Goal: Task Accomplishment & Management: Manage account settings

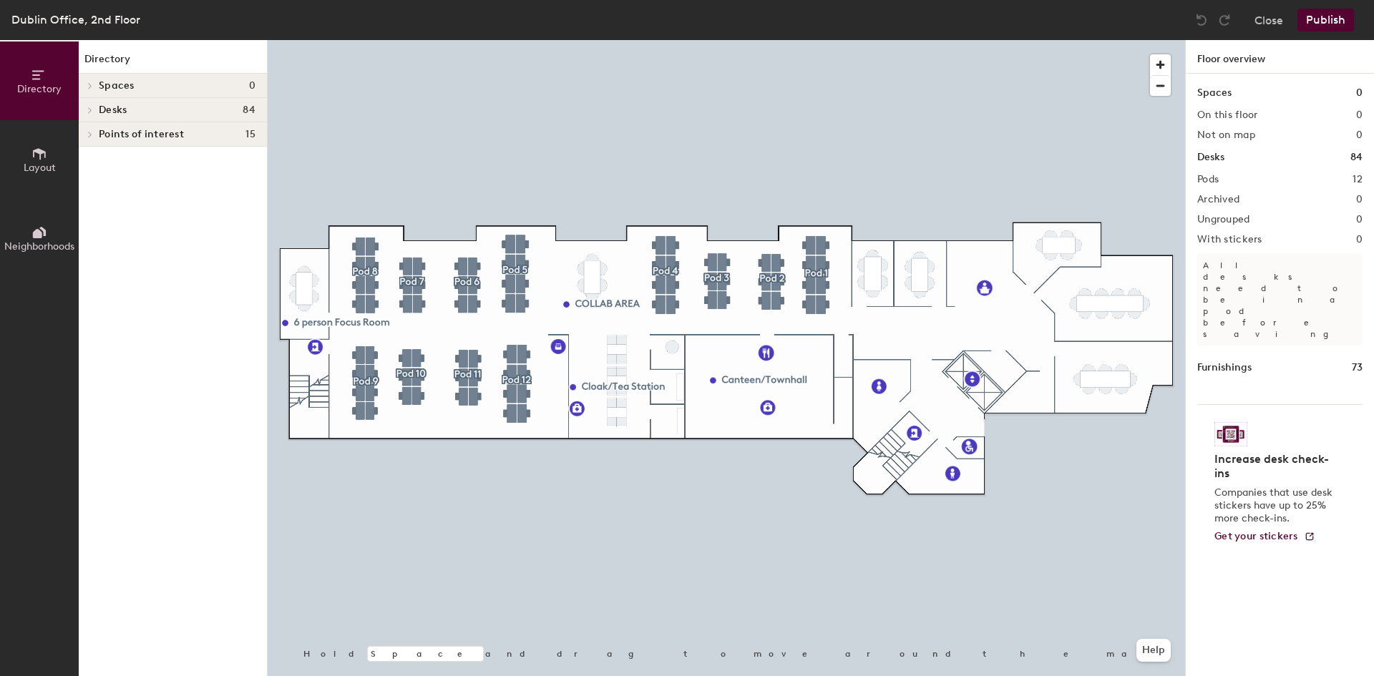
click at [39, 175] on button "Layout" at bounding box center [39, 159] width 79 height 79
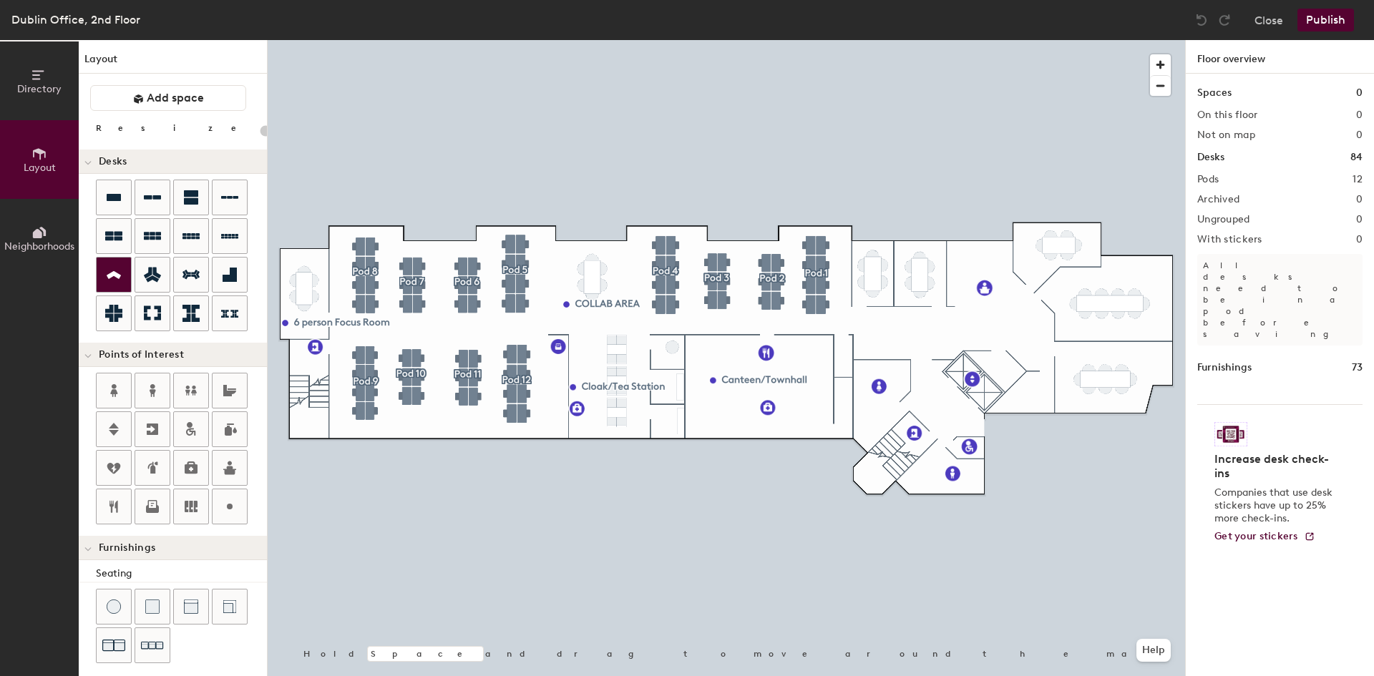
click at [116, 270] on icon at bounding box center [113, 275] width 17 height 16
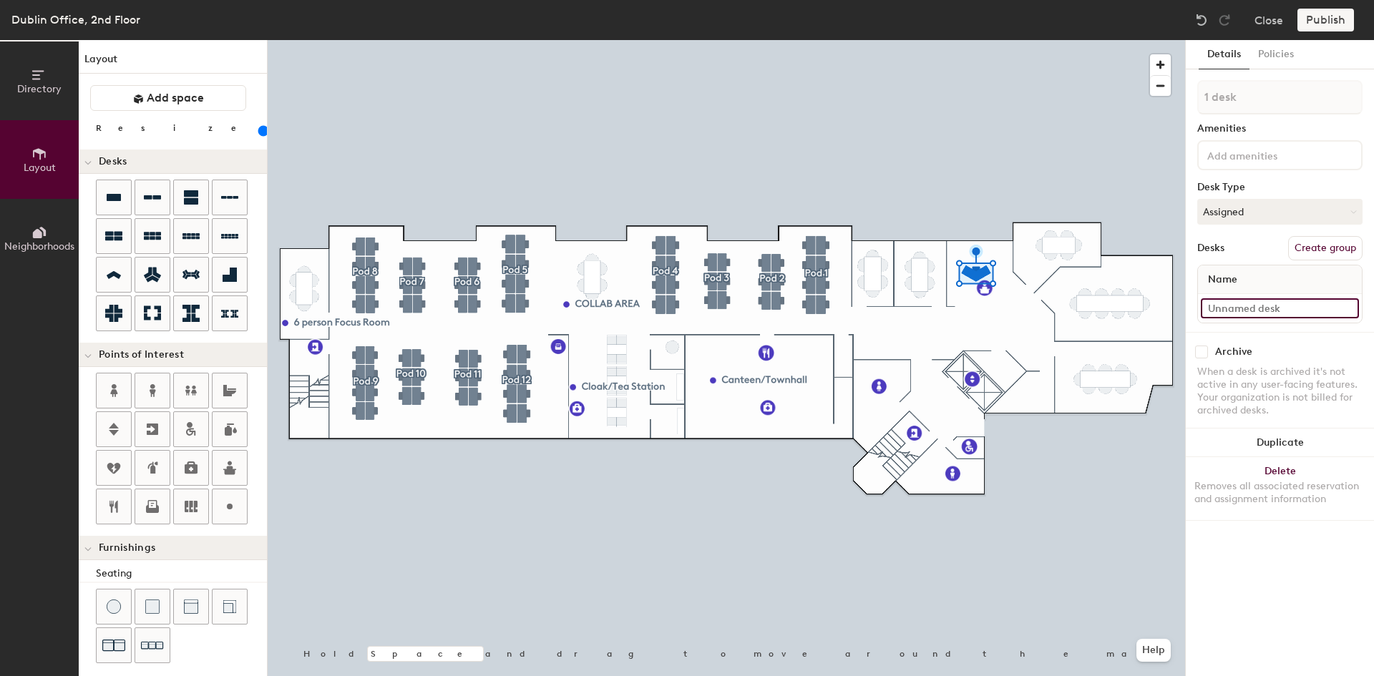
type input "140"
click at [1268, 312] on input at bounding box center [1279, 308] width 158 height 20
type input "r"
type input "140"
type input "rE"
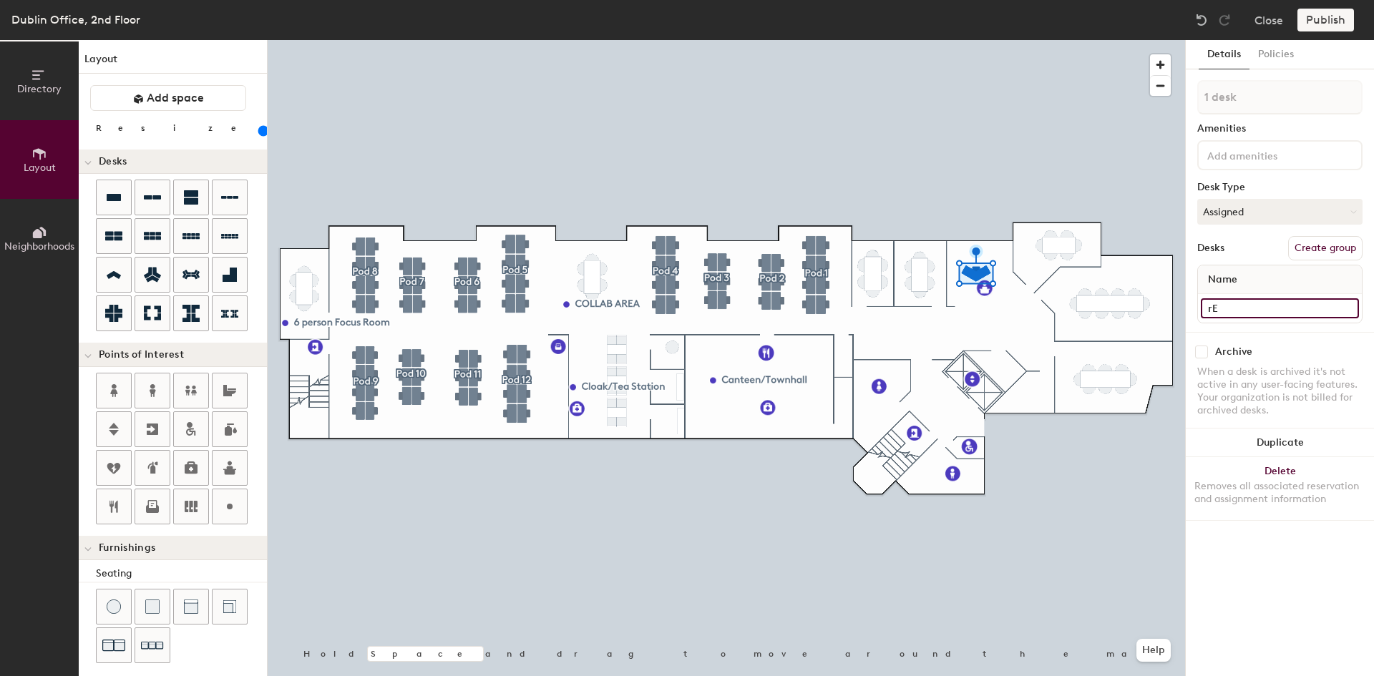
type input "140"
type input "rEC"
type input "140"
type input "rECEP"
type input "140"
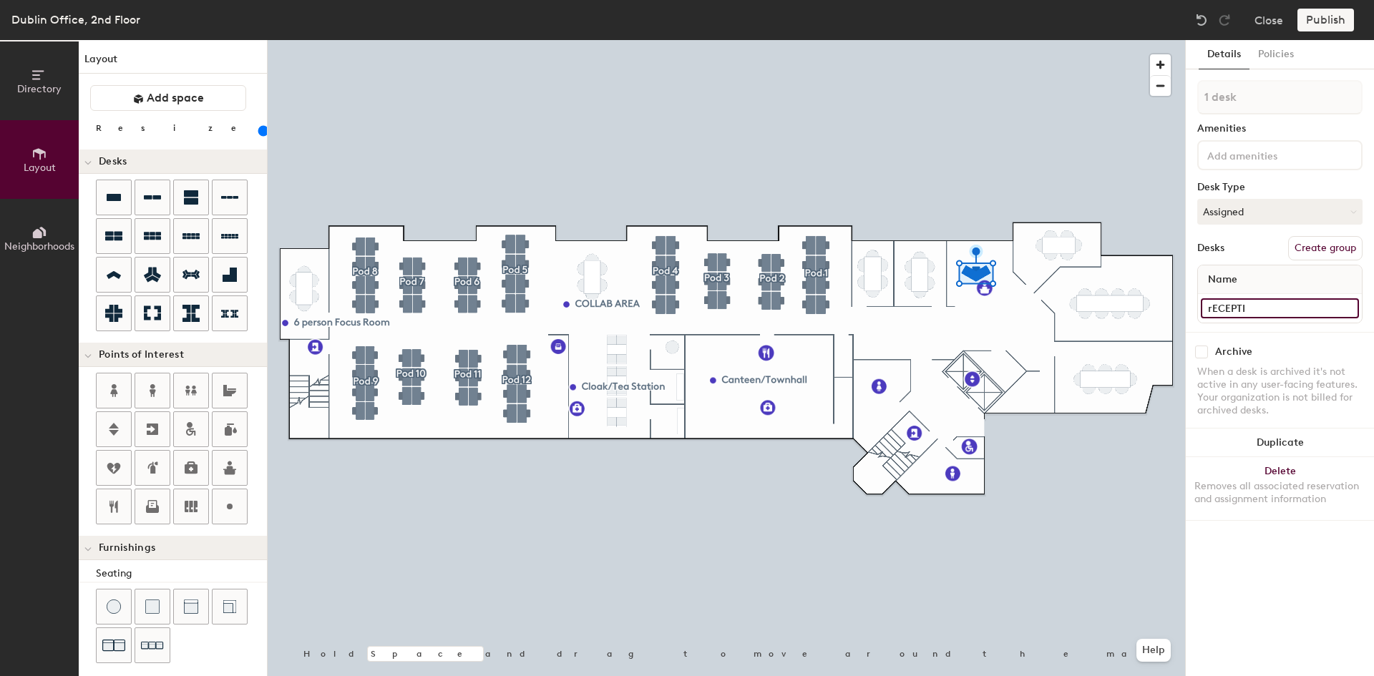
type input "rECEPTIO"
type input "140"
type input "rECEPTI"
type input "140"
type input "r"
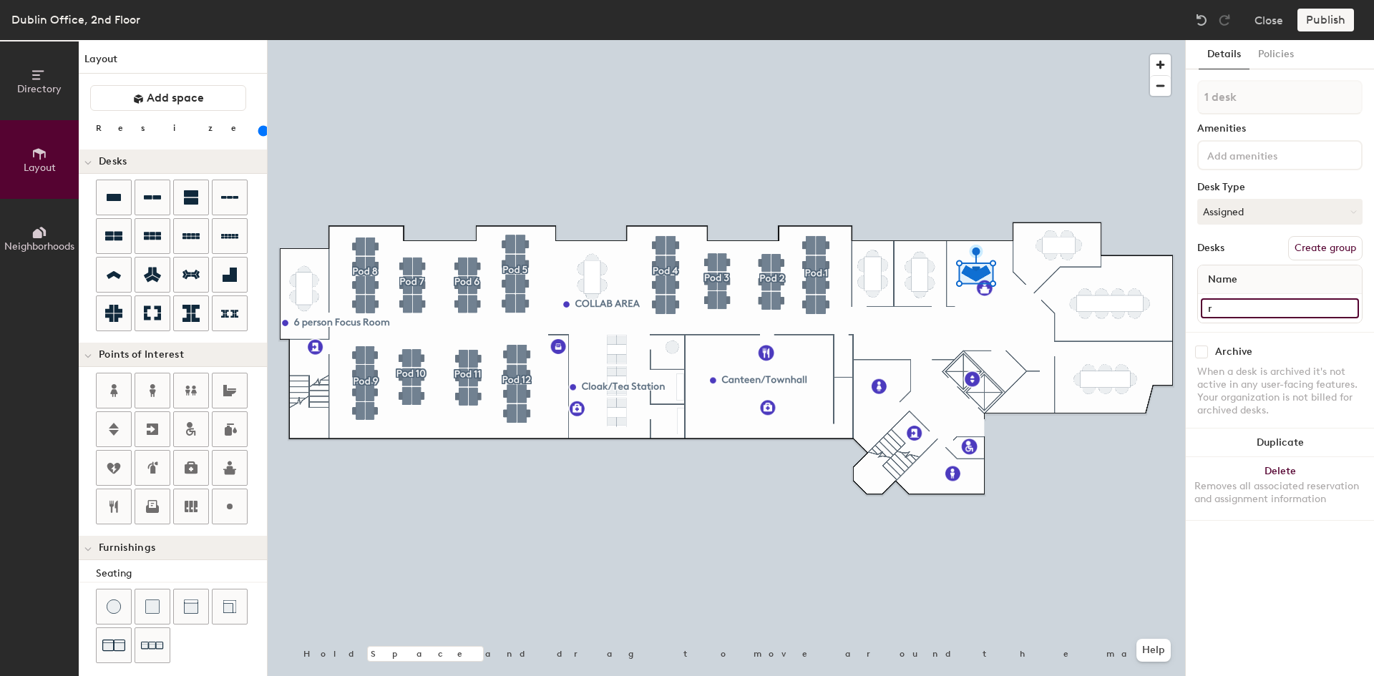
type input "140"
type input "R"
type input "140"
type input "Re"
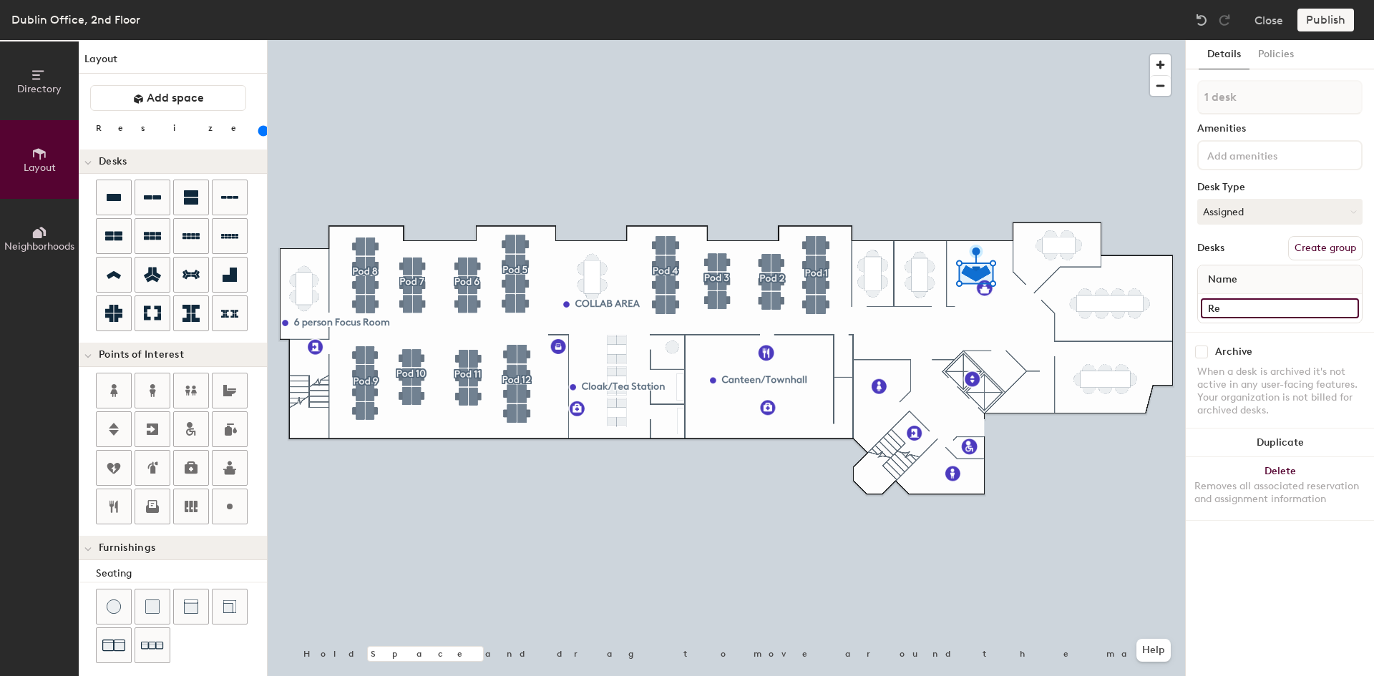
type input "140"
type input "Rec"
type input "140"
type input "Recep"
type input "140"
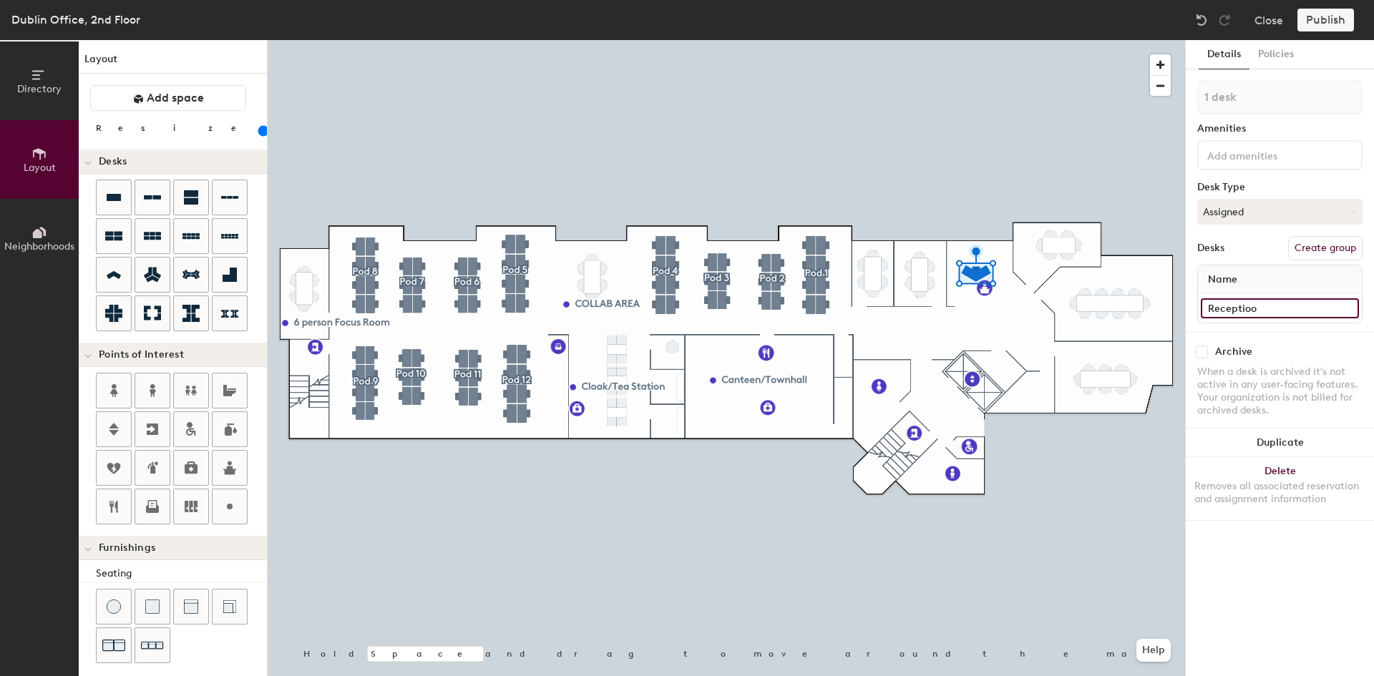
type input "Receptioon"
type input "140"
type input "Receptioon"
type input "140"
click at [1251, 305] on input "Receptioon" at bounding box center [1279, 308] width 158 height 20
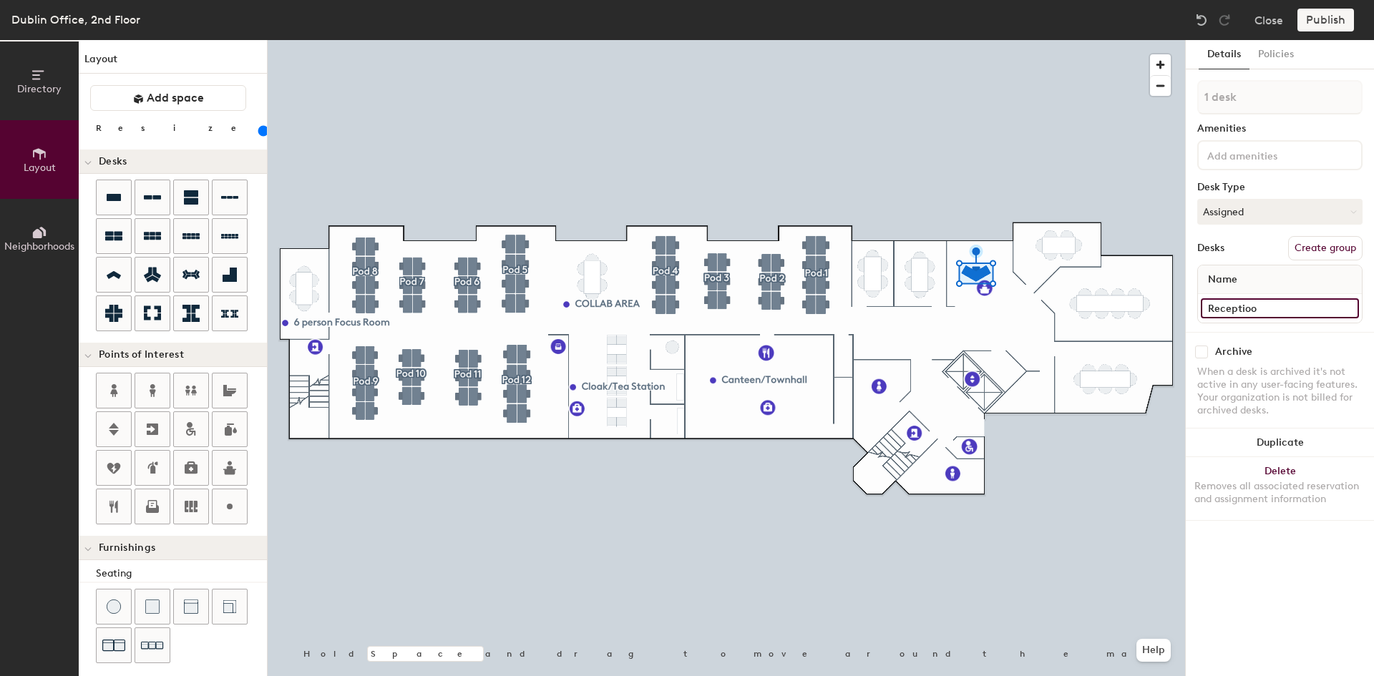
type input "Receptio"
type input "140"
type input "Reception"
type input "140"
type input "Reception"
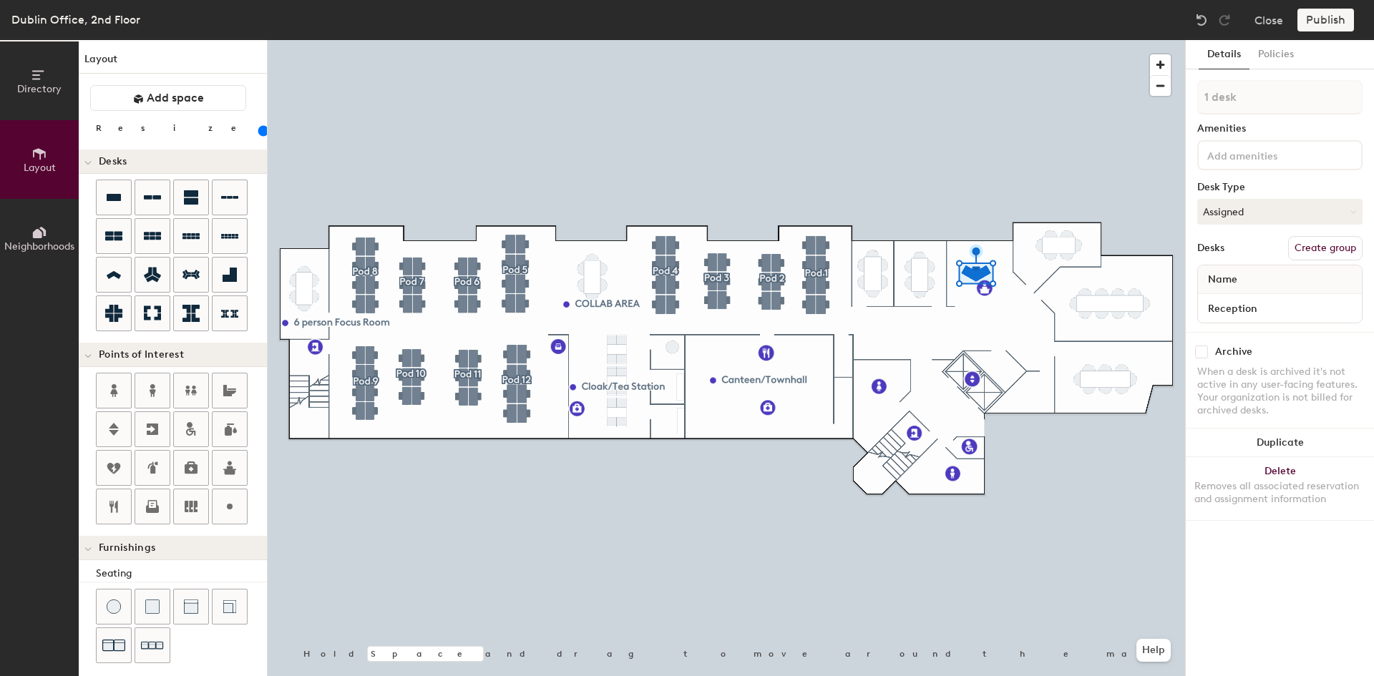
click at [1292, 152] on input at bounding box center [1268, 154] width 129 height 17
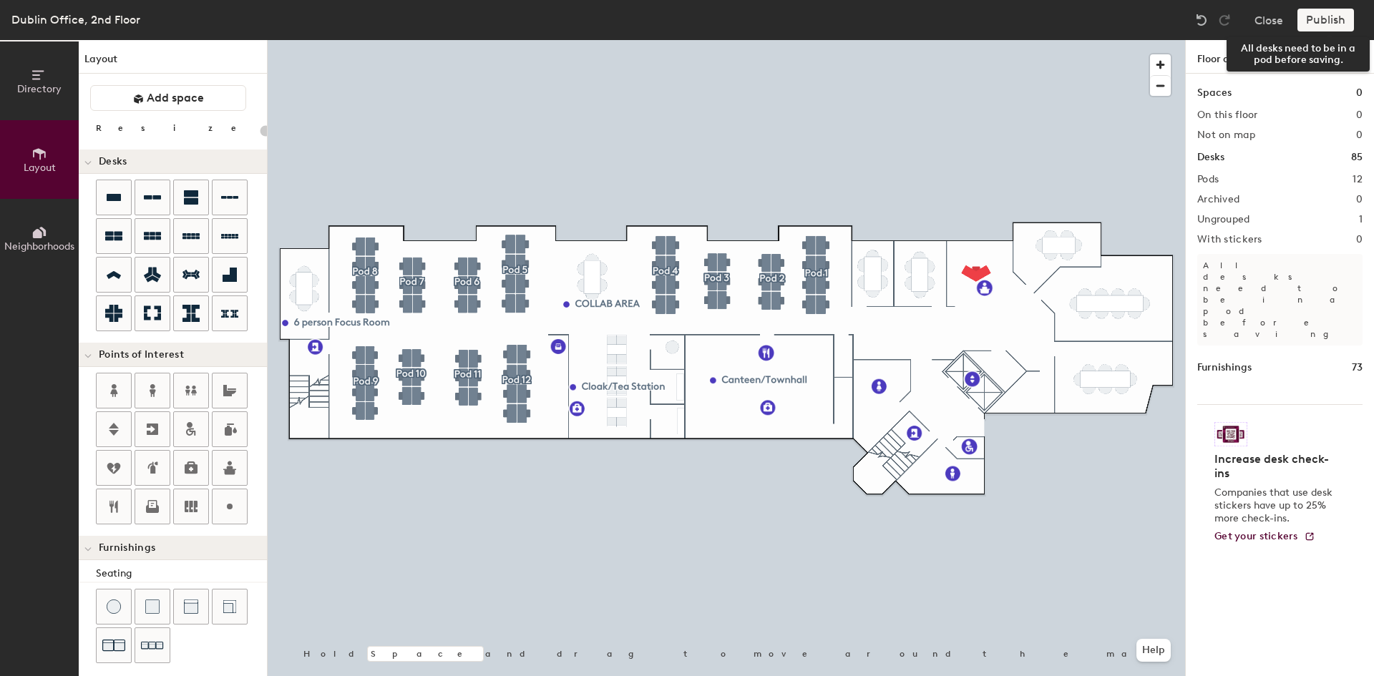
click at [1315, 25] on div "Publish" at bounding box center [1329, 20] width 65 height 23
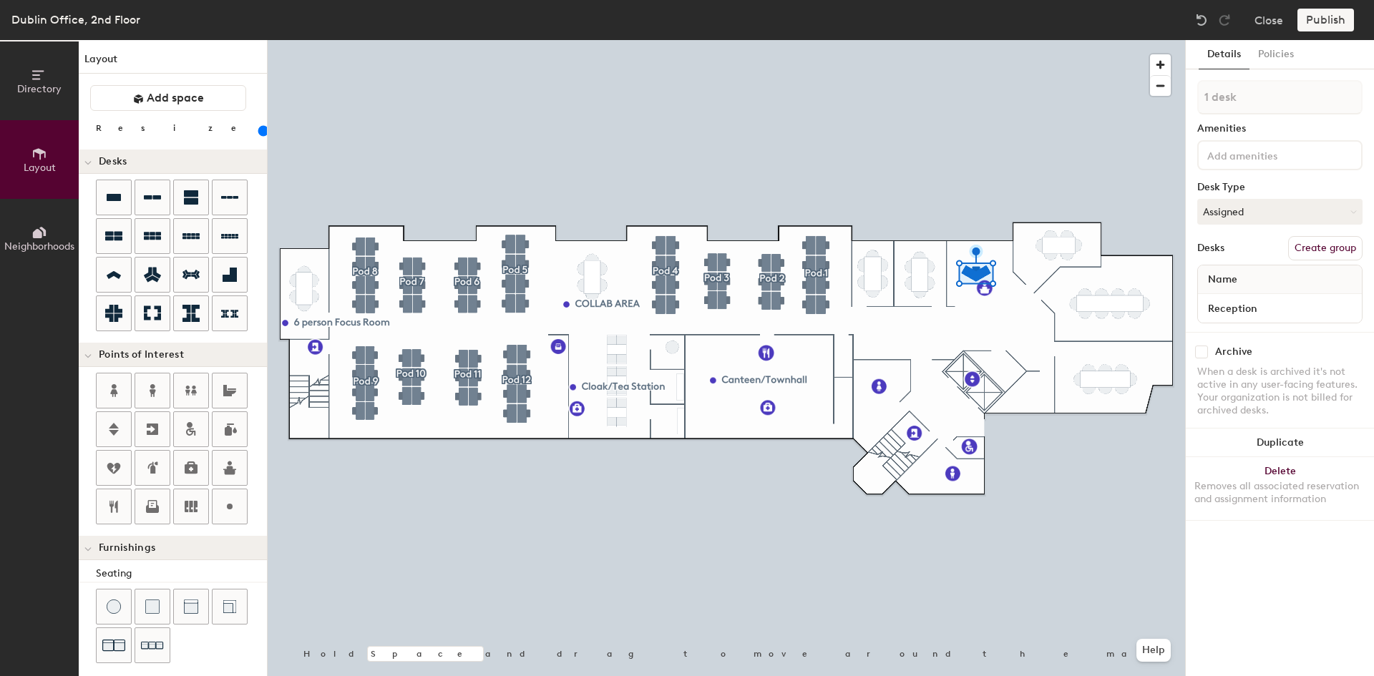
click at [1314, 245] on button "Create group" at bounding box center [1325, 248] width 74 height 24
type input "140"
click at [1141, 104] on div "Directory Layout Neighborhoods Layout Add space Resize Desks Points of Interest…" at bounding box center [687, 358] width 1374 height 636
type input "R"
type input "140"
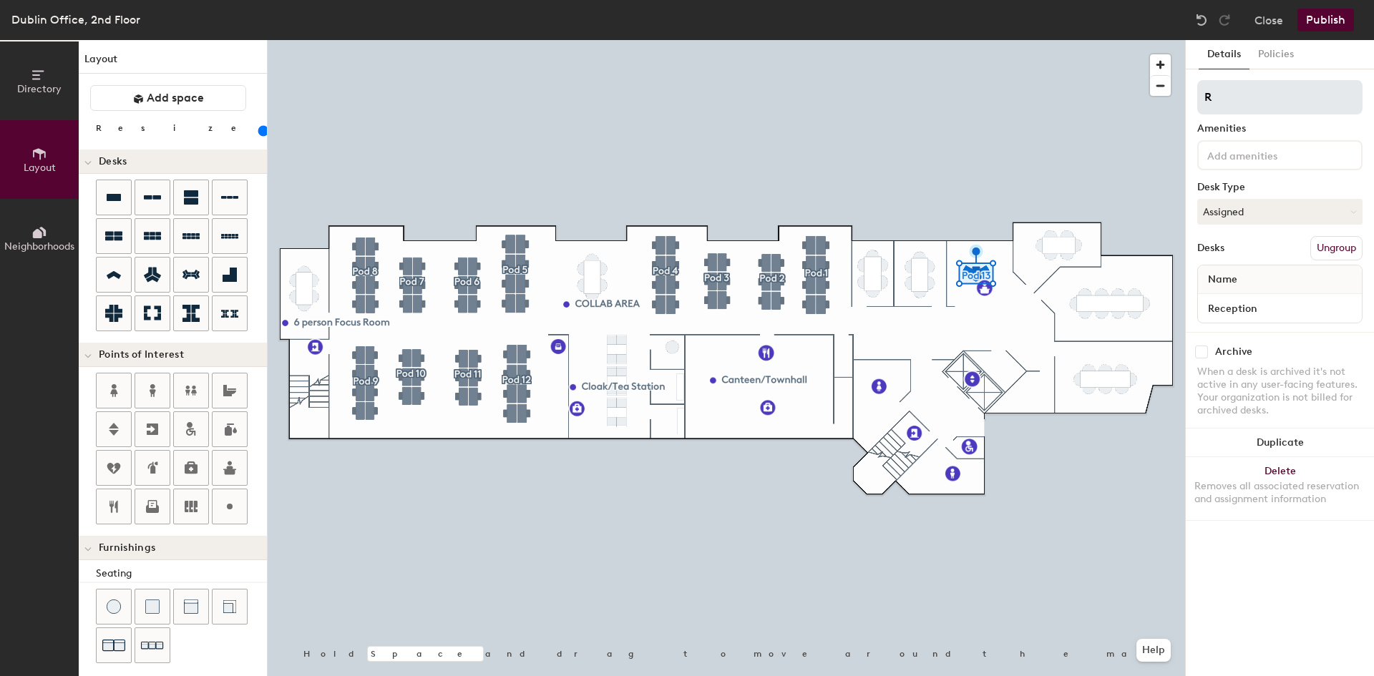
type input "Re"
type input "140"
type input "Rec"
type input "140"
type input "Rece"
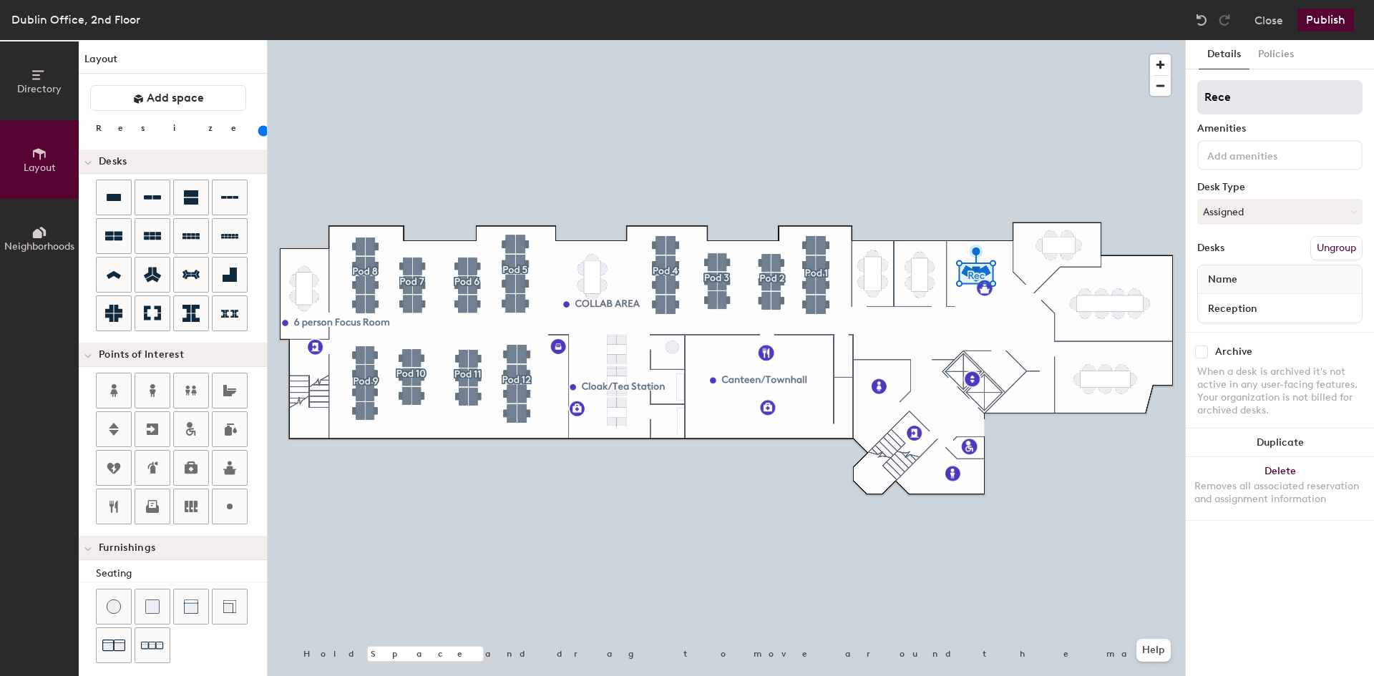
type input "140"
type input "Recep"
type input "140"
type input "Receptioon"
type input "140"
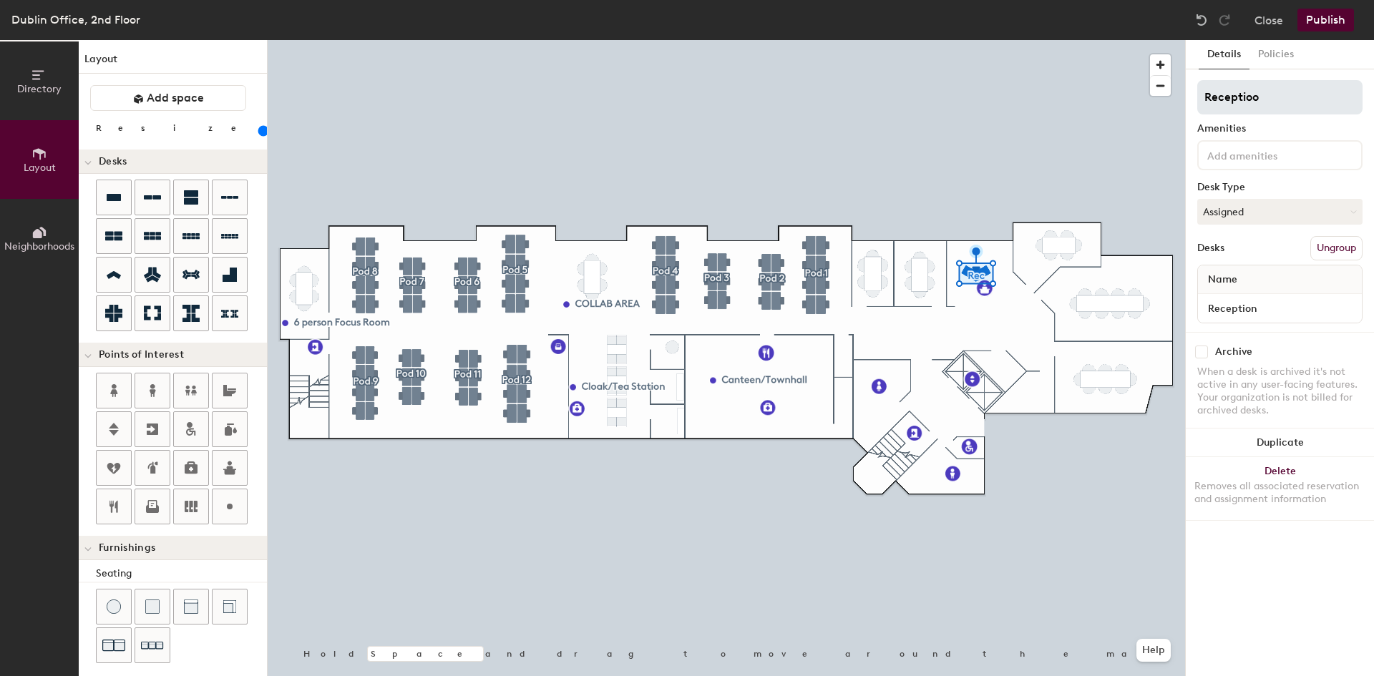
type input "Receptio"
type input "140"
type input "Receptiom"
type input "140"
type input "Receptio"
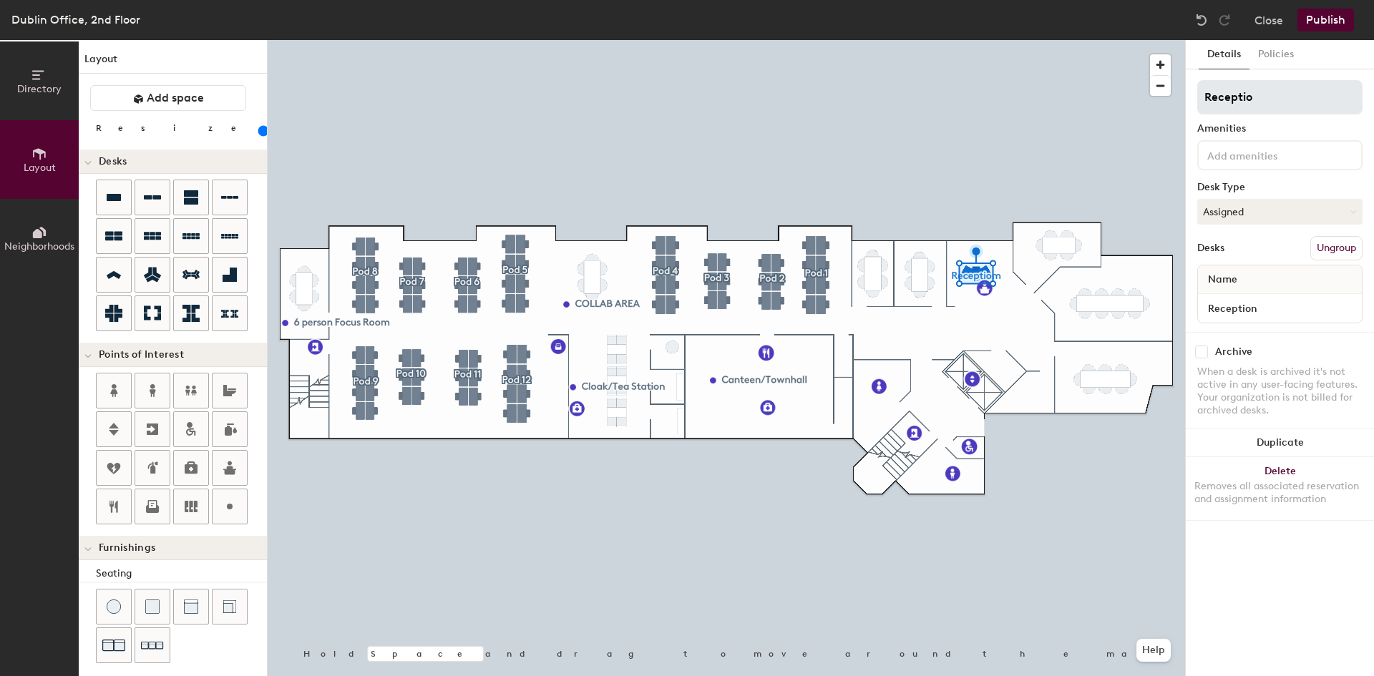
type input "140"
type input "Reception"
type input "140"
type input "Reception"
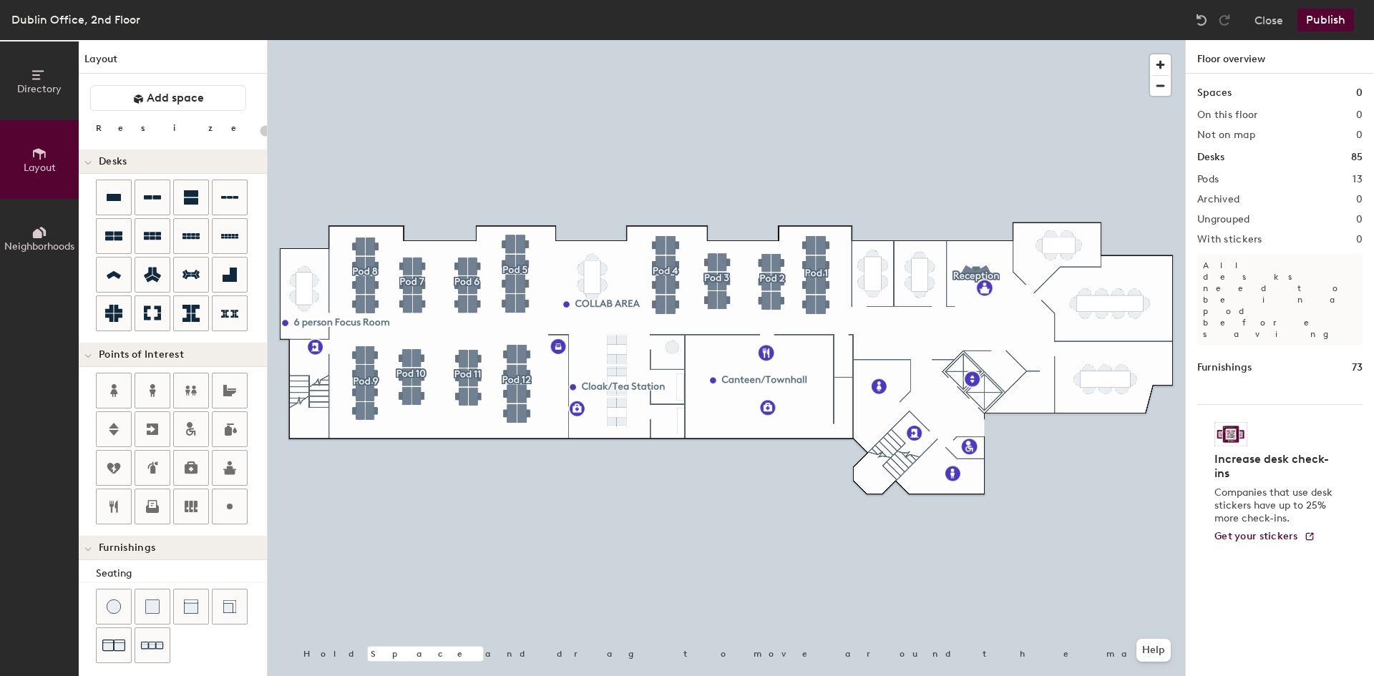
click at [1337, 22] on button "Publish" at bounding box center [1325, 20] width 57 height 23
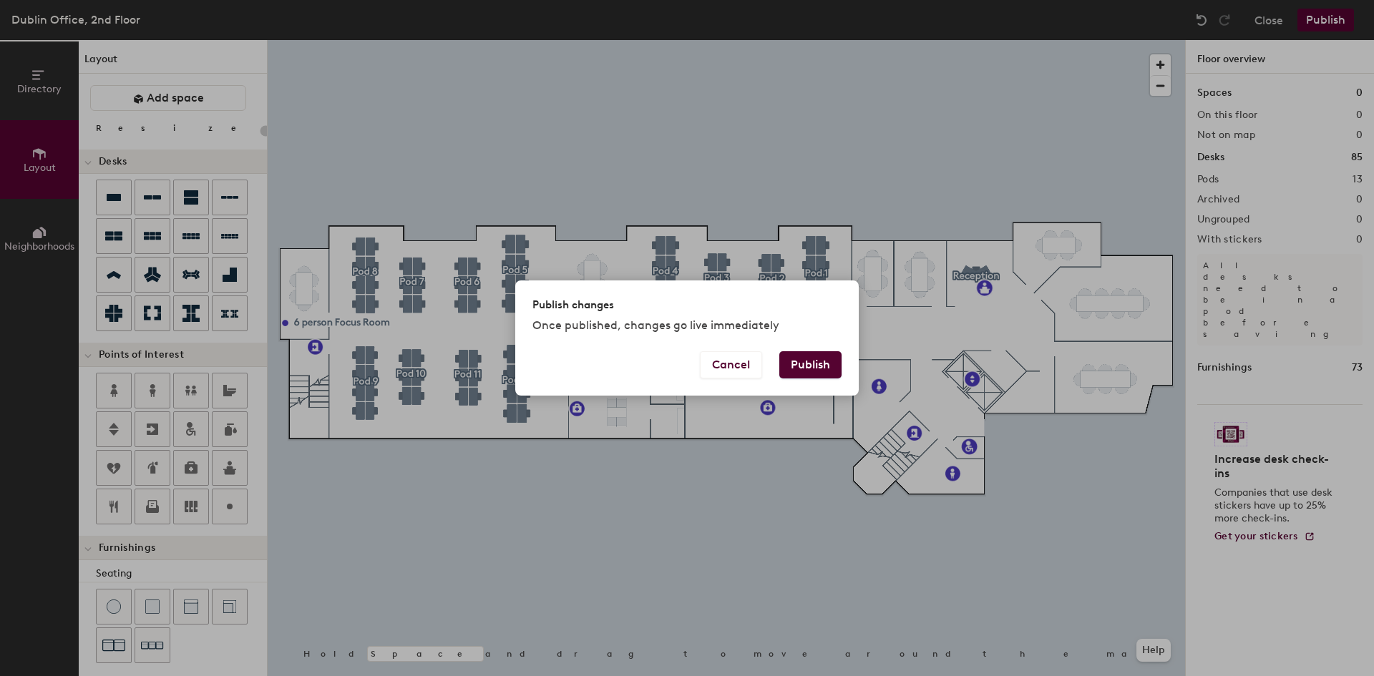
click at [813, 356] on button "Publish" at bounding box center [810, 364] width 62 height 27
type input "20"
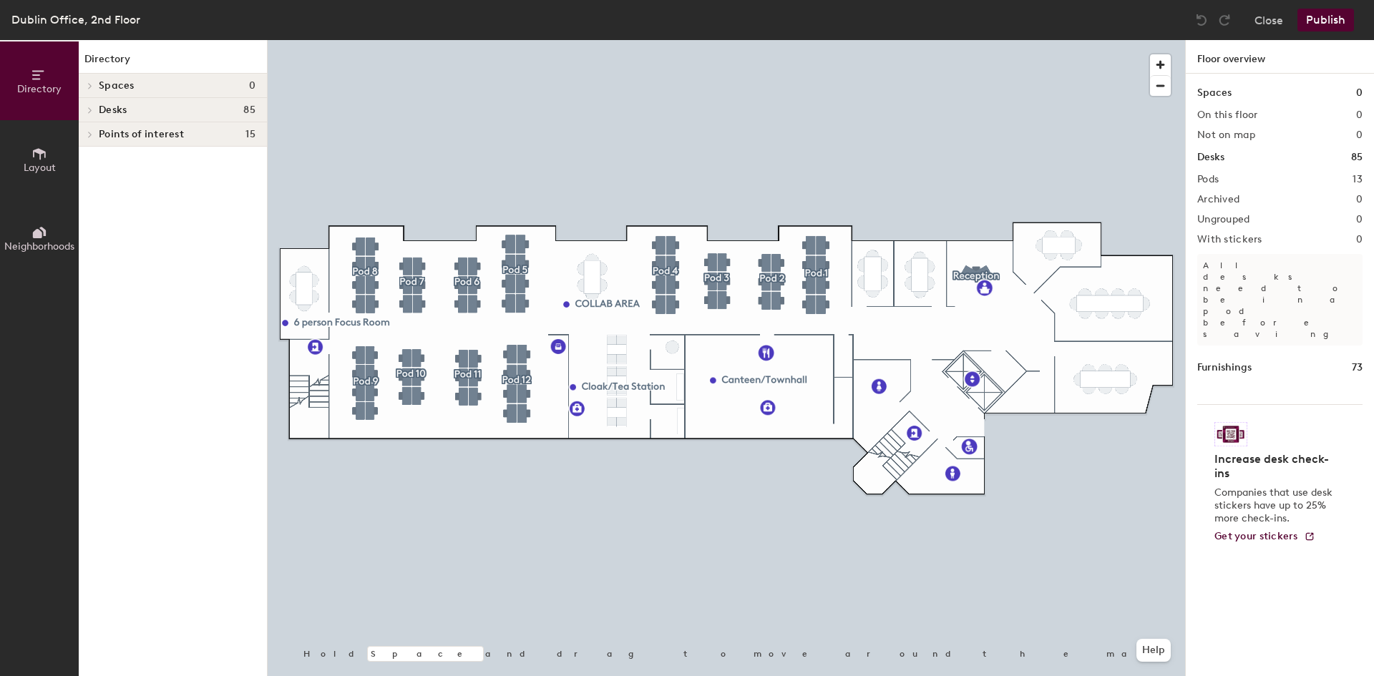
click at [24, 157] on button "Layout" at bounding box center [39, 159] width 79 height 79
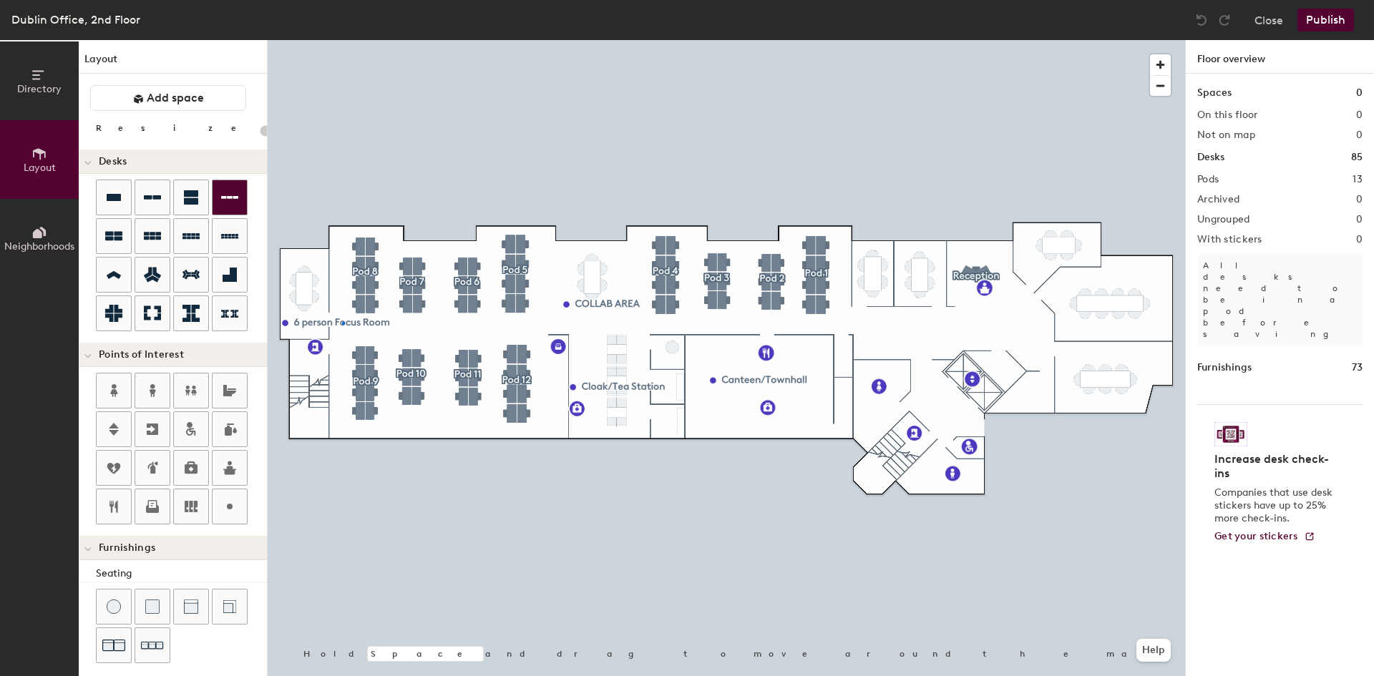
click at [342, 40] on div at bounding box center [726, 40] width 917 height 0
type input "20"
click at [296, 350] on span "Edit" at bounding box center [291, 355] width 37 height 24
click at [333, 318] on input "6 person Focus Room" at bounding box center [355, 323] width 122 height 20
drag, startPoint x: 339, startPoint y: 321, endPoint x: 294, endPoint y: 323, distance: 45.1
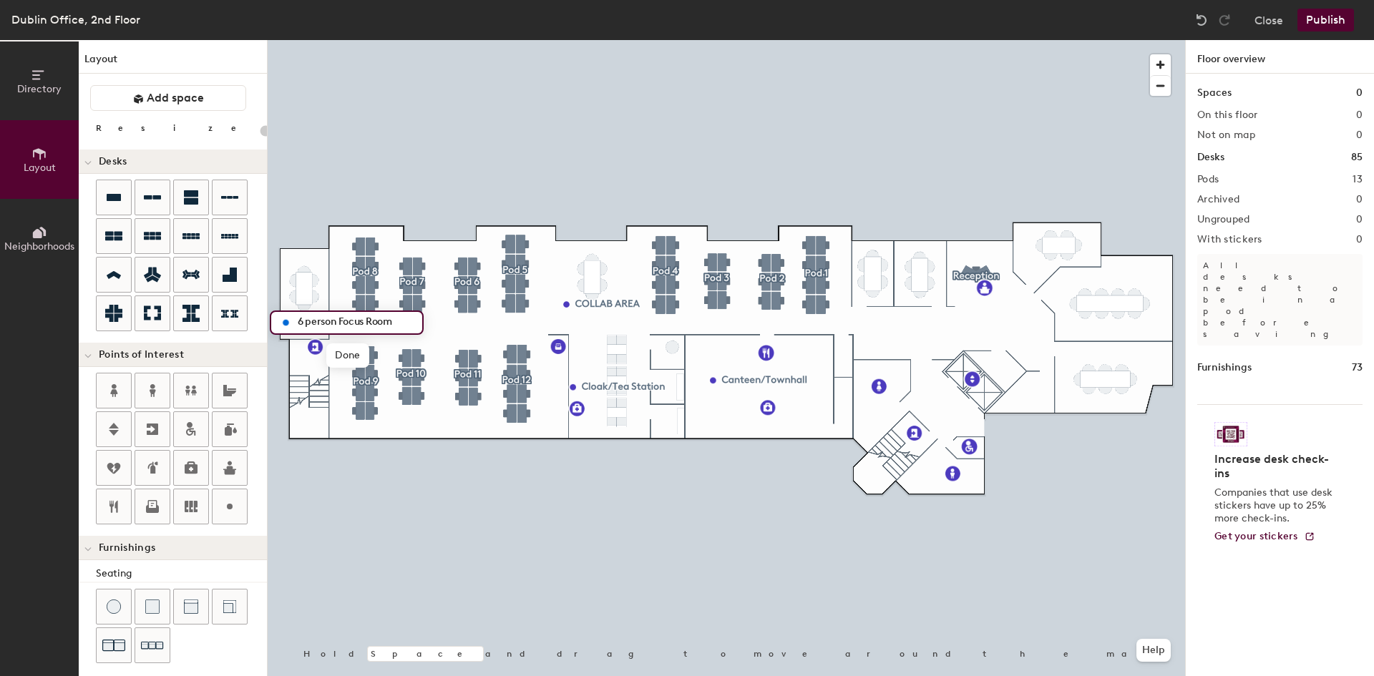
click at [294, 323] on input "6 person Focus Room" at bounding box center [355, 323] width 122 height 20
type input "2.06 Focus Room"
click at [225, 511] on icon at bounding box center [229, 506] width 17 height 17
type input "20"
click at [1122, 373] on input "Custom" at bounding box center [1122, 378] width 46 height 20
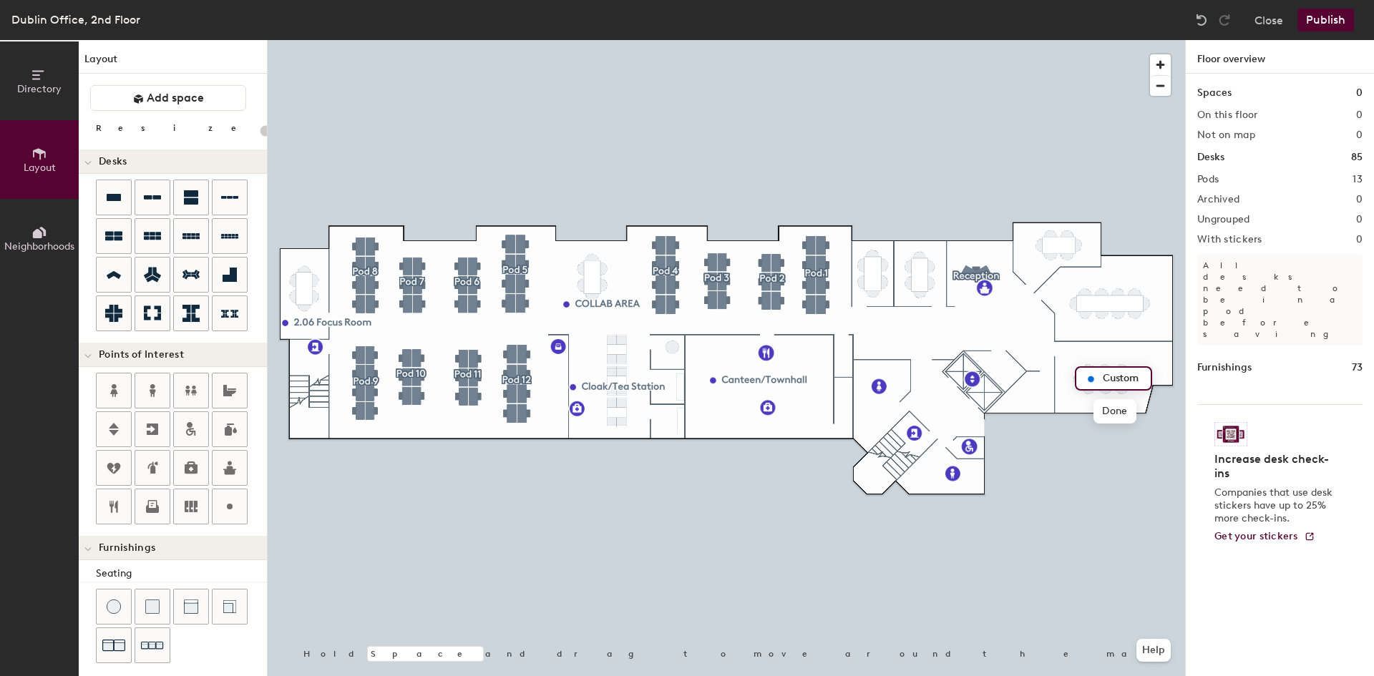
click at [1122, 383] on input "Custom" at bounding box center [1122, 378] width 46 height 20
type input "2.01"
click at [241, 501] on div at bounding box center [229, 506] width 34 height 34
type input "20"
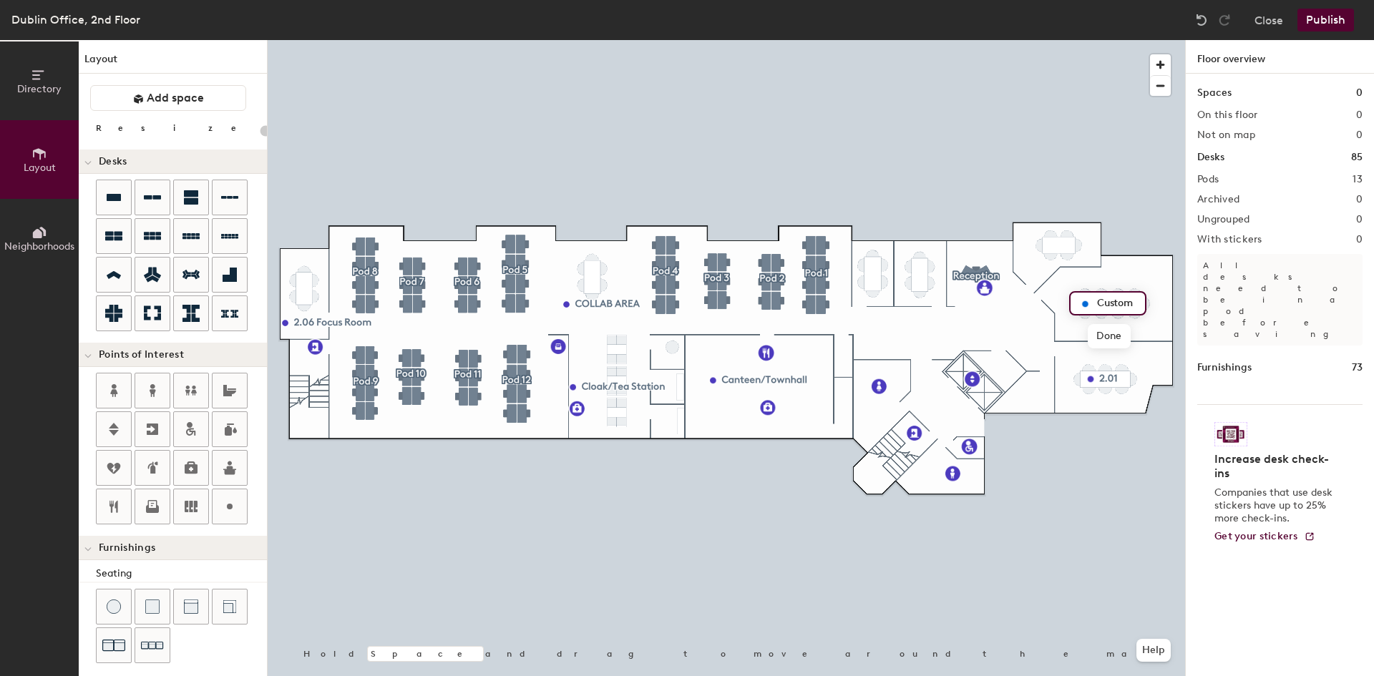
click at [1137, 303] on input "Custom" at bounding box center [1116, 303] width 46 height 20
click at [1117, 302] on input "Custom" at bounding box center [1116, 303] width 46 height 20
type input "2.02"
click at [230, 506] on circle at bounding box center [230, 507] width 6 height 6
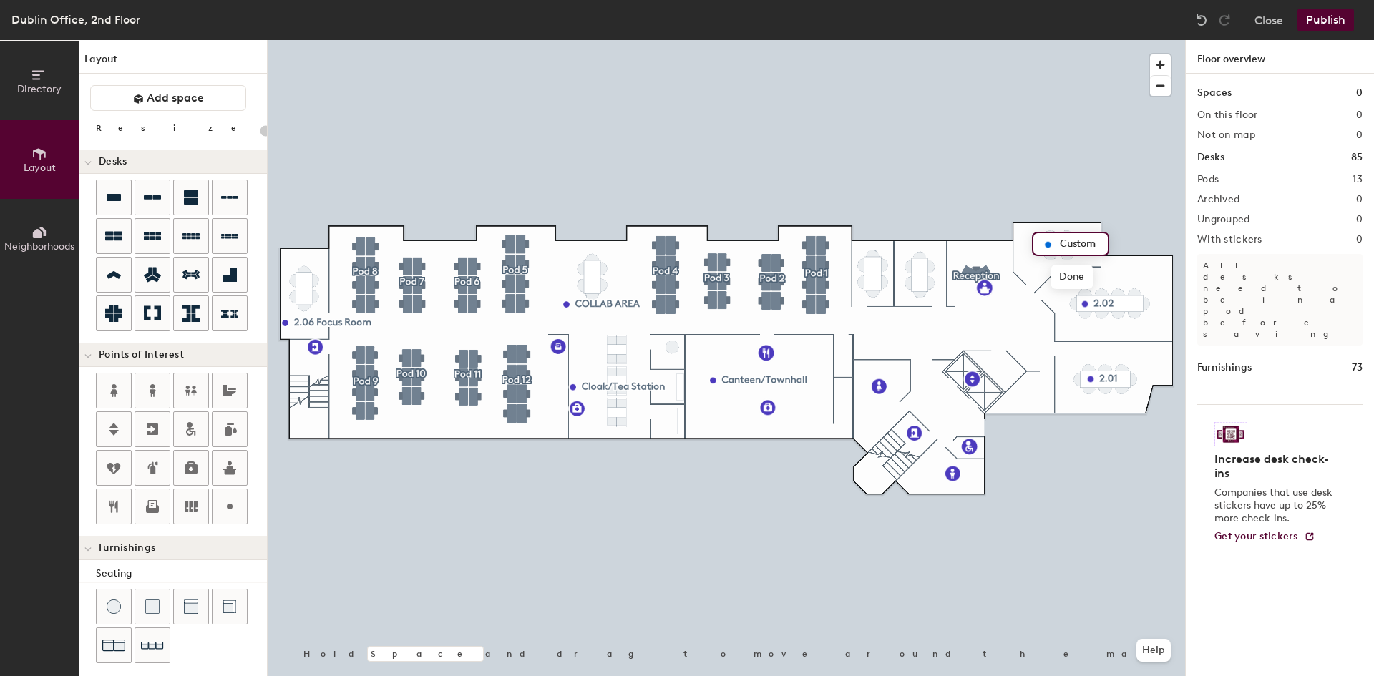
type input "20"
type input "2.03"
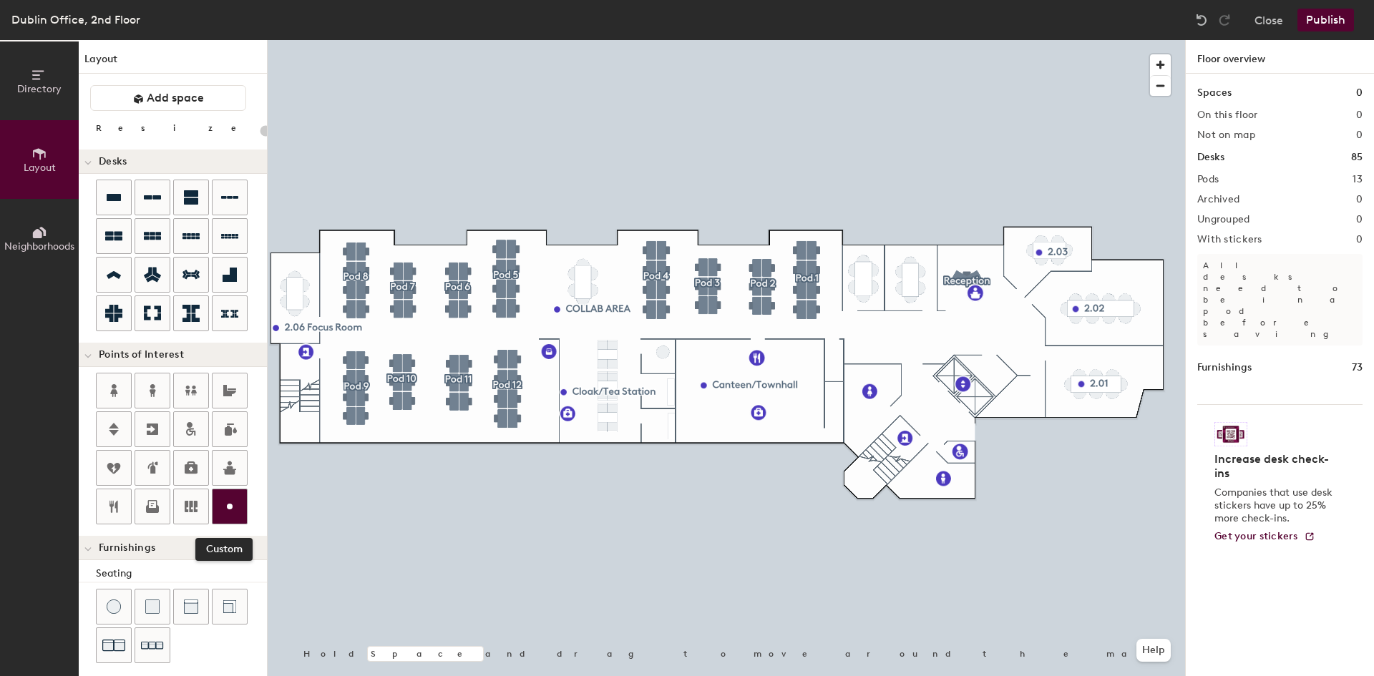
click at [230, 507] on circle at bounding box center [230, 507] width 6 height 6
type input "20"
type input "2.04"
drag, startPoint x: 225, startPoint y: 509, endPoint x: 233, endPoint y: 505, distance: 9.3
click at [225, 509] on icon at bounding box center [229, 506] width 17 height 17
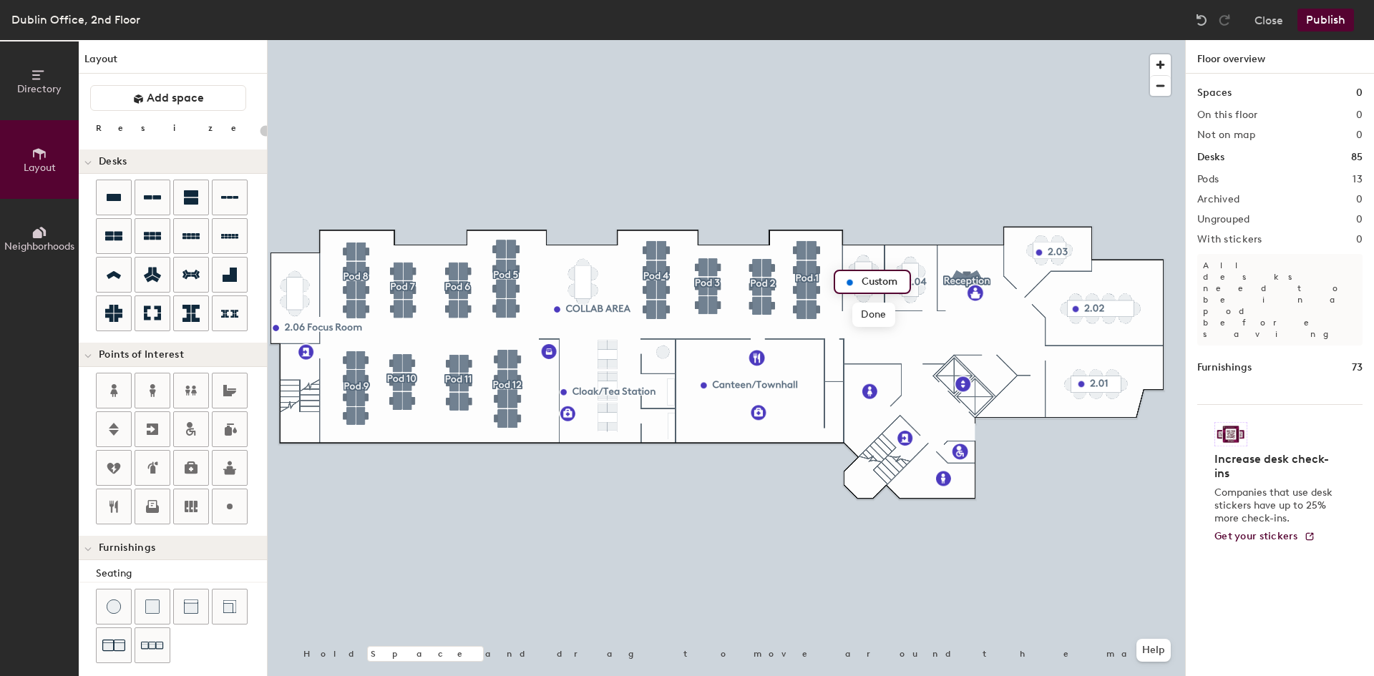
type input "20"
click at [866, 284] on input "Custom" at bounding box center [881, 282] width 46 height 20
type input "m"
type input "2.05"
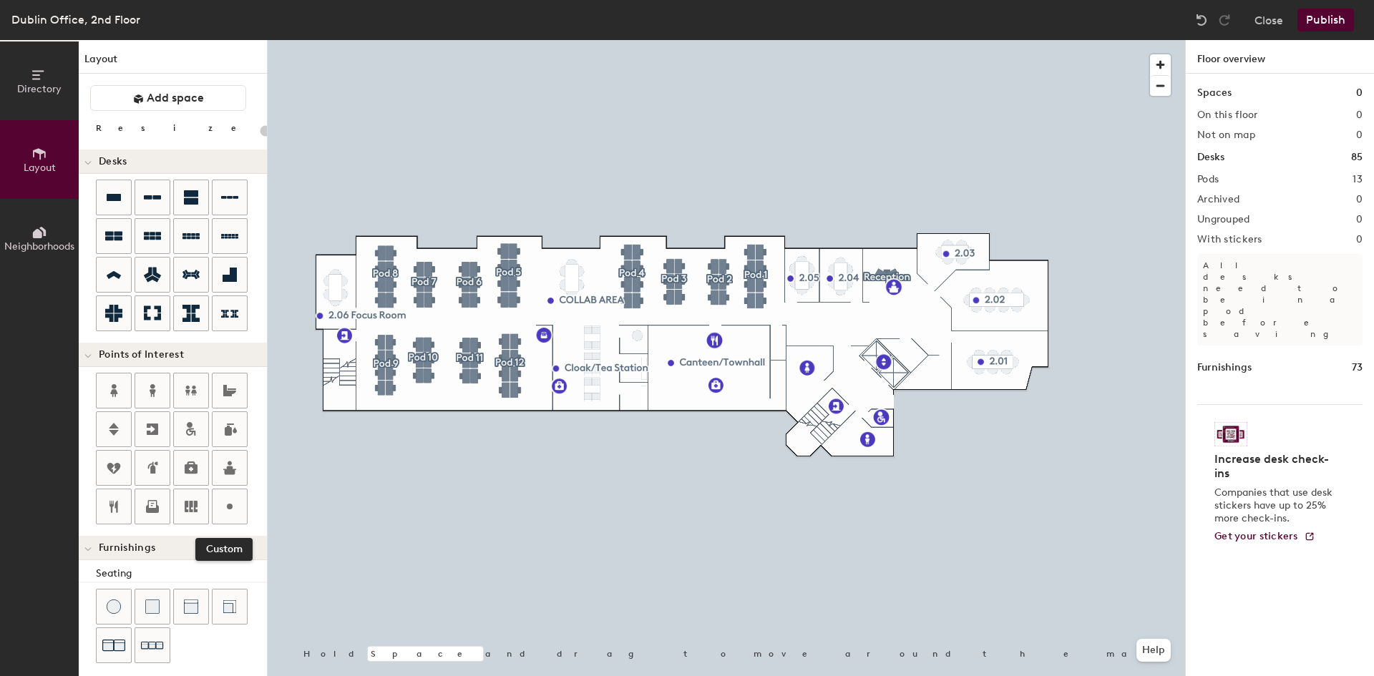
drag, startPoint x: 225, startPoint y: 509, endPoint x: 253, endPoint y: 498, distance: 29.9
click at [225, 509] on icon at bounding box center [229, 506] width 17 height 17
type input "20"
type input "Stationary Area"
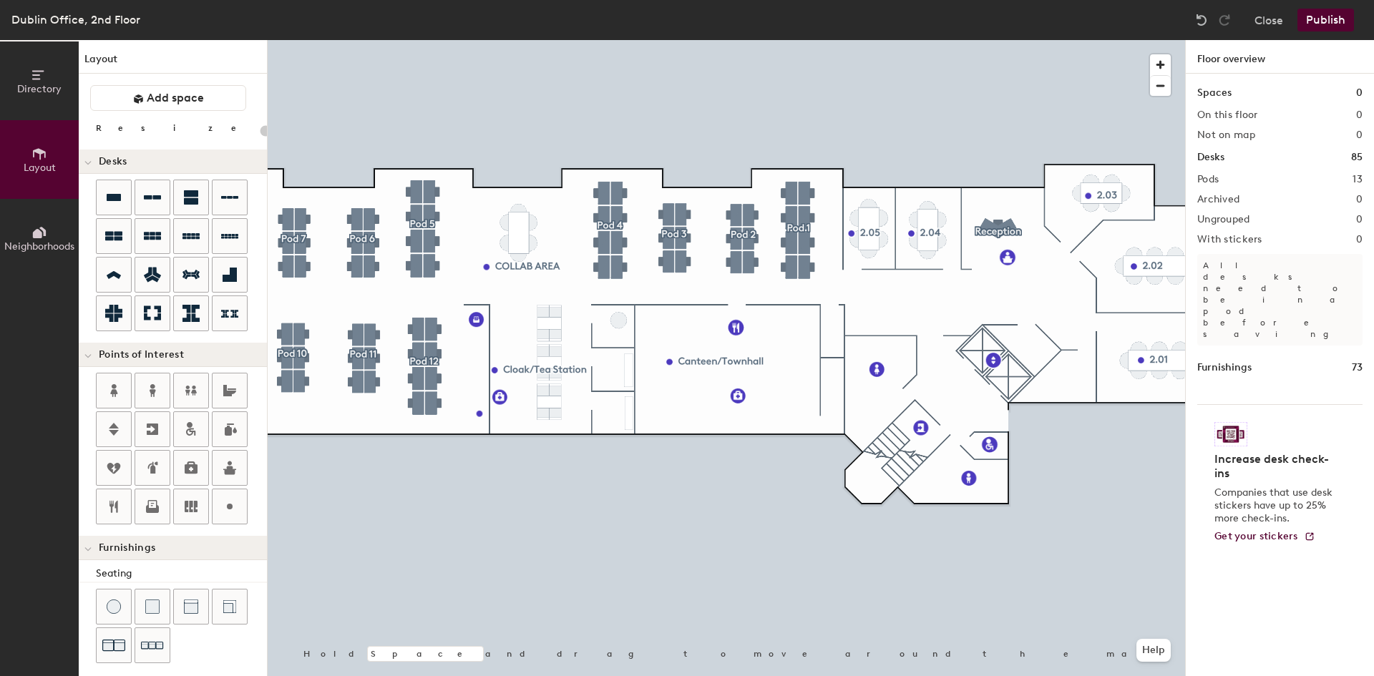
click at [1338, 16] on button "Publish" at bounding box center [1325, 20] width 57 height 23
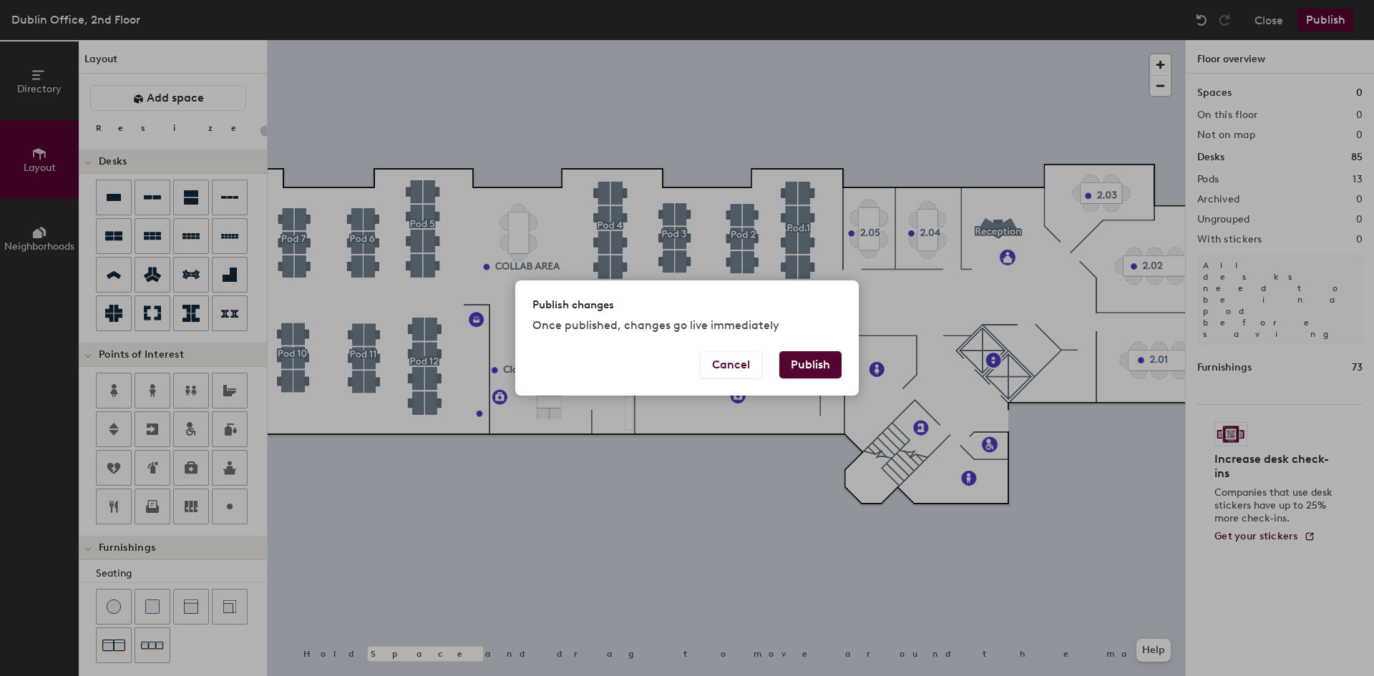
click at [829, 351] on button "Publish" at bounding box center [810, 364] width 62 height 27
type input "20"
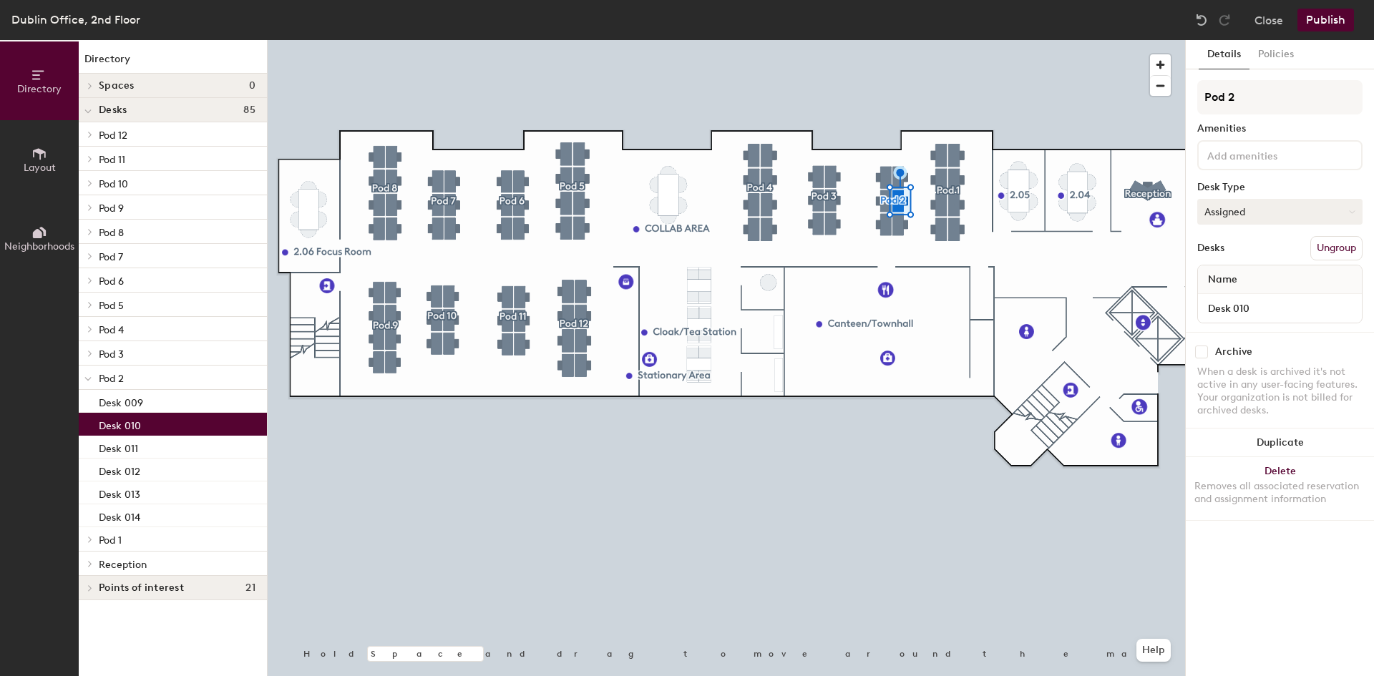
click at [1268, 216] on button "Assigned" at bounding box center [1279, 212] width 165 height 26
click at [1261, 279] on div "Hot" at bounding box center [1269, 277] width 143 height 21
click at [1278, 245] on div "Desks Ungroup" at bounding box center [1279, 248] width 165 height 24
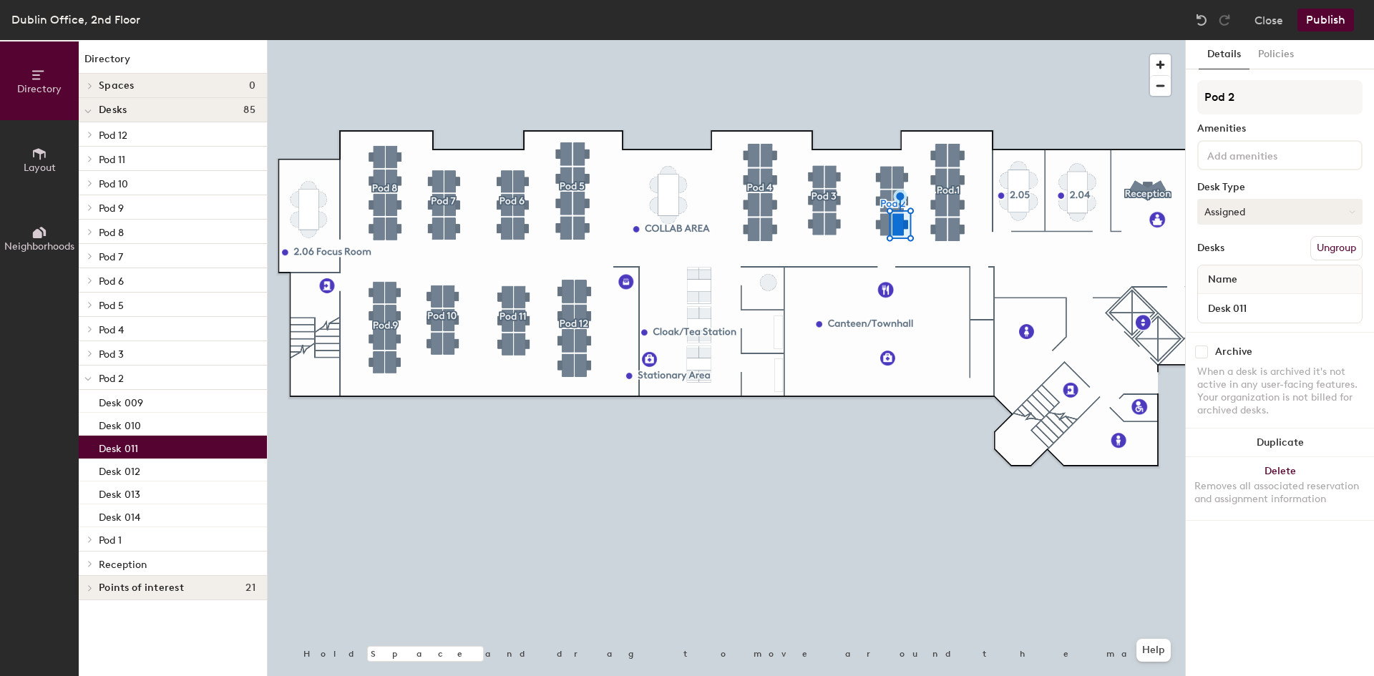
click at [1255, 217] on button "Assigned" at bounding box center [1279, 212] width 165 height 26
click at [1258, 279] on div "Hot" at bounding box center [1269, 277] width 143 height 21
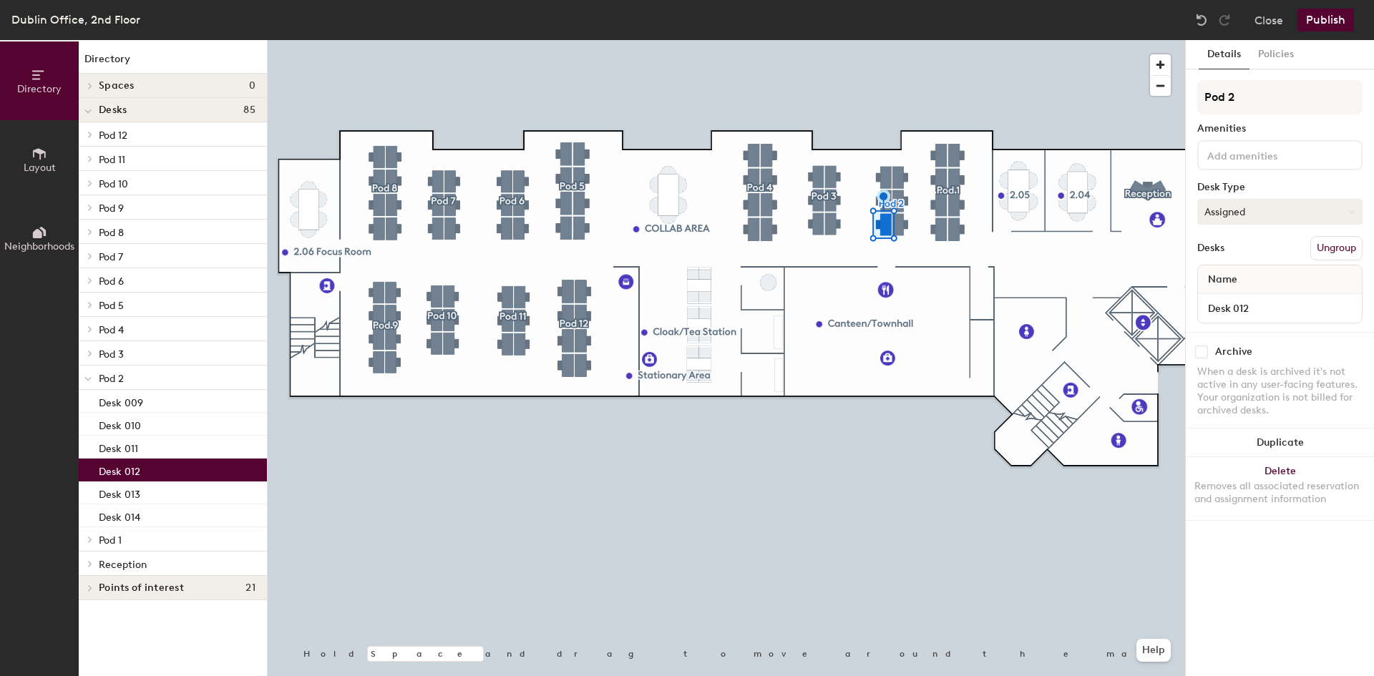
click at [1281, 217] on button "Assigned" at bounding box center [1279, 212] width 165 height 26
click at [1241, 279] on div "Hot" at bounding box center [1269, 277] width 143 height 21
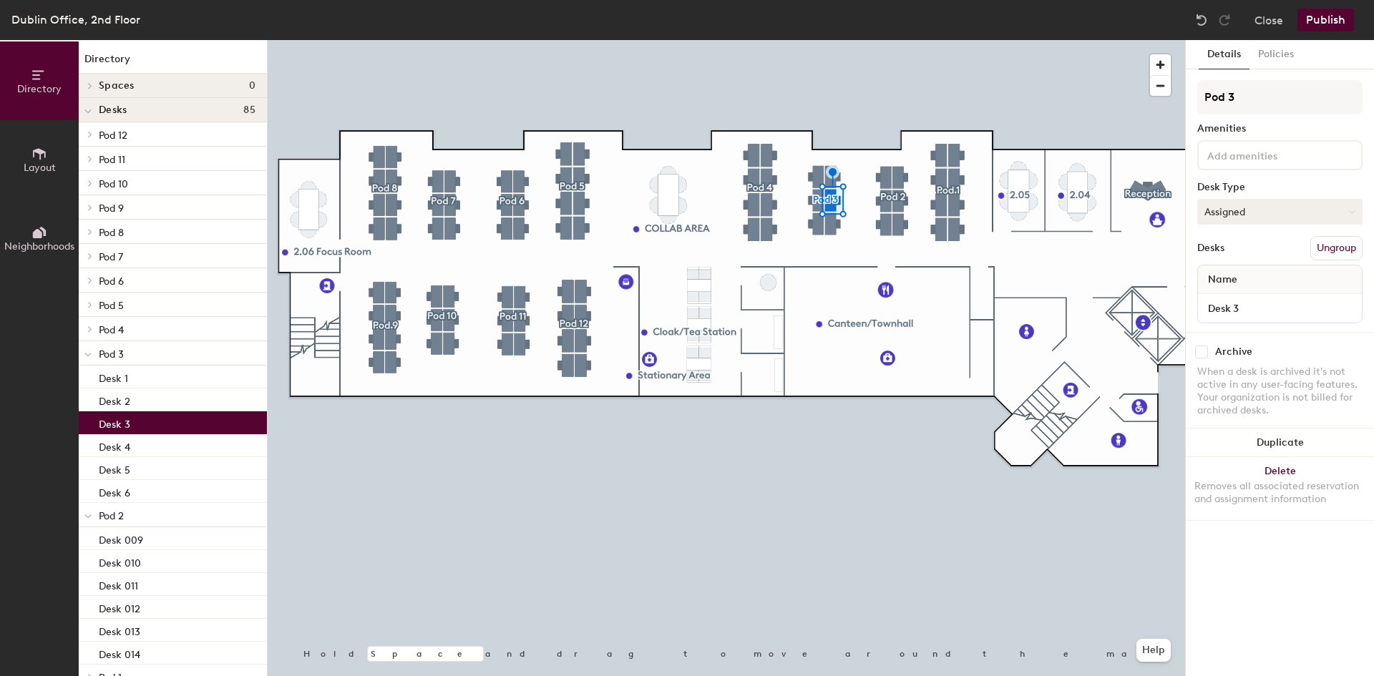
click at [1276, 213] on button "Assigned" at bounding box center [1279, 212] width 165 height 26
click at [1238, 275] on div "Hot" at bounding box center [1269, 277] width 143 height 21
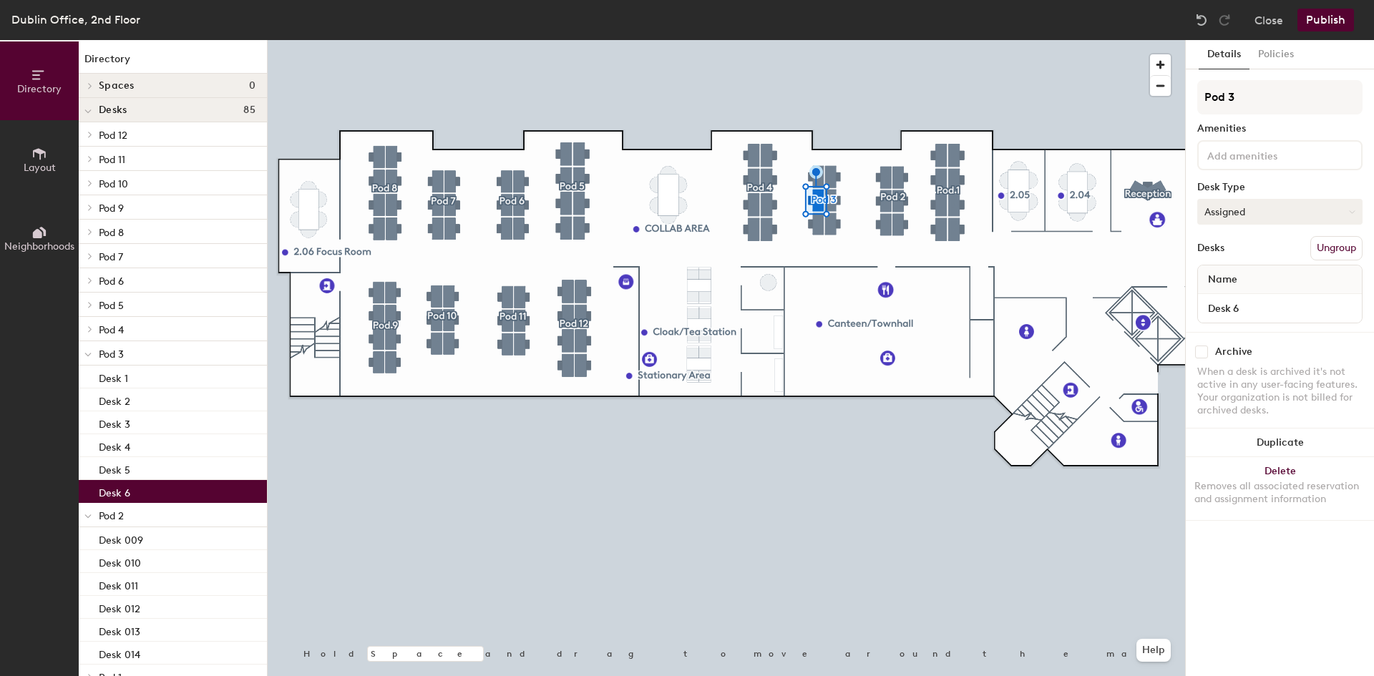
click at [1282, 222] on button "Assigned" at bounding box center [1279, 212] width 165 height 26
click at [1248, 278] on div "Hot" at bounding box center [1269, 277] width 143 height 21
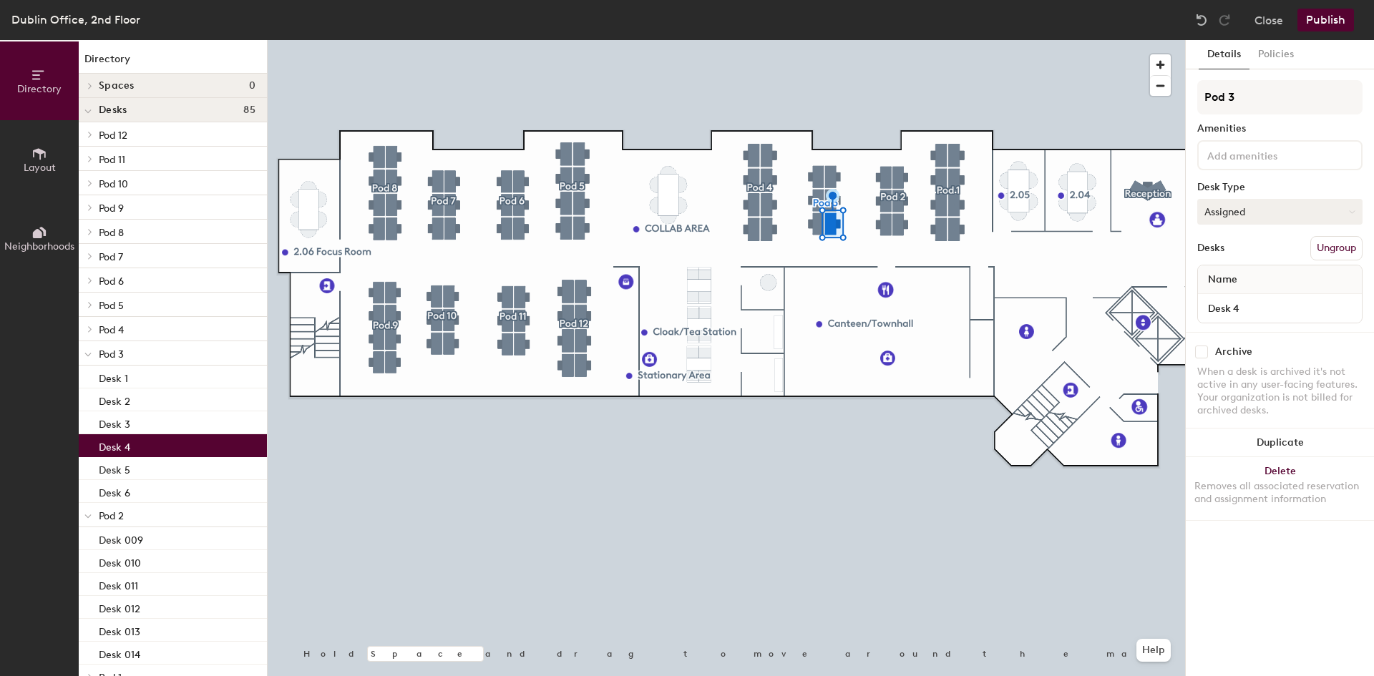
click at [1223, 215] on button "Assigned" at bounding box center [1279, 212] width 165 height 26
click at [1241, 280] on div "Hot" at bounding box center [1269, 277] width 143 height 21
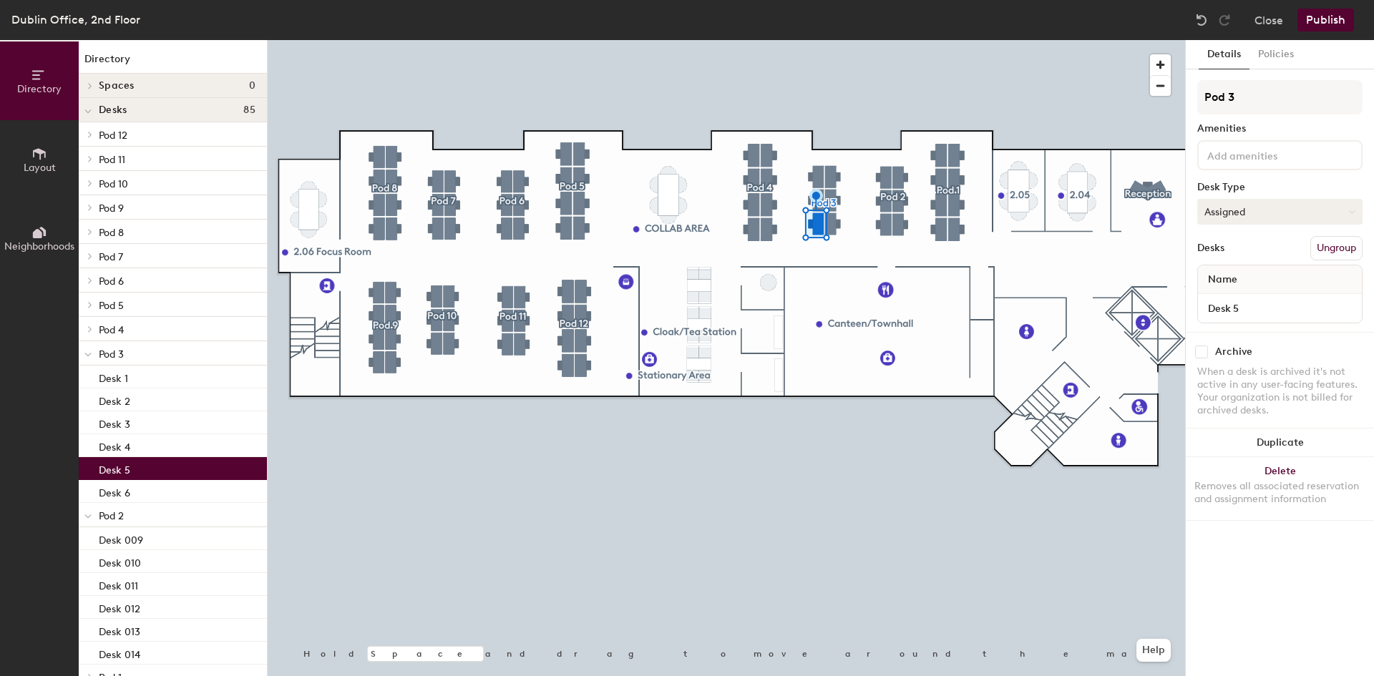
click at [1276, 205] on button "Assigned" at bounding box center [1279, 212] width 165 height 26
click at [1249, 273] on div "Hot" at bounding box center [1269, 277] width 143 height 21
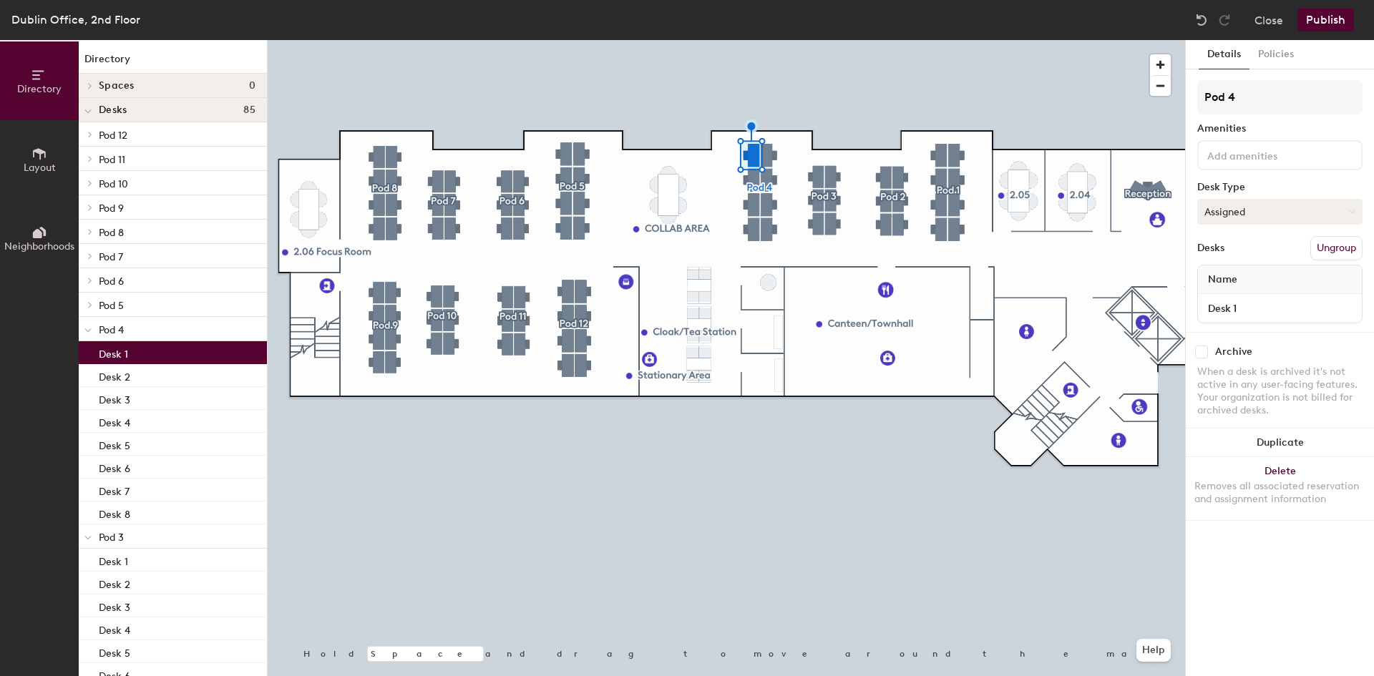
click at [1243, 215] on button "Assigned" at bounding box center [1279, 212] width 165 height 26
click at [1241, 278] on div "Hot" at bounding box center [1269, 277] width 143 height 21
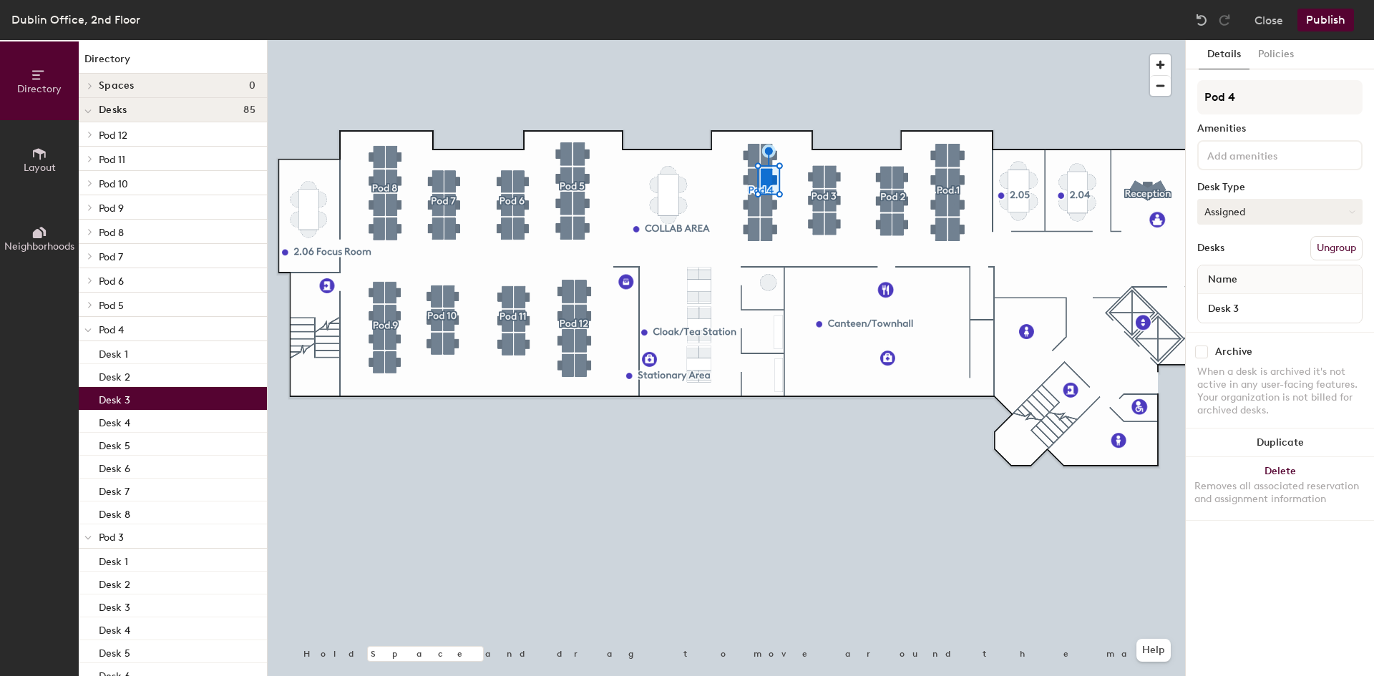
click at [1225, 212] on button "Assigned" at bounding box center [1279, 212] width 165 height 26
click at [1259, 275] on div "Hot" at bounding box center [1269, 277] width 143 height 21
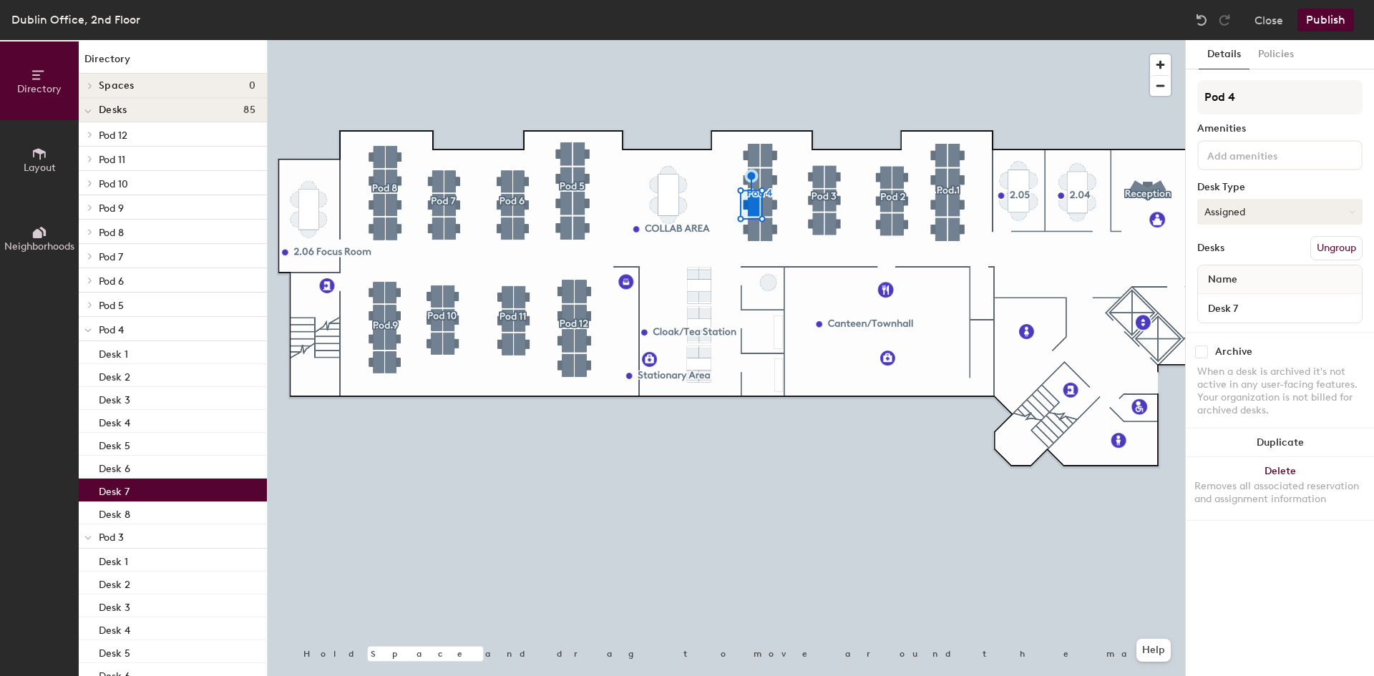
click at [1244, 217] on button "Assigned" at bounding box center [1279, 212] width 165 height 26
click at [1238, 280] on div "Hot" at bounding box center [1269, 277] width 143 height 21
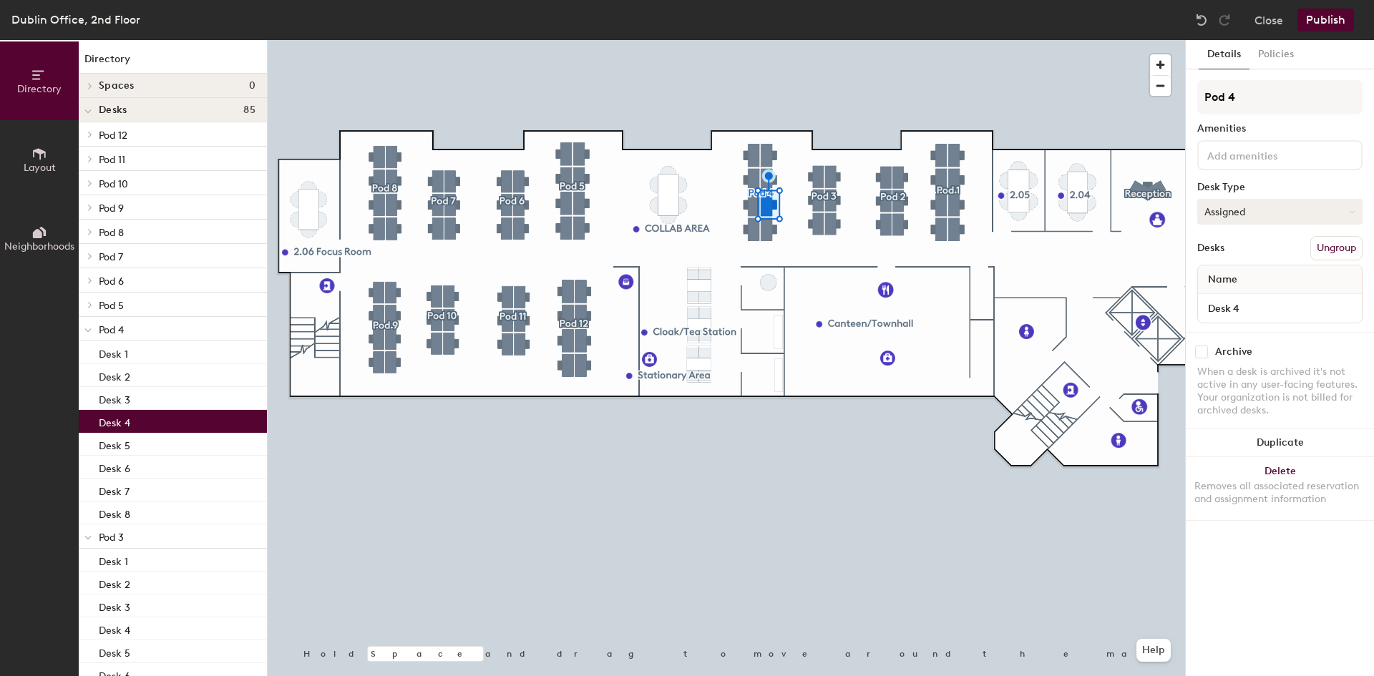
click at [1270, 214] on button "Assigned" at bounding box center [1279, 212] width 165 height 26
click at [1244, 279] on div "Hot" at bounding box center [1269, 277] width 143 height 21
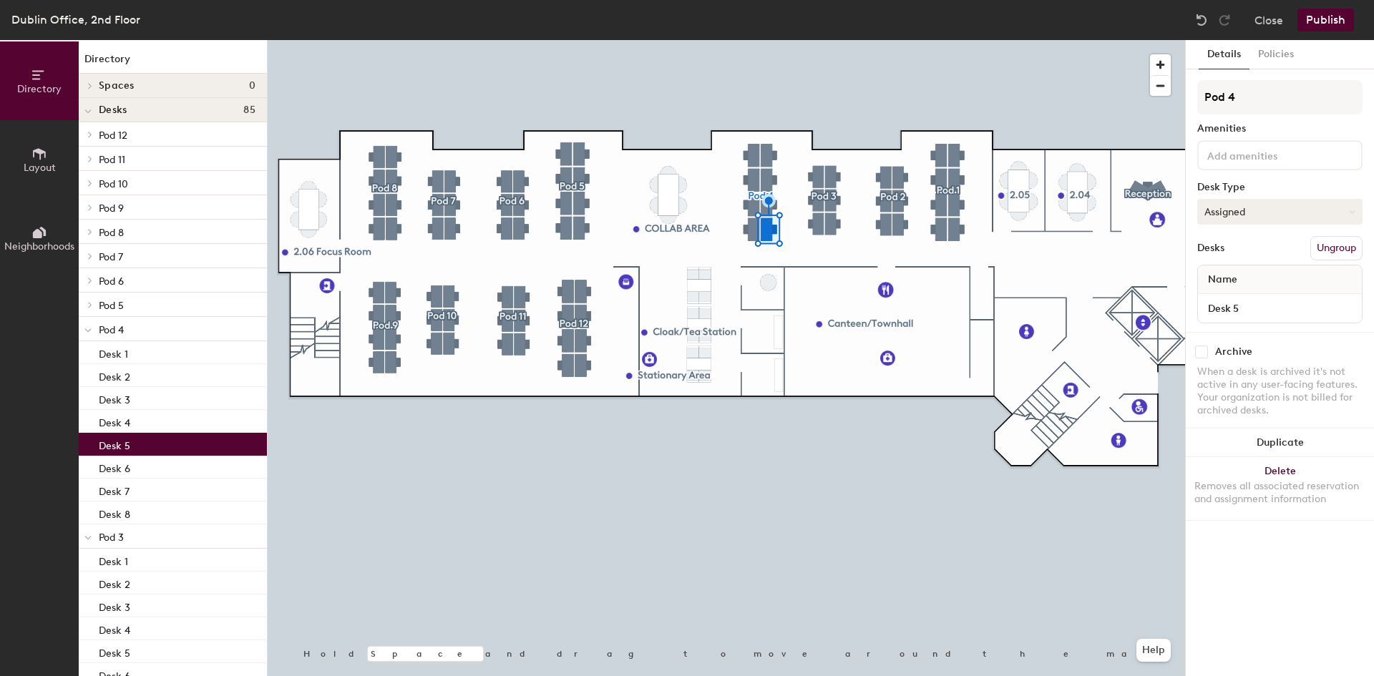
click at [1245, 209] on button "Assigned" at bounding box center [1279, 212] width 165 height 26
click at [1240, 274] on div "Hot" at bounding box center [1269, 277] width 143 height 21
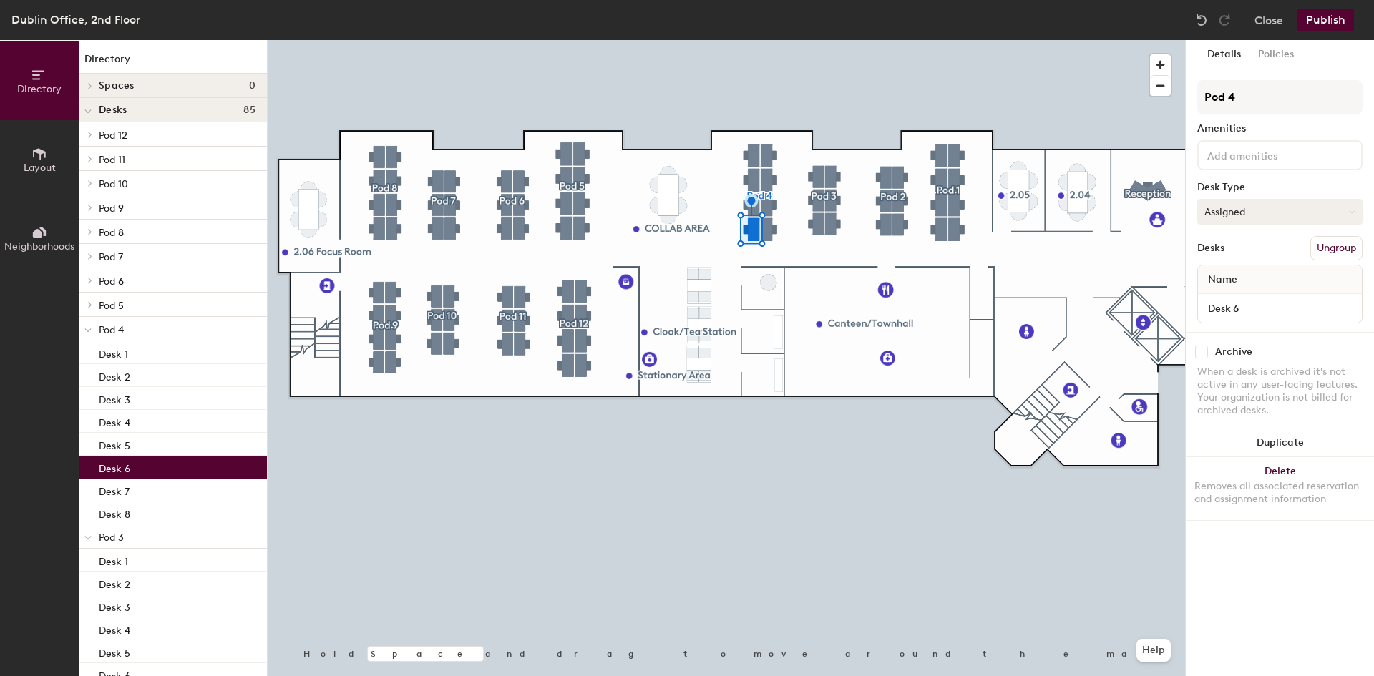
click at [1296, 209] on button "Assigned" at bounding box center [1279, 212] width 165 height 26
click at [1250, 275] on div "Hot" at bounding box center [1269, 277] width 143 height 21
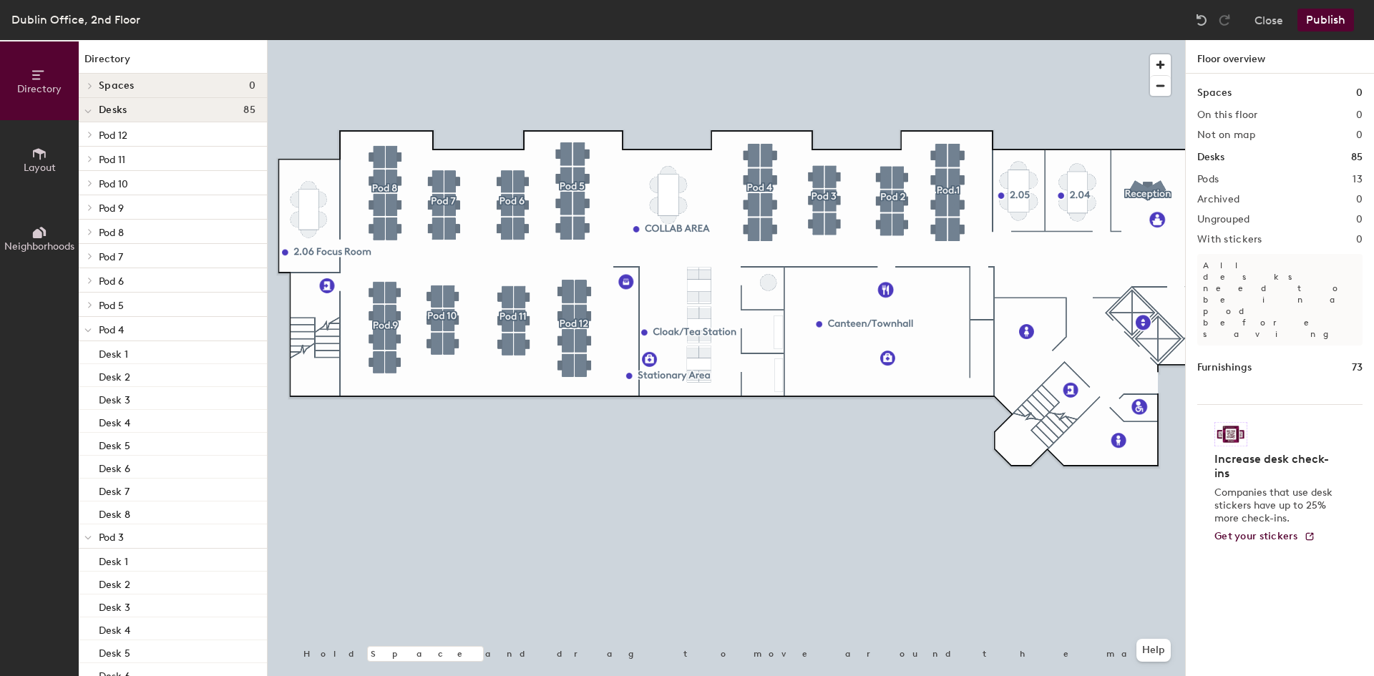
click at [574, 40] on div at bounding box center [726, 40] width 917 height 0
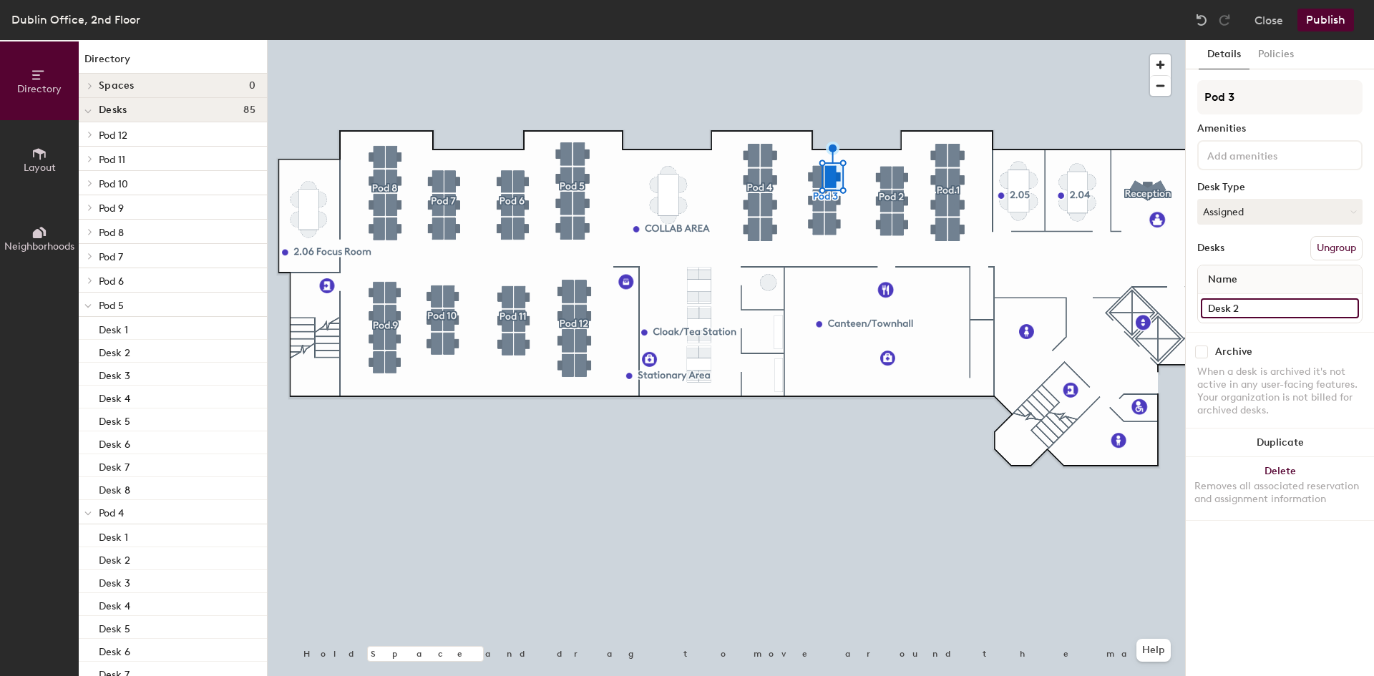
click at [1238, 313] on input "Desk 2" at bounding box center [1279, 308] width 158 height 20
click at [1248, 308] on input "Desk 2" at bounding box center [1279, 308] width 158 height 20
type input "Desk 015"
click at [1243, 310] on input "Desk 1" at bounding box center [1279, 308] width 158 height 20
click at [1248, 308] on input "Desk 1" at bounding box center [1279, 308] width 158 height 20
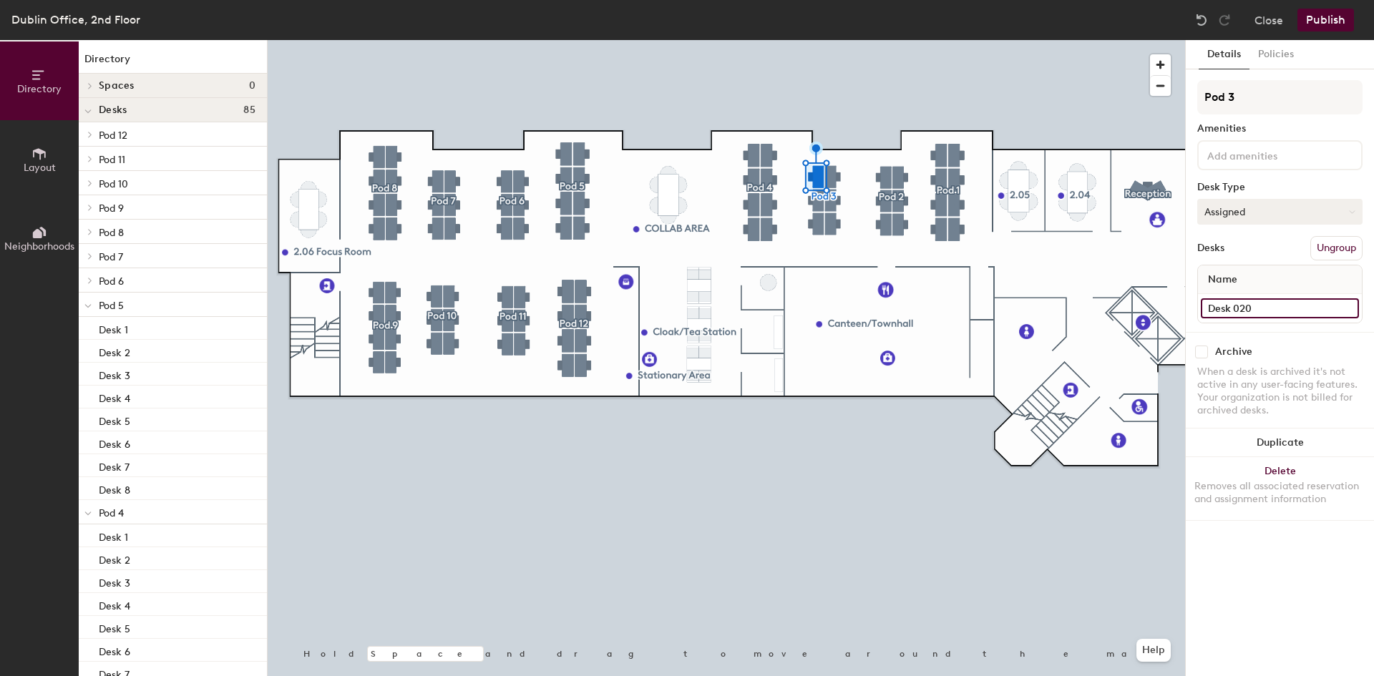
type input "Desk 020"
click at [1244, 308] on input "Desk 3" at bounding box center [1279, 308] width 158 height 20
click at [1248, 307] on input "Desk 3" at bounding box center [1279, 308] width 158 height 20
type input "Desk 016"
click at [1260, 313] on input "Desk 6" at bounding box center [1279, 308] width 158 height 20
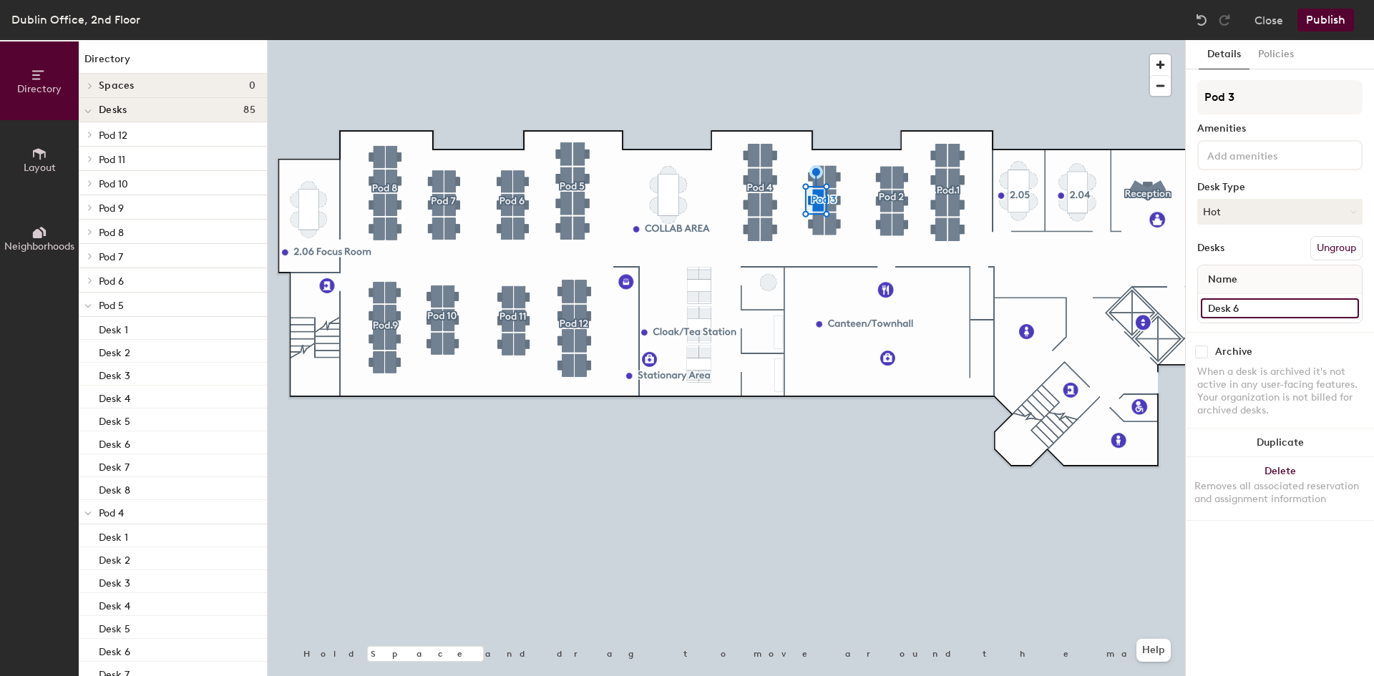
click at [1265, 310] on input "Desk 6" at bounding box center [1279, 308] width 158 height 20
type input "Desk 019"
click at [1257, 311] on input "Desk 4" at bounding box center [1279, 308] width 158 height 20
click at [1265, 311] on input "Desk 4" at bounding box center [1279, 308] width 158 height 20
type input "Desk 017"
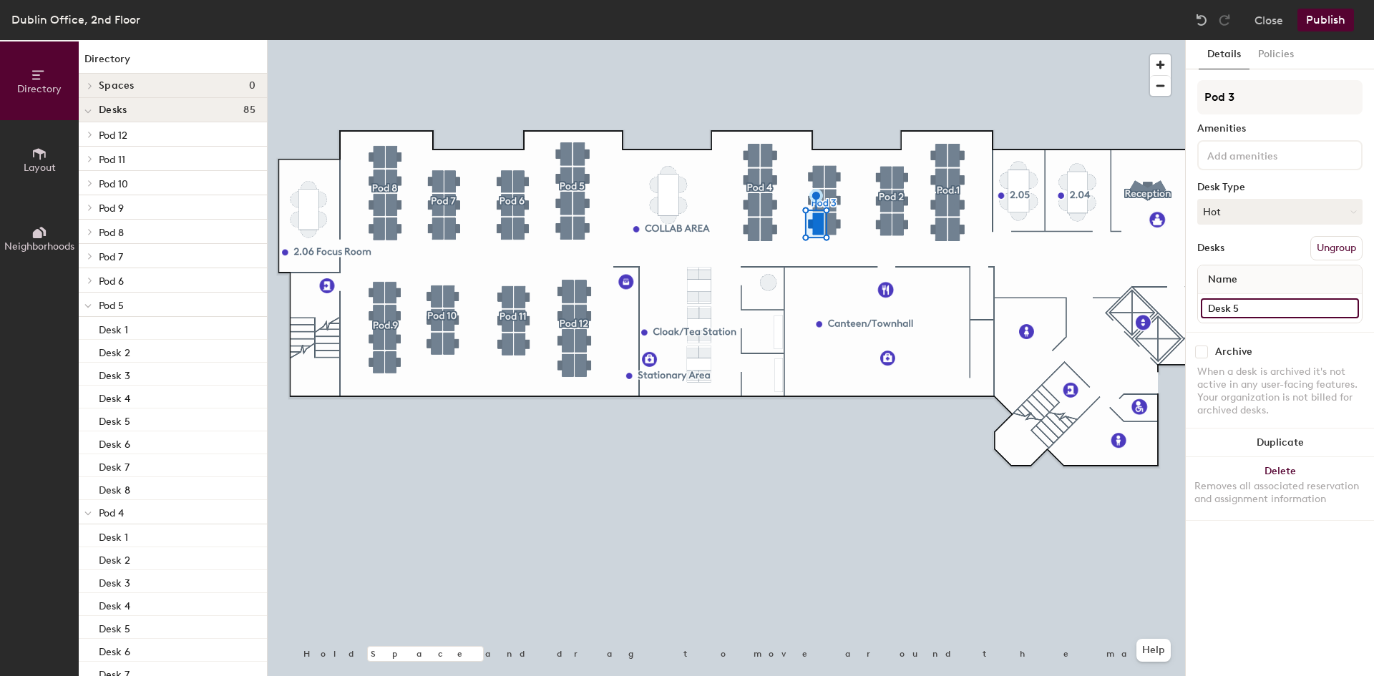
click at [1258, 308] on input "Desk 5" at bounding box center [1279, 308] width 158 height 20
click at [1268, 306] on input "Desk 5" at bounding box center [1279, 308] width 158 height 20
type input "Desk 018"
click at [1263, 318] on input "Desk 2" at bounding box center [1279, 308] width 158 height 20
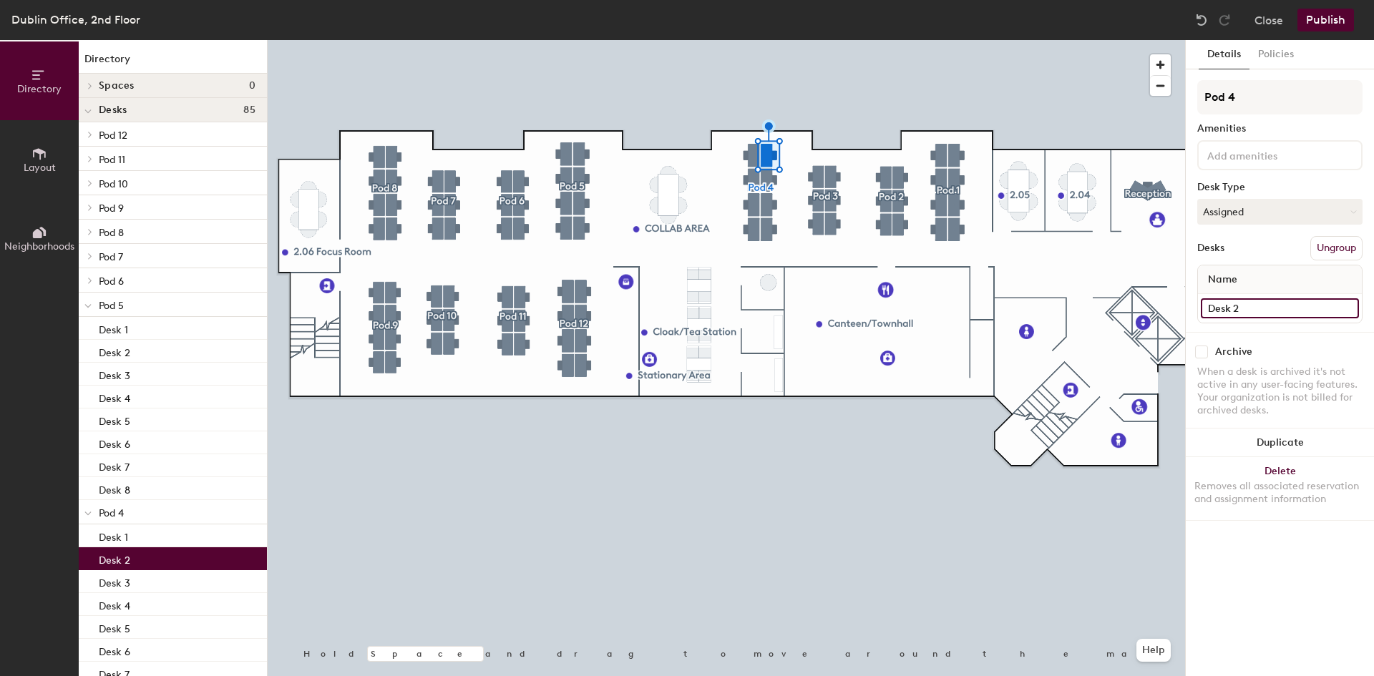
click at [1268, 314] on input "Desk 2" at bounding box center [1279, 308] width 158 height 20
type input "Desk 021"
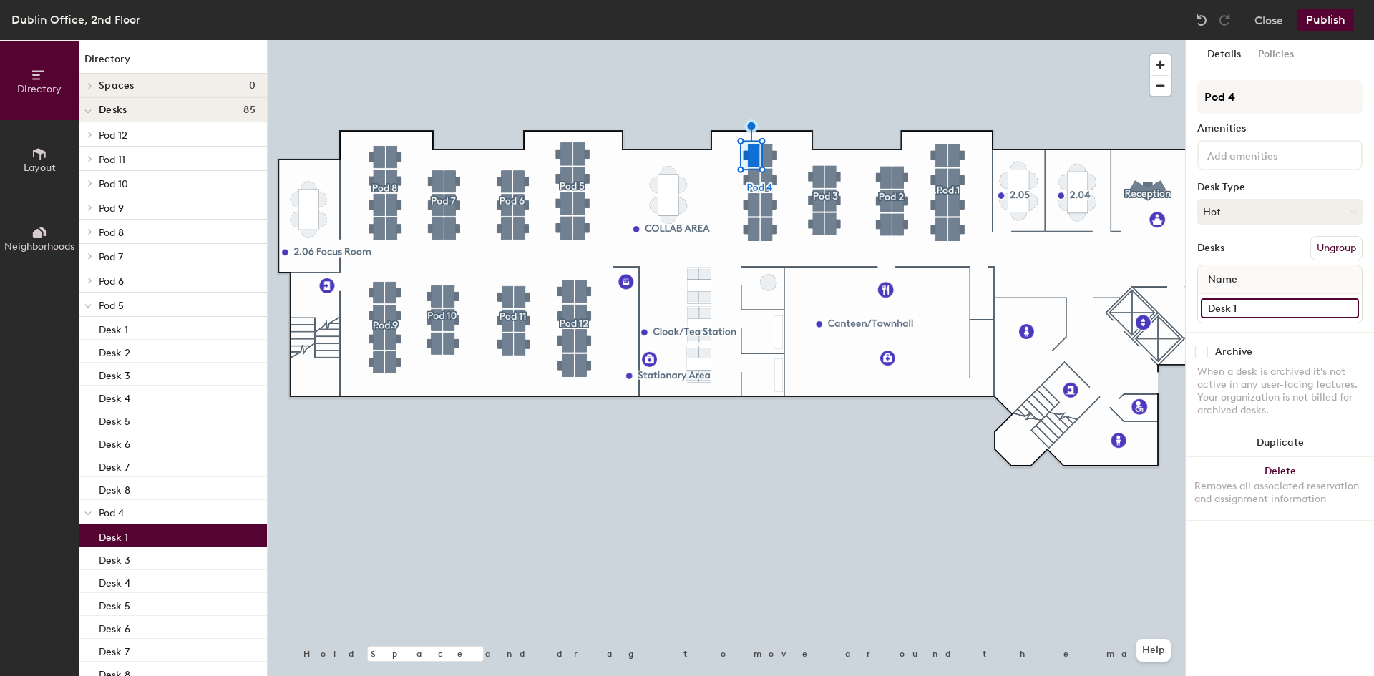
click at [1236, 313] on input "Desk 1" at bounding box center [1279, 308] width 158 height 20
click at [1251, 310] on input "Desk 1" at bounding box center [1279, 308] width 158 height 20
type input "Desk 028"
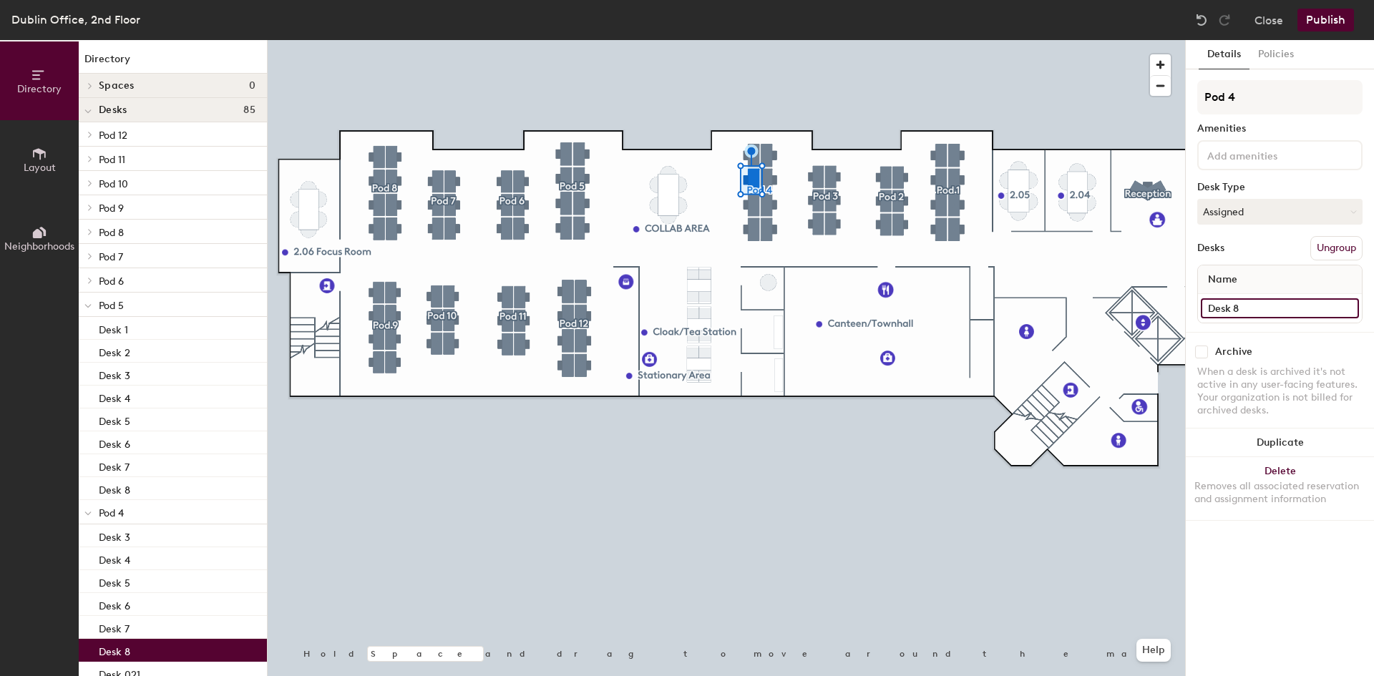
click at [1249, 301] on input "Desk 8" at bounding box center [1279, 308] width 158 height 20
click at [1256, 305] on input "Desk 8" at bounding box center [1279, 308] width 158 height 20
type input "Desk 027"
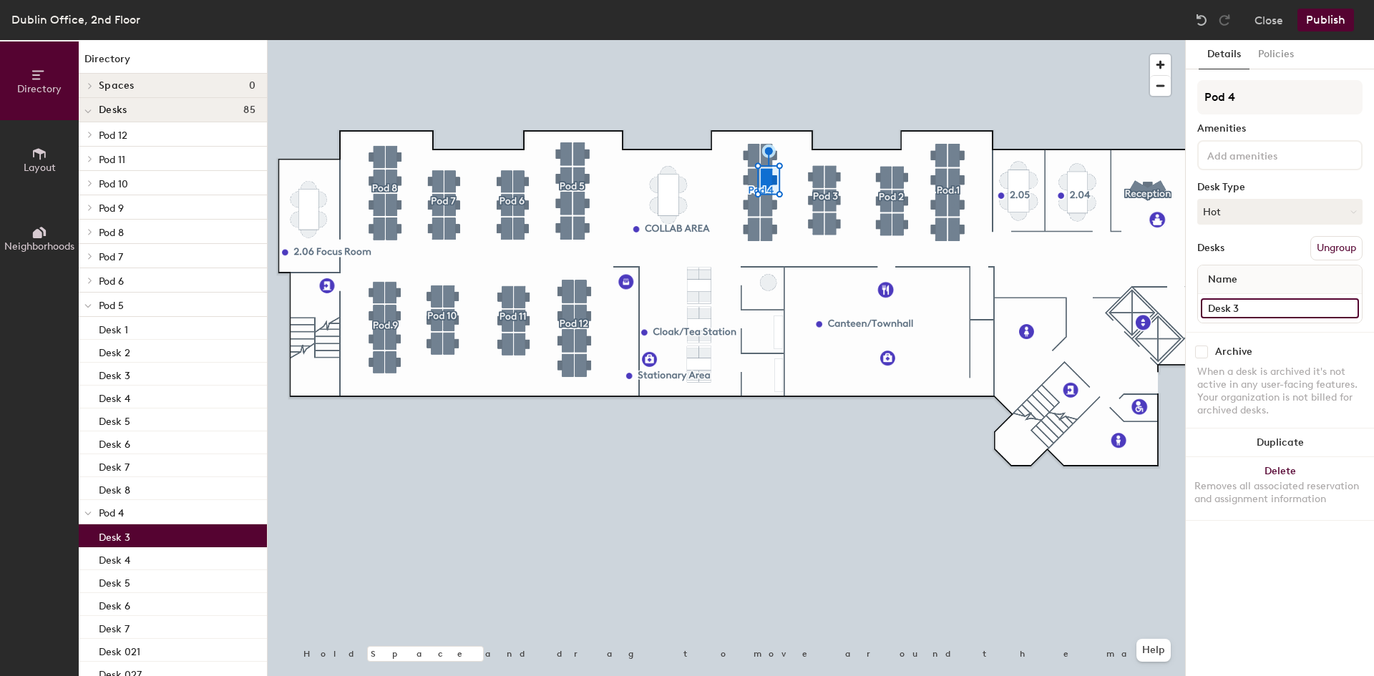
click at [1266, 305] on input "Desk 3" at bounding box center [1279, 308] width 158 height 20
click at [1277, 306] on input "Desk 3" at bounding box center [1279, 308] width 158 height 20
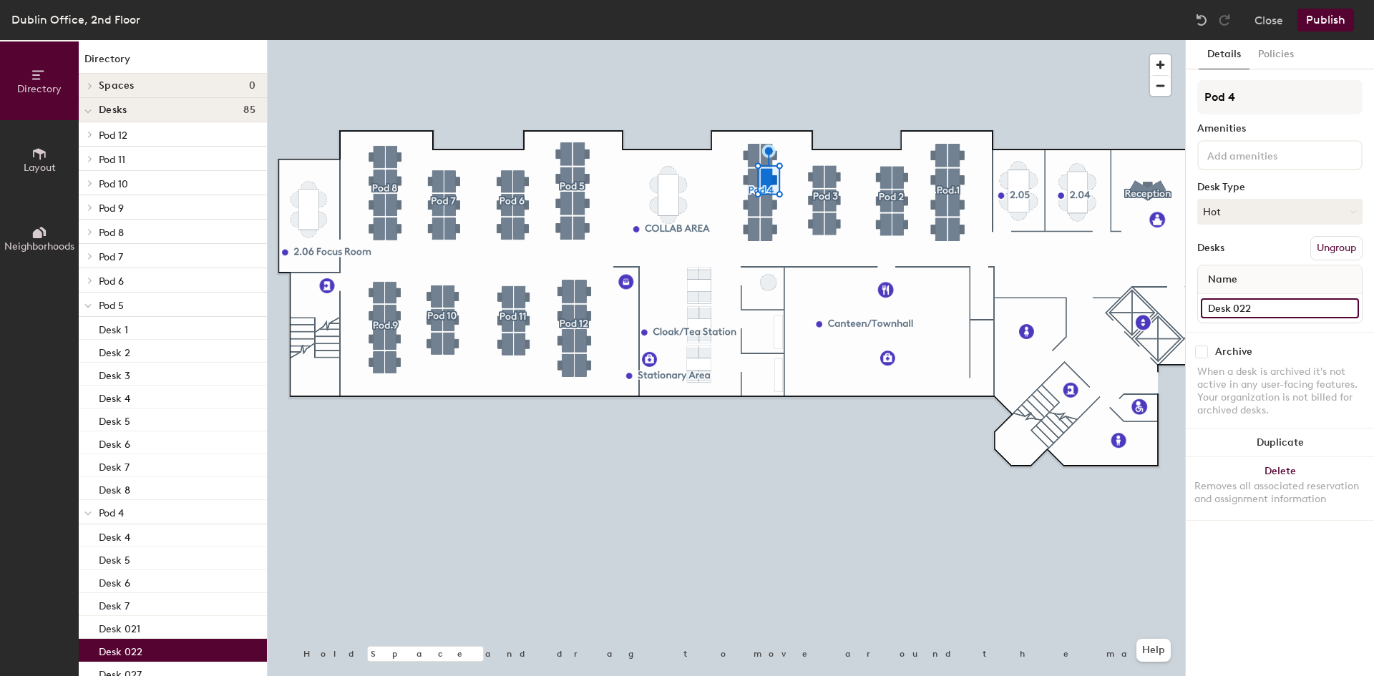
type input "Desk 022"
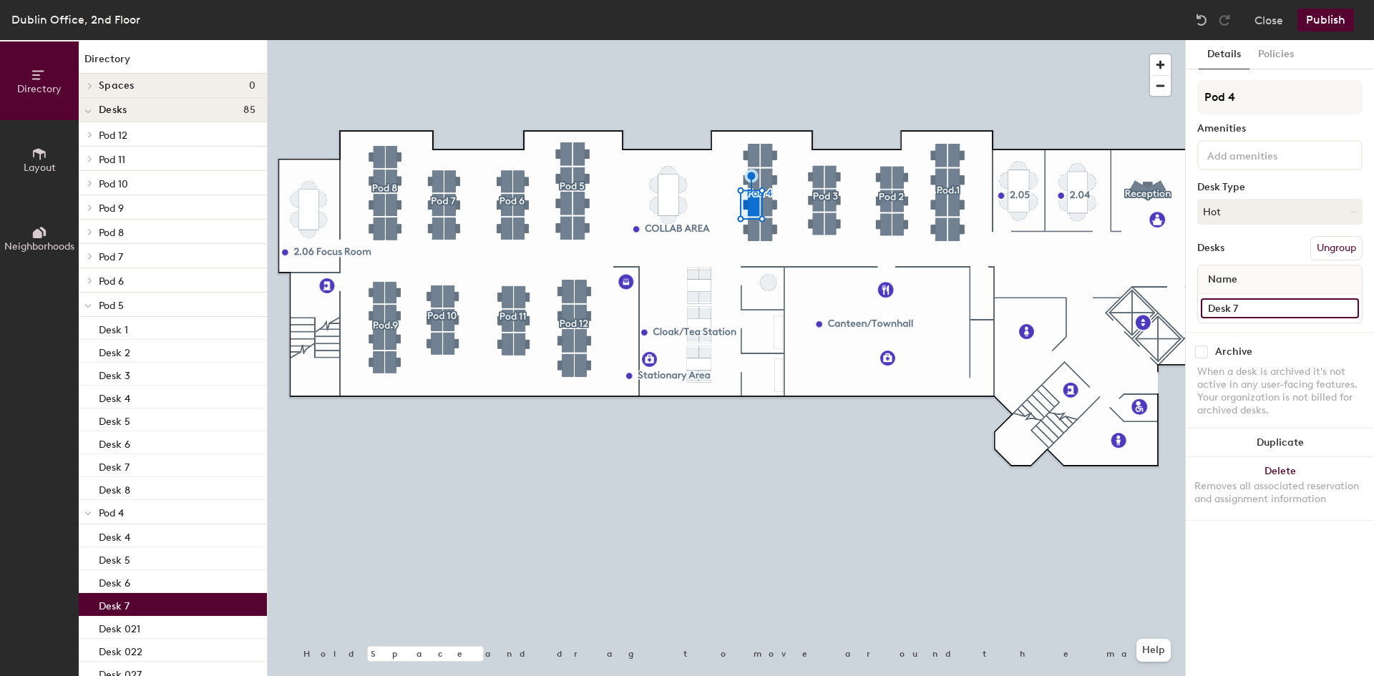
click at [1275, 313] on input "Desk 7" at bounding box center [1279, 308] width 158 height 20
click at [1266, 309] on input "Desk 7" at bounding box center [1279, 308] width 158 height 20
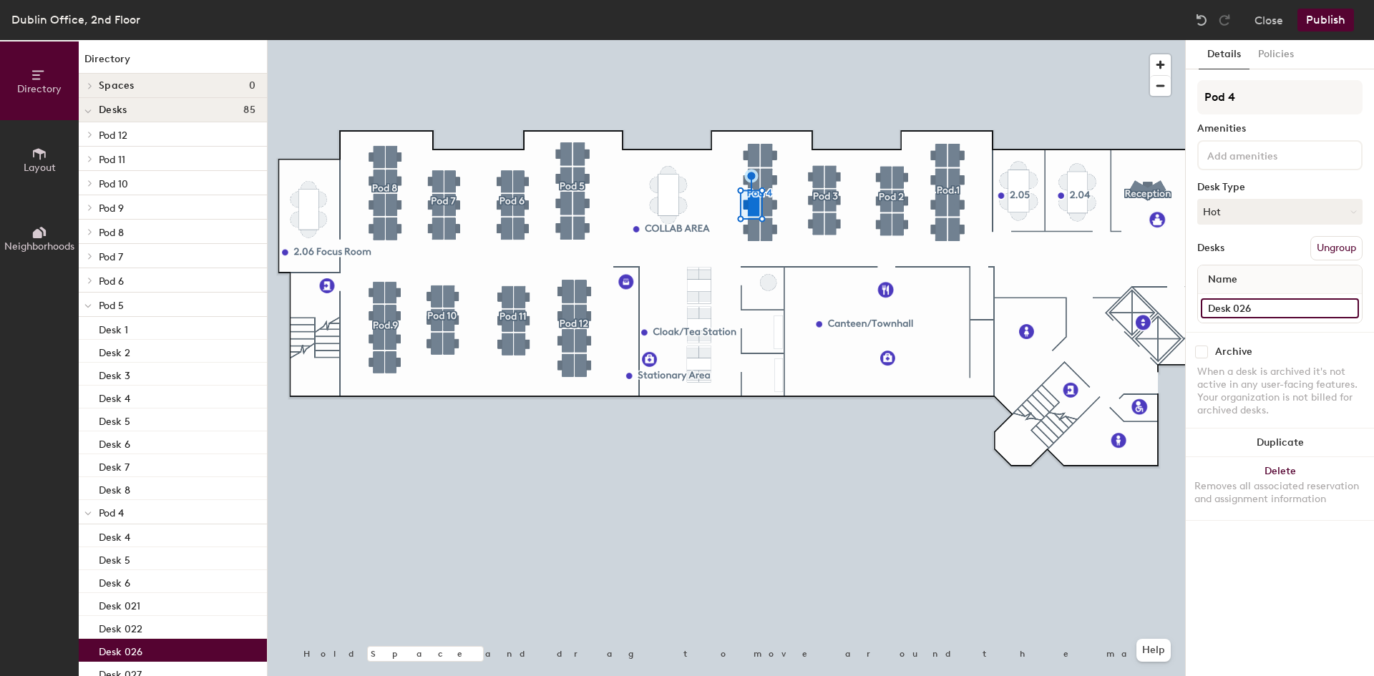
type input "Desk 026"
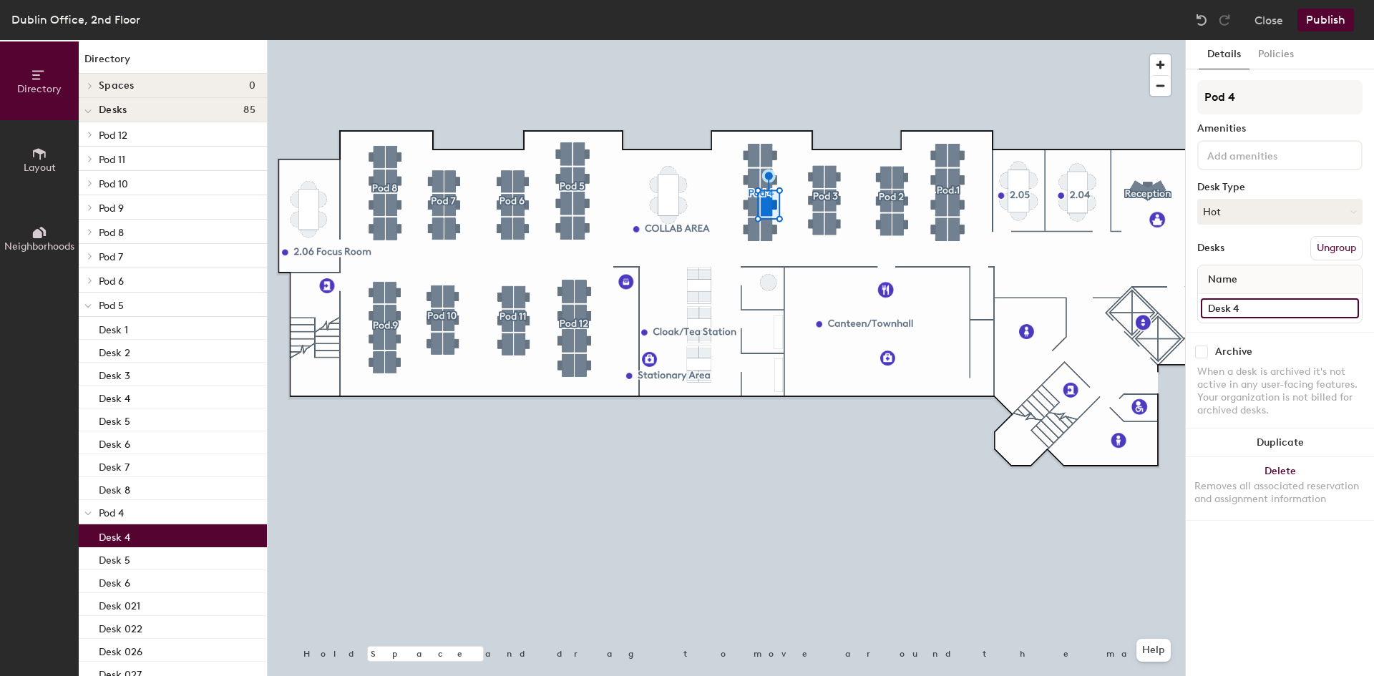
drag, startPoint x: 1281, startPoint y: 311, endPoint x: 1269, endPoint y: 310, distance: 11.5
click at [1280, 311] on input "Desk 4" at bounding box center [1279, 308] width 158 height 20
click at [1268, 310] on input "Desk 4" at bounding box center [1279, 308] width 158 height 20
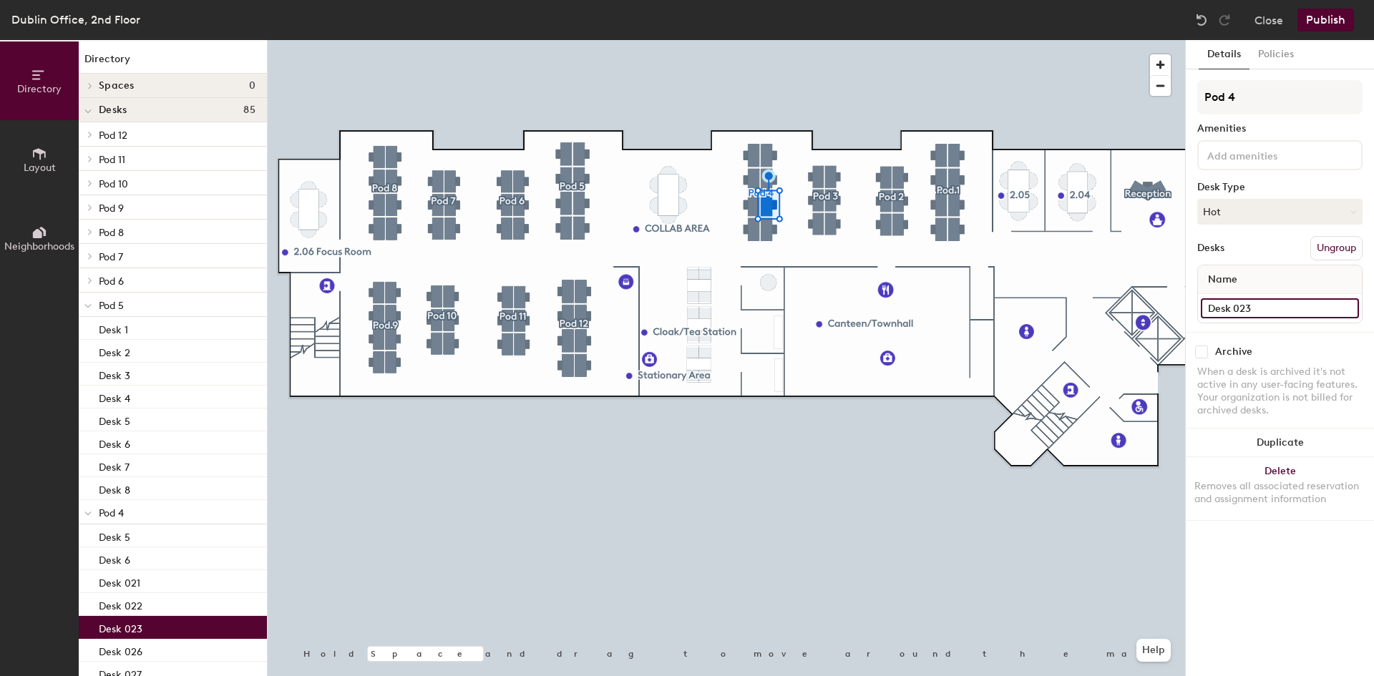
type input "Desk 023"
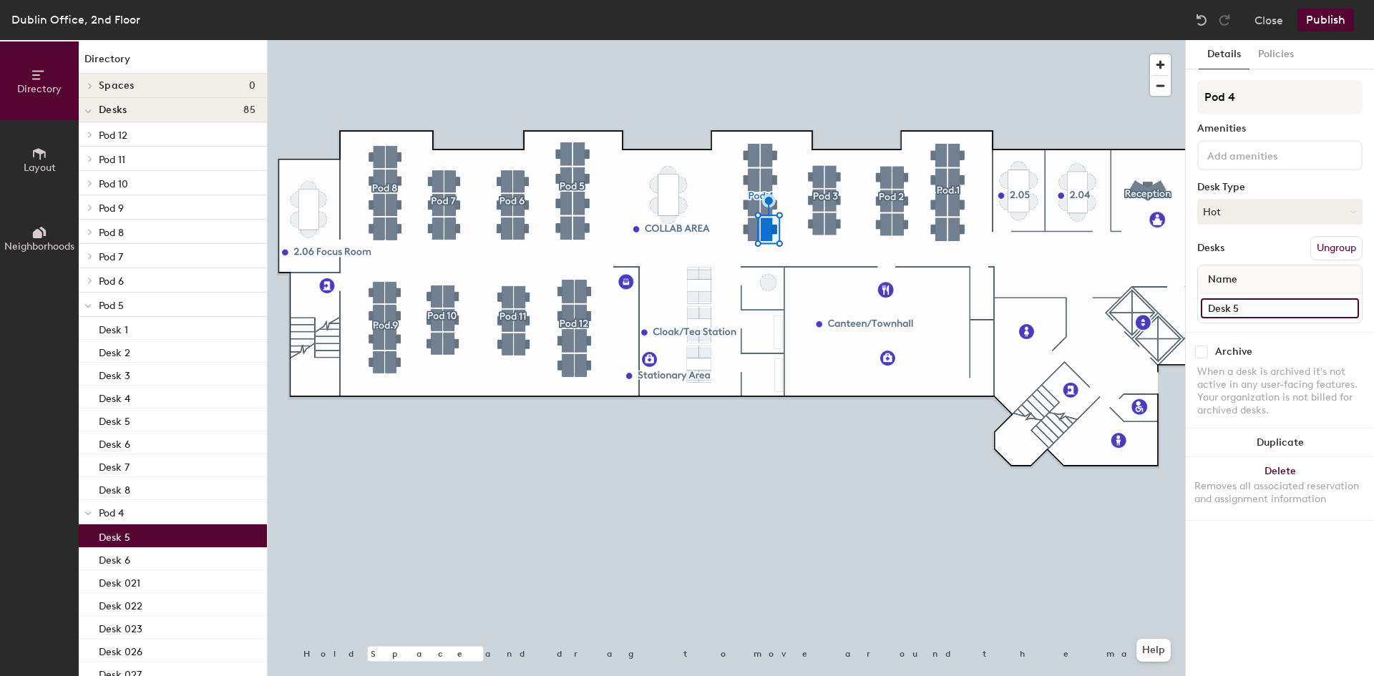
click at [1247, 308] on input "Desk 5" at bounding box center [1279, 308] width 158 height 20
click at [1266, 308] on input "Desk 5" at bounding box center [1279, 308] width 158 height 20
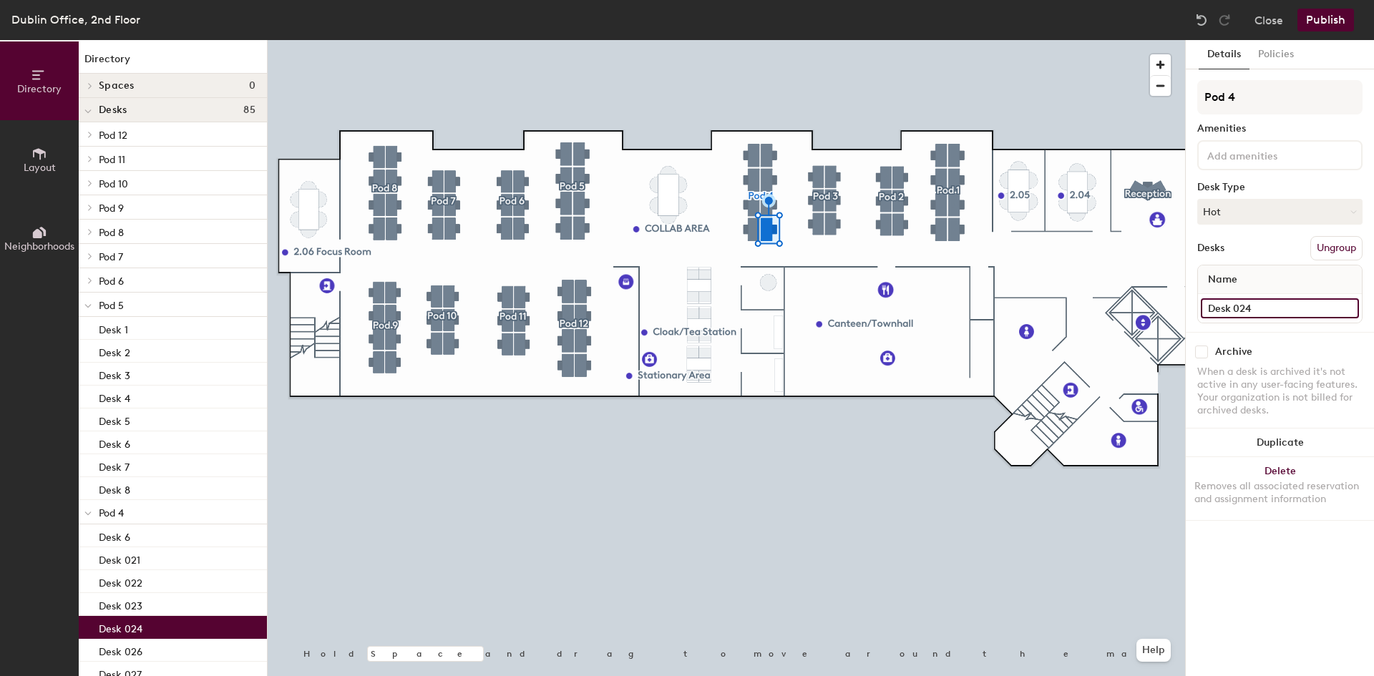
type input "Desk 024"
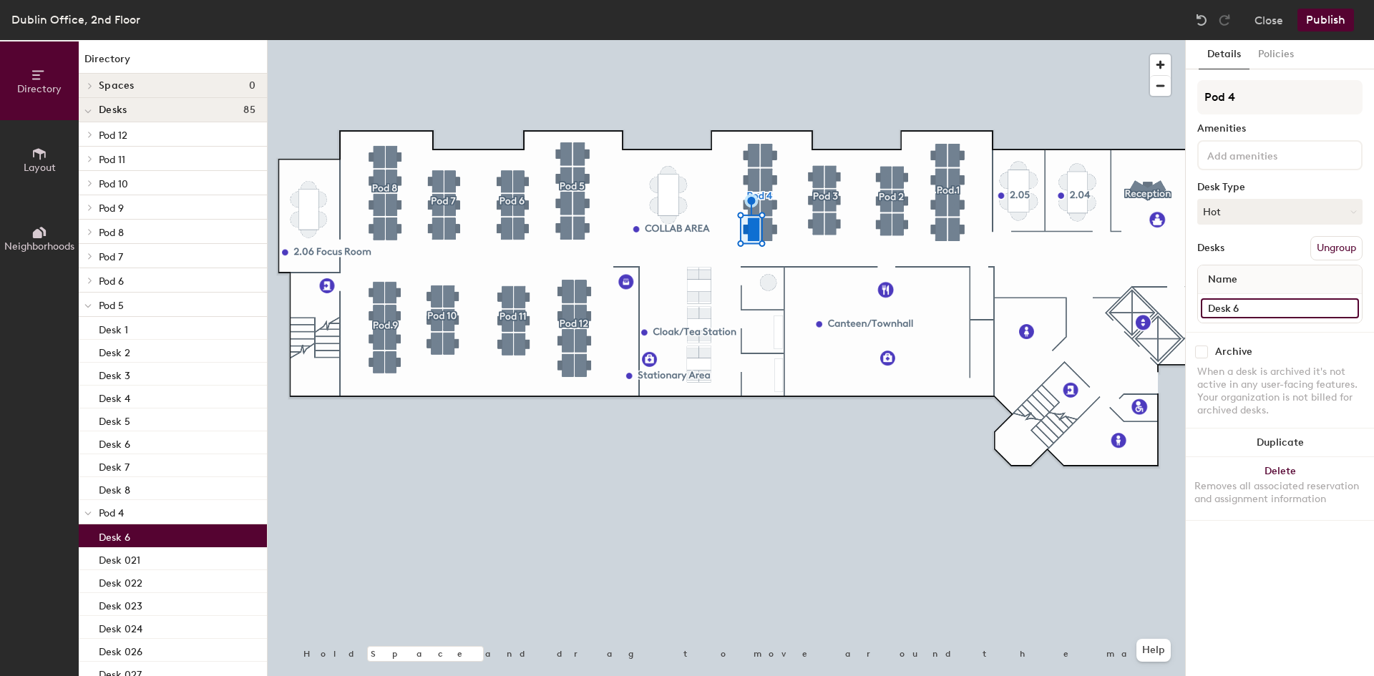
drag, startPoint x: 1270, startPoint y: 309, endPoint x: 1257, endPoint y: 308, distance: 13.0
click at [1268, 308] on input "Desk 6" at bounding box center [1279, 308] width 158 height 20
click at [1256, 308] on input "Desk 6" at bounding box center [1279, 308] width 158 height 20
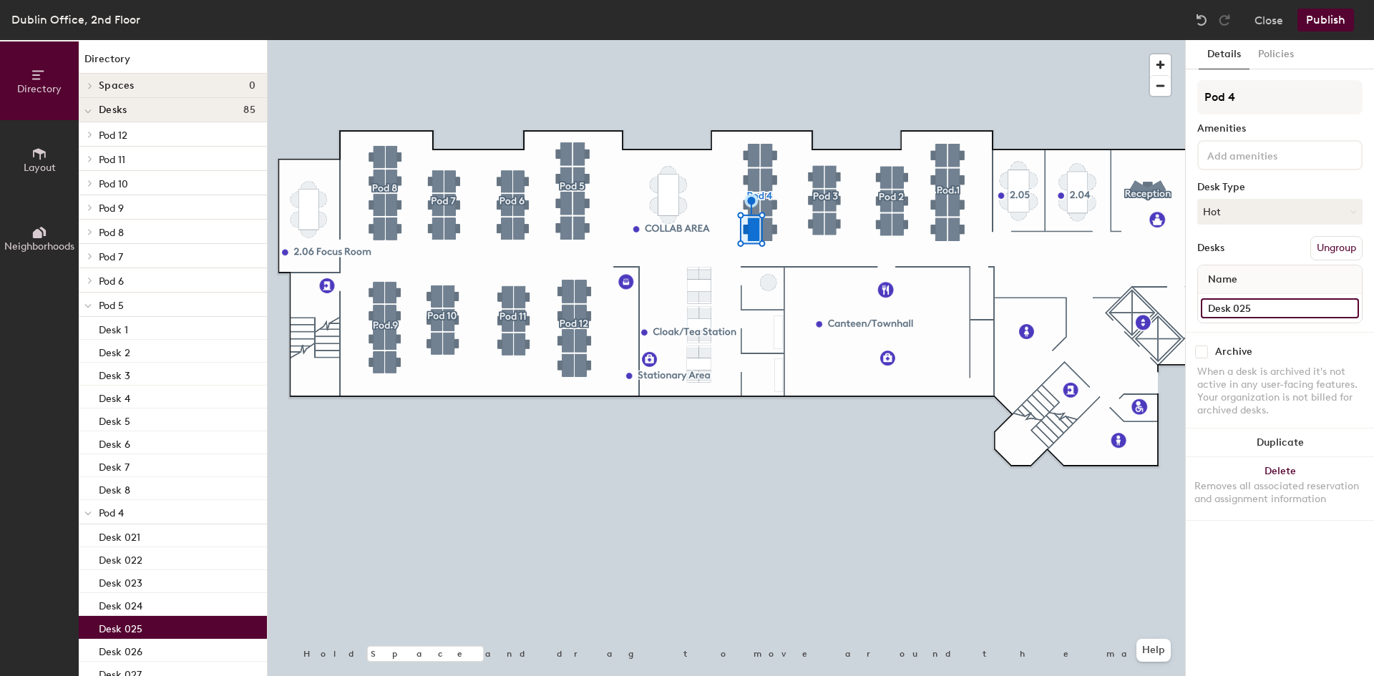
type input "Desk 025"
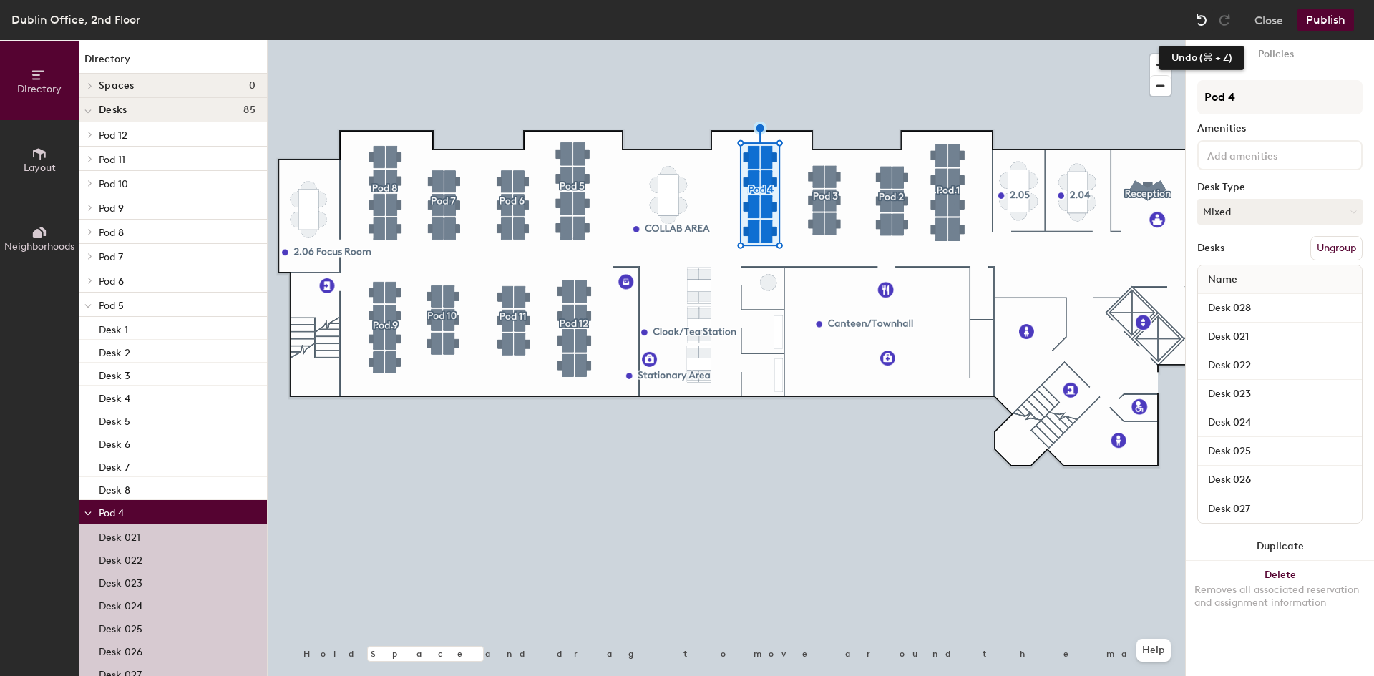
click at [1198, 24] on img at bounding box center [1201, 20] width 14 height 14
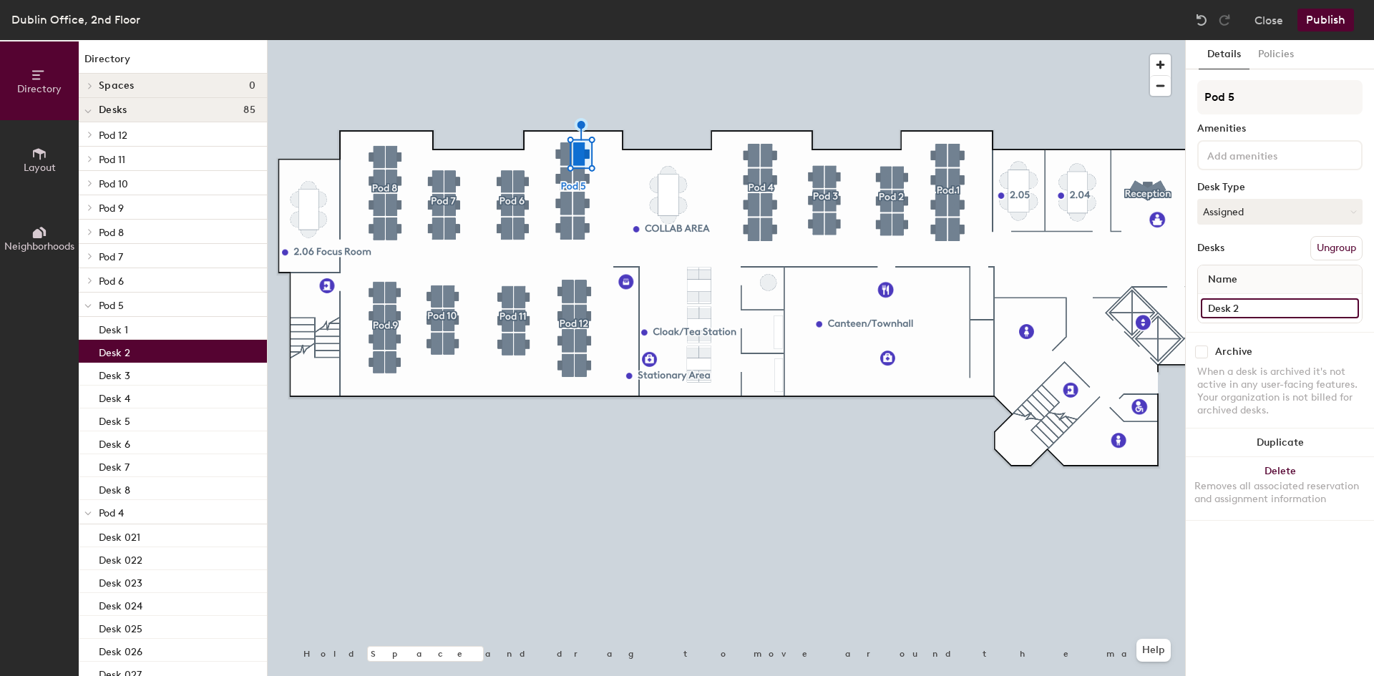
click at [1252, 305] on input "Desk 2" at bounding box center [1279, 308] width 158 height 20
click at [1259, 306] on input "Desk 2" at bounding box center [1279, 308] width 158 height 20
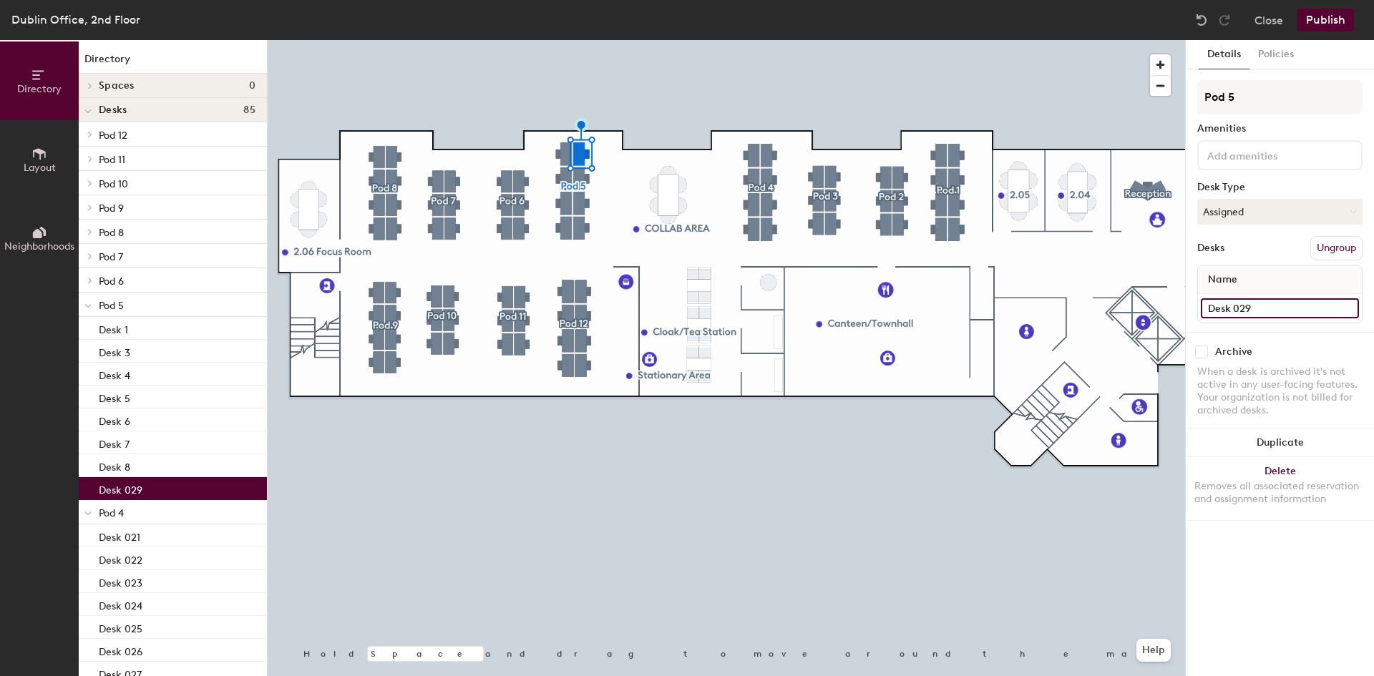
type input "Desk 029"
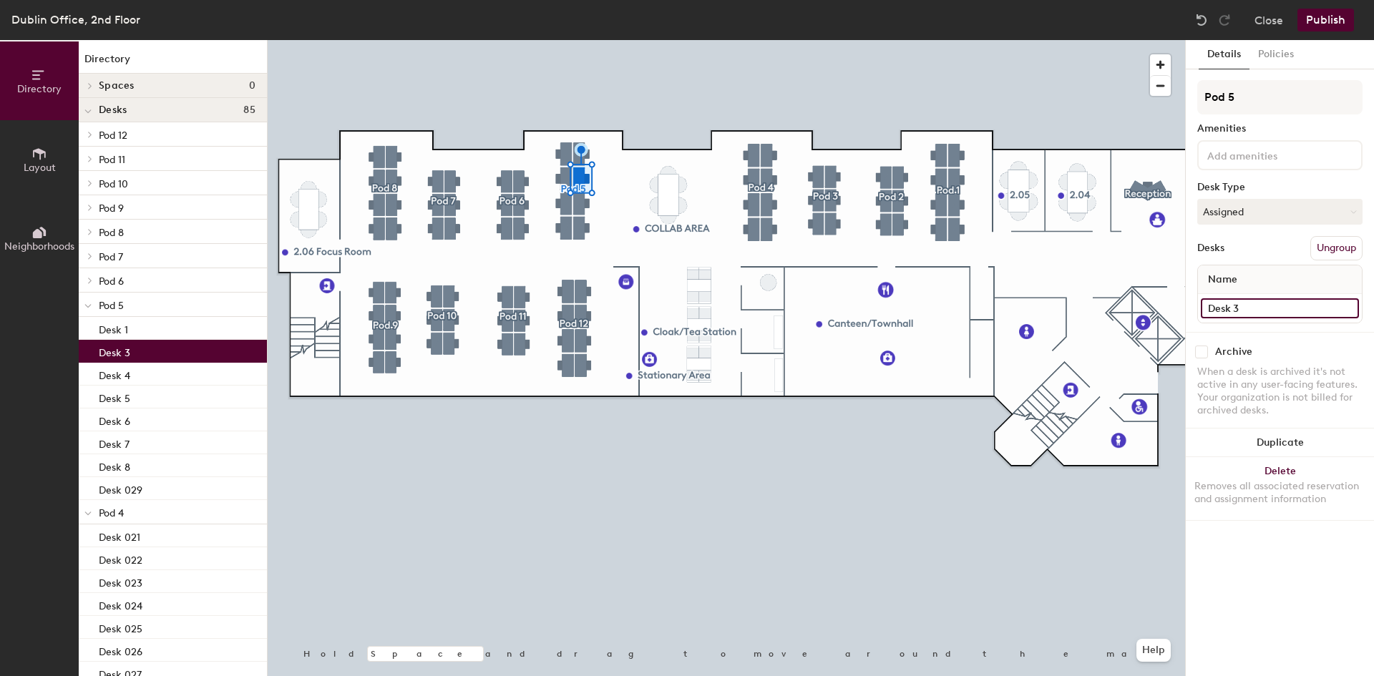
drag, startPoint x: 1256, startPoint y: 309, endPoint x: 1266, endPoint y: 310, distance: 10.8
click at [1257, 310] on input "Desk 3" at bounding box center [1279, 308] width 158 height 20
click at [1273, 309] on input "Desk 3" at bounding box center [1279, 308] width 158 height 20
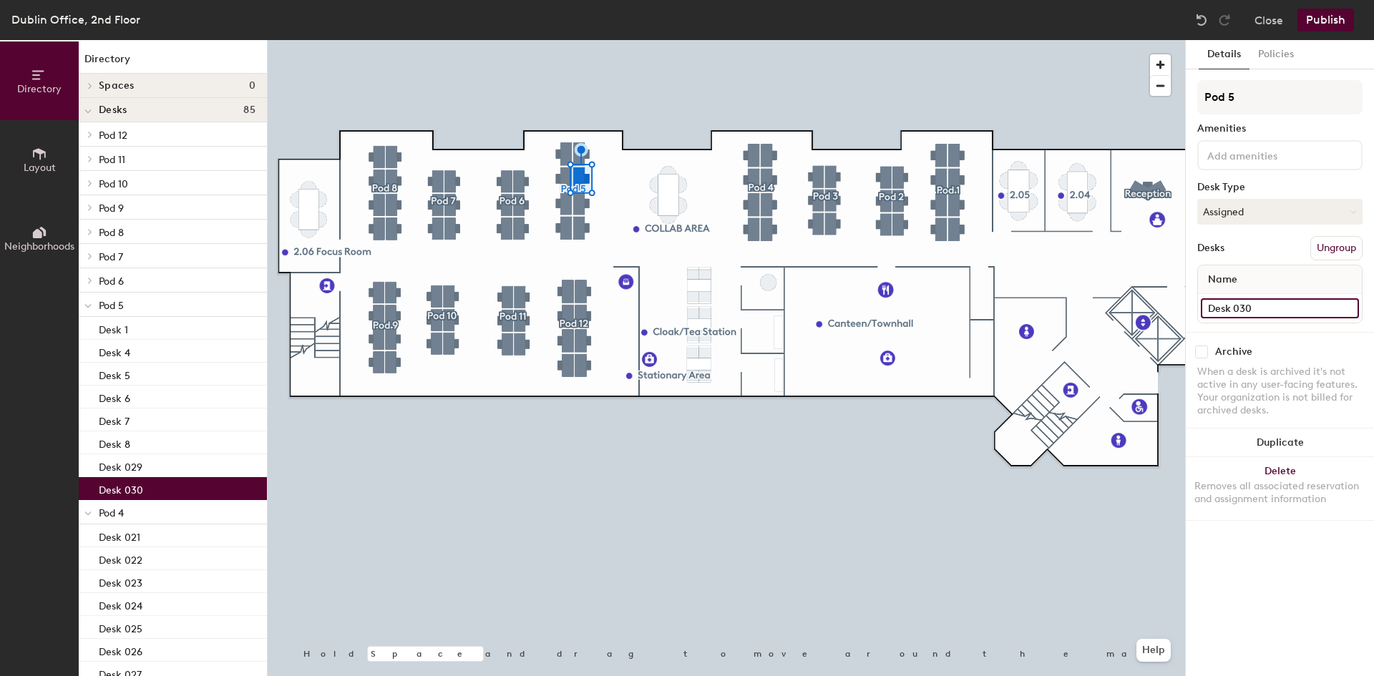
type input "Desk 030"
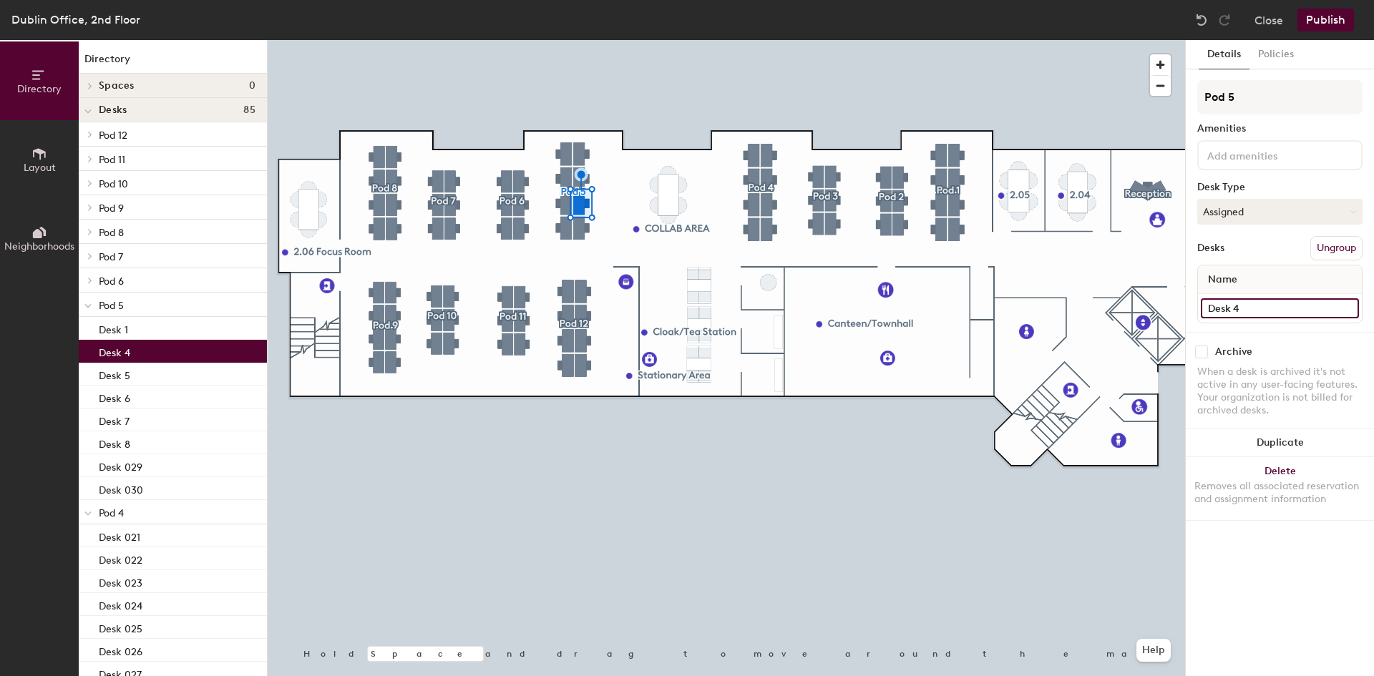
click at [1257, 313] on input "Desk 4" at bounding box center [1279, 308] width 158 height 20
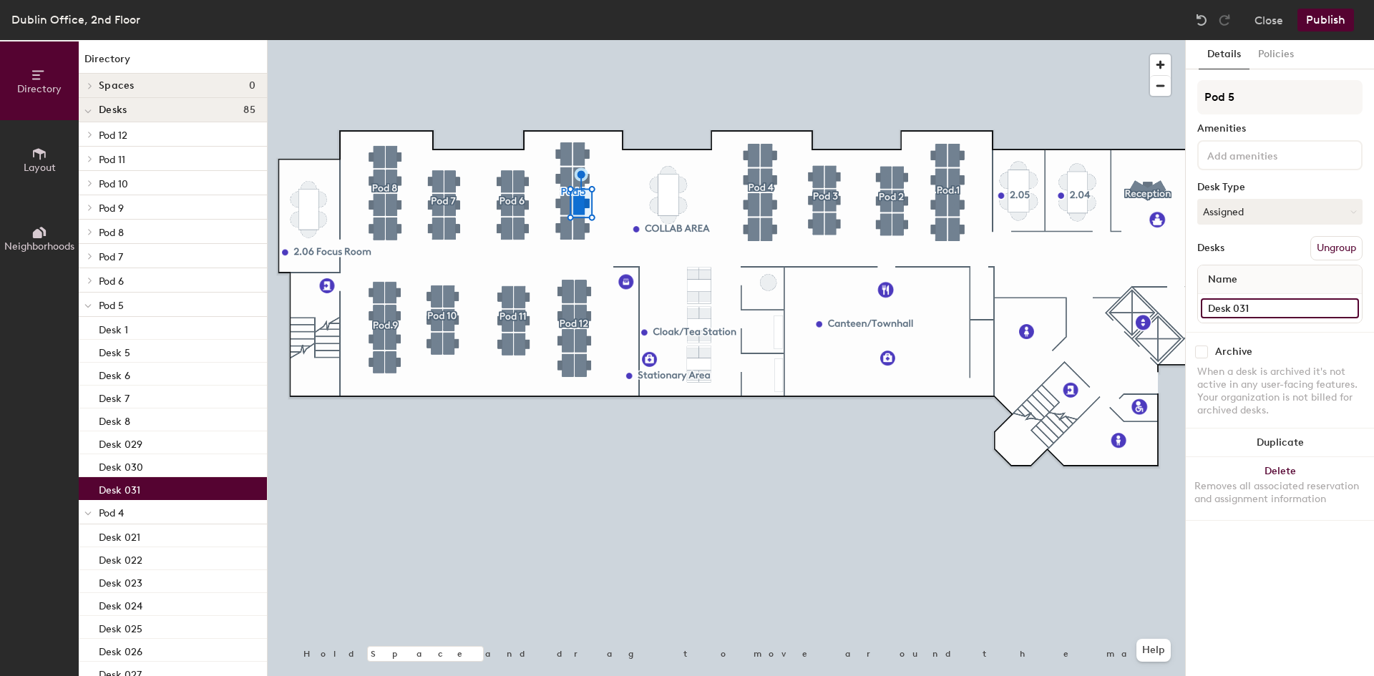
type input "Desk 031"
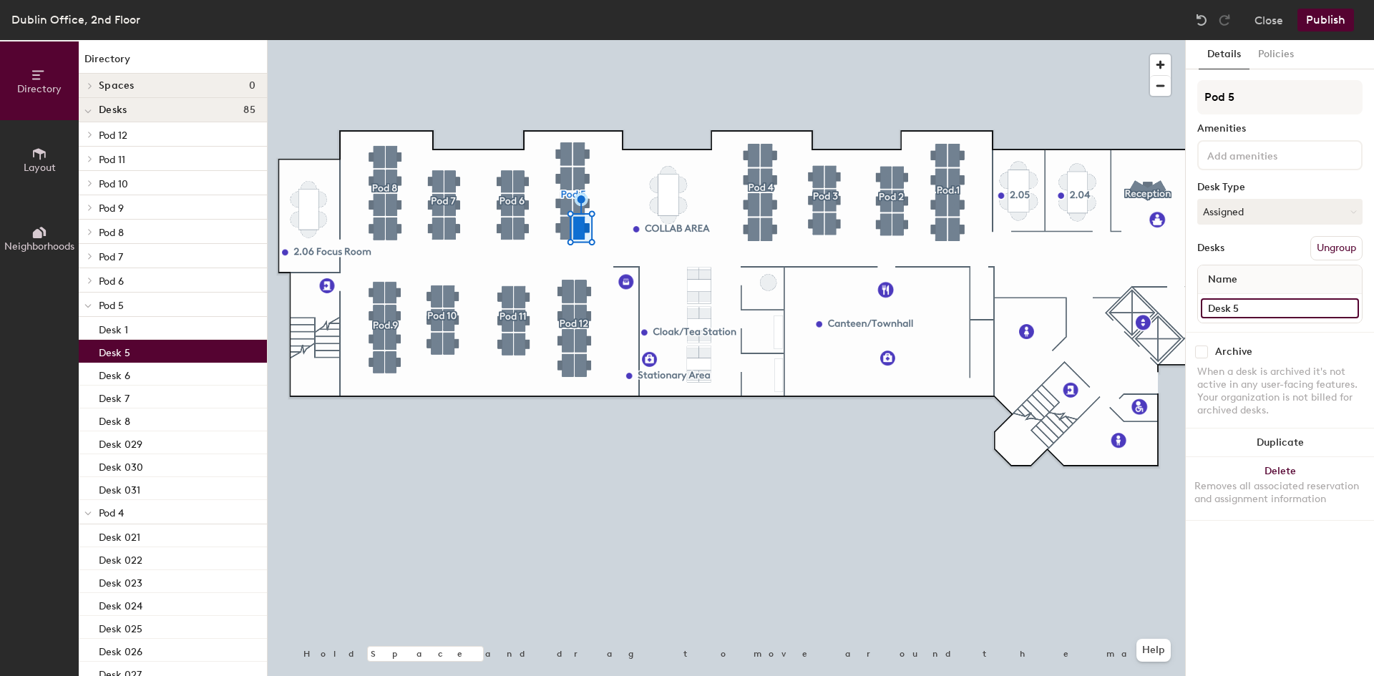
click at [1264, 314] on input "Desk 5" at bounding box center [1279, 308] width 158 height 20
click at [1271, 310] on input "Desk 5" at bounding box center [1279, 308] width 158 height 20
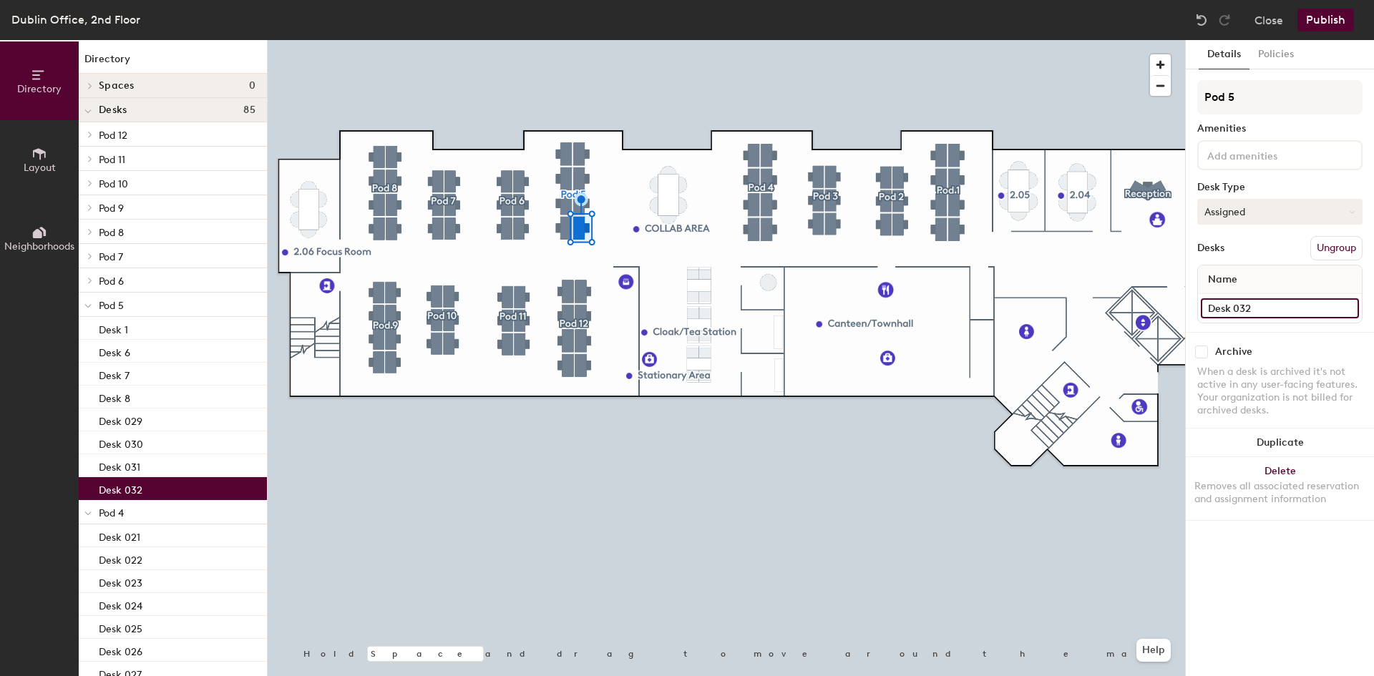
type input "Desk 032"
click at [1293, 215] on button "Assigned" at bounding box center [1279, 212] width 165 height 26
click at [1239, 278] on div "Hot" at bounding box center [1269, 277] width 143 height 21
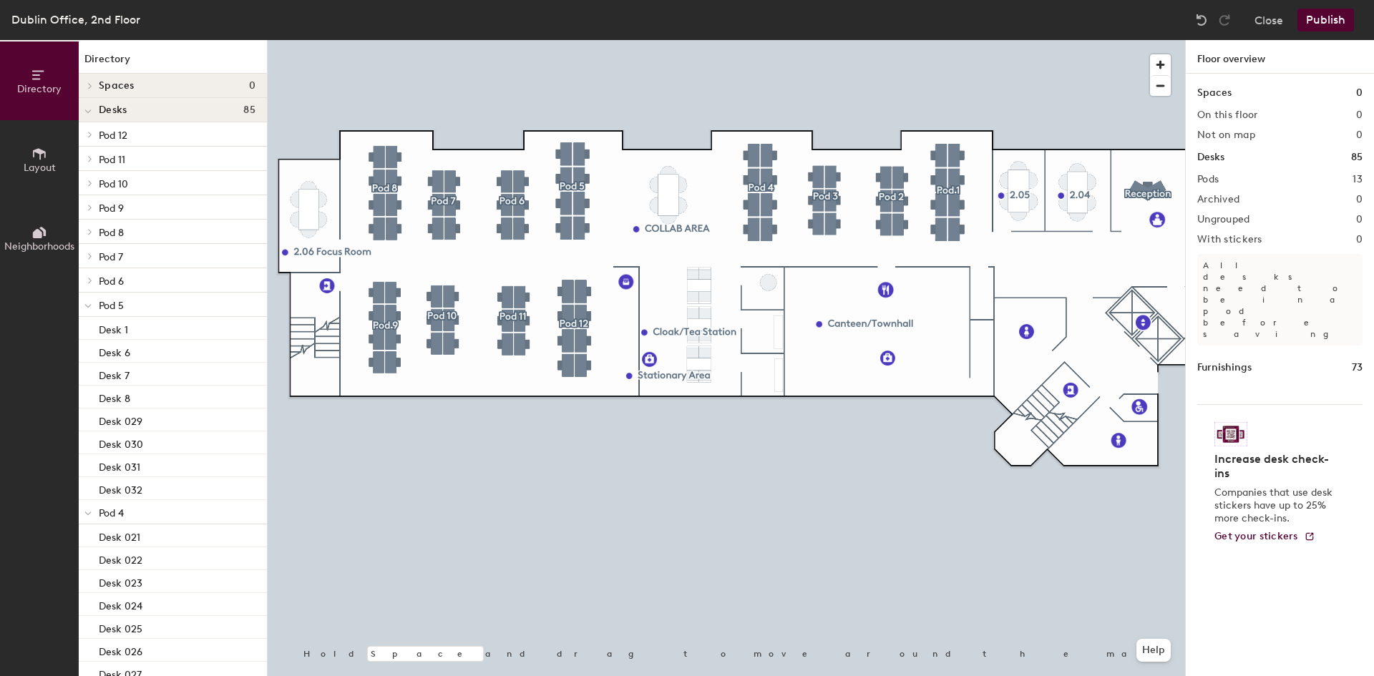
click at [569, 40] on div at bounding box center [726, 40] width 917 height 0
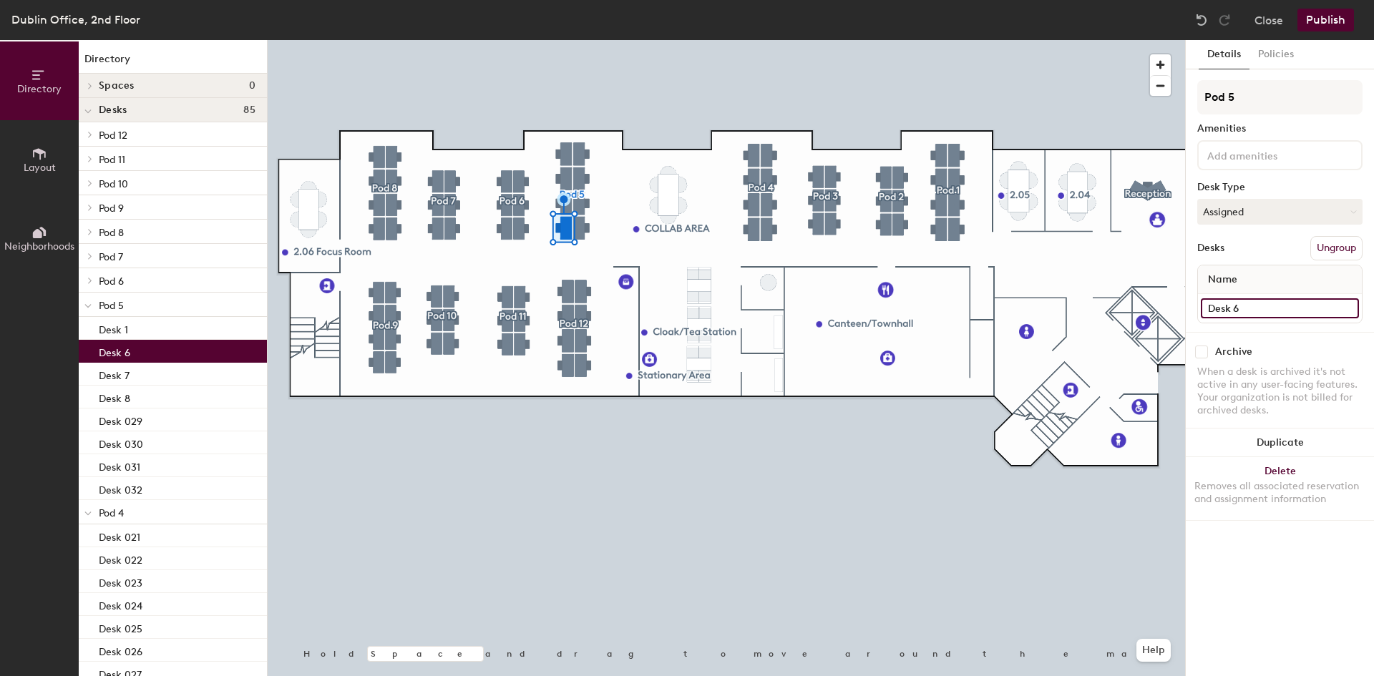
click at [1253, 310] on input "Desk 6" at bounding box center [1279, 308] width 158 height 20
click at [1260, 310] on input "Desk 6" at bounding box center [1279, 308] width 158 height 20
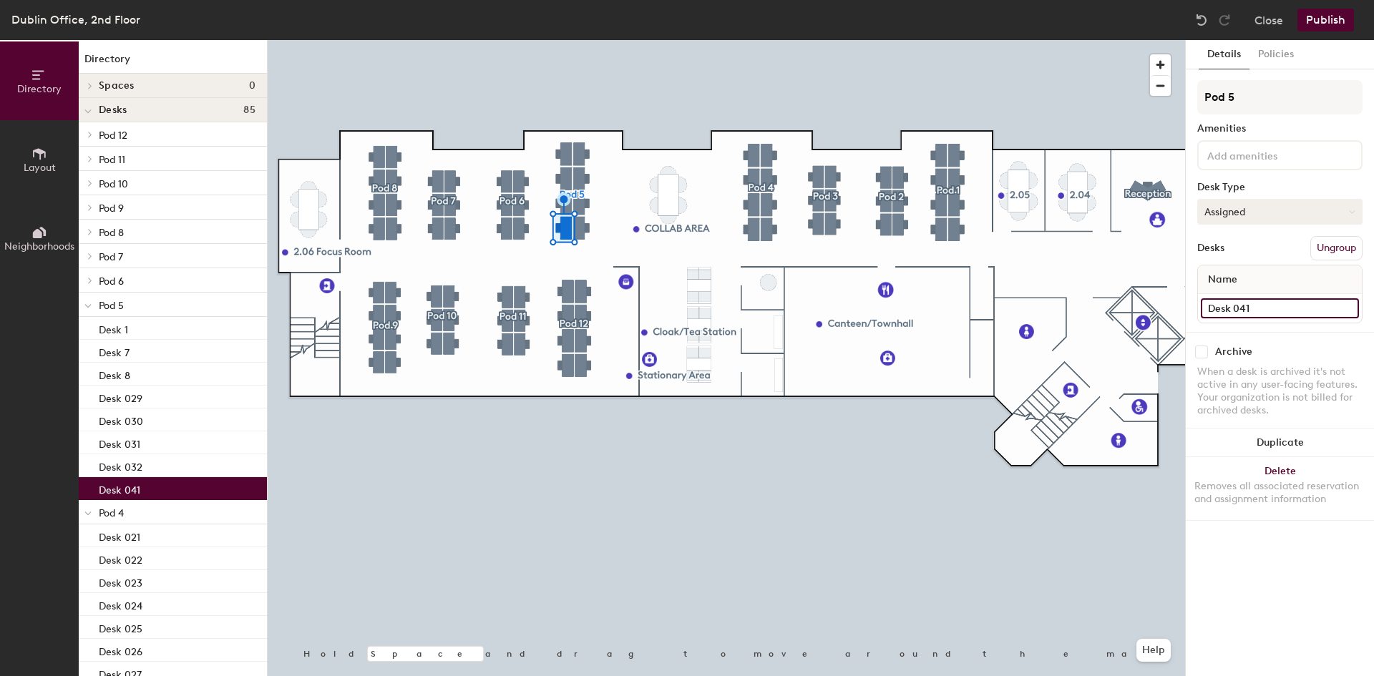
type input "Desk 041"
click at [1263, 217] on button "Assigned" at bounding box center [1279, 212] width 165 height 26
click at [1256, 277] on div "Hot" at bounding box center [1269, 277] width 143 height 21
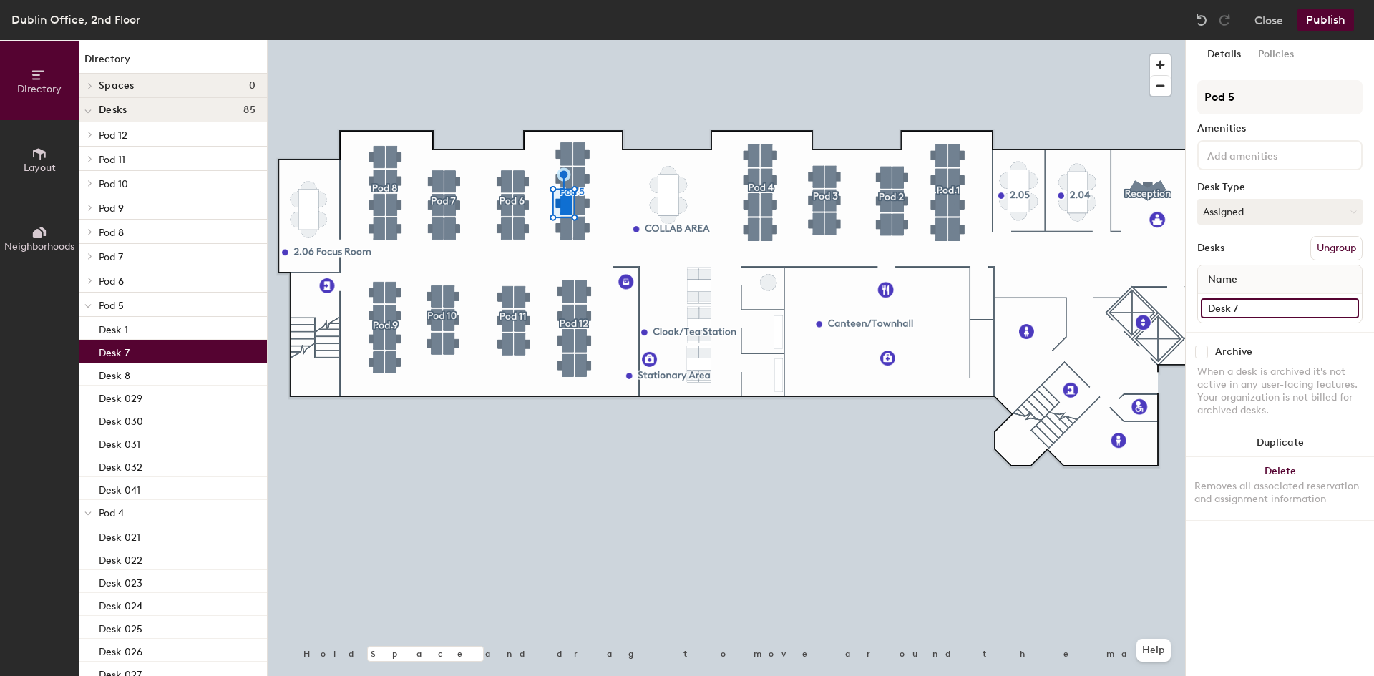
click at [1251, 305] on input "Desk 7" at bounding box center [1279, 308] width 158 height 20
click at [1266, 307] on input "Desk 7" at bounding box center [1279, 308] width 158 height 20
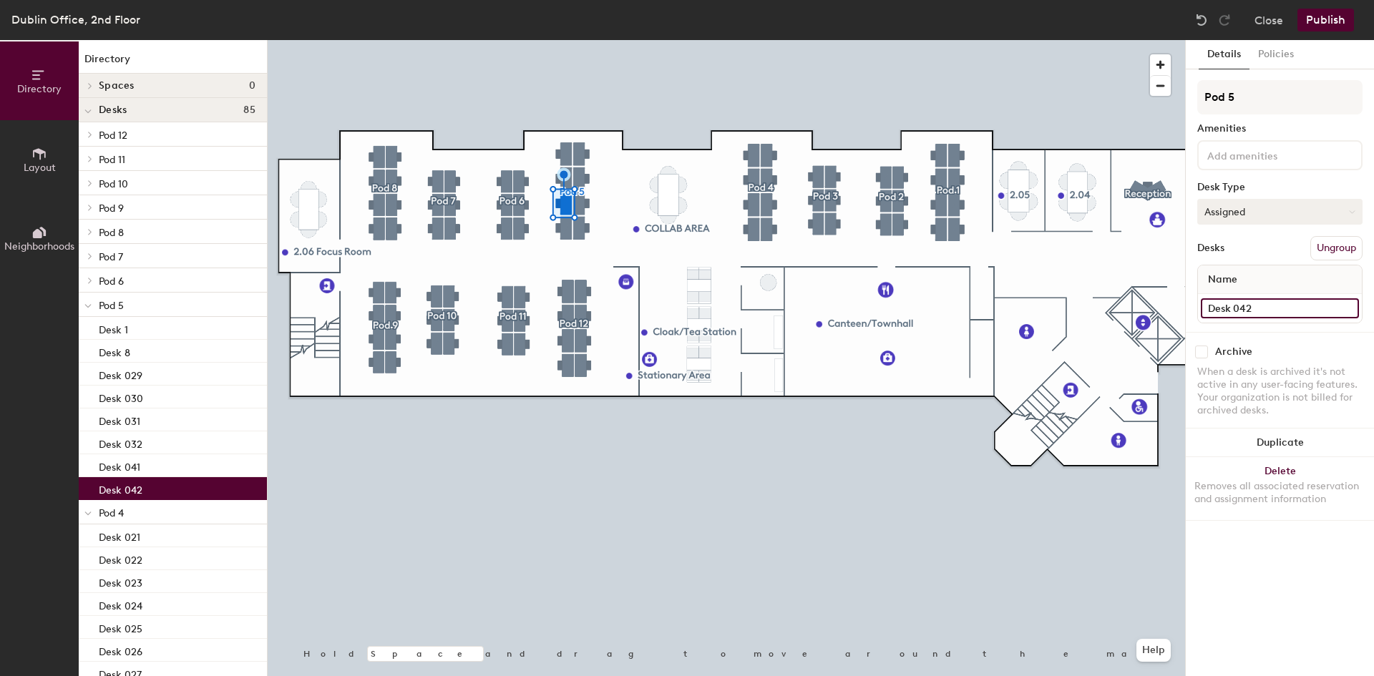
type input "Desk 042"
click at [1241, 216] on button "Assigned" at bounding box center [1279, 212] width 165 height 26
click at [1262, 278] on div "Hot" at bounding box center [1269, 277] width 143 height 21
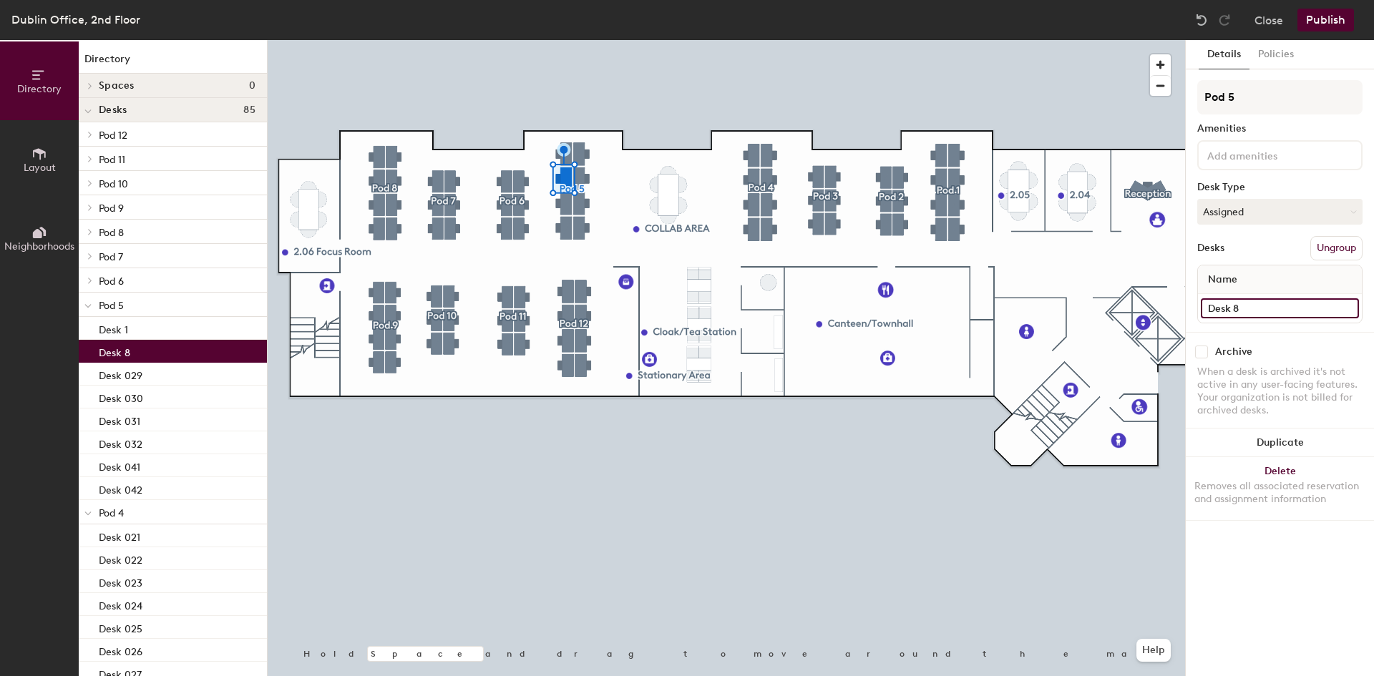
click at [1251, 307] on input "Desk 8" at bounding box center [1279, 308] width 158 height 20
click at [1263, 307] on input "Desk 8" at bounding box center [1279, 308] width 158 height 20
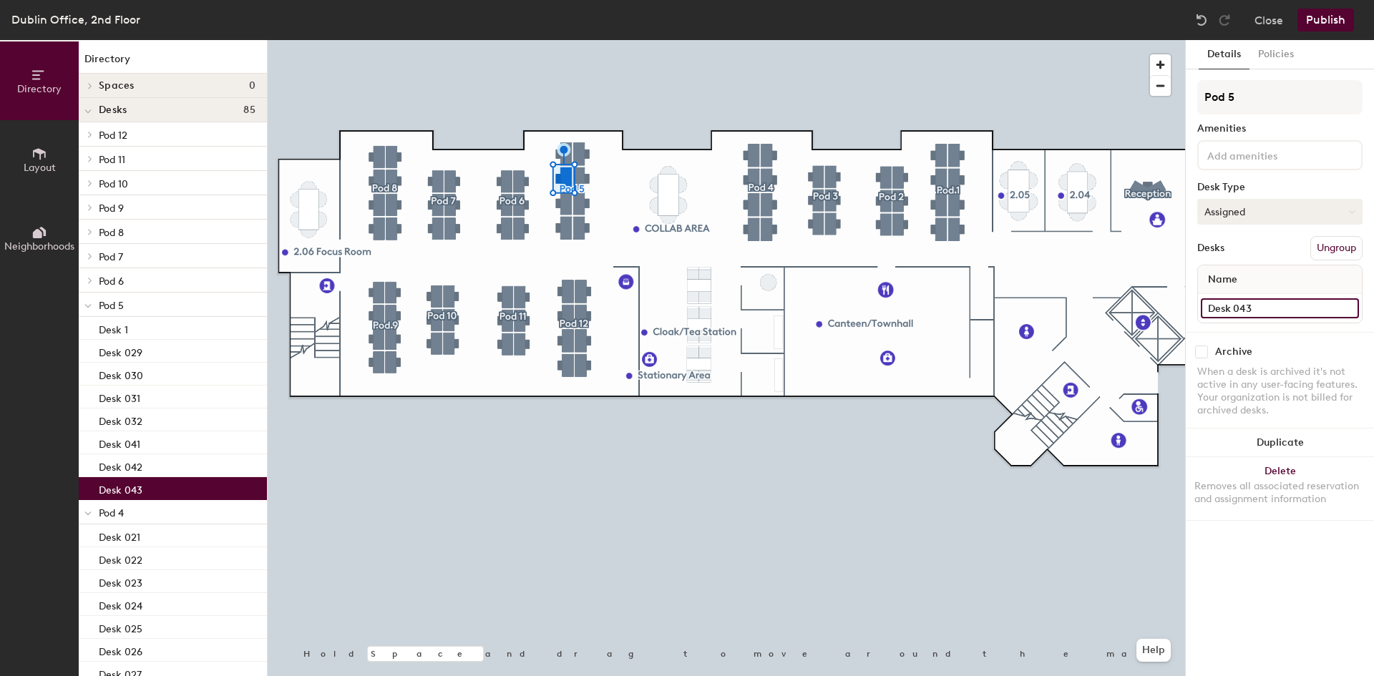
type input "Desk 043"
click at [1253, 209] on button "Assigned" at bounding box center [1279, 212] width 165 height 26
click at [1251, 274] on div "Hot" at bounding box center [1269, 277] width 143 height 21
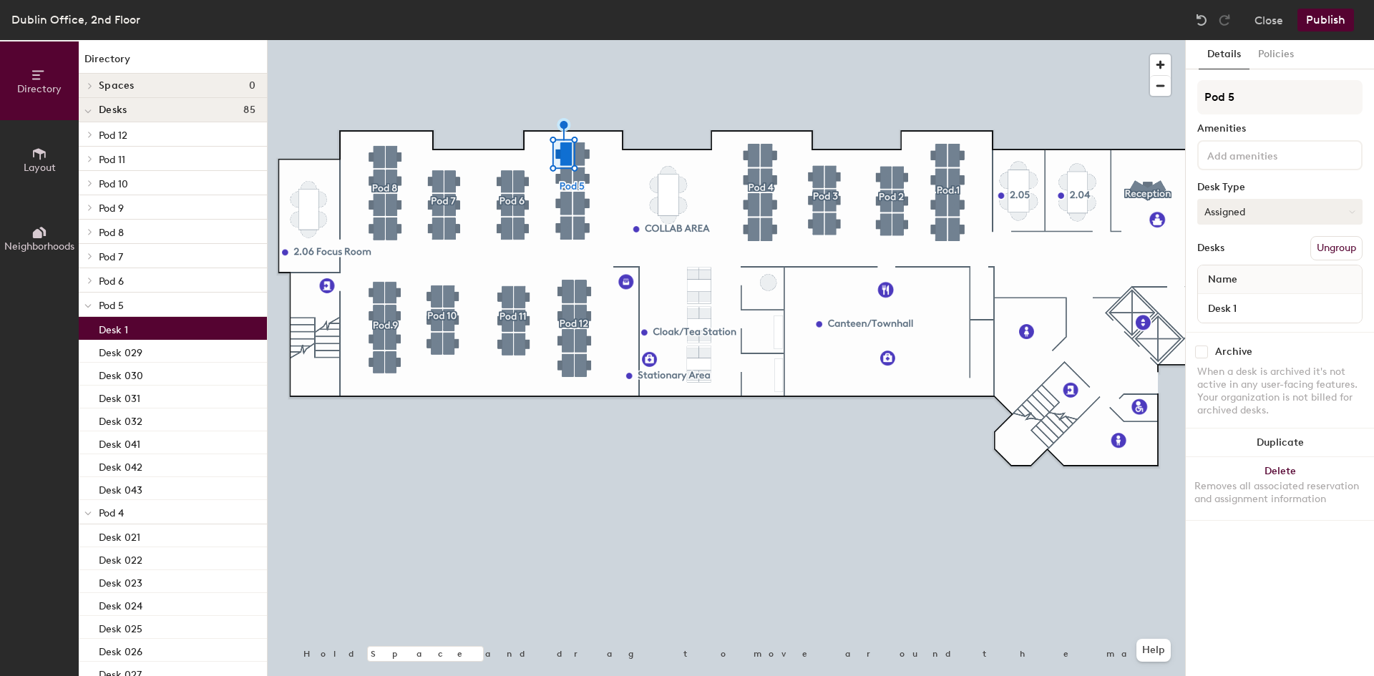
click at [1252, 220] on button "Assigned" at bounding box center [1279, 212] width 165 height 26
click at [1245, 272] on div "Hot" at bounding box center [1269, 277] width 143 height 21
click at [1253, 290] on div "Name" at bounding box center [1280, 279] width 164 height 29
click at [1253, 308] on input "Desk 1" at bounding box center [1279, 308] width 158 height 20
click at [1260, 309] on input "Desk 1" at bounding box center [1279, 308] width 158 height 20
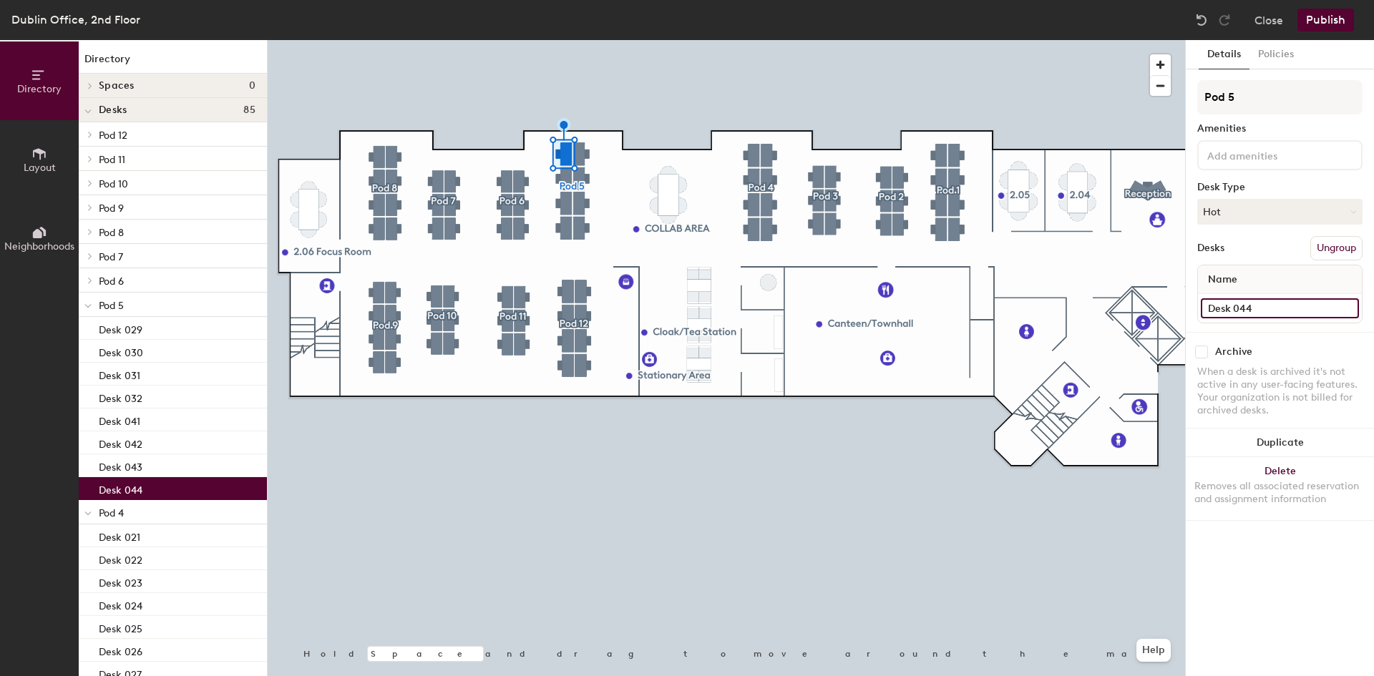
type input "Desk 044"
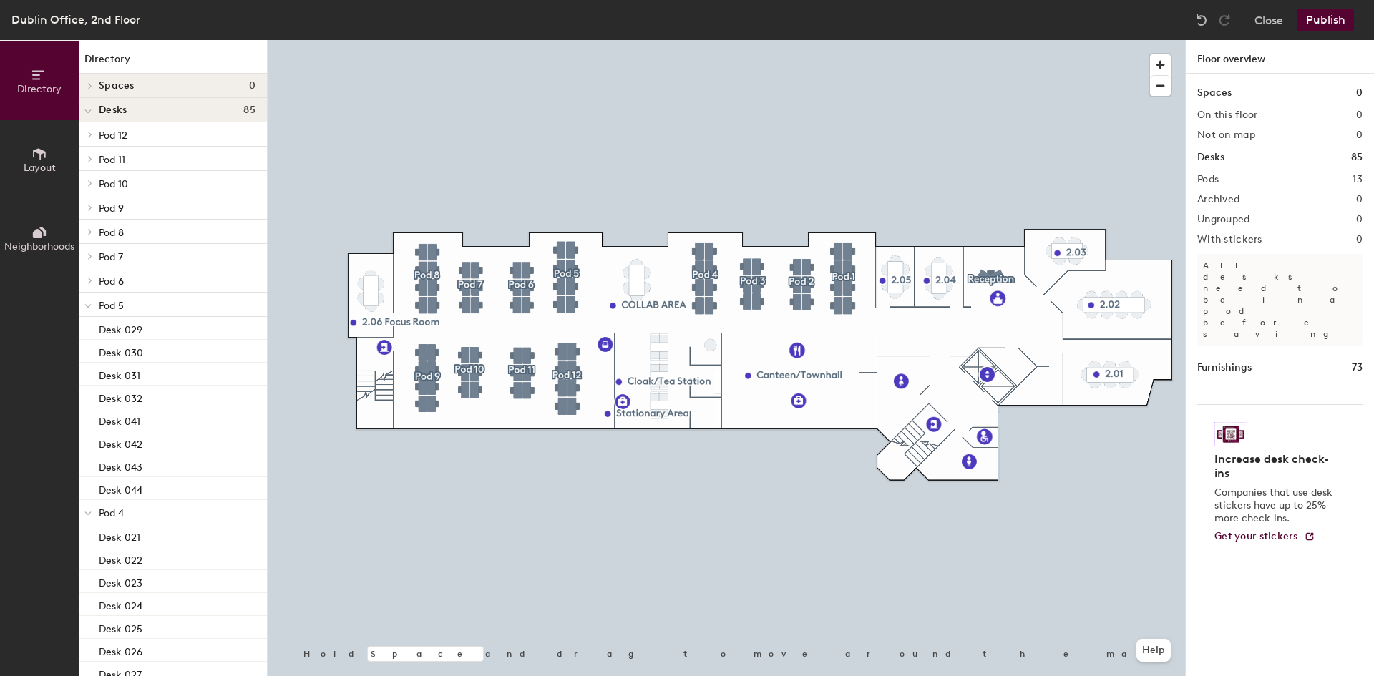
click at [710, 40] on div at bounding box center [726, 40] width 917 height 0
click at [263, 36] on div at bounding box center [261, 34] width 3 height 3
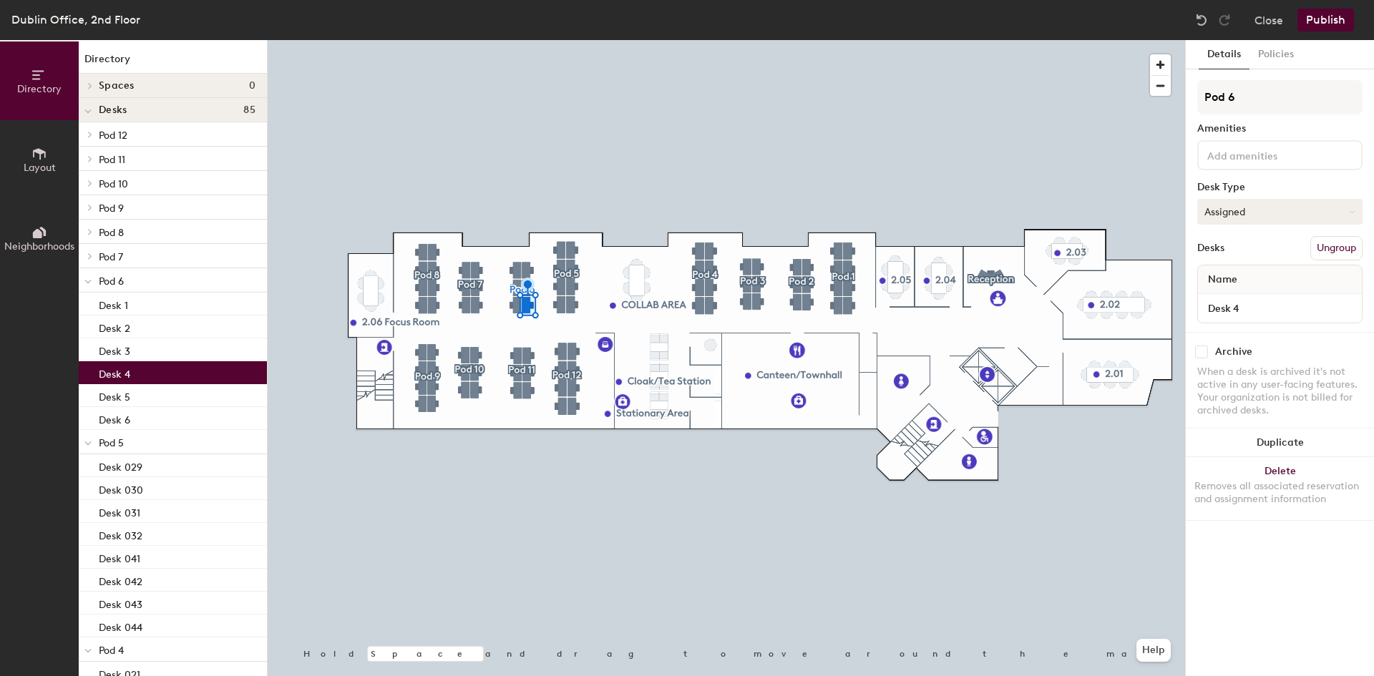
click at [1223, 218] on button "Assigned" at bounding box center [1279, 212] width 165 height 26
click at [1235, 275] on div "Hot" at bounding box center [1269, 277] width 143 height 21
click at [1242, 304] on input "Desk 4" at bounding box center [1279, 308] width 158 height 20
click at [1249, 304] on input "Desk 4" at bounding box center [1279, 308] width 158 height 20
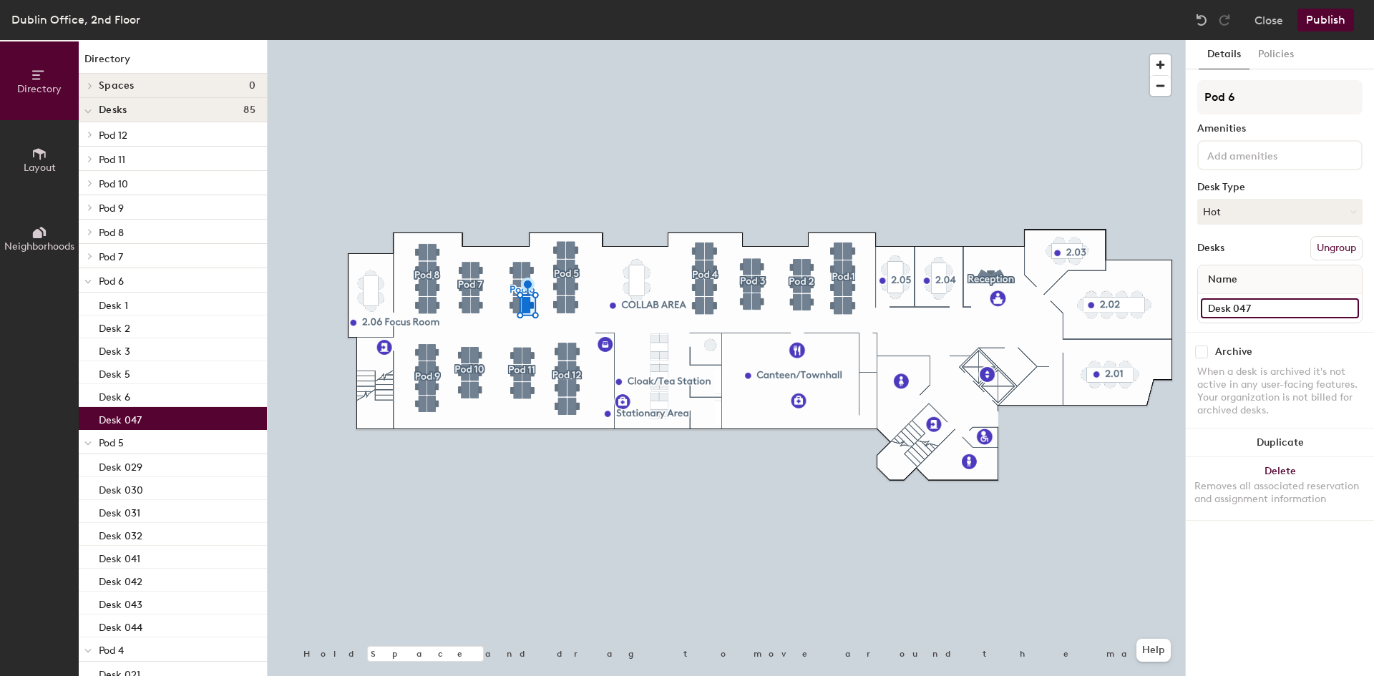
type input "Desk 047"
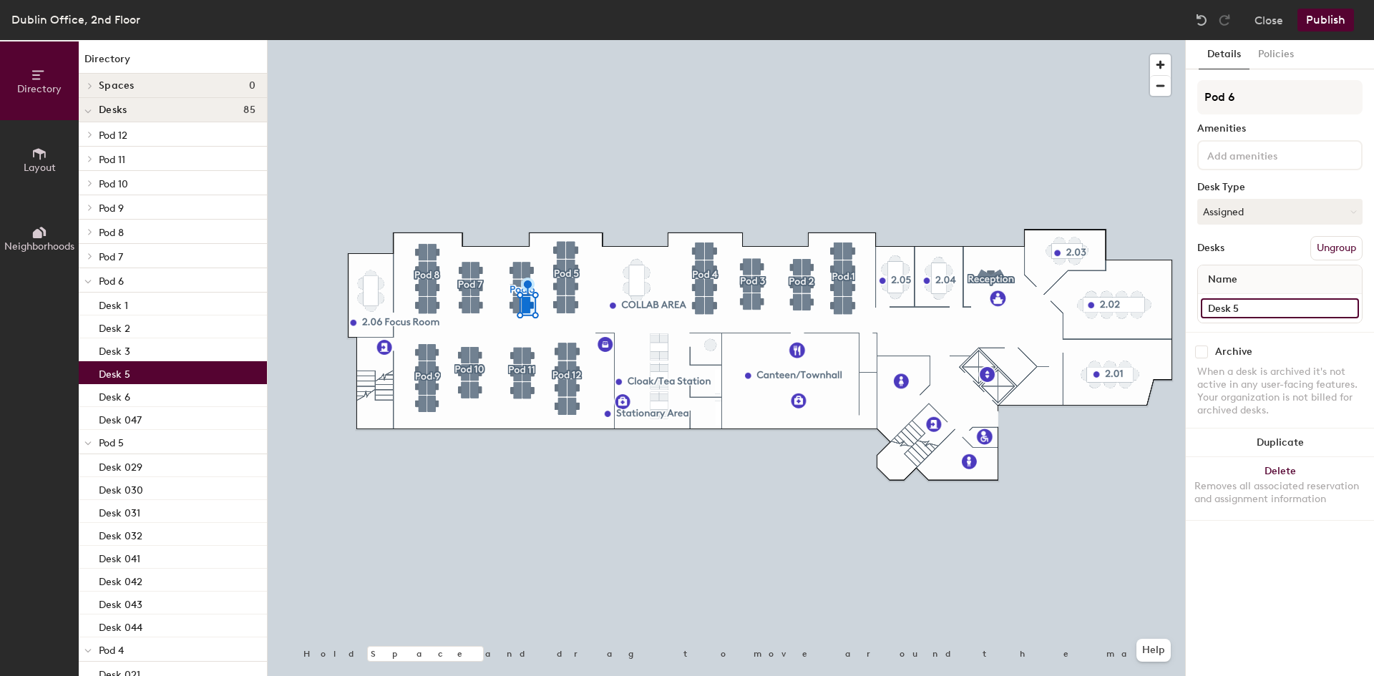
click at [1250, 308] on input "Desk 5" at bounding box center [1279, 308] width 158 height 20
click at [1254, 307] on input "Desk 5" at bounding box center [1279, 308] width 158 height 20
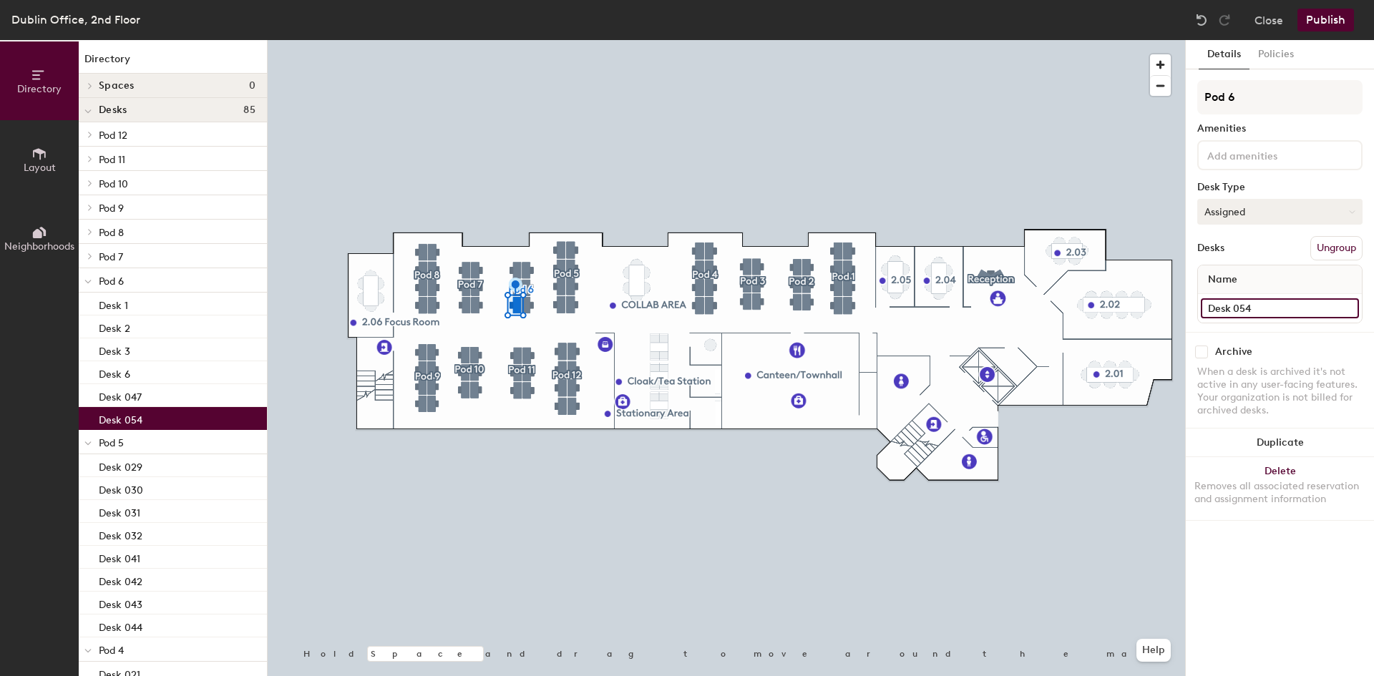
type input "Desk 054"
click at [1263, 207] on button "Assigned" at bounding box center [1279, 212] width 165 height 26
click at [1259, 275] on div "Hot" at bounding box center [1269, 277] width 143 height 21
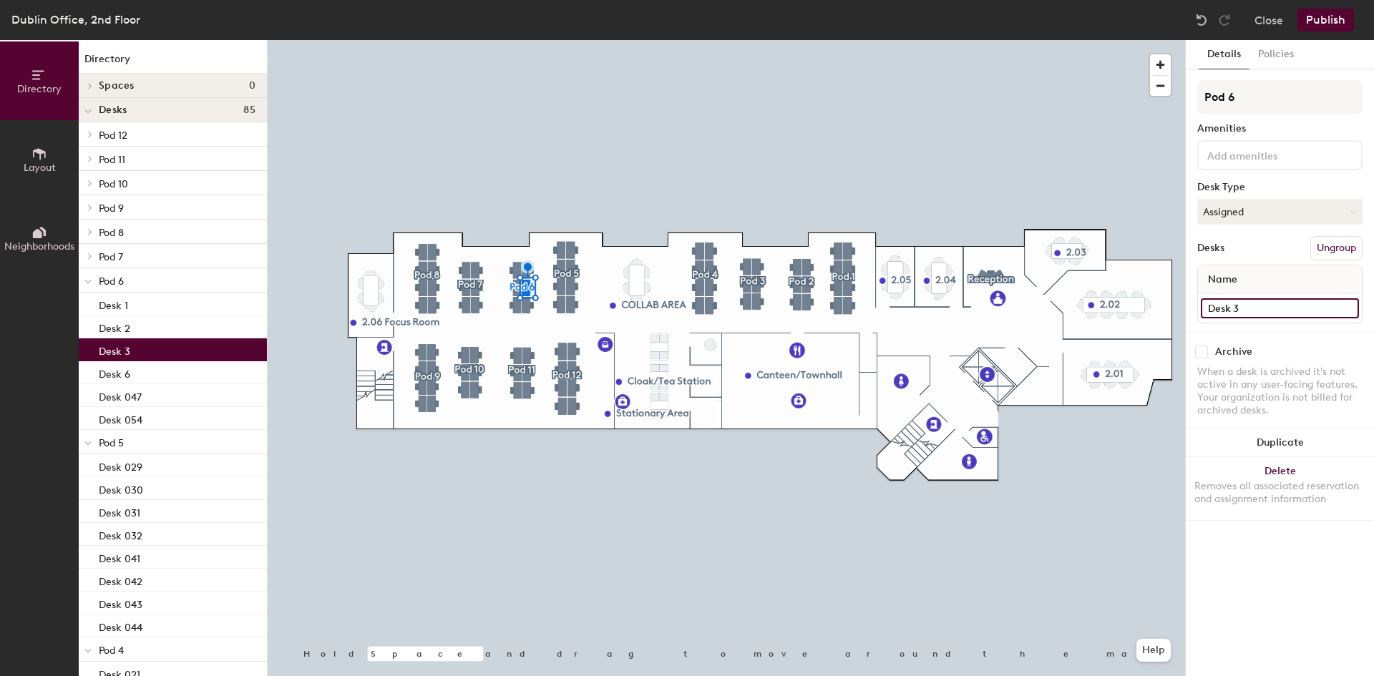
click at [1262, 306] on input "Desk 3" at bounding box center [1279, 308] width 158 height 20
click at [1270, 308] on input "Desk 3" at bounding box center [1279, 308] width 158 height 20
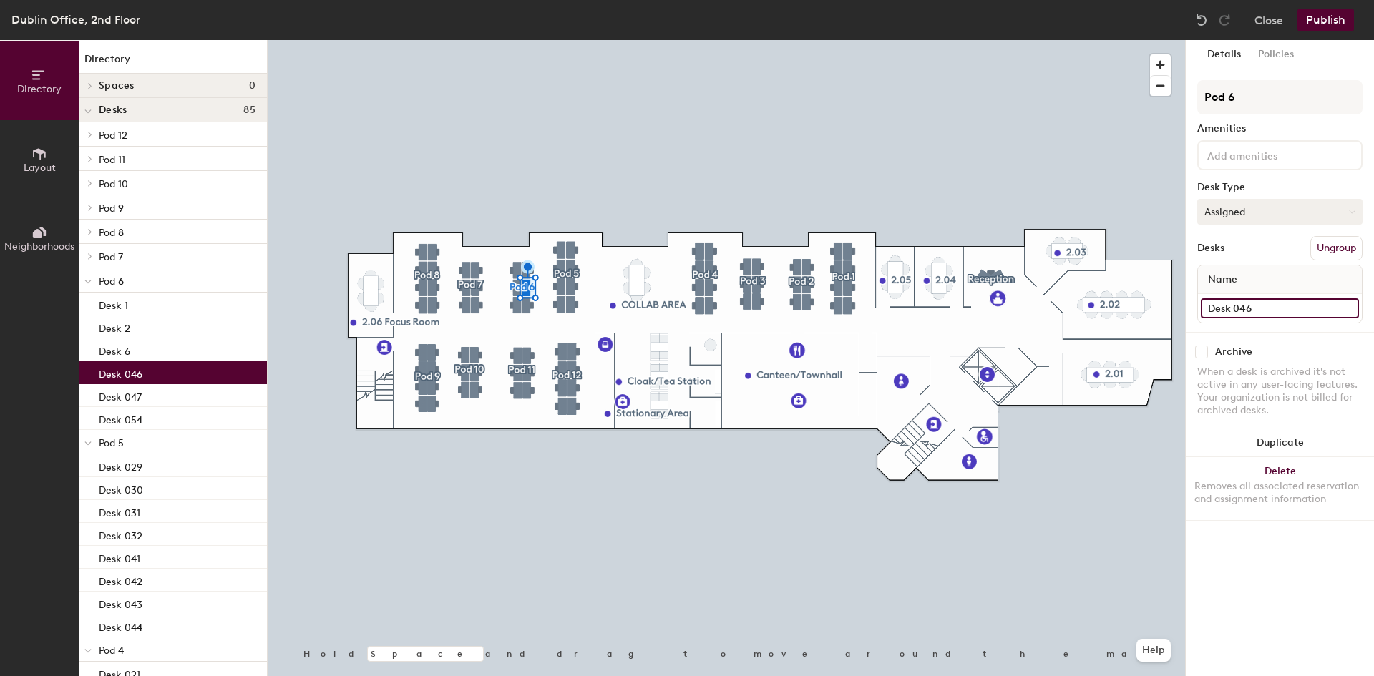
type input "Desk 046"
click at [1262, 217] on button "Assigned" at bounding box center [1279, 212] width 165 height 26
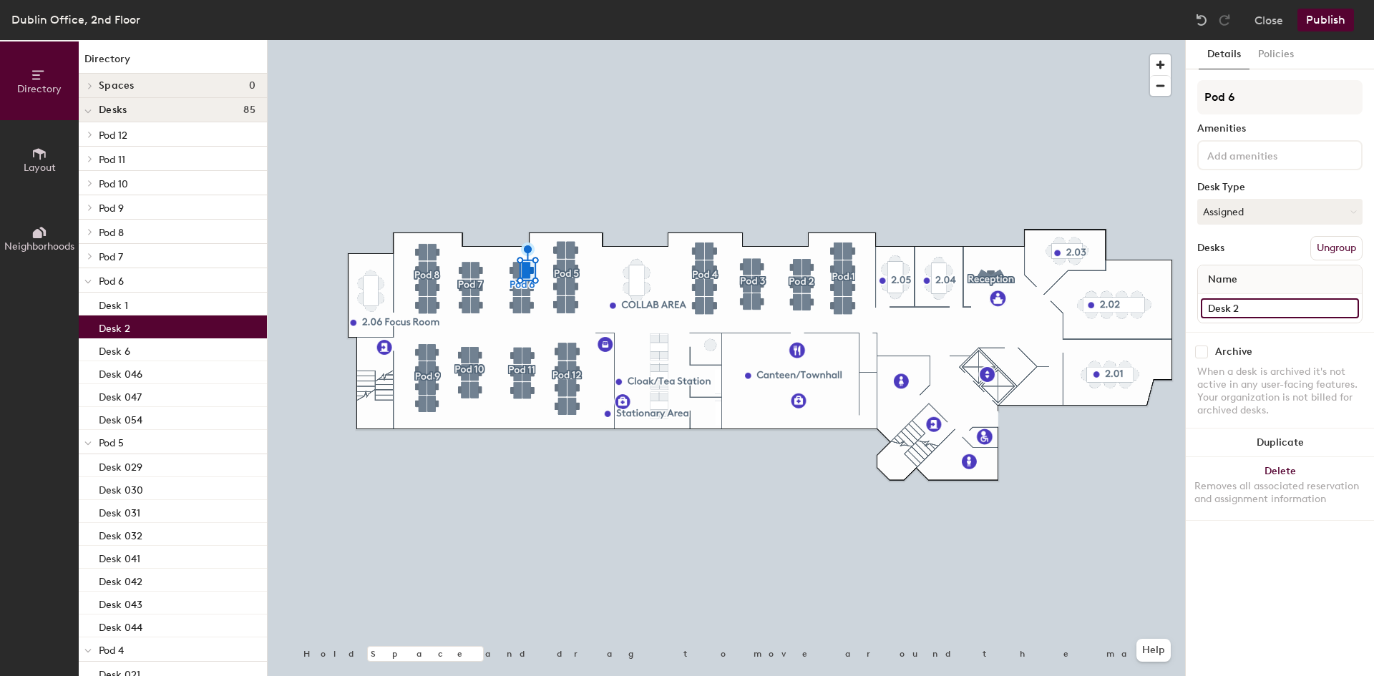
click at [1269, 309] on input "Desk 2" at bounding box center [1279, 308] width 158 height 20
type input "Desk 045"
click at [1256, 306] on input "Desk 1" at bounding box center [1279, 308] width 158 height 20
click at [1264, 305] on input "Desk 1" at bounding box center [1279, 308] width 158 height 20
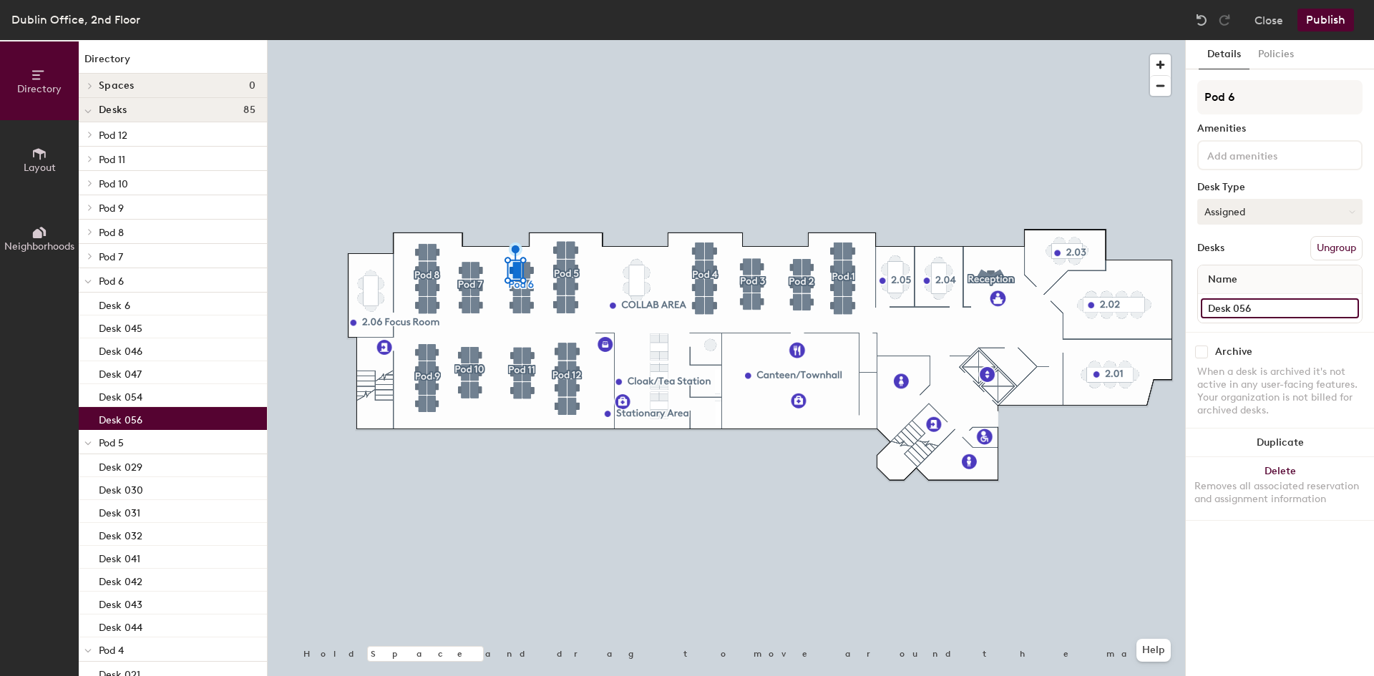
type input "Desk 056"
click at [1269, 209] on button "Assigned" at bounding box center [1279, 212] width 165 height 26
click at [1254, 278] on div "Hot" at bounding box center [1269, 277] width 143 height 21
click at [514, 40] on div at bounding box center [726, 40] width 917 height 0
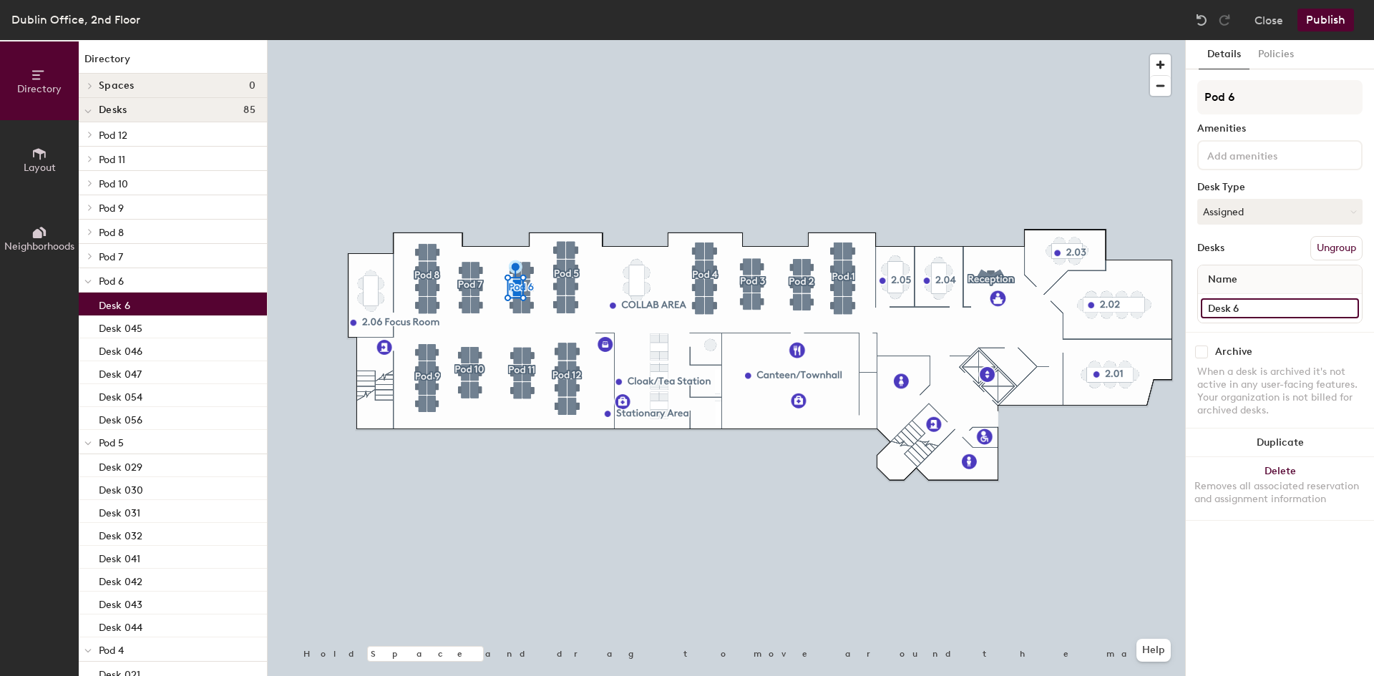
click at [1283, 309] on input "Desk 6" at bounding box center [1279, 308] width 158 height 20
click at [1262, 310] on input "Desk 6" at bounding box center [1279, 308] width 158 height 20
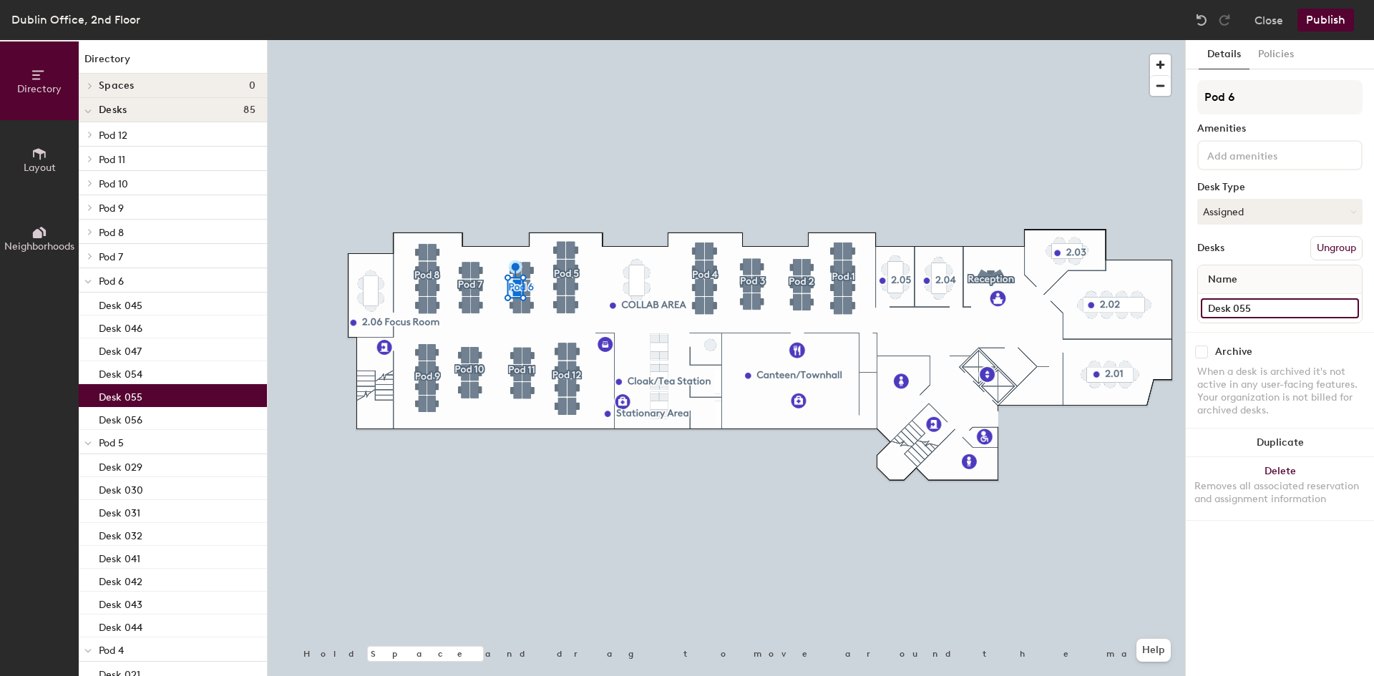
type input "Desk 055"
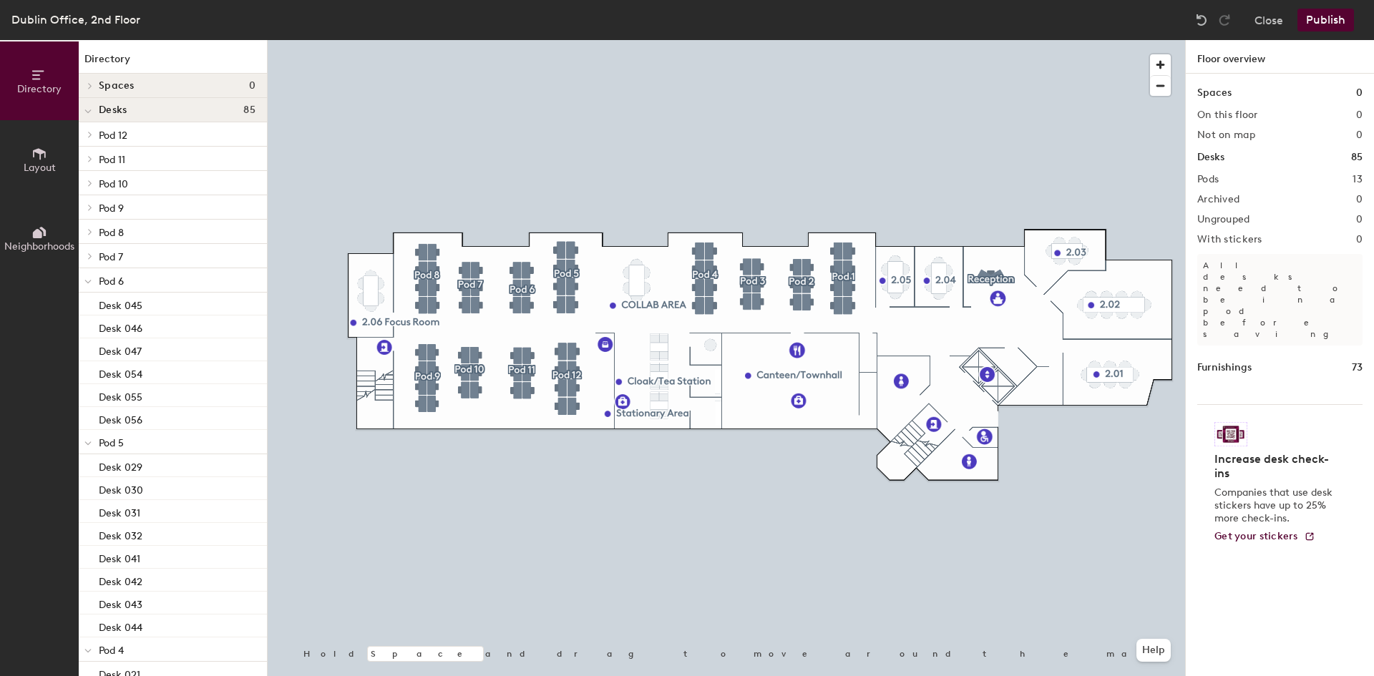
click at [841, 40] on div at bounding box center [726, 40] width 917 height 0
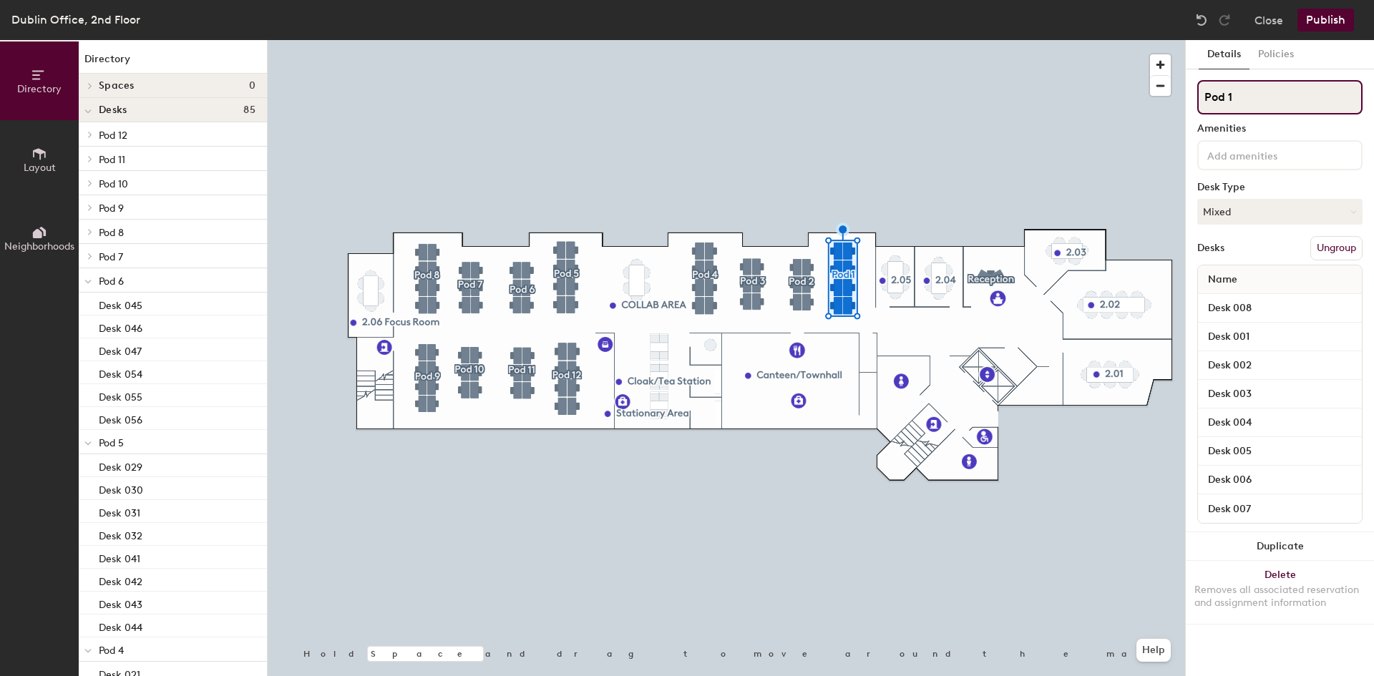
click at [1240, 92] on input "Pod 1" at bounding box center [1279, 97] width 165 height 34
type input "Legal"
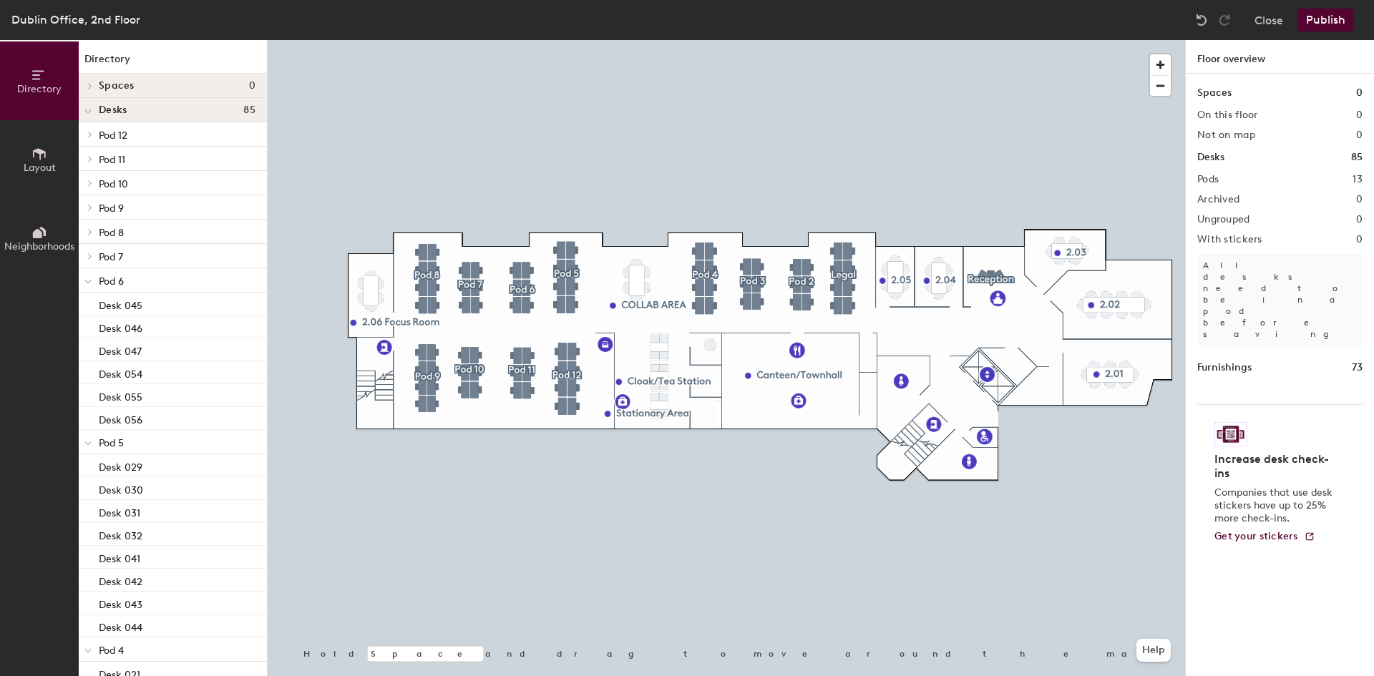
click at [806, 40] on div at bounding box center [726, 40] width 917 height 0
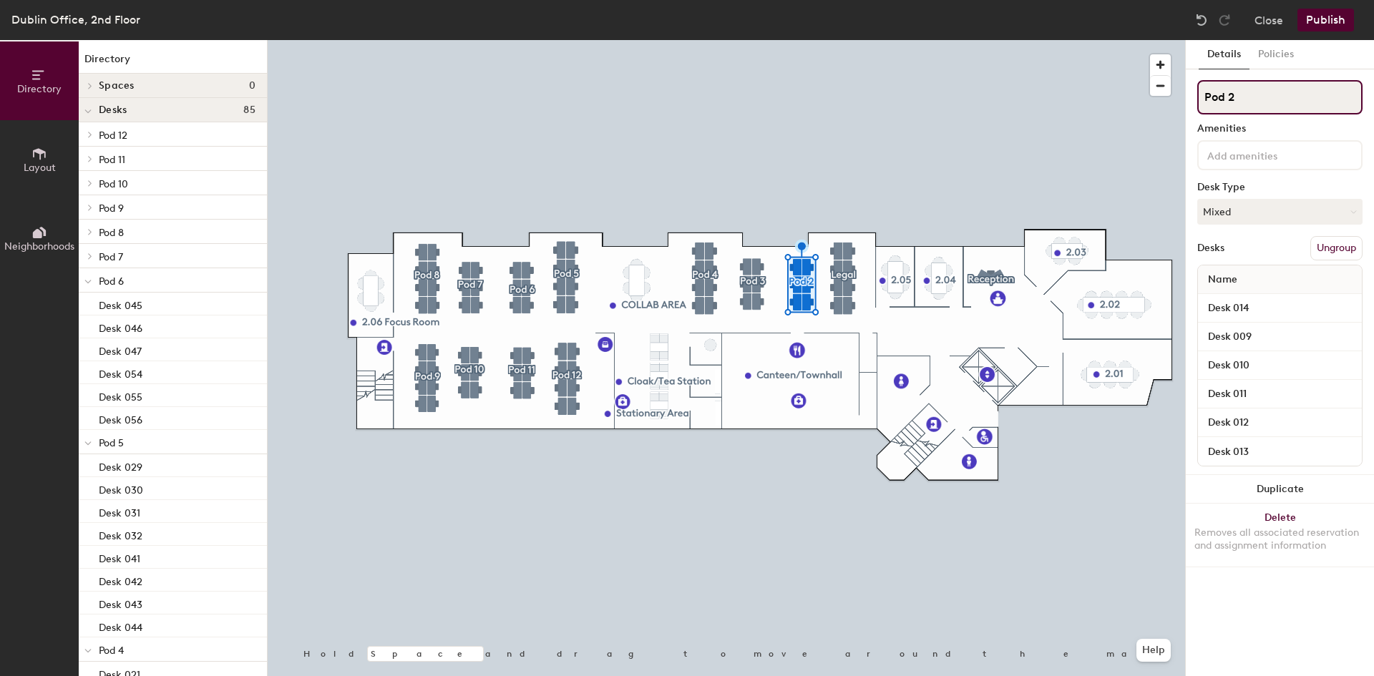
click at [1241, 92] on input "Pod 2" at bounding box center [1279, 97] width 165 height 34
type input "Canouan"
click at [1253, 95] on input "Pod 3" at bounding box center [1279, 97] width 165 height 34
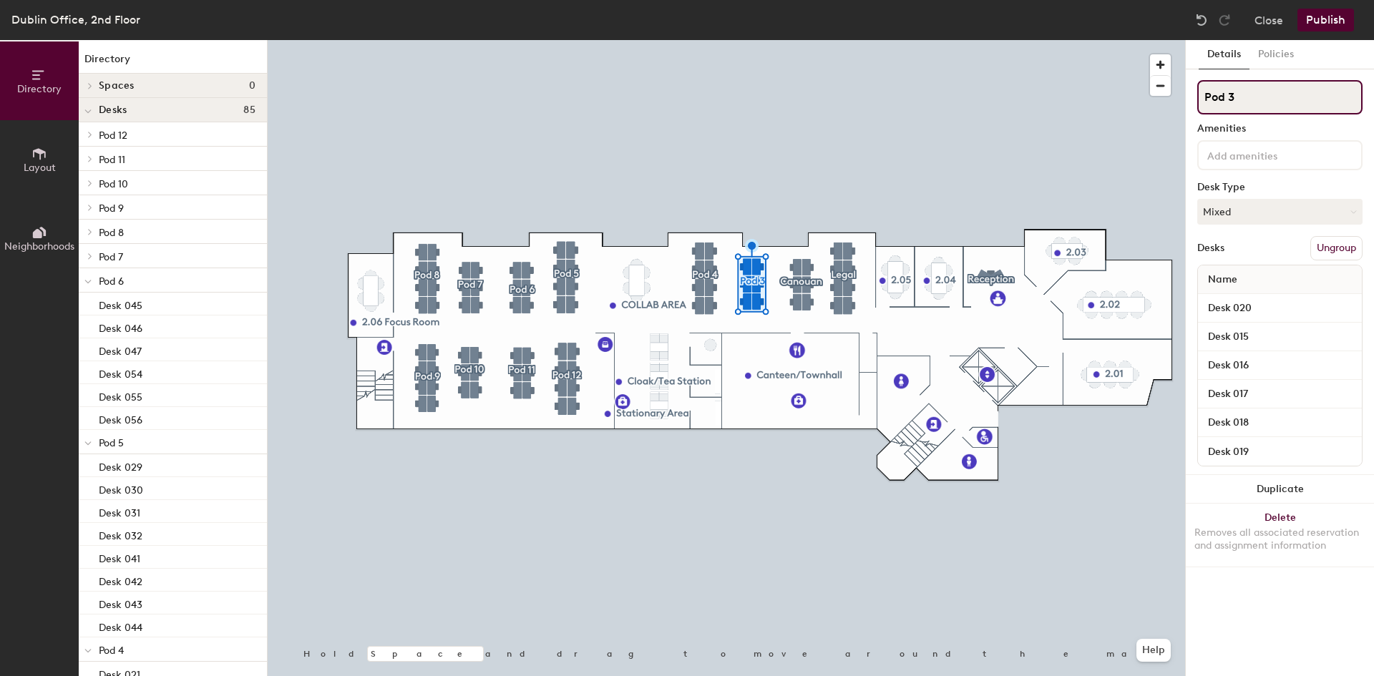
click at [1253, 95] on input "Pod 3" at bounding box center [1279, 97] width 165 height 34
type input "Corporates/SCMT"
click at [813, 40] on div at bounding box center [726, 40] width 917 height 0
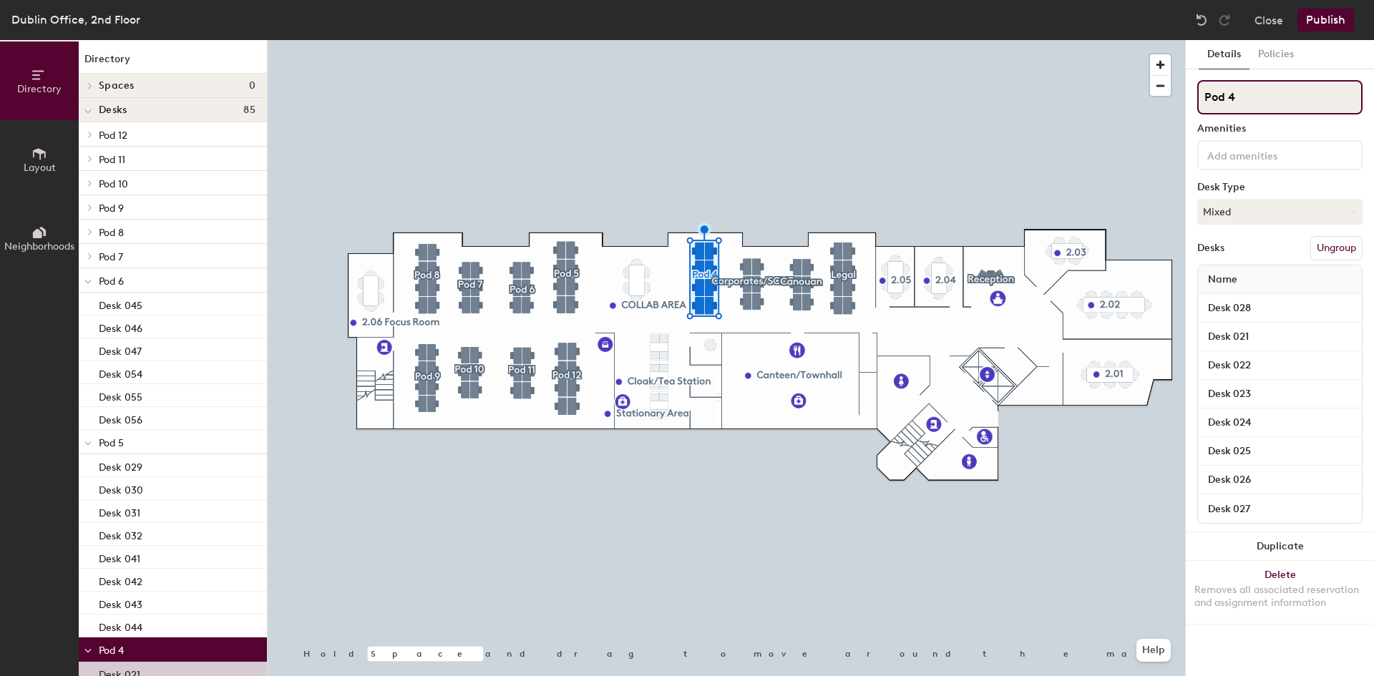
click at [1259, 97] on input "Pod 4" at bounding box center [1279, 97] width 165 height 34
type input "b"
click at [1295, 102] on input "Barracuda/" at bounding box center [1279, 97] width 165 height 34
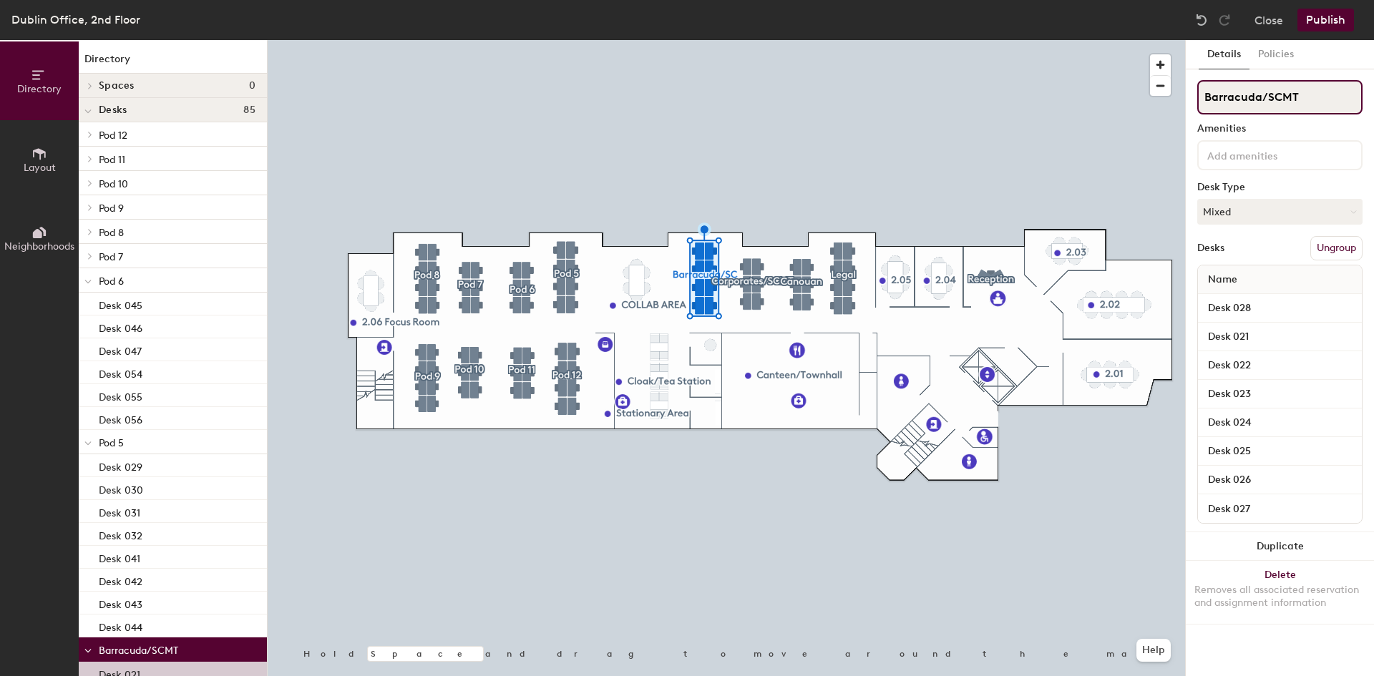
type input "Barracuda/SCMT"
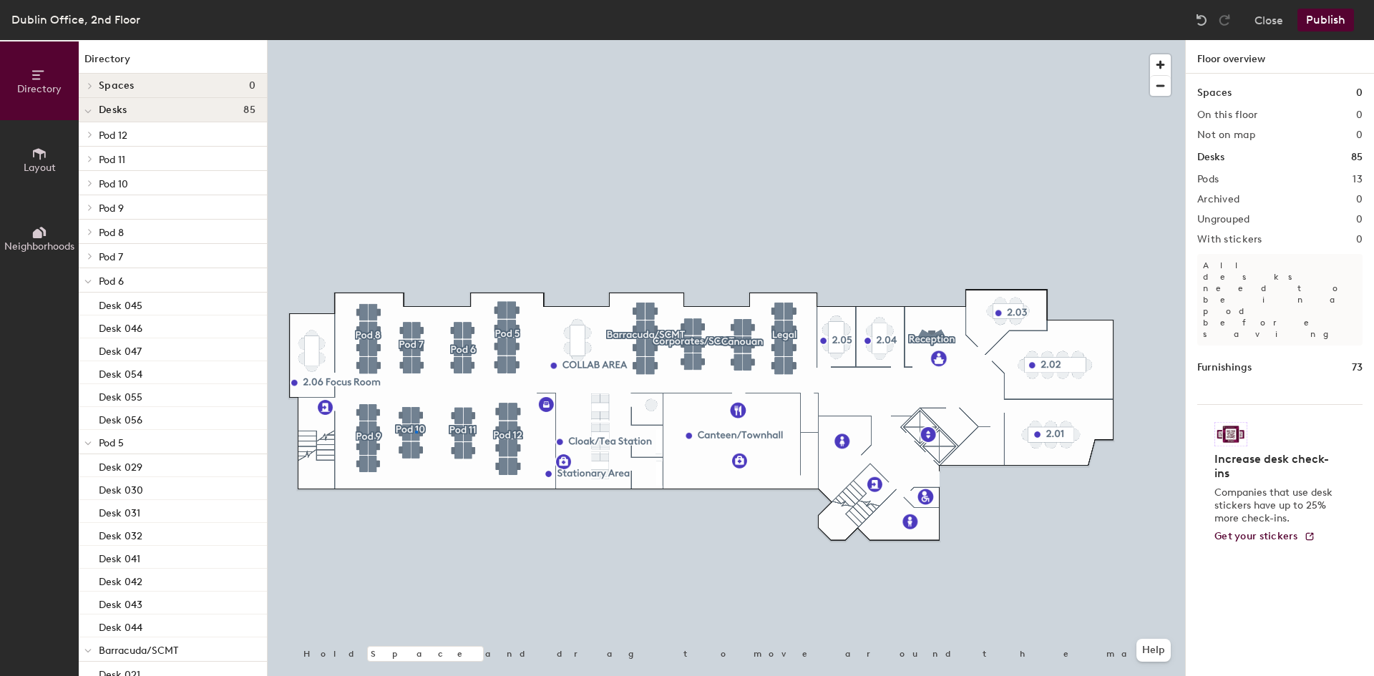
click at [415, 40] on div at bounding box center [726, 40] width 917 height 0
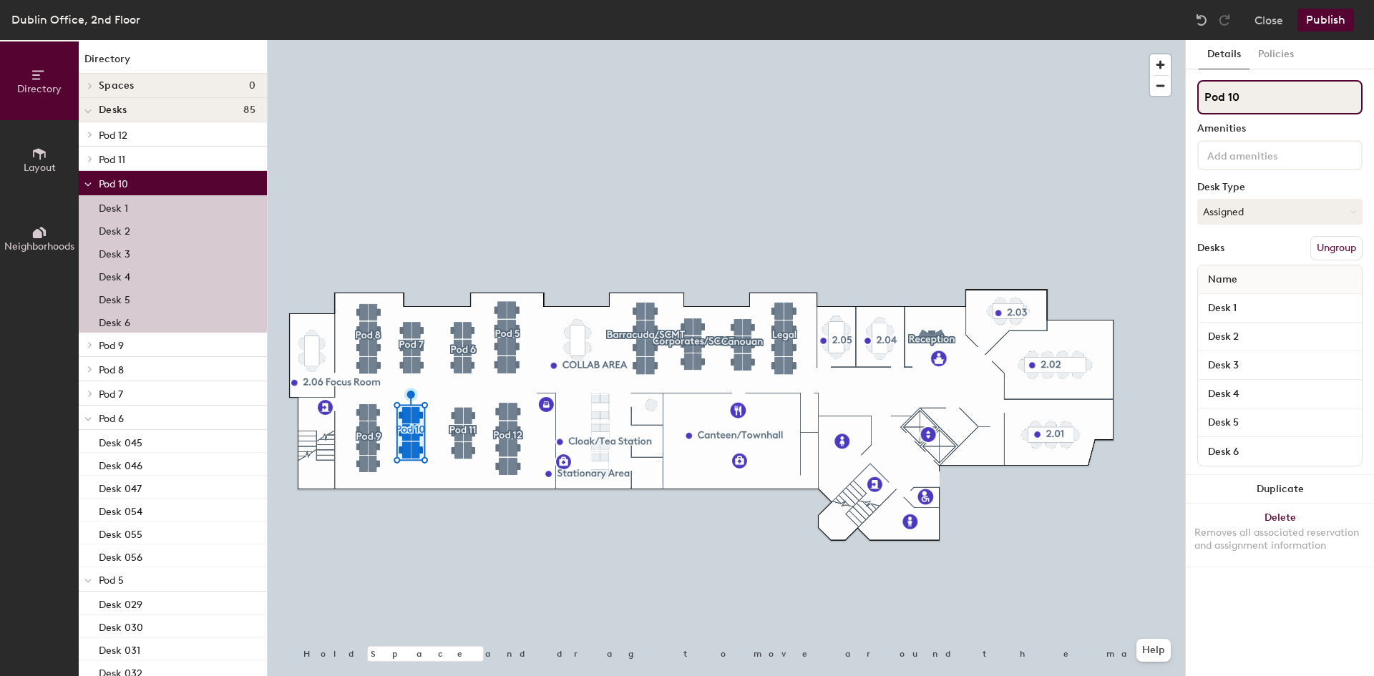
click at [1303, 104] on input "Pod 10" at bounding box center [1279, 97] width 165 height 34
type input "P"
type input "t"
type input "Tax"
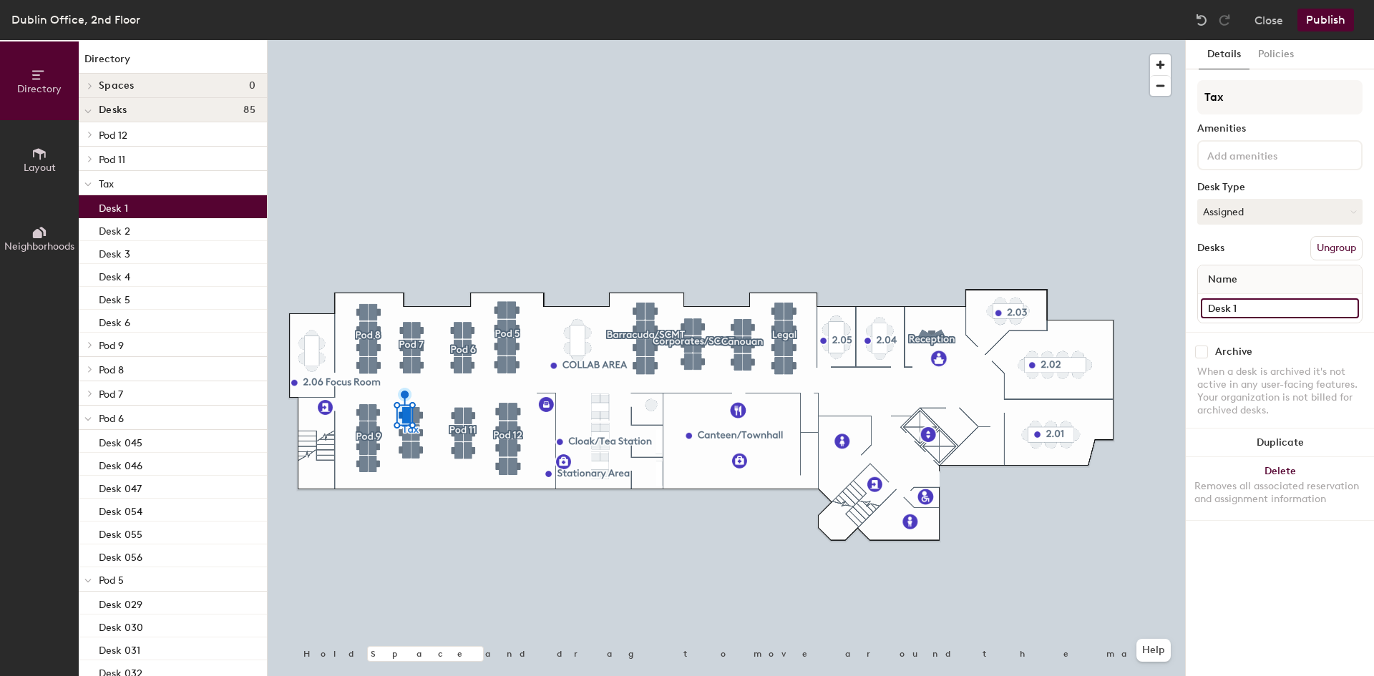
click at [1262, 310] on input "Desk 1" at bounding box center [1279, 308] width 158 height 20
click at [1266, 310] on input "Desk 1" at bounding box center [1279, 308] width 158 height 20
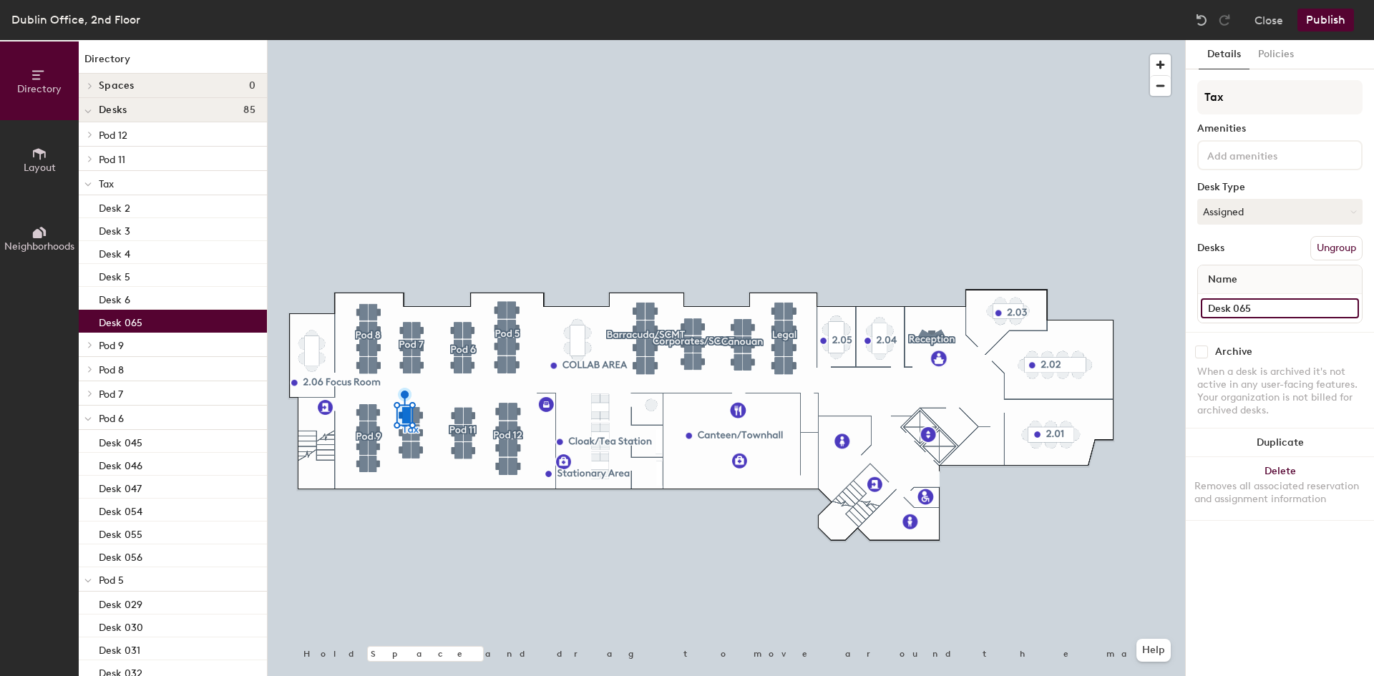
type input "Desk 065"
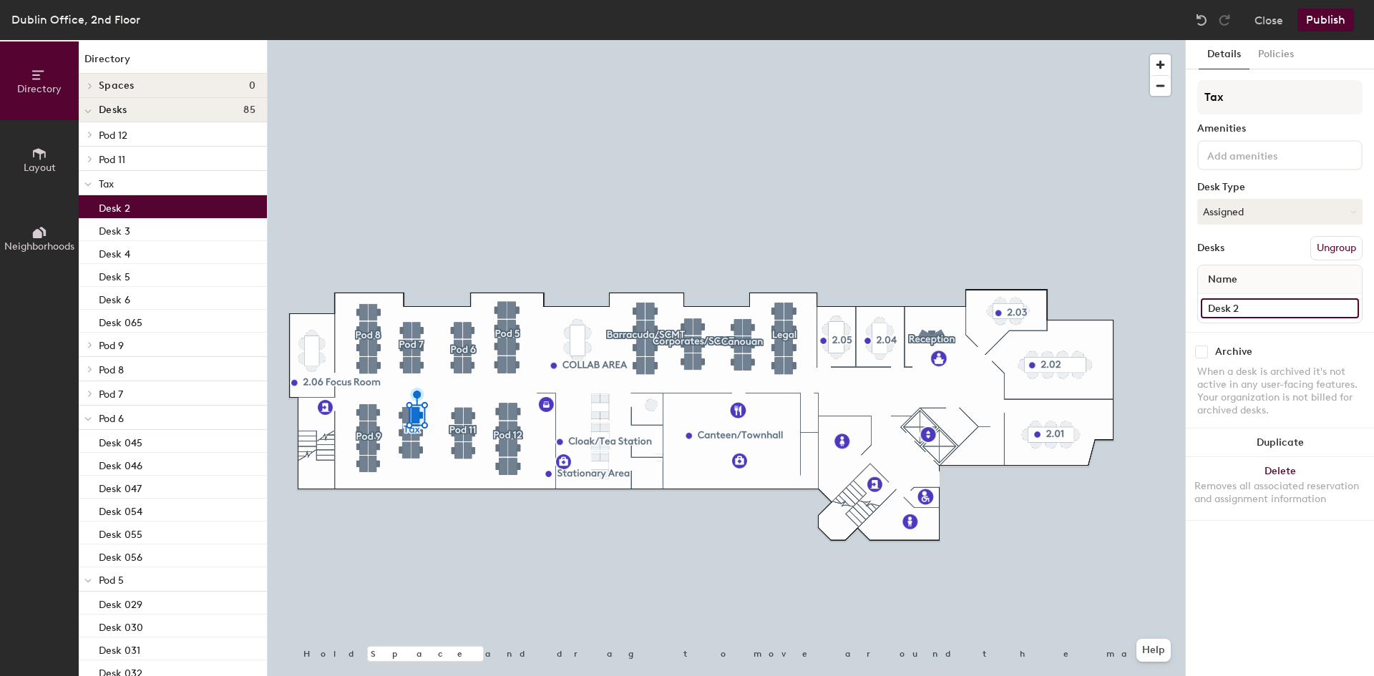
click at [1259, 308] on input "Desk 2" at bounding box center [1279, 308] width 158 height 20
click at [1268, 310] on input "Desk 2" at bounding box center [1279, 308] width 158 height 20
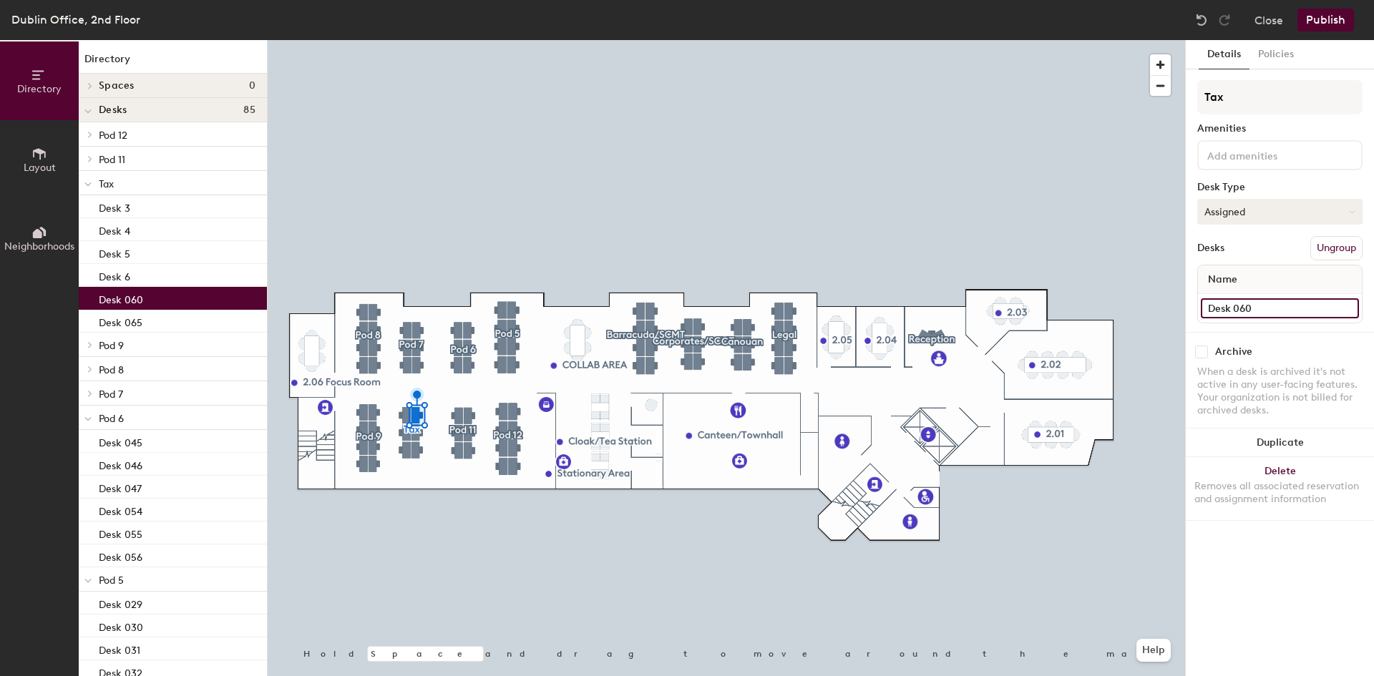
type input "Desk 060"
click at [1263, 215] on button "Assigned" at bounding box center [1279, 212] width 165 height 26
click at [1257, 281] on div "Hot" at bounding box center [1269, 277] width 143 height 21
click at [1243, 310] on input "Desk 6" at bounding box center [1279, 308] width 158 height 20
click at [1253, 310] on input "Desk 6" at bounding box center [1279, 308] width 158 height 20
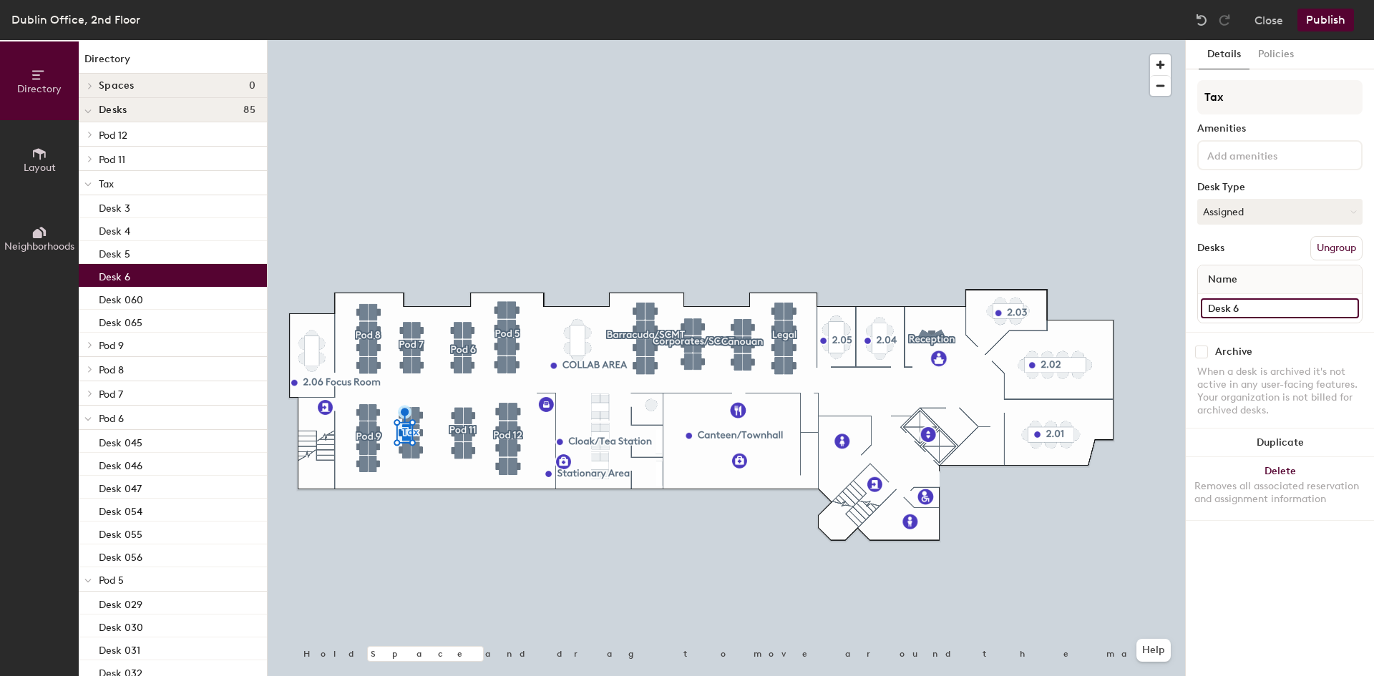
click at [1253, 310] on input "Desk 6" at bounding box center [1279, 308] width 158 height 20
type input "Desk 064"
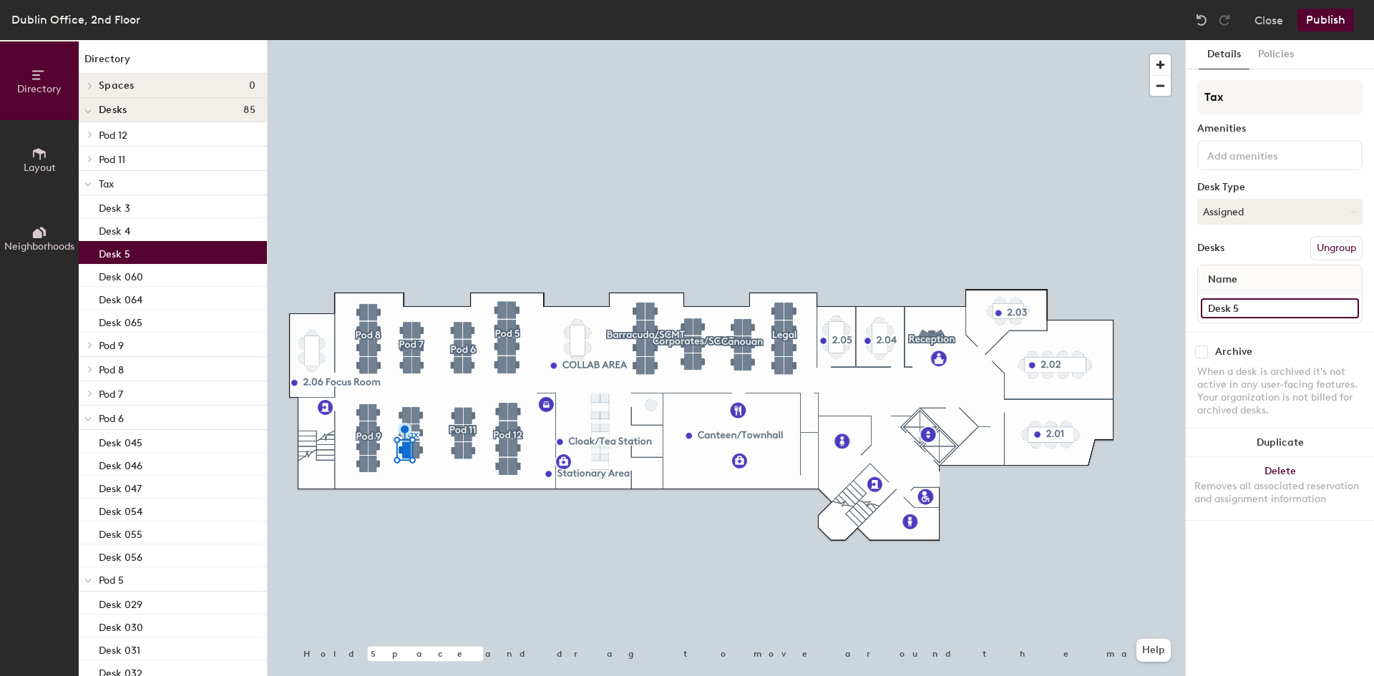
click at [1252, 314] on input "Desk 5" at bounding box center [1279, 308] width 158 height 20
click at [1258, 312] on input "Desk 5" at bounding box center [1279, 308] width 158 height 20
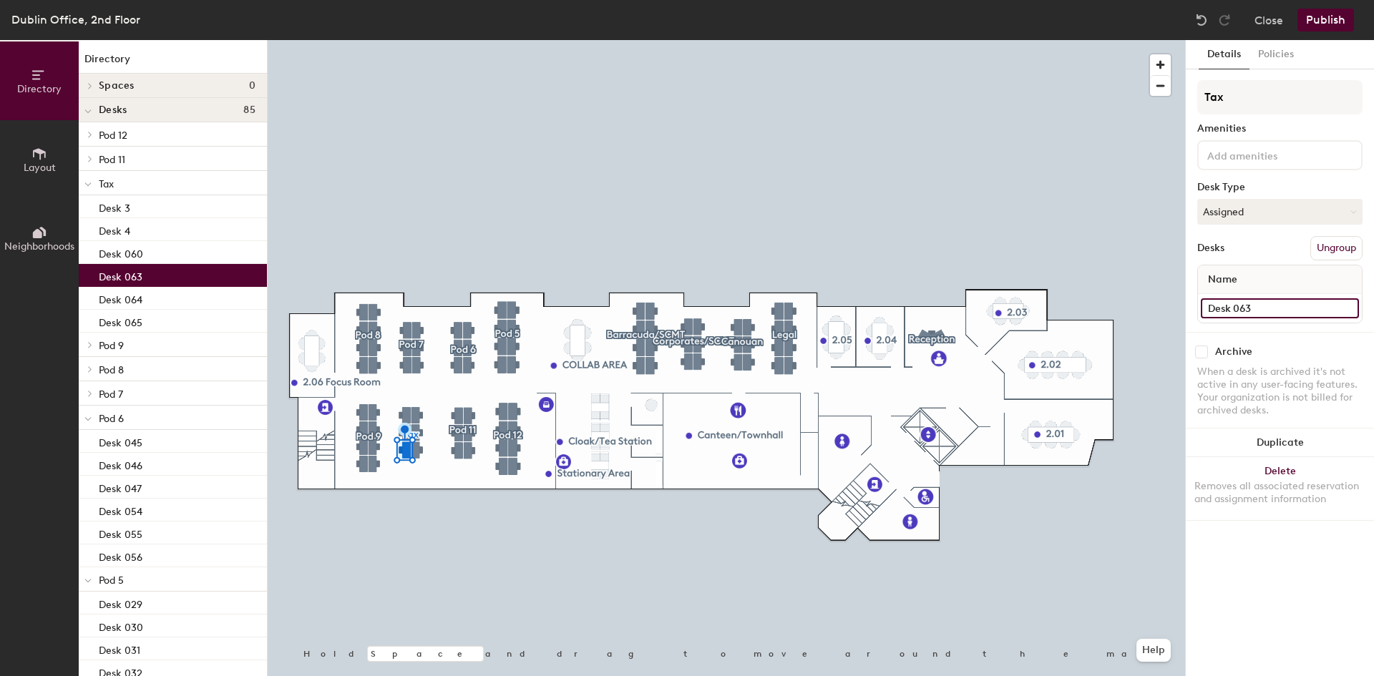
type input "Desk 063"
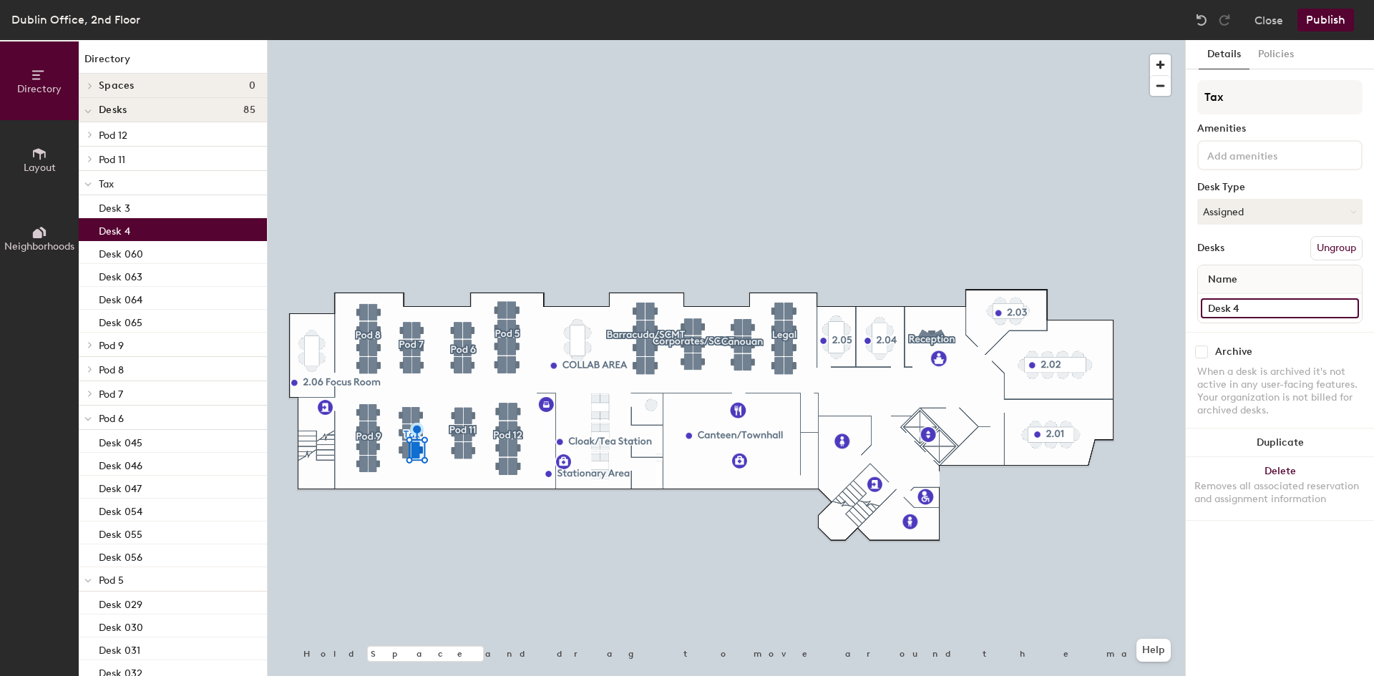
click at [1278, 310] on input "Desk 4" at bounding box center [1279, 308] width 158 height 20
click at [1283, 309] on input "Desk 4" at bounding box center [1279, 308] width 158 height 20
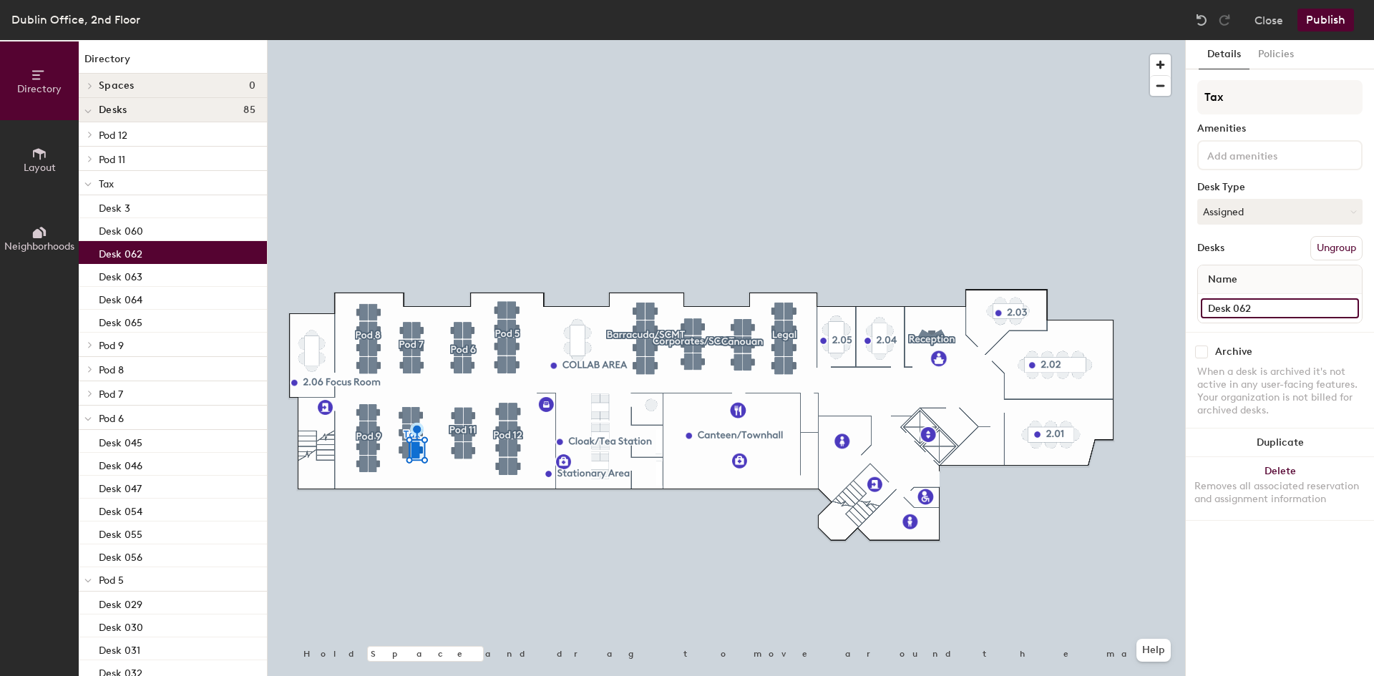
type input "Desk 062"
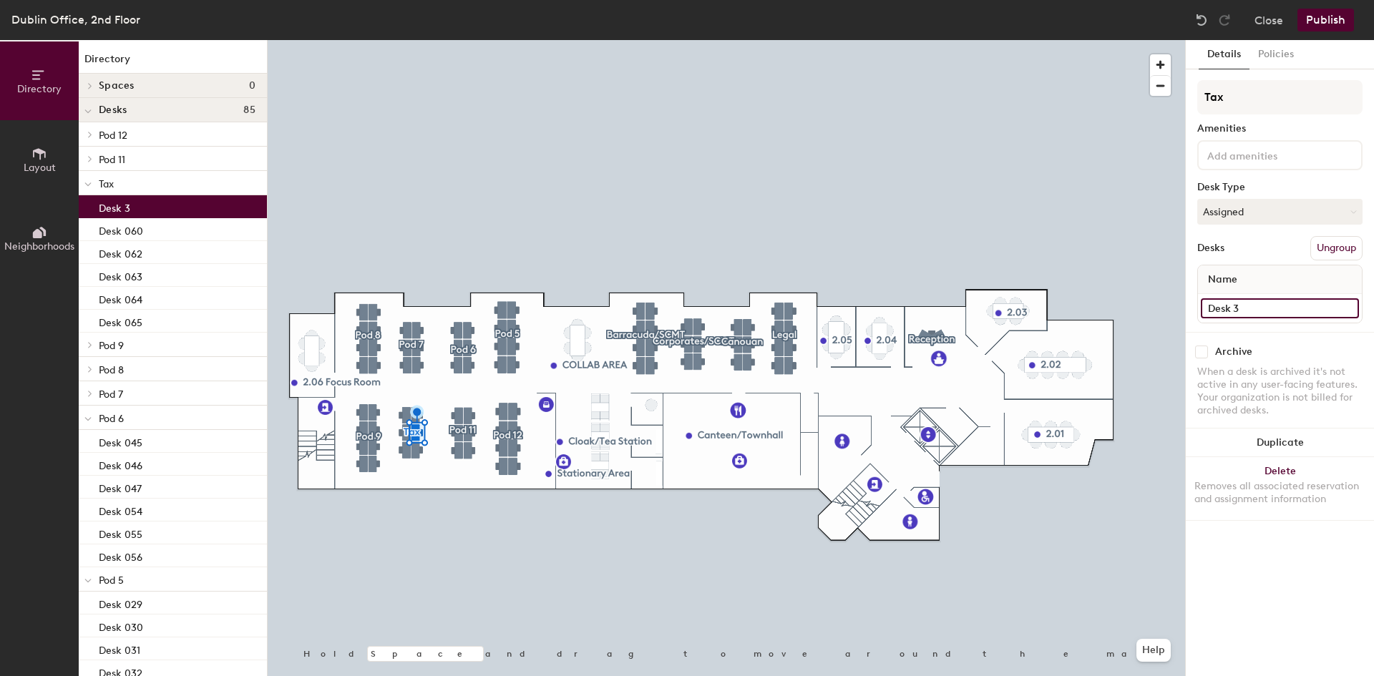
click at [1249, 303] on input "Desk 3" at bounding box center [1279, 308] width 158 height 20
click at [1251, 303] on input "Desk 3" at bounding box center [1279, 308] width 158 height 20
type input "Desk 061"
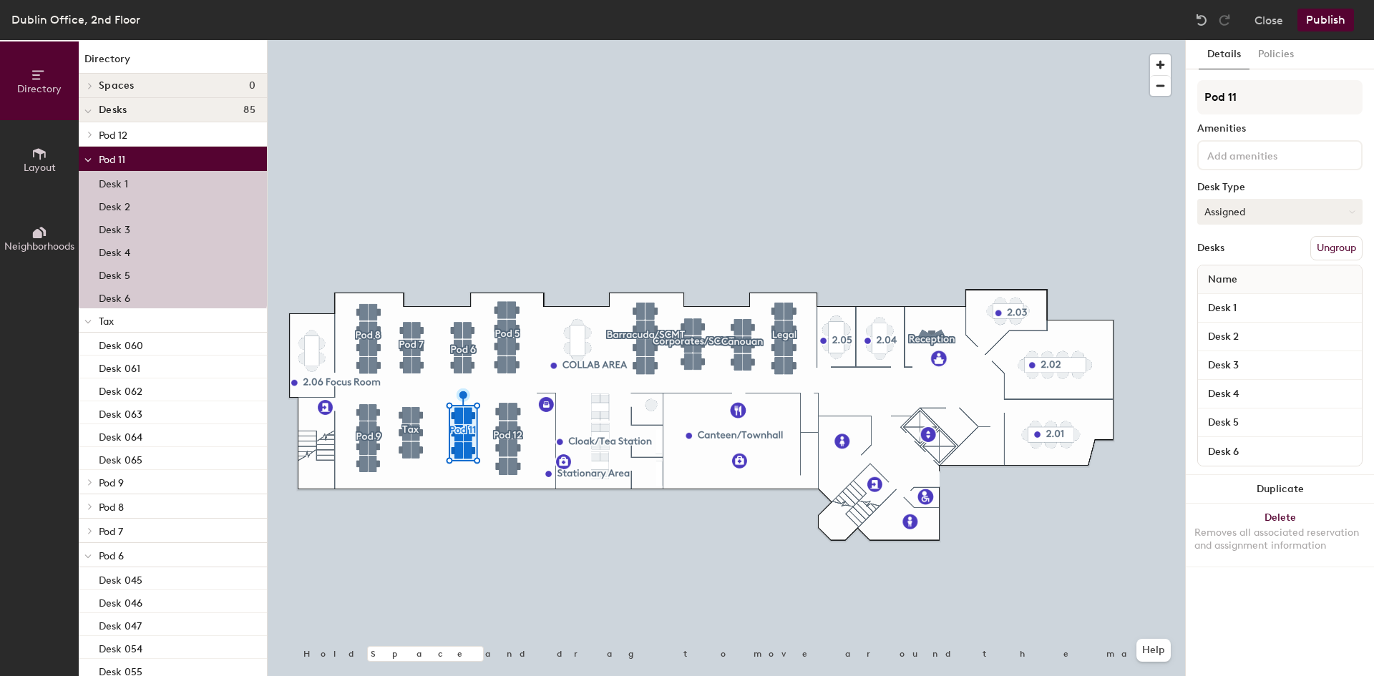
click at [1257, 215] on button "Assigned" at bounding box center [1279, 212] width 165 height 26
click at [1256, 280] on div "Hot" at bounding box center [1269, 277] width 143 height 21
click at [1258, 318] on input "Desk 1" at bounding box center [1279, 308] width 158 height 20
click at [1255, 309] on input "Desk 1" at bounding box center [1279, 308] width 158 height 20
type input "Desk 053"
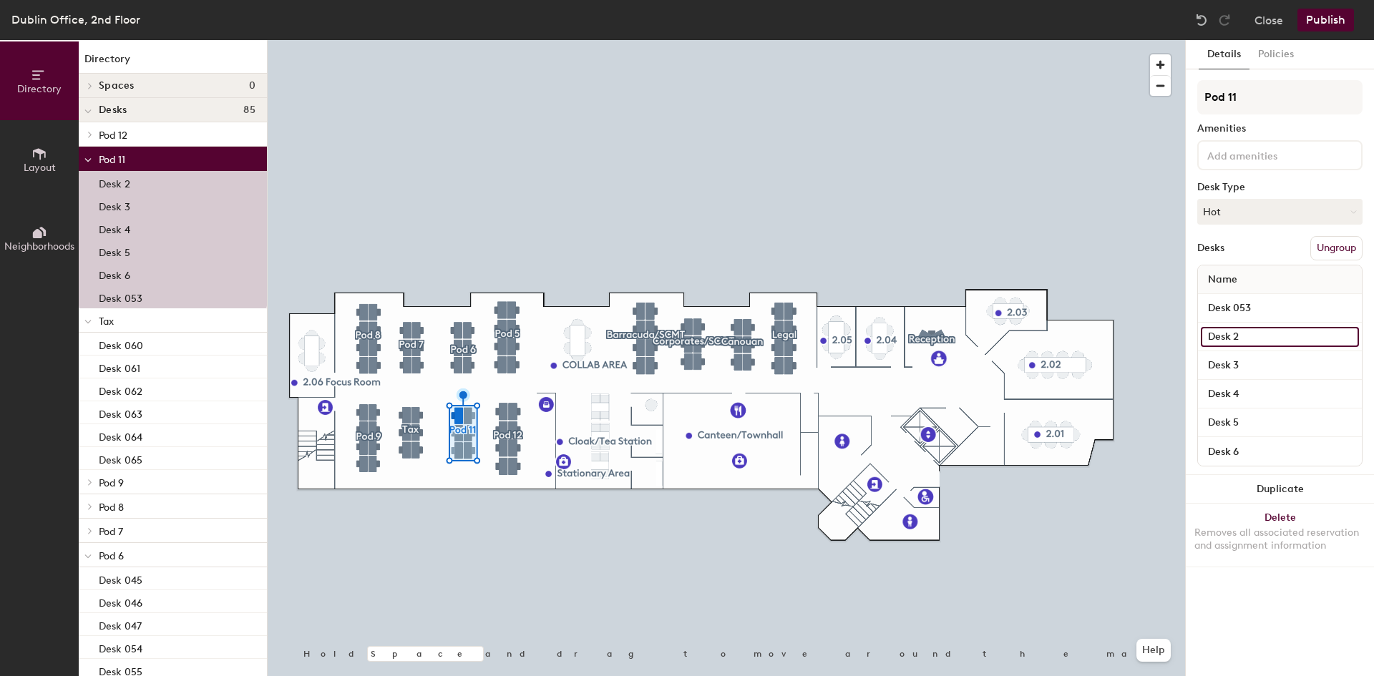
click at [1268, 338] on input "Desk 2" at bounding box center [1279, 337] width 158 height 20
type input "Desk 048"
click at [1263, 366] on input "Desk 3" at bounding box center [1279, 366] width 158 height 20
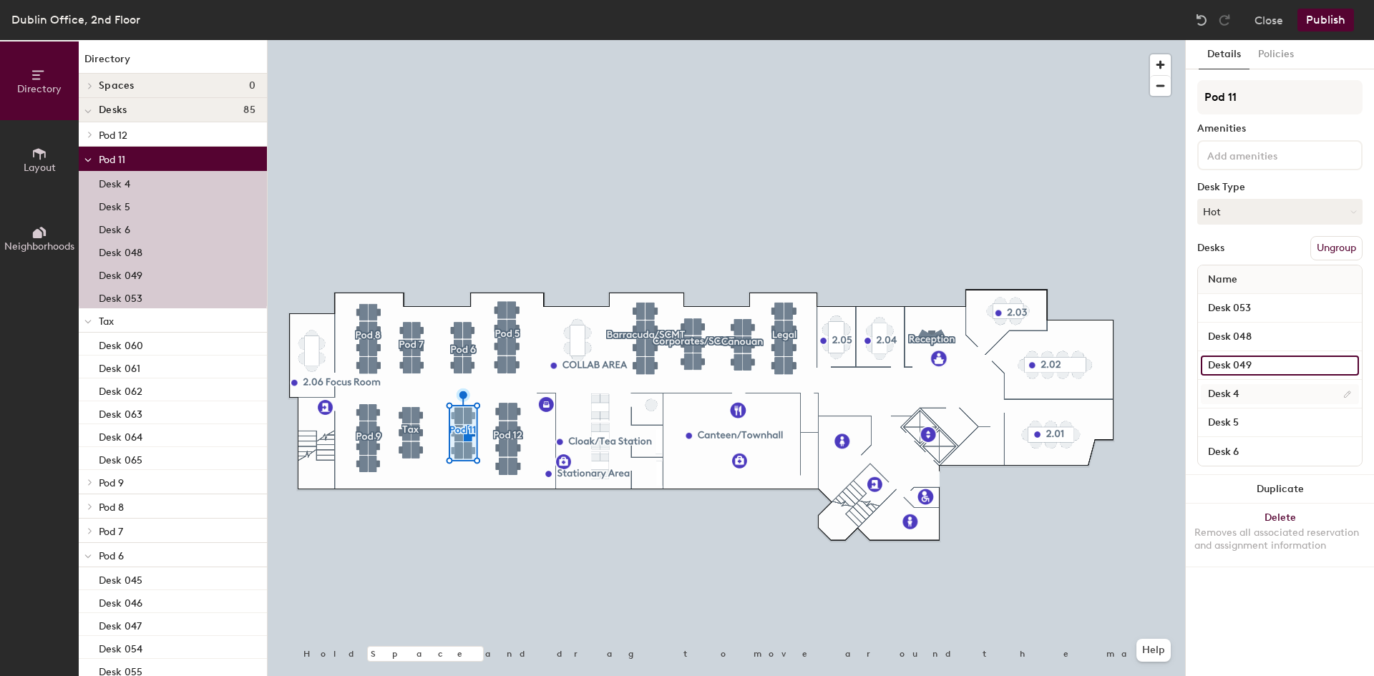
type input "Desk 049"
click at [1253, 392] on input "Desk 4" at bounding box center [1279, 394] width 158 height 20
click at [1258, 389] on input "Desk 4" at bounding box center [1279, 394] width 158 height 20
type input "Desk 050"
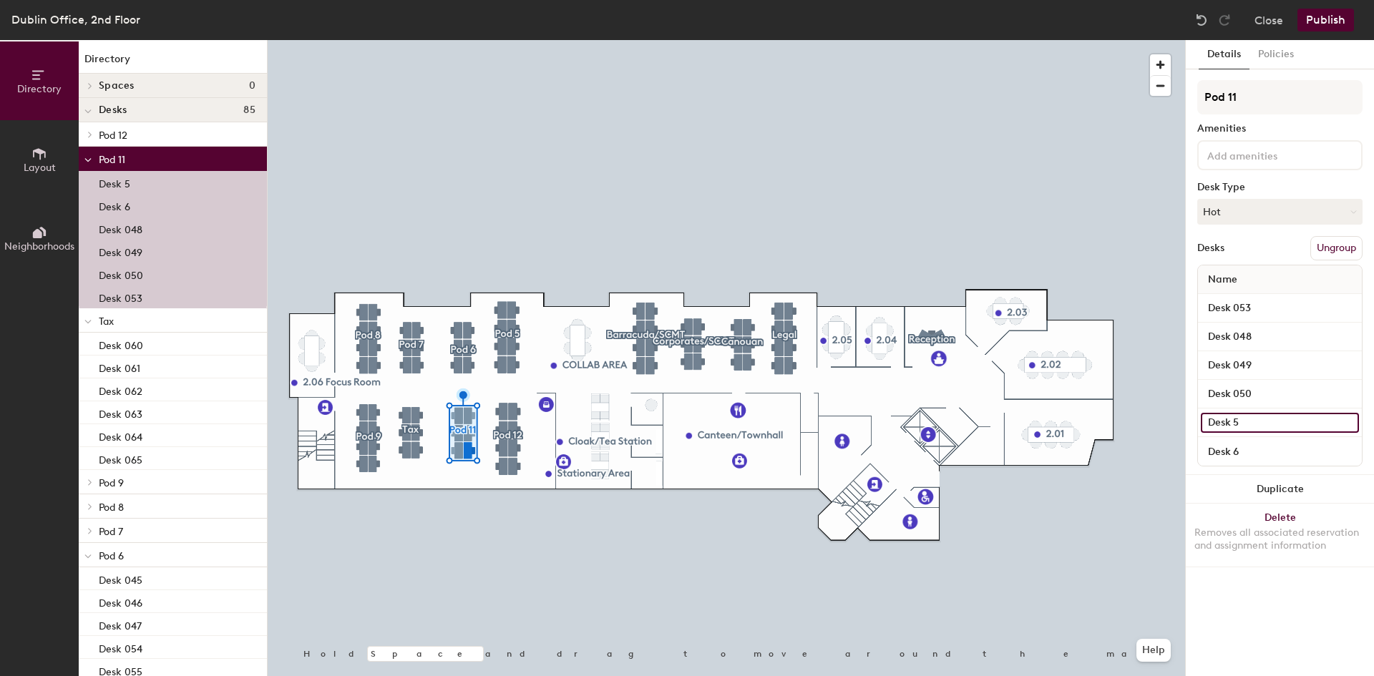
click at [1275, 416] on input "Desk 5" at bounding box center [1279, 423] width 158 height 20
click at [1273, 421] on input "Desk 5" at bounding box center [1279, 423] width 158 height 20
type input "Desk 051"
click at [1254, 455] on input "Desk 6" at bounding box center [1279, 451] width 158 height 20
click at [1263, 454] on input "Desk 6" at bounding box center [1279, 451] width 158 height 20
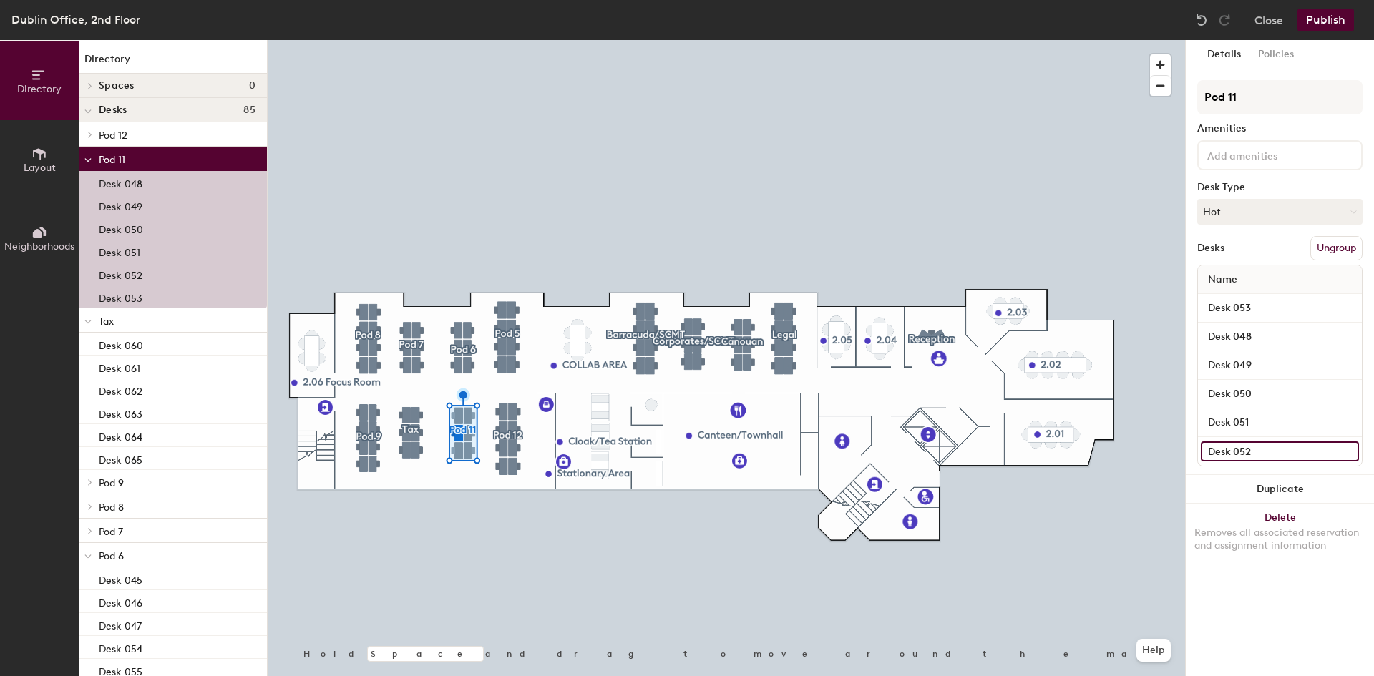
type input "Desk 052"
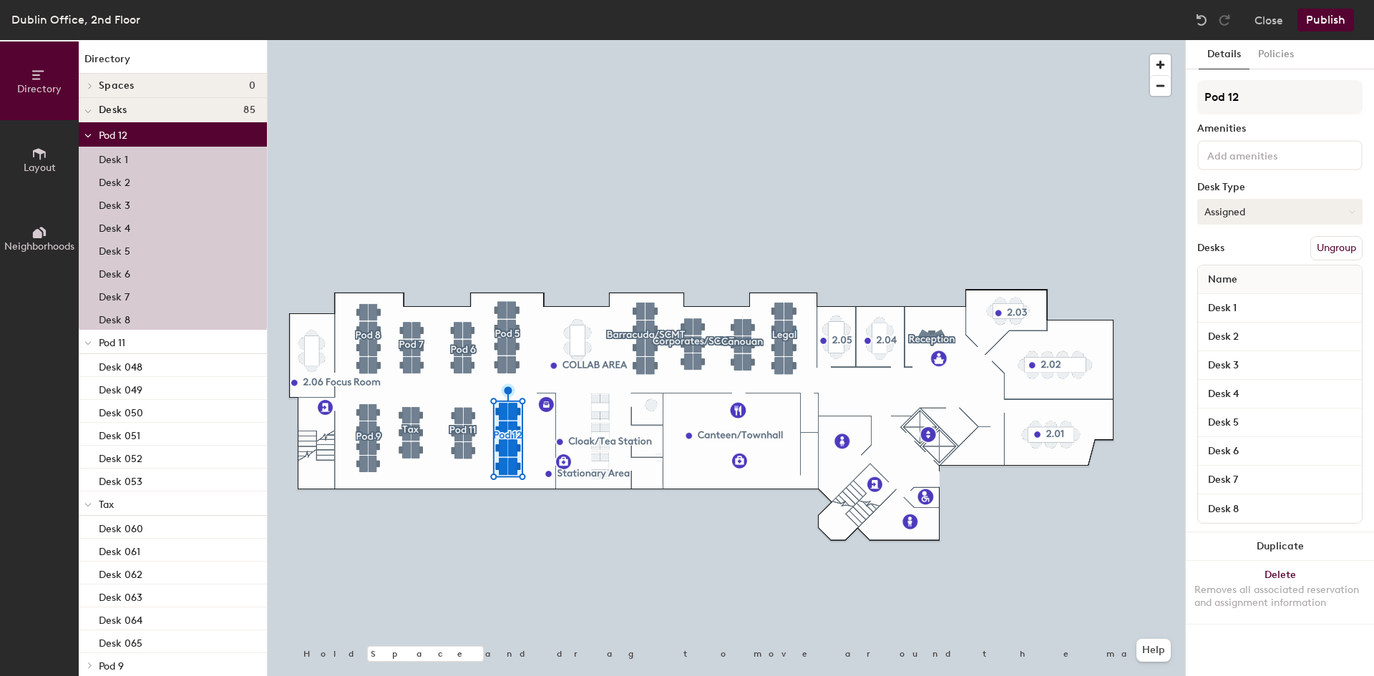
click at [1254, 217] on button "Assigned" at bounding box center [1279, 212] width 165 height 26
click at [1253, 276] on div "Hot" at bounding box center [1269, 277] width 143 height 21
click at [1254, 310] on input "Desk 1" at bounding box center [1279, 308] width 158 height 20
click at [1253, 309] on input "Desk 1" at bounding box center [1279, 308] width 158 height 20
type input "Desk 040"
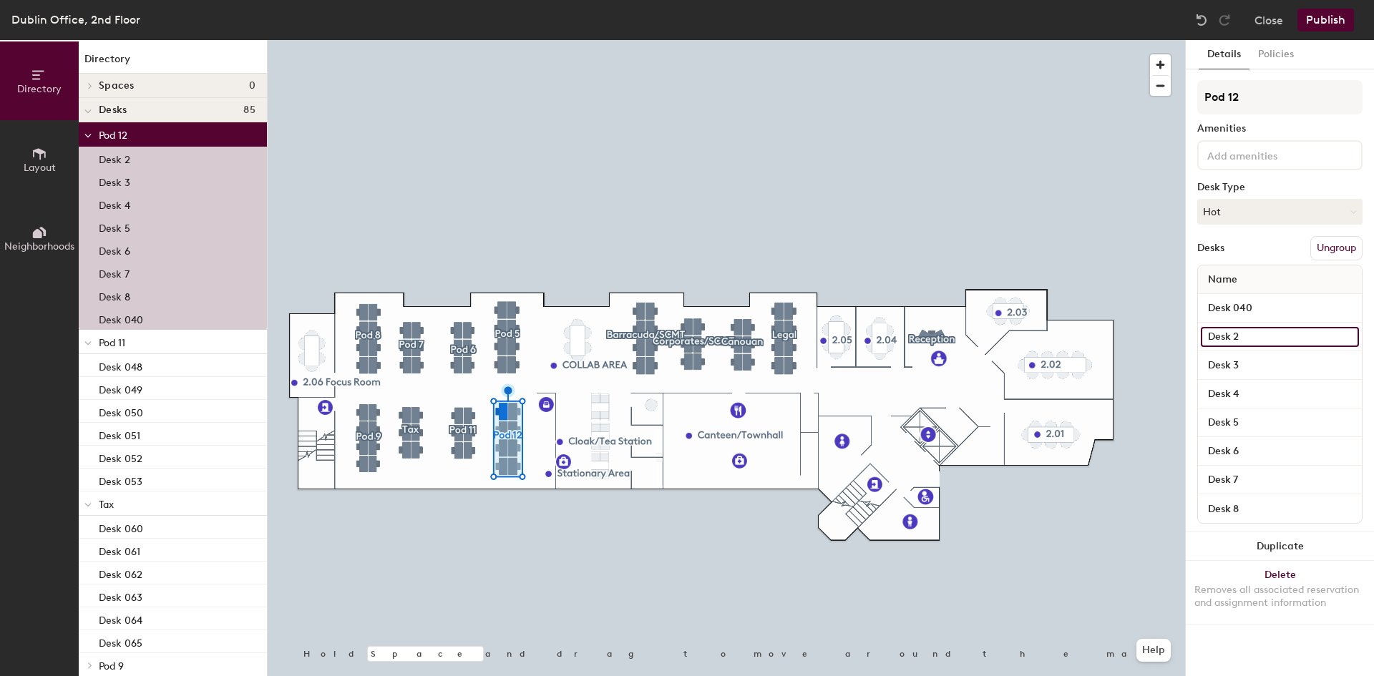
click at [1279, 337] on input "Desk 2" at bounding box center [1279, 337] width 158 height 20
click at [1265, 341] on input "Desk 2" at bounding box center [1279, 337] width 158 height 20
type input "Desk 033"
click at [1267, 366] on input "Desk 3" at bounding box center [1279, 366] width 158 height 20
click at [1262, 365] on input "Desk 3" at bounding box center [1279, 366] width 158 height 20
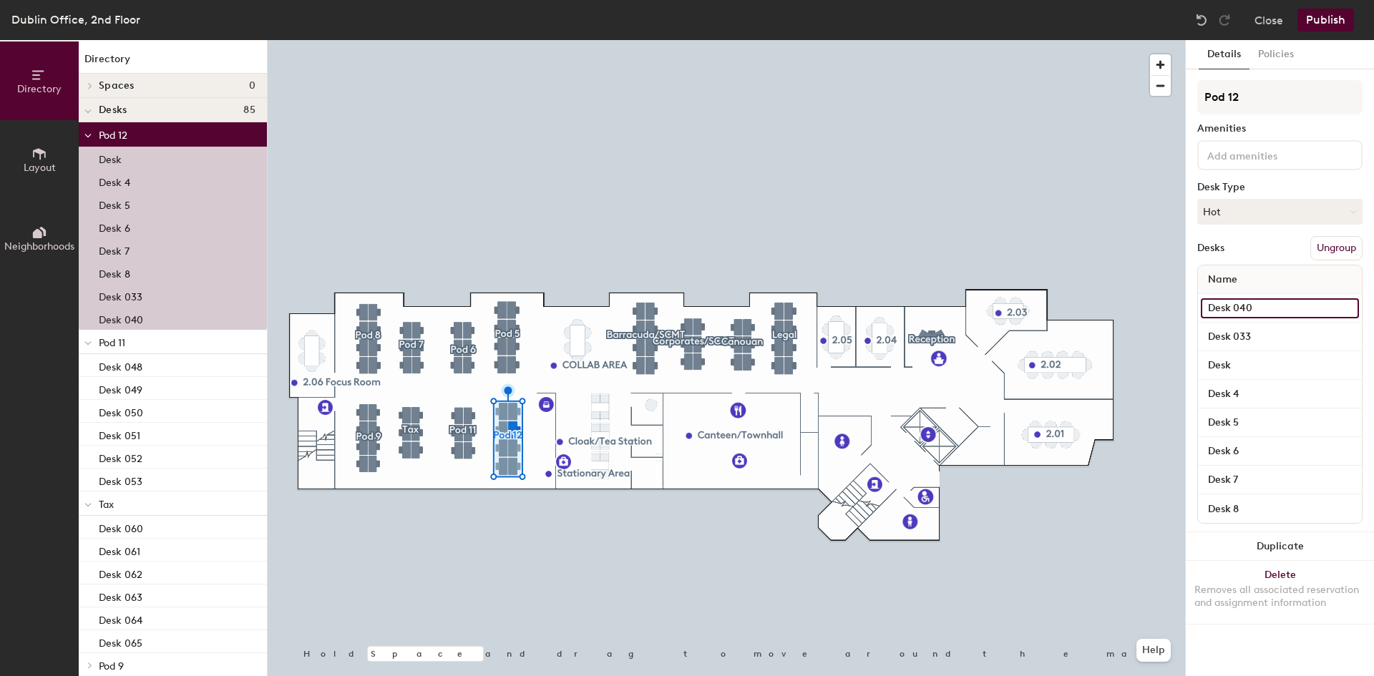
click at [1270, 303] on input "Desk 040" at bounding box center [1279, 308] width 158 height 20
click at [1271, 341] on input "Desk 033" at bounding box center [1279, 337] width 158 height 20
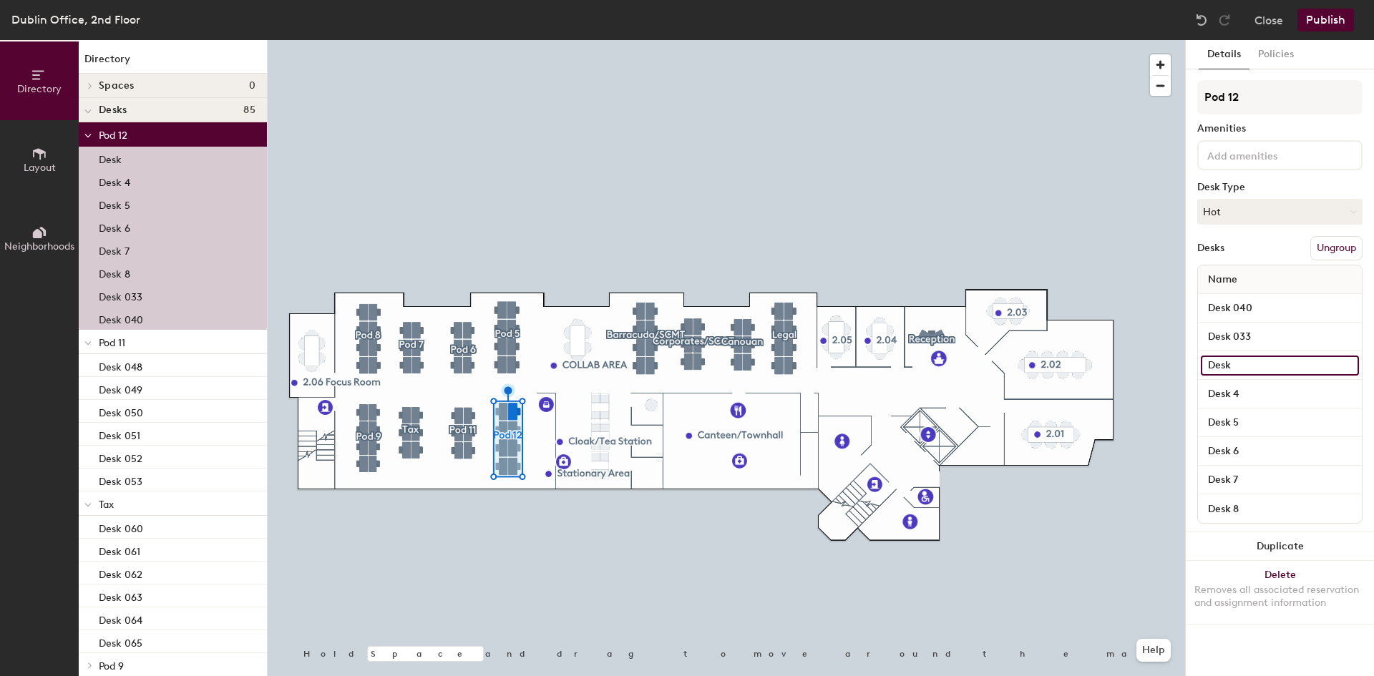
click at [1268, 369] on input "Desk" at bounding box center [1279, 366] width 158 height 20
click at [1264, 368] on input "Desk" at bounding box center [1279, 366] width 158 height 20
type input "Desk 034"
drag, startPoint x: 1281, startPoint y: 394, endPoint x: 1254, endPoint y: 393, distance: 27.2
click at [1278, 396] on input "Desk 4" at bounding box center [1279, 394] width 158 height 20
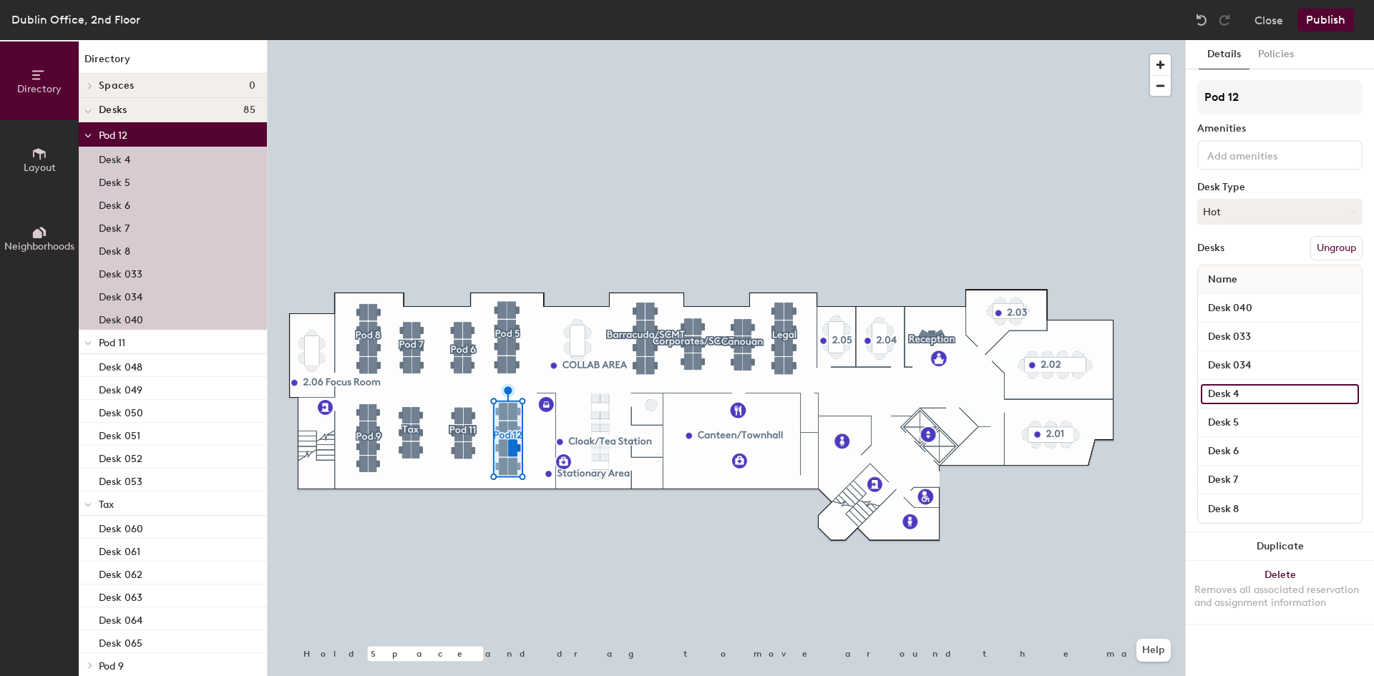
click at [1254, 393] on input "Desk 4" at bounding box center [1279, 394] width 158 height 20
type input "Desk 035"
click at [1253, 429] on input "Desk 5" at bounding box center [1279, 423] width 158 height 20
click at [1259, 425] on input "Desk 5" at bounding box center [1279, 423] width 158 height 20
type input "Desk 036"
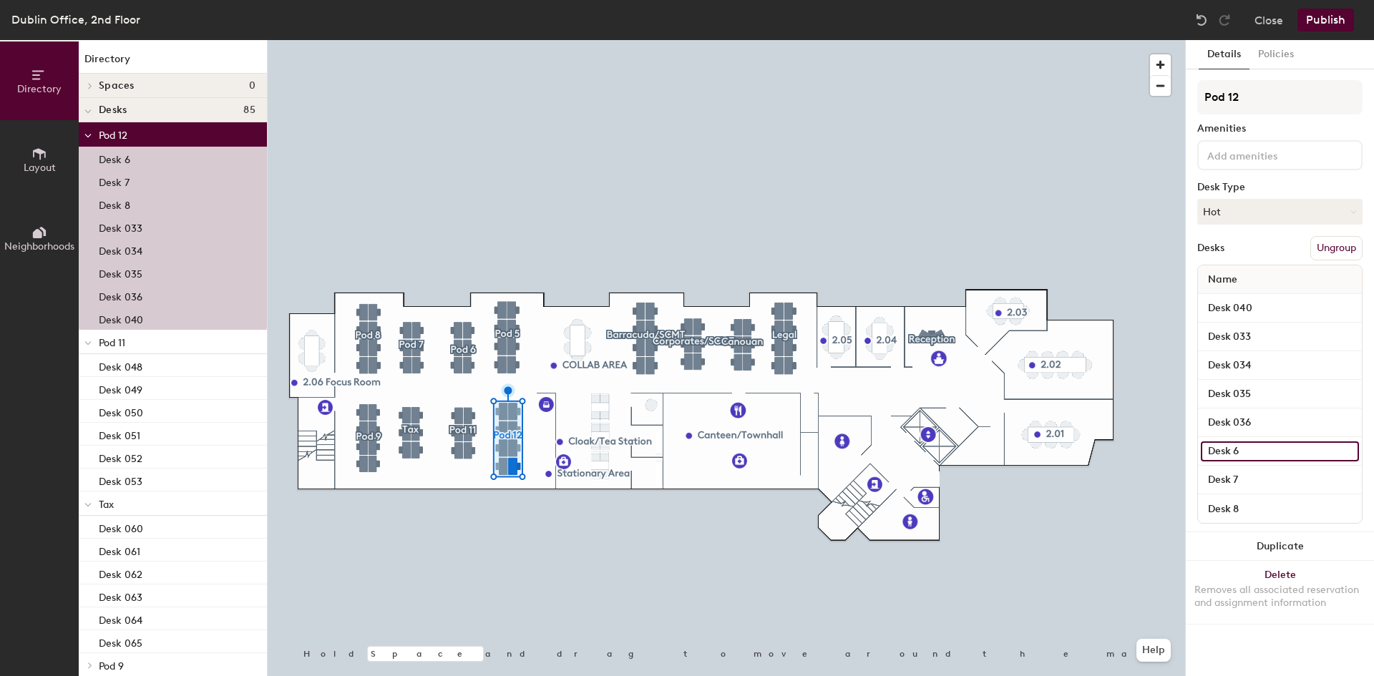
click at [1349, 450] on input "Desk 6" at bounding box center [1279, 451] width 158 height 20
click at [1284, 454] on input "Desk 6" at bounding box center [1279, 451] width 158 height 20
type input "Desk 037"
click at [1271, 479] on input "Desk 7" at bounding box center [1279, 480] width 158 height 20
click at [1251, 481] on input "Desk 7" at bounding box center [1279, 480] width 158 height 20
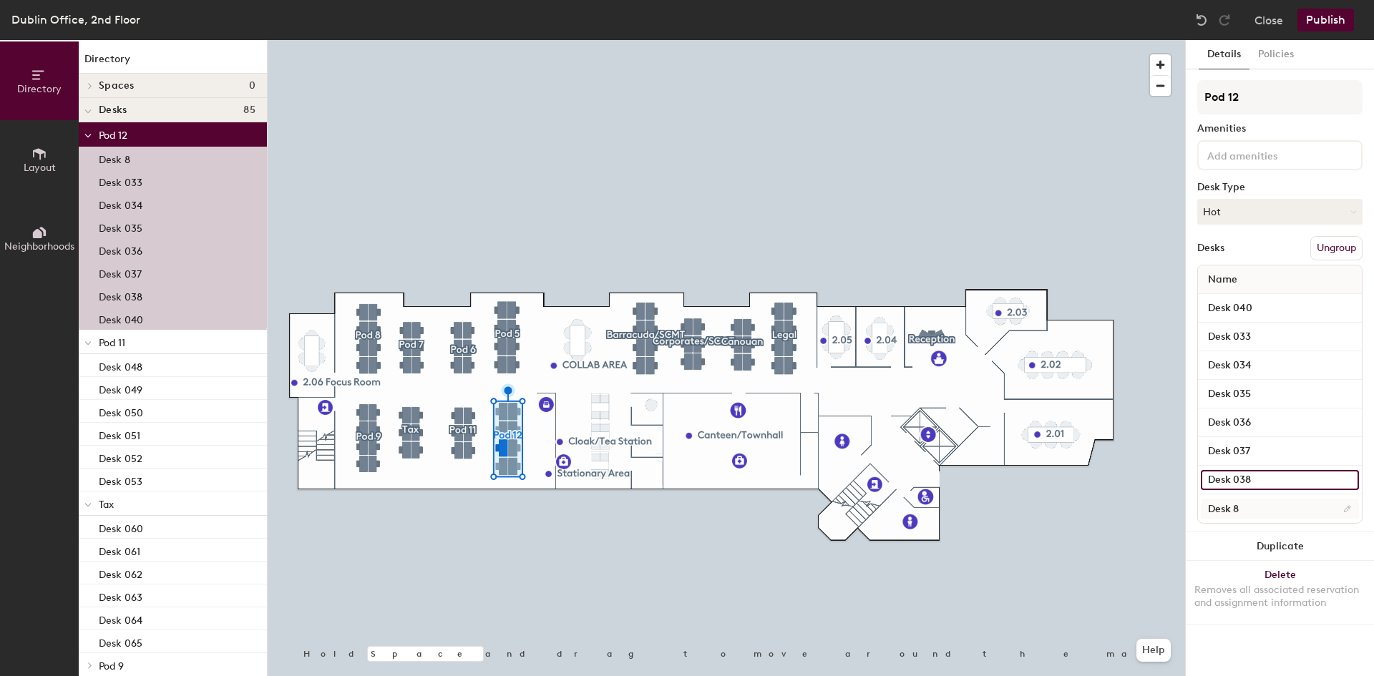
type input "Desk 038"
click at [1243, 507] on input "Desk 8" at bounding box center [1279, 509] width 158 height 20
click at [1260, 507] on input "Desk 8" at bounding box center [1279, 509] width 158 height 20
type input "Desk 039"
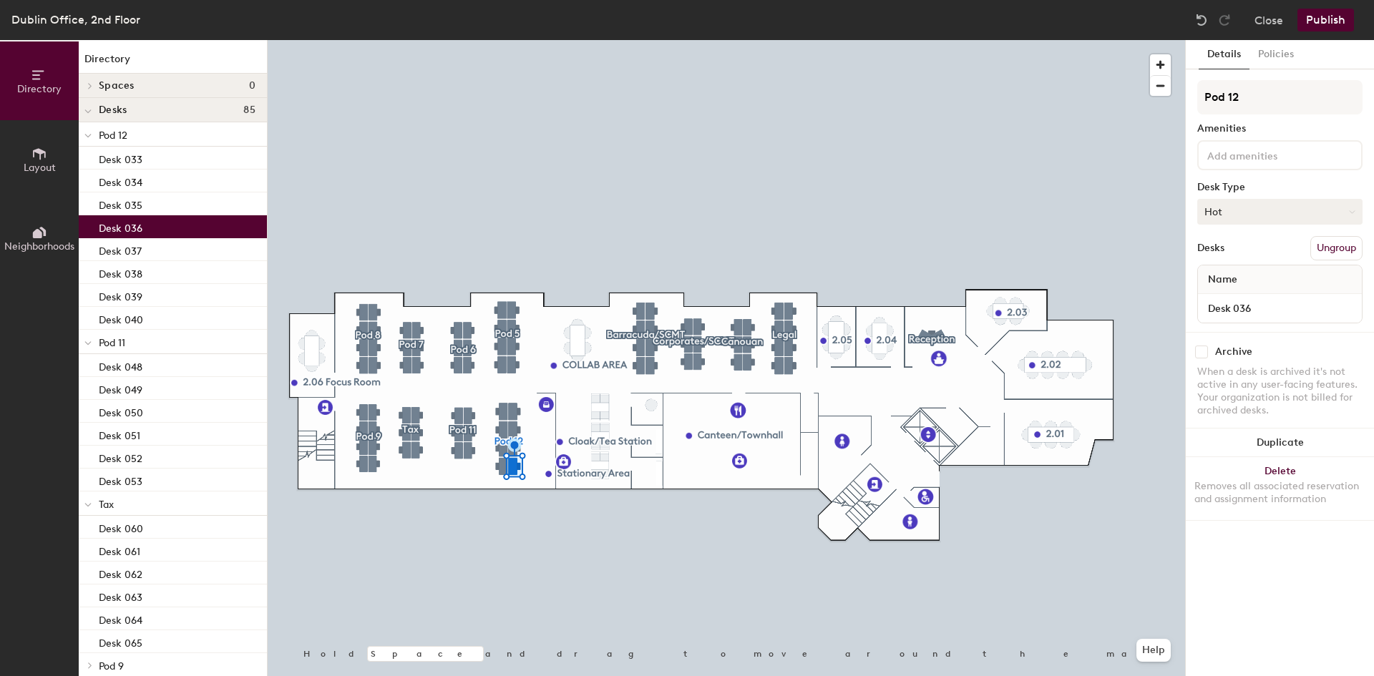
click at [1266, 214] on button "Hot" at bounding box center [1279, 212] width 165 height 26
click at [1261, 259] on div "Assigned" at bounding box center [1269, 255] width 143 height 21
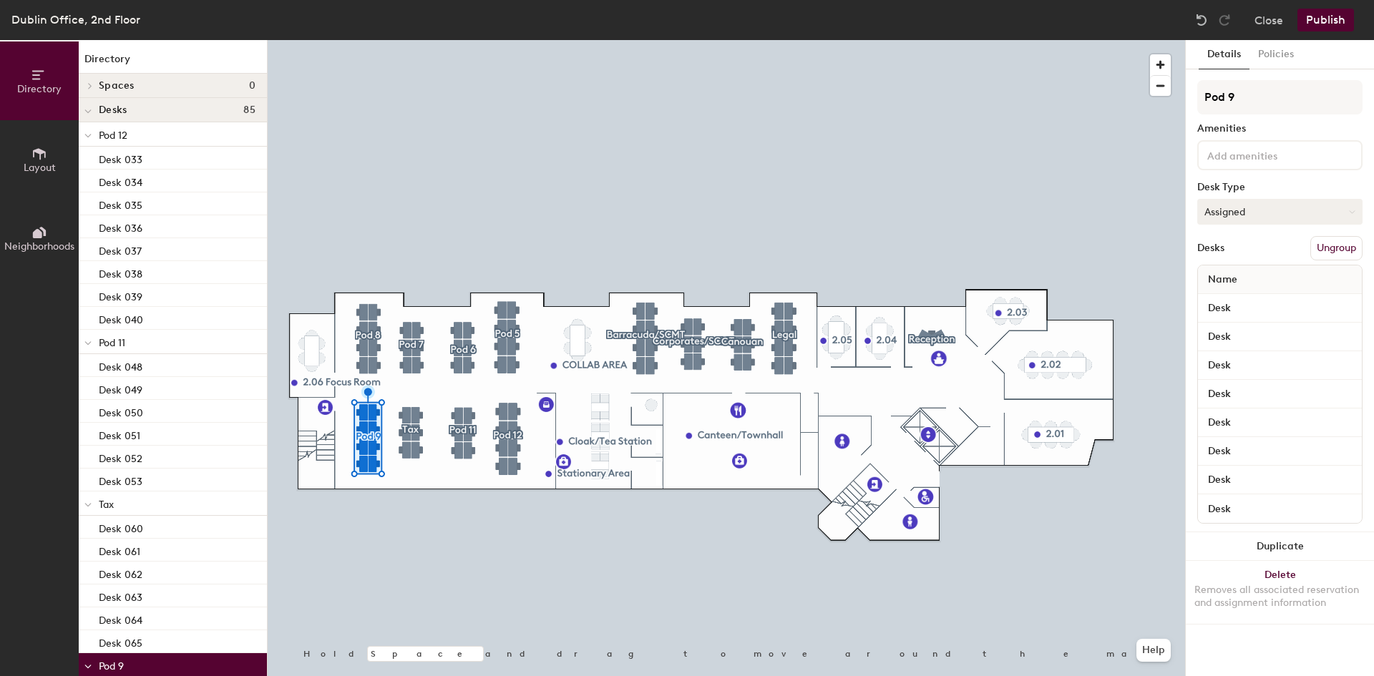
click at [1281, 216] on button "Assigned" at bounding box center [1279, 212] width 165 height 26
click at [1255, 270] on div "Hot" at bounding box center [1269, 277] width 143 height 21
click at [1255, 306] on input "Desk" at bounding box center [1279, 308] width 158 height 20
click at [1263, 315] on input "Desk" at bounding box center [1279, 308] width 158 height 20
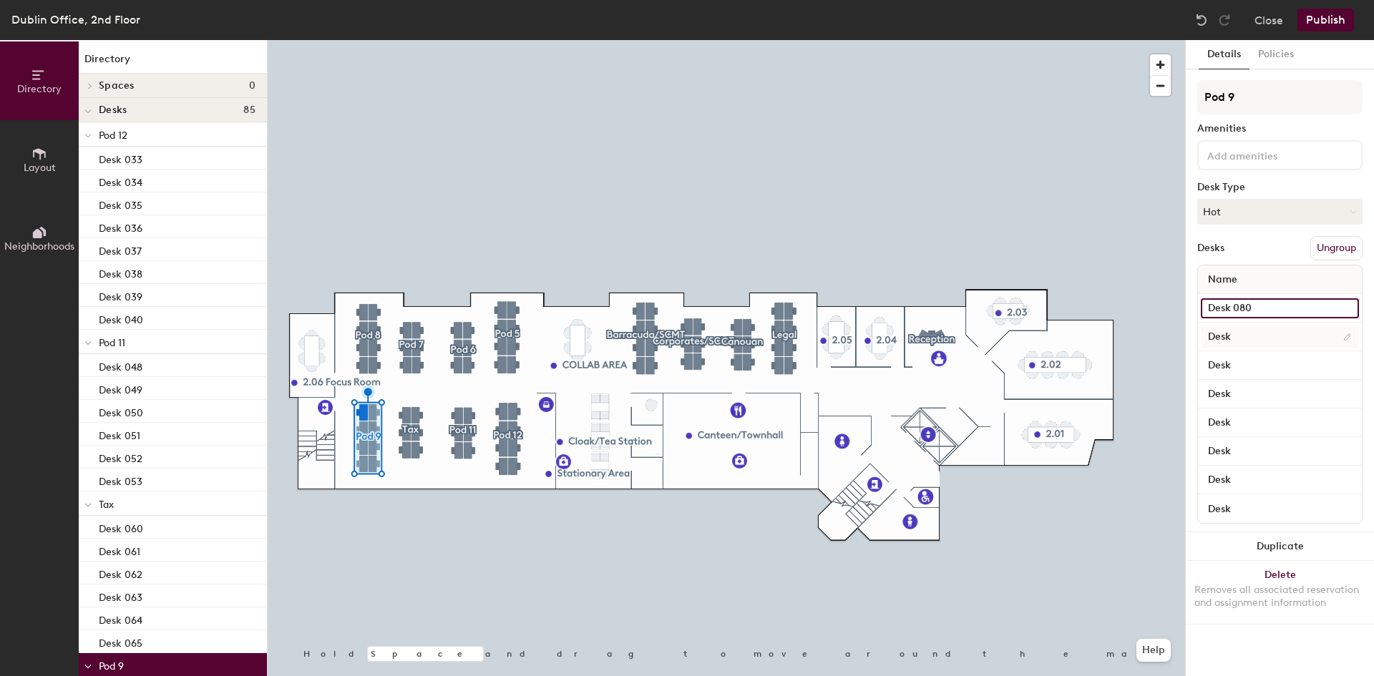
type input "Desk 080"
click at [1286, 338] on input "Desk" at bounding box center [1279, 337] width 158 height 20
click at [1252, 333] on input "Desk" at bounding box center [1279, 337] width 158 height 20
type input "Desk 079"
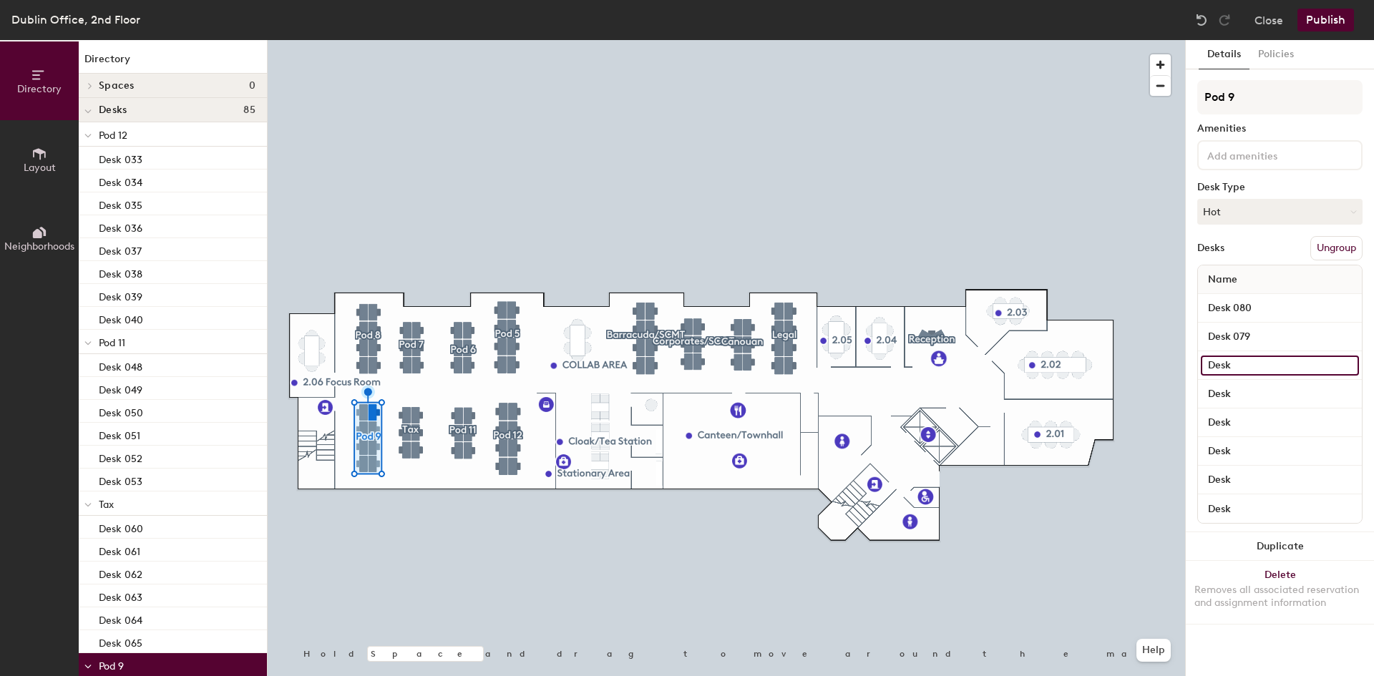
drag, startPoint x: 1249, startPoint y: 366, endPoint x: 1258, endPoint y: 366, distance: 9.3
click at [1251, 366] on input "Desk" at bounding box center [1279, 366] width 158 height 20
click at [1258, 366] on input "Desk" at bounding box center [1279, 366] width 158 height 20
type input "Desk 07"
click at [1261, 338] on input "Desk 079" at bounding box center [1279, 337] width 158 height 20
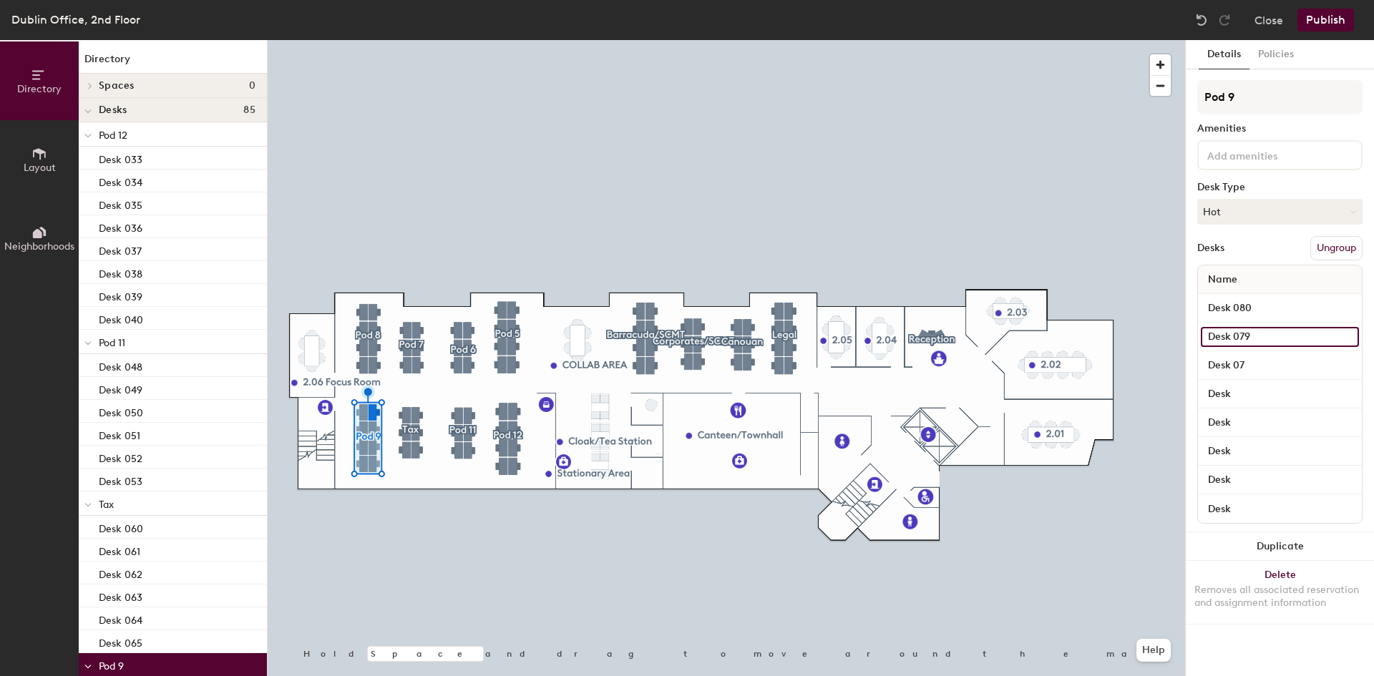
click at [1270, 336] on input "Desk 079" at bounding box center [1279, 337] width 158 height 20
type input "Desk 073"
click at [1272, 361] on input "Desk 07" at bounding box center [1279, 366] width 158 height 20
click at [1273, 363] on input "Desk 07" at bounding box center [1279, 366] width 158 height 20
type input "Desk 074"
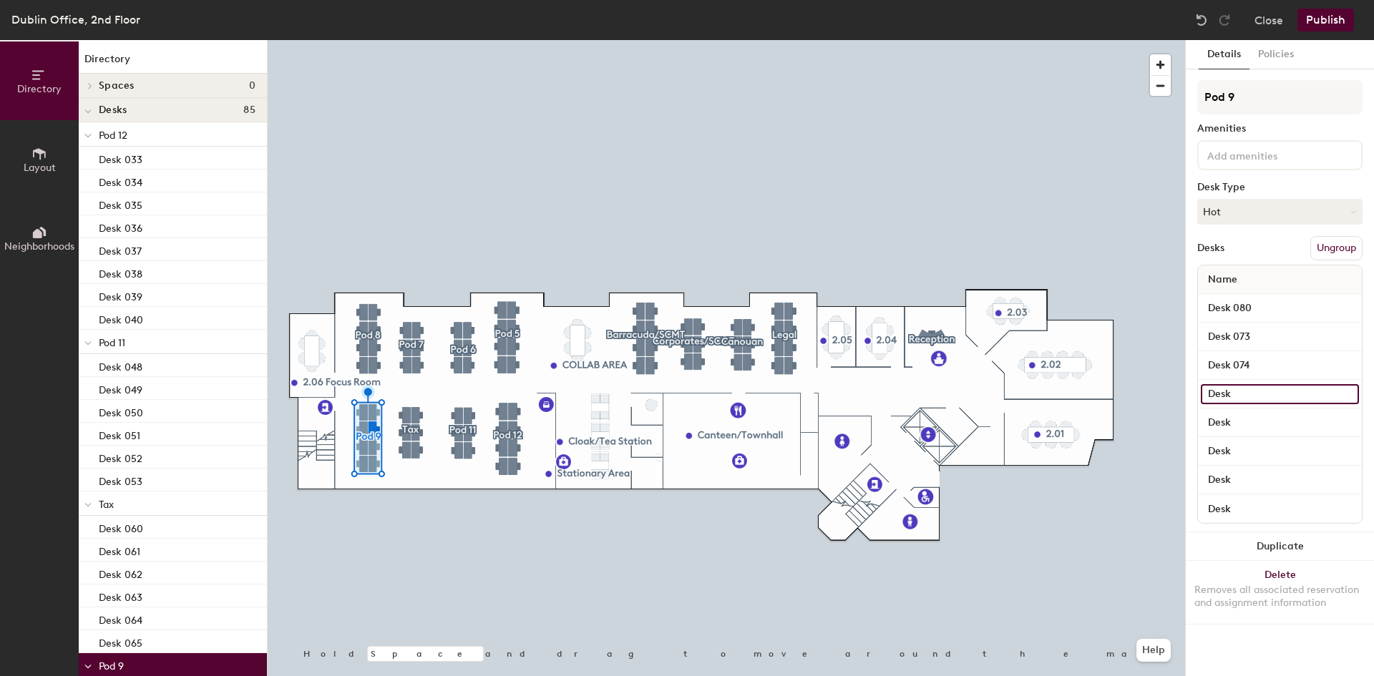
click at [1267, 391] on input "Desk" at bounding box center [1279, 394] width 158 height 20
click at [1265, 397] on input "Desk" at bounding box center [1279, 394] width 158 height 20
type input "Desk 075"
click at [1274, 419] on input "Desk" at bounding box center [1279, 423] width 158 height 20
click at [1275, 419] on input "Desk" at bounding box center [1279, 423] width 158 height 20
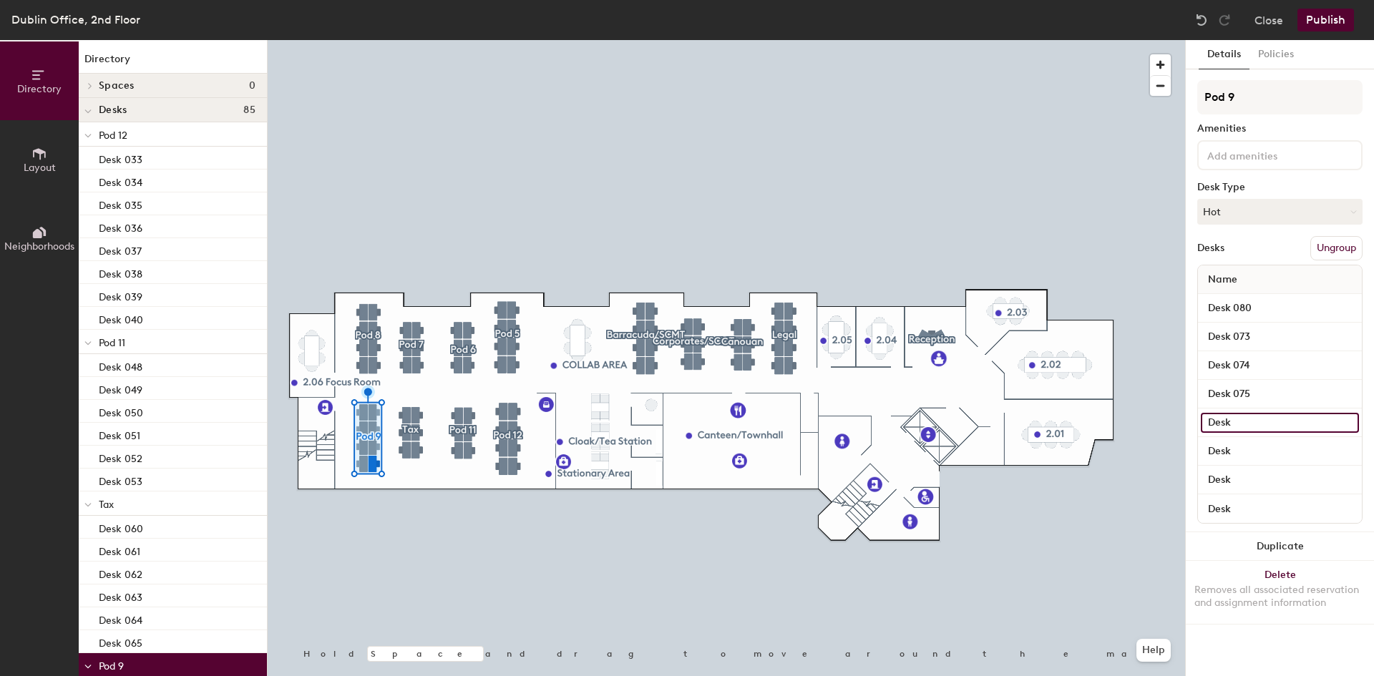
click at [1271, 421] on input "Desk" at bounding box center [1279, 423] width 158 height 20
type input "Desk 076"
click at [1269, 461] on div "Desk" at bounding box center [1280, 451] width 164 height 29
click at [1259, 447] on input "Desk" at bounding box center [1279, 451] width 158 height 20
click at [1255, 449] on input "Desk" at bounding box center [1279, 451] width 158 height 20
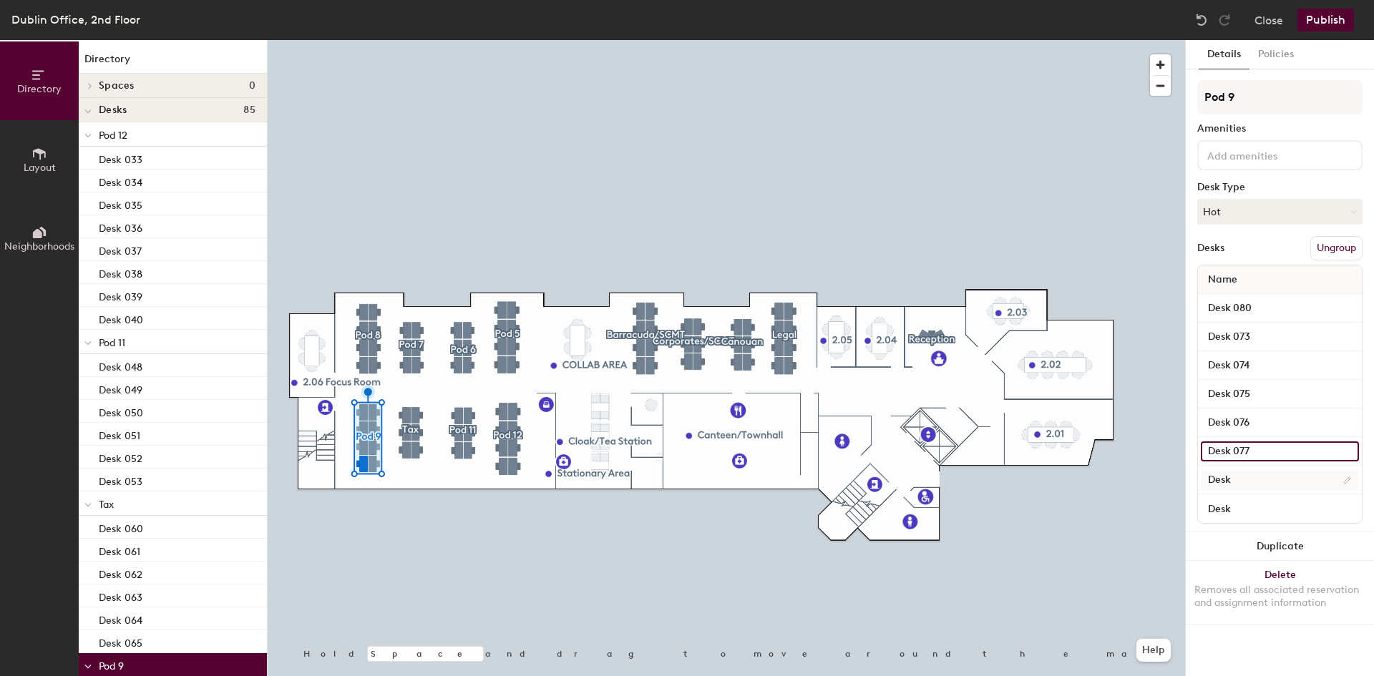
type input "Desk 077"
click at [1259, 487] on input "Desk" at bounding box center [1279, 480] width 158 height 20
click at [1269, 484] on input "Desk" at bounding box center [1279, 480] width 158 height 20
type input "Desk 078"
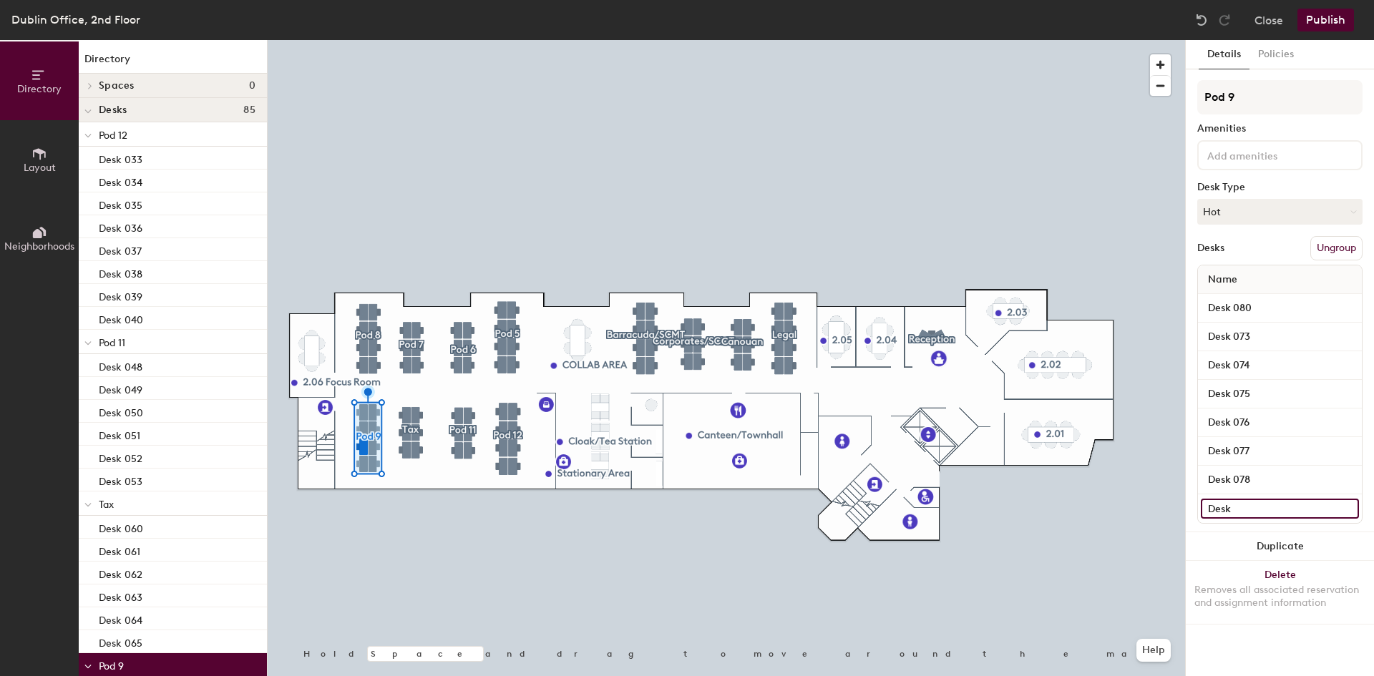
drag, startPoint x: 1251, startPoint y: 514, endPoint x: 1262, endPoint y: 512, distance: 10.9
click at [1250, 514] on input "Desk" at bounding box center [1279, 509] width 158 height 20
click at [1265, 512] on input "Desk" at bounding box center [1279, 509] width 158 height 20
type input "Desk 079"
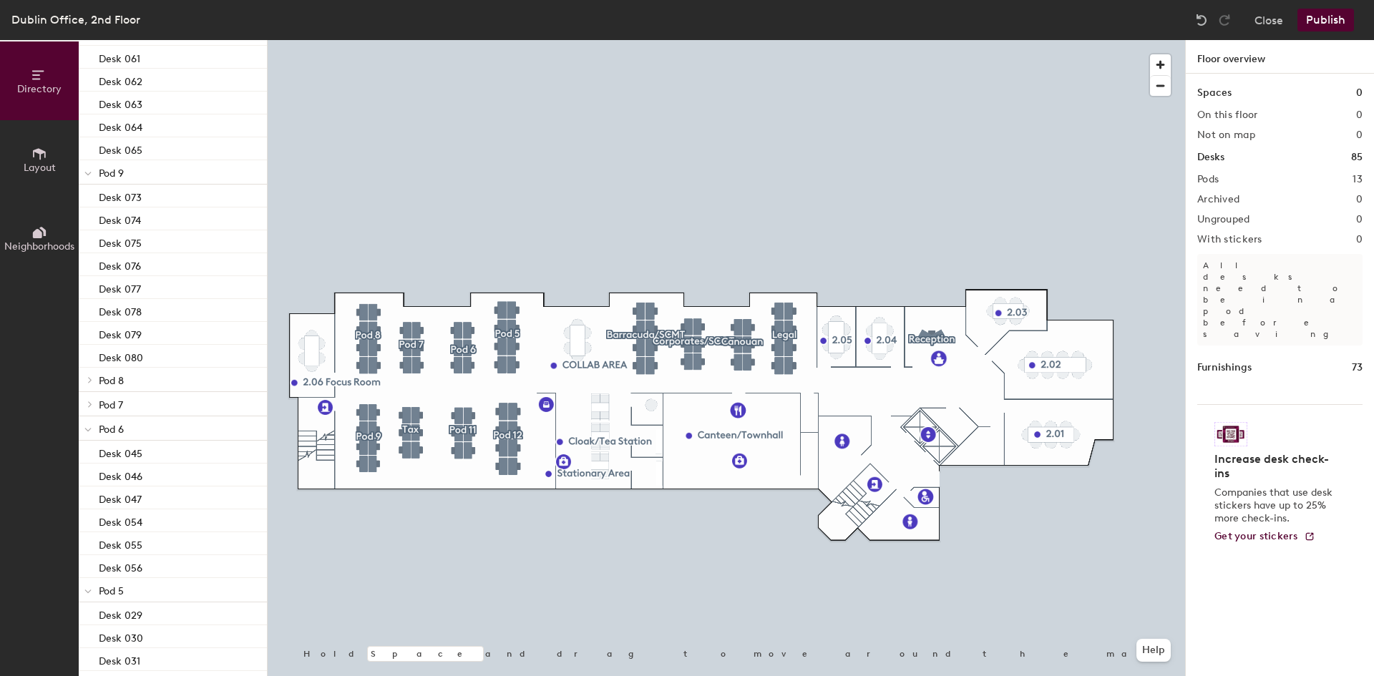
scroll to position [501, 0]
click at [90, 396] on icon at bounding box center [90, 396] width 3 height 6
click at [124, 399] on p "Pod 7" at bounding box center [177, 396] width 157 height 19
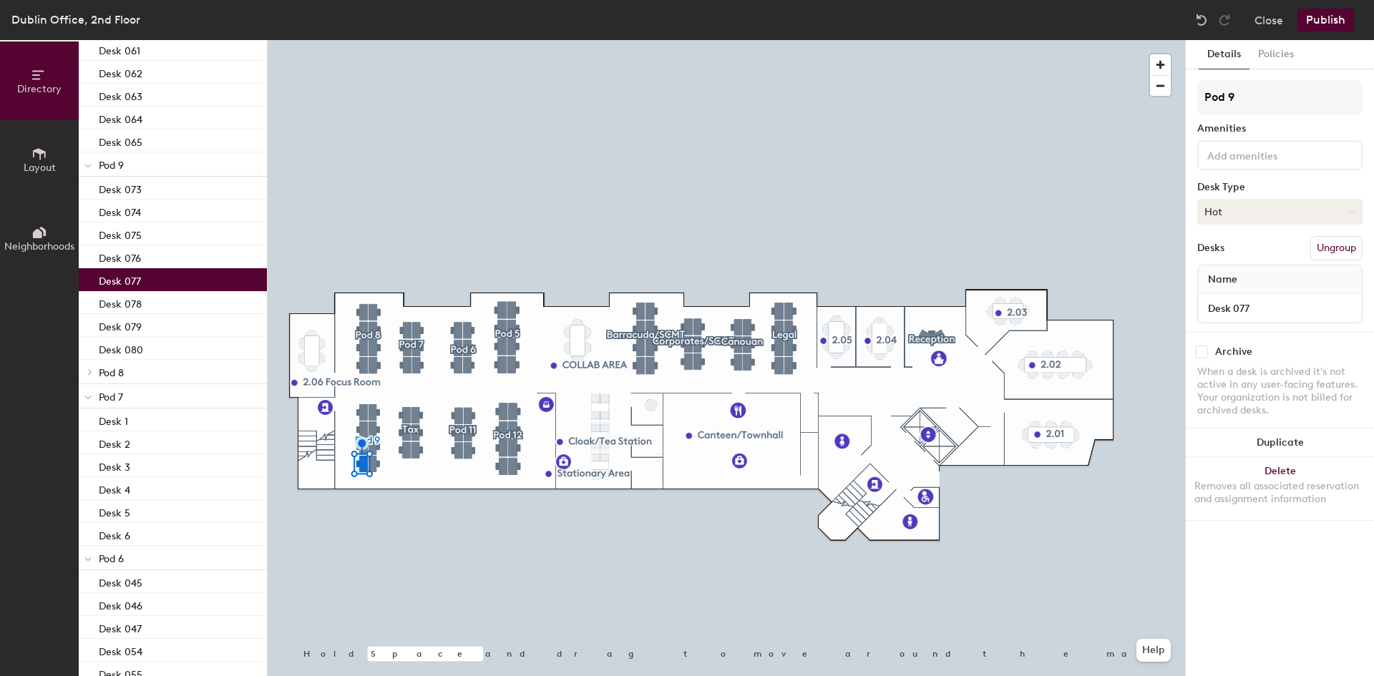
click at [1266, 207] on button "Hot" at bounding box center [1279, 212] width 165 height 26
click at [1245, 257] on div "Assigned" at bounding box center [1269, 255] width 143 height 21
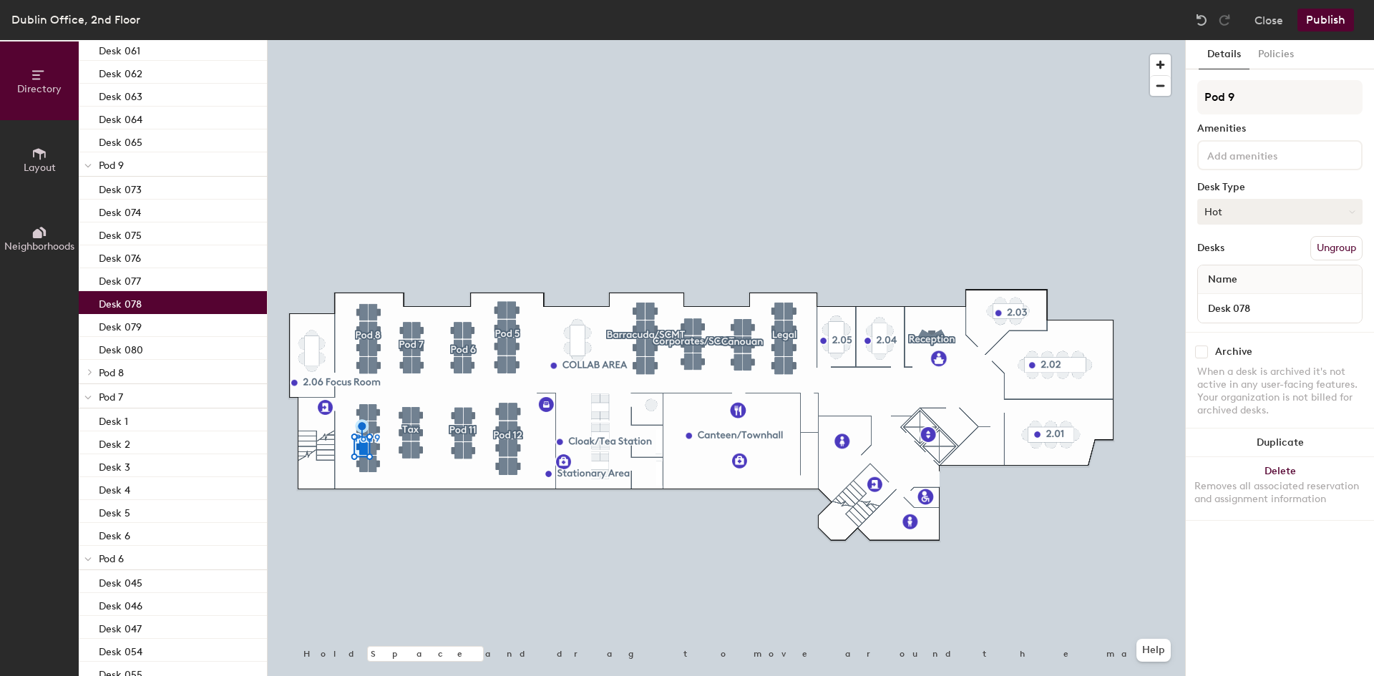
click at [1278, 205] on button "Hot" at bounding box center [1279, 212] width 165 height 26
click at [1258, 255] on div "Assigned" at bounding box center [1269, 255] width 143 height 21
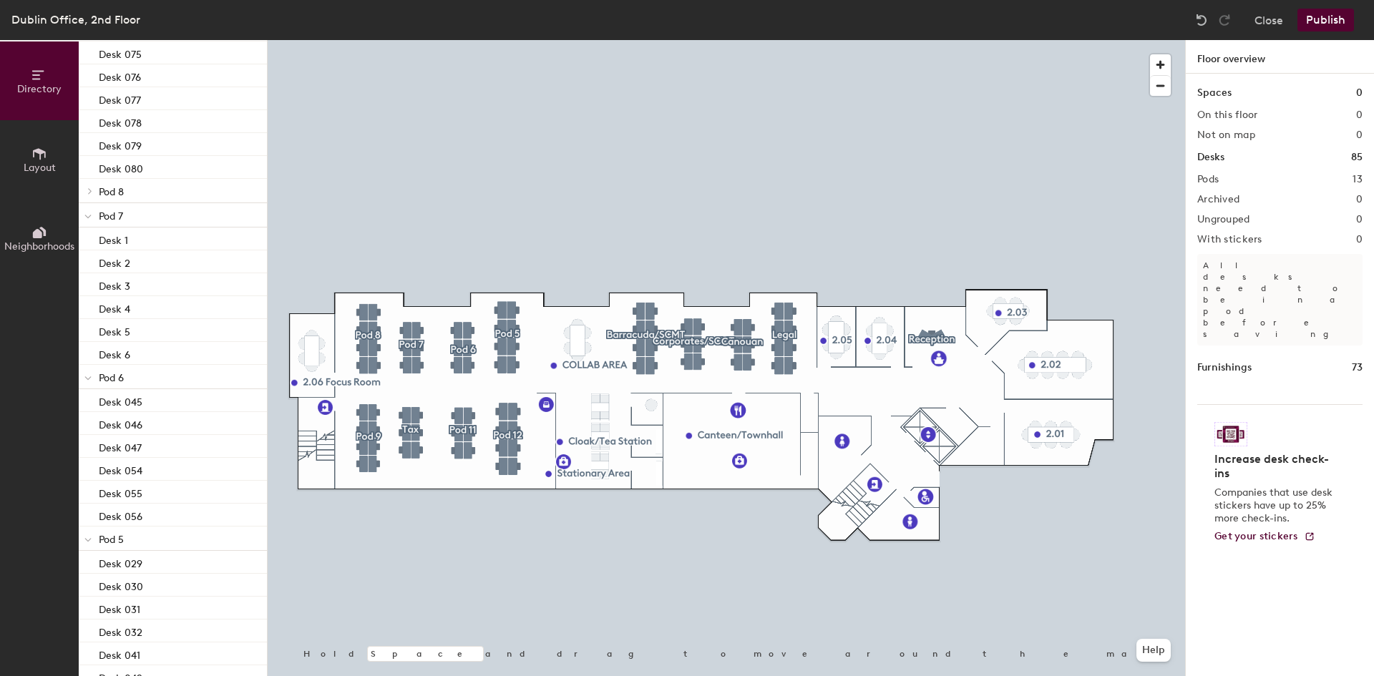
scroll to position [608, 0]
click at [115, 290] on span "Pod 7" at bounding box center [111, 290] width 24 height 12
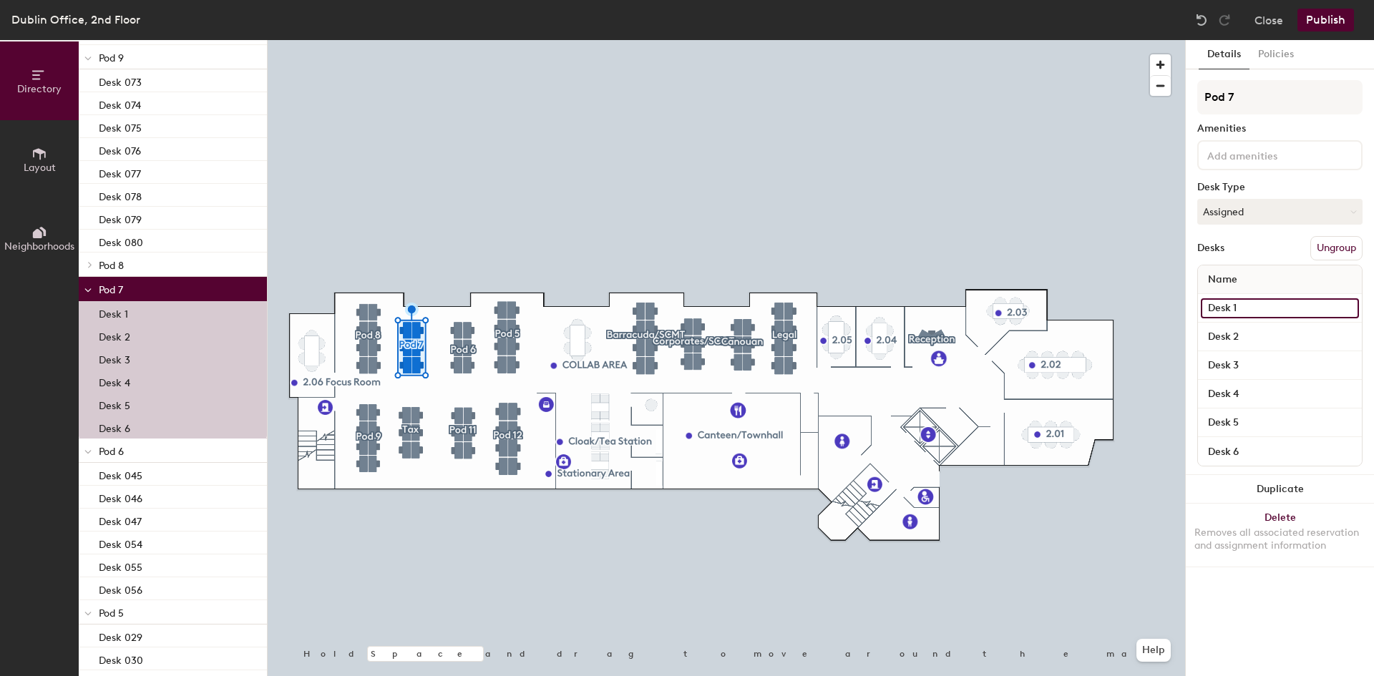
click at [1239, 309] on input "Desk 1" at bounding box center [1279, 308] width 158 height 20
click at [1237, 309] on input "Desk 1" at bounding box center [1279, 308] width 158 height 20
type input "Desk 068"
click at [1248, 339] on input "Desk 2" at bounding box center [1279, 337] width 158 height 20
click at [1260, 336] on input "Desk 2" at bounding box center [1279, 337] width 158 height 20
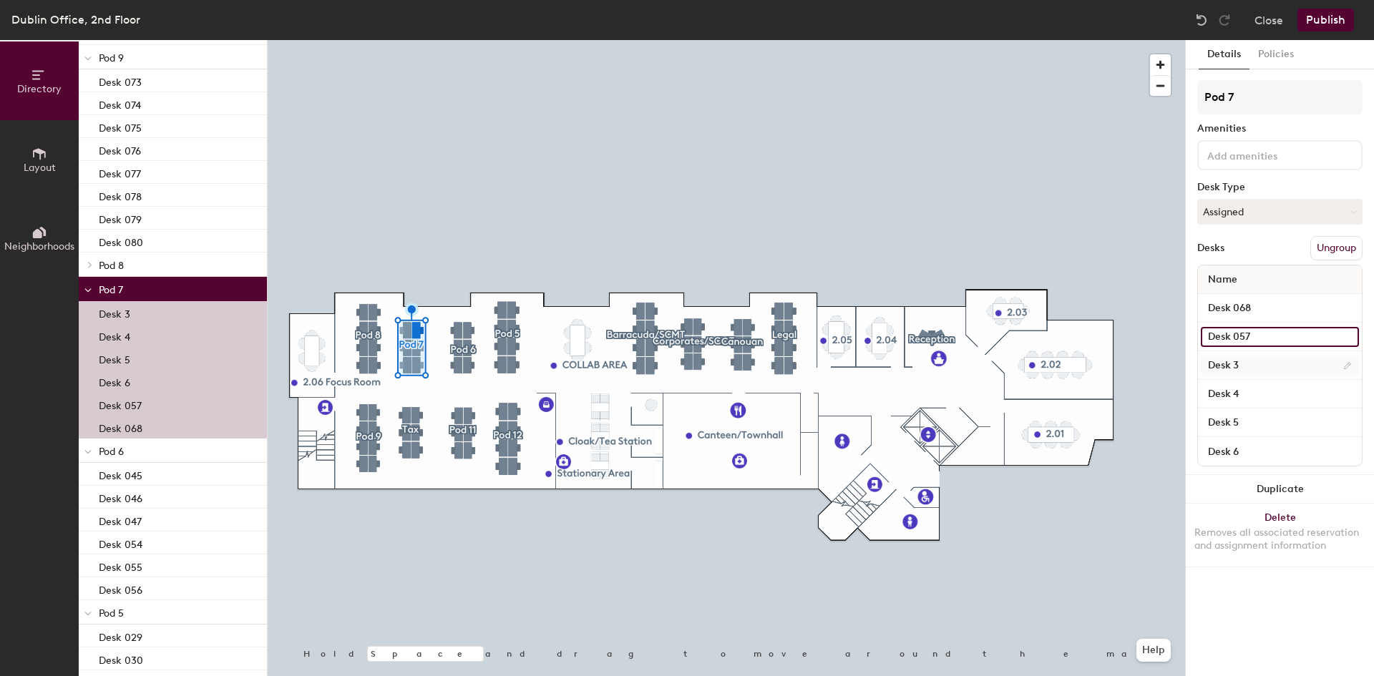
type input "Desk 057"
click at [1256, 361] on input "Desk 3" at bounding box center [1279, 366] width 158 height 20
click at [1266, 361] on input "Desk 3" at bounding box center [1279, 366] width 158 height 20
type input "Desk 067"
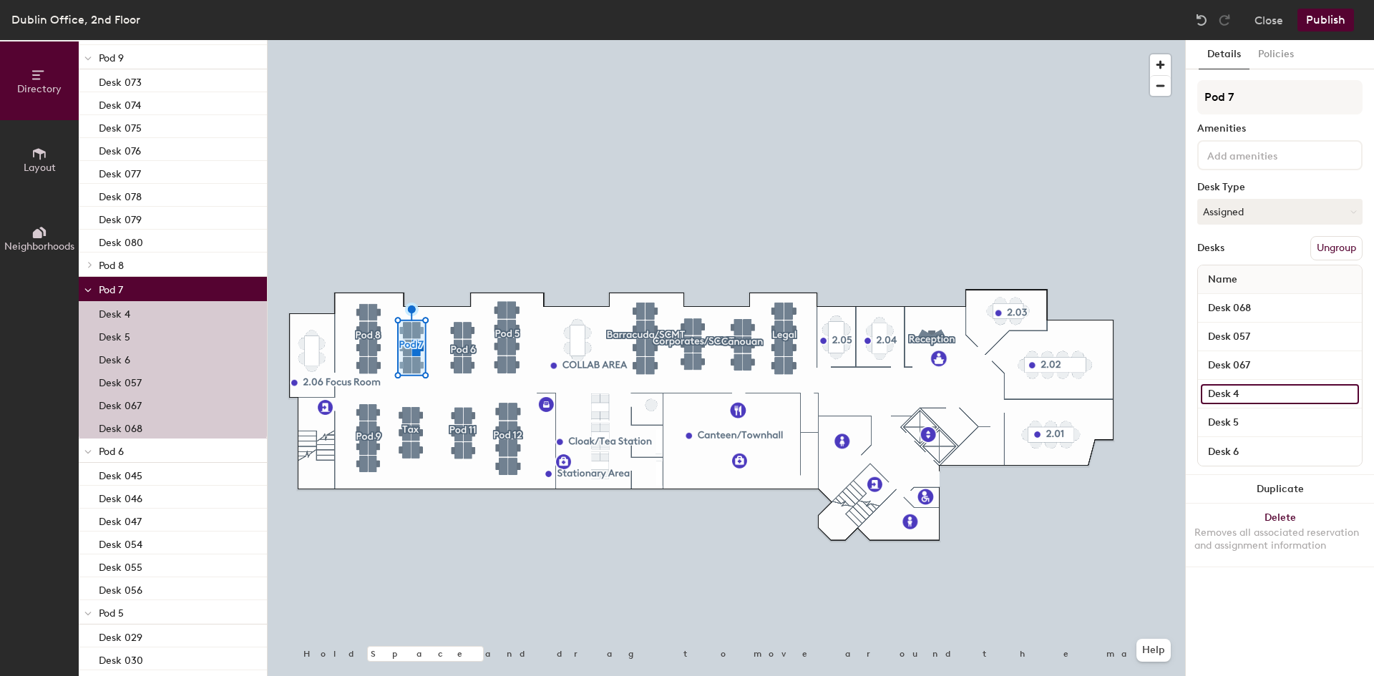
click at [1237, 393] on input "Desk 4" at bounding box center [1279, 394] width 158 height 20
click at [1258, 393] on input "Desk 4" at bounding box center [1279, 394] width 158 height 20
type input "Desk 058"
click at [1261, 423] on input "Desk 5" at bounding box center [1279, 423] width 158 height 20
click at [1268, 424] on input "Desk 5" at bounding box center [1279, 423] width 158 height 20
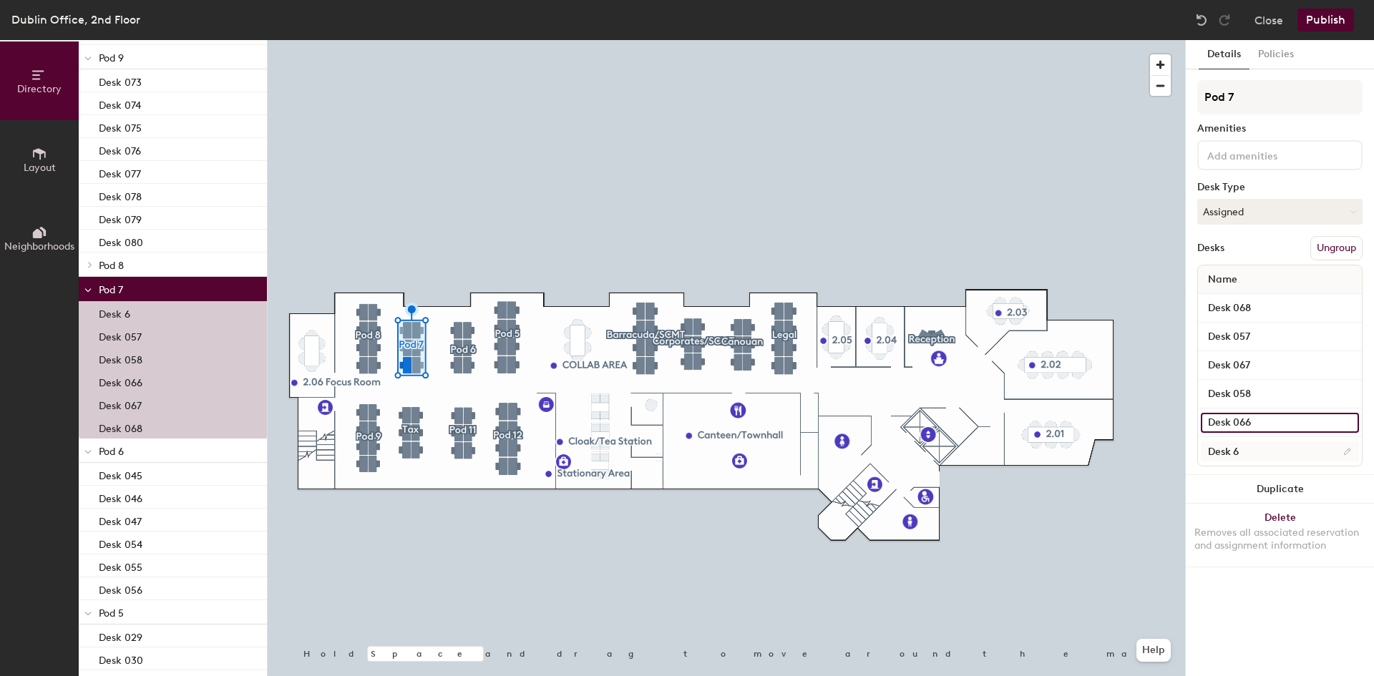
type input "Desk 066"
click at [1273, 451] on input "Desk 6" at bounding box center [1279, 451] width 158 height 20
click at [1260, 451] on input "Desk 6" at bounding box center [1279, 451] width 158 height 20
type input "Desk 067"
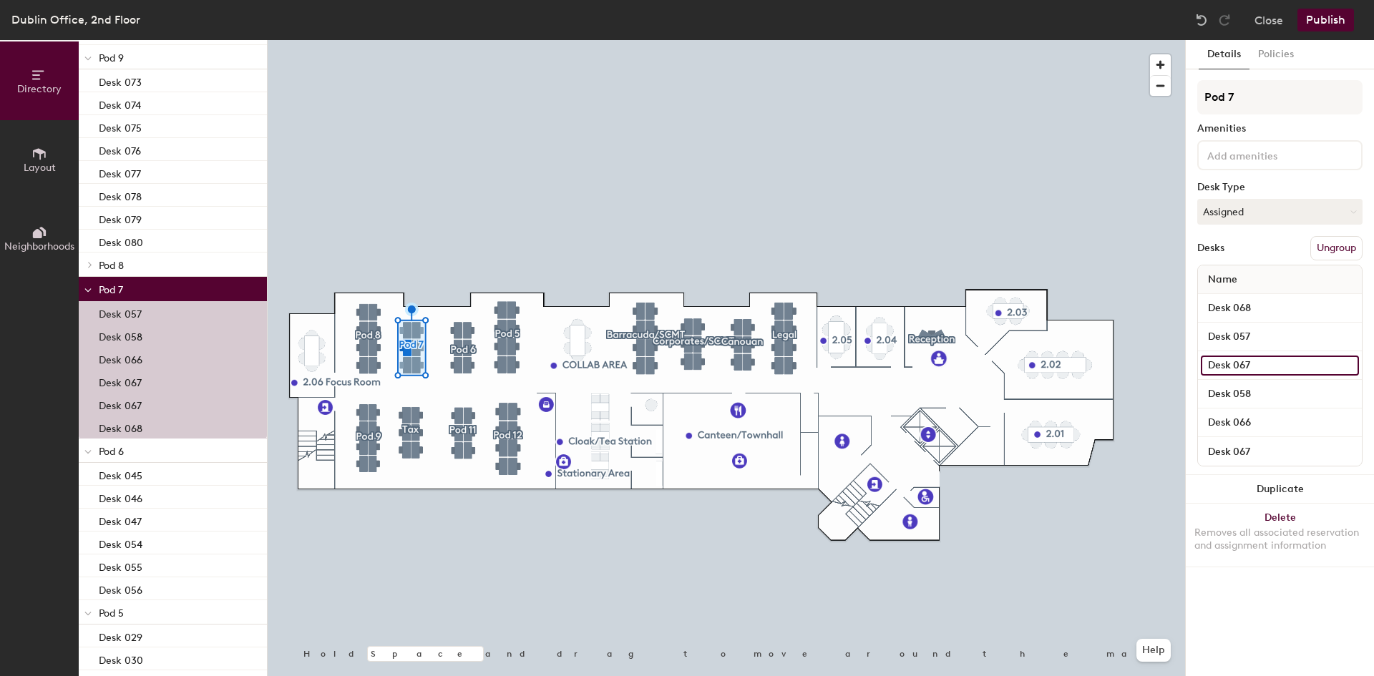
click at [1276, 361] on input "Desk 067" at bounding box center [1279, 366] width 158 height 20
click at [1268, 361] on input "Desk 067" at bounding box center [1279, 366] width 158 height 20
type input "Desk 058"
click at [1250, 391] on input "Desk 058" at bounding box center [1279, 394] width 158 height 20
click at [1255, 390] on input "Desk 058" at bounding box center [1279, 394] width 158 height 20
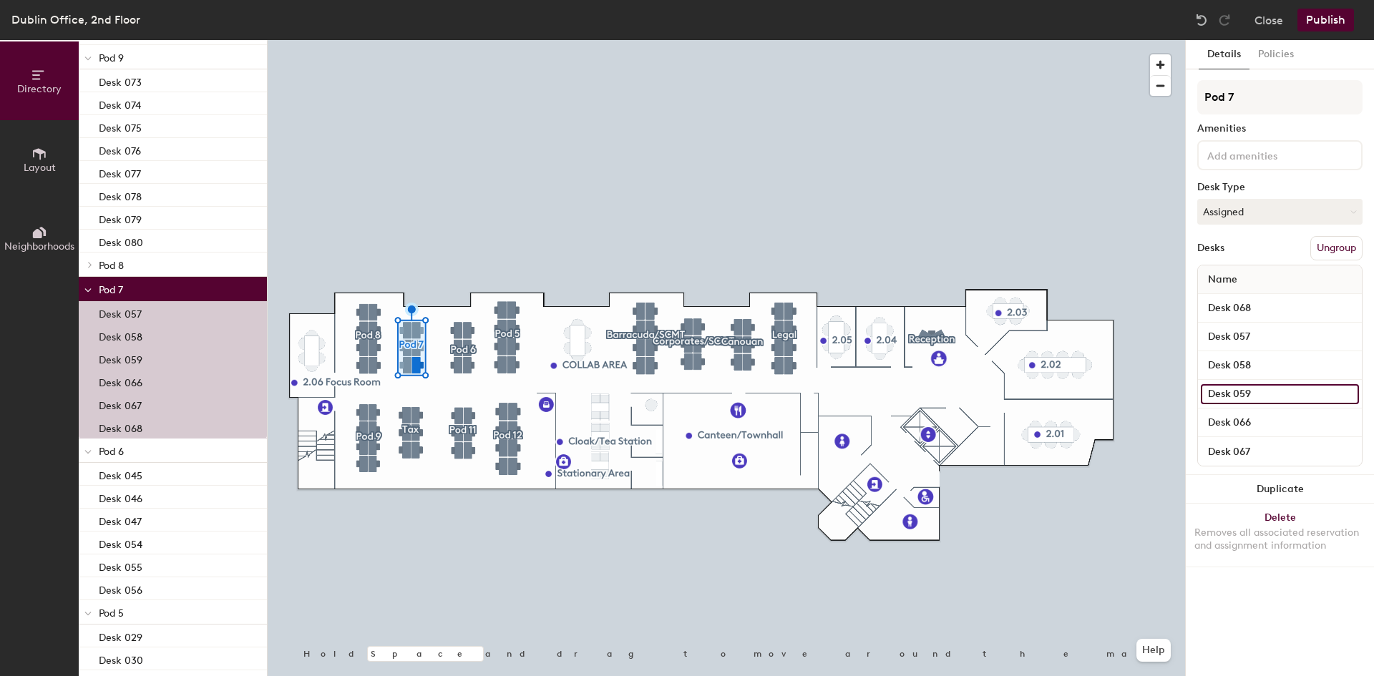
type input "Desk 059"
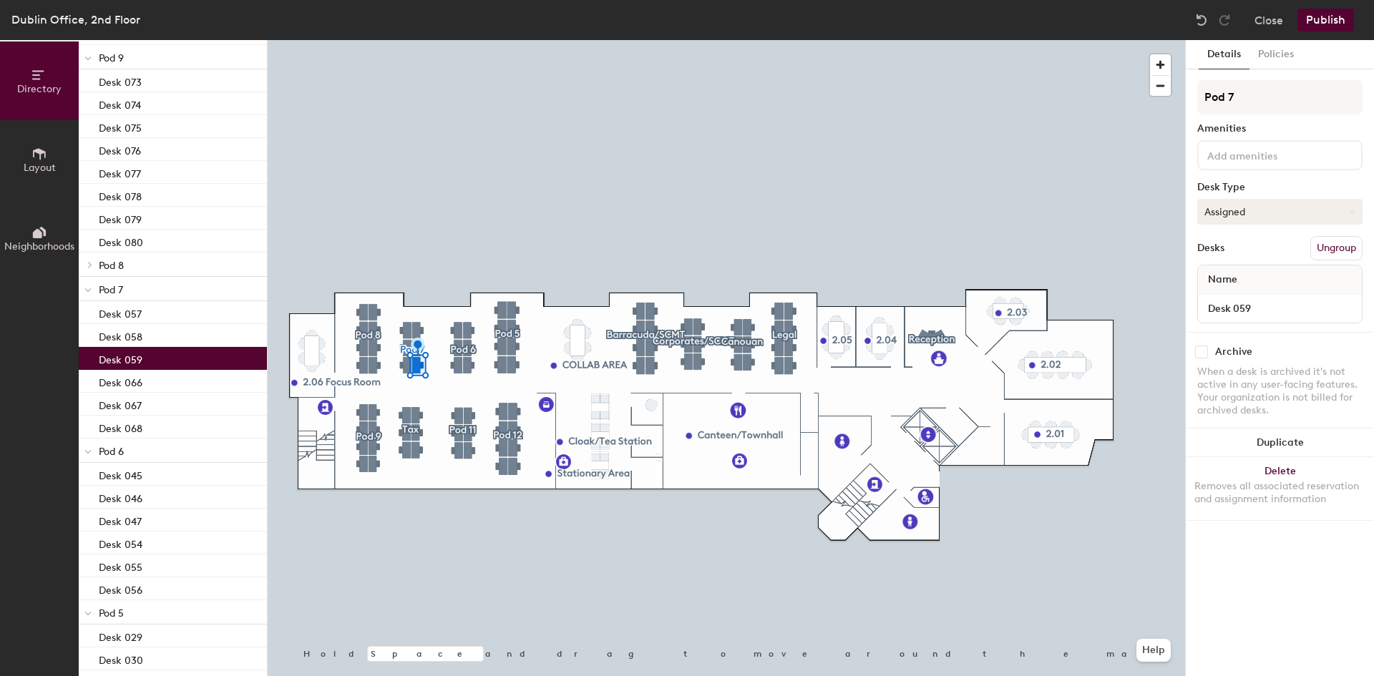
click at [1261, 216] on button "Assigned" at bounding box center [1279, 212] width 165 height 26
click at [1246, 275] on div "Hot" at bounding box center [1269, 277] width 143 height 21
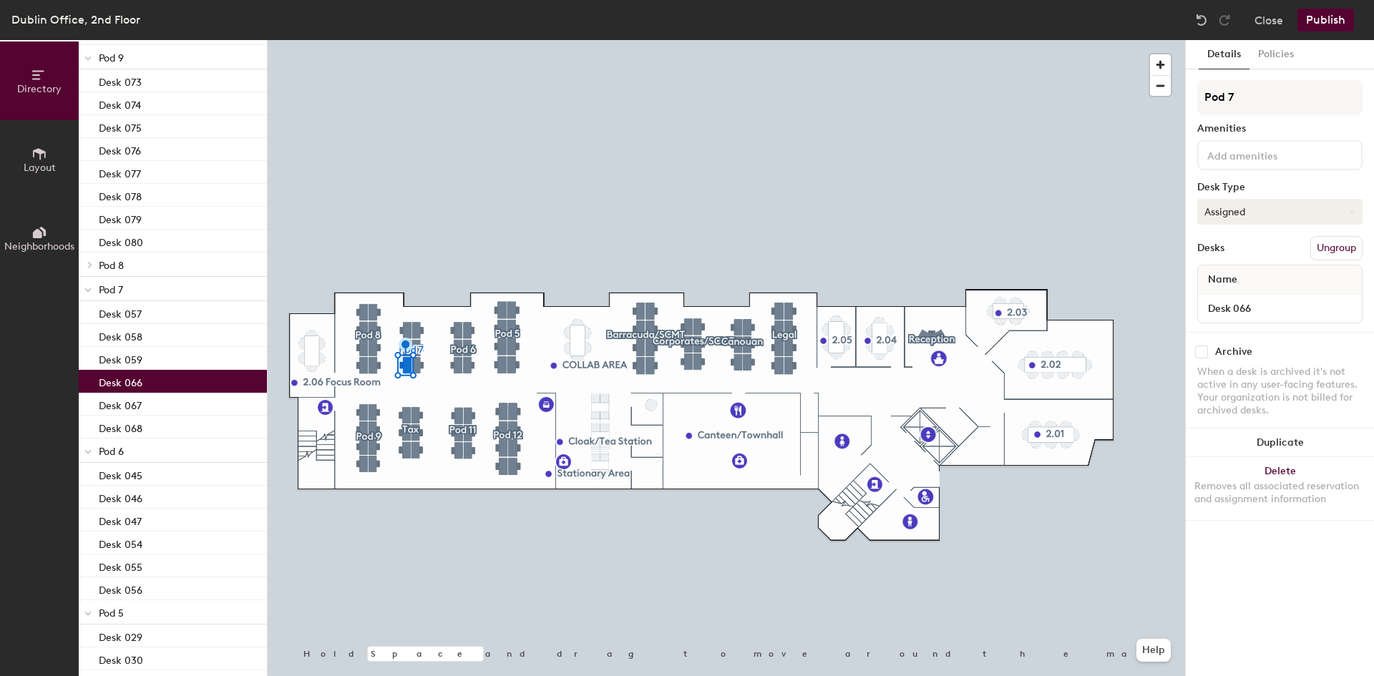
click at [1226, 220] on button "Assigned" at bounding box center [1279, 212] width 165 height 26
click at [1259, 278] on div "Hot" at bounding box center [1269, 277] width 143 height 21
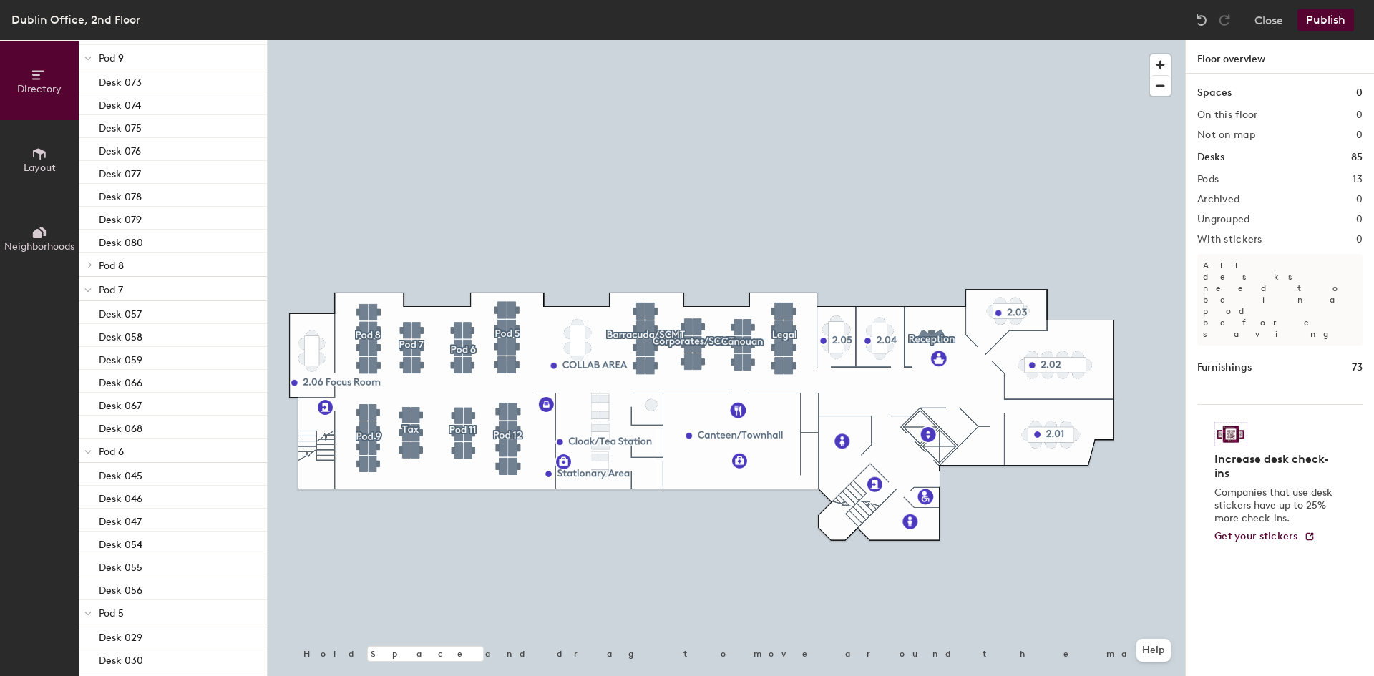
click at [1333, 24] on button "Publish" at bounding box center [1325, 20] width 57 height 23
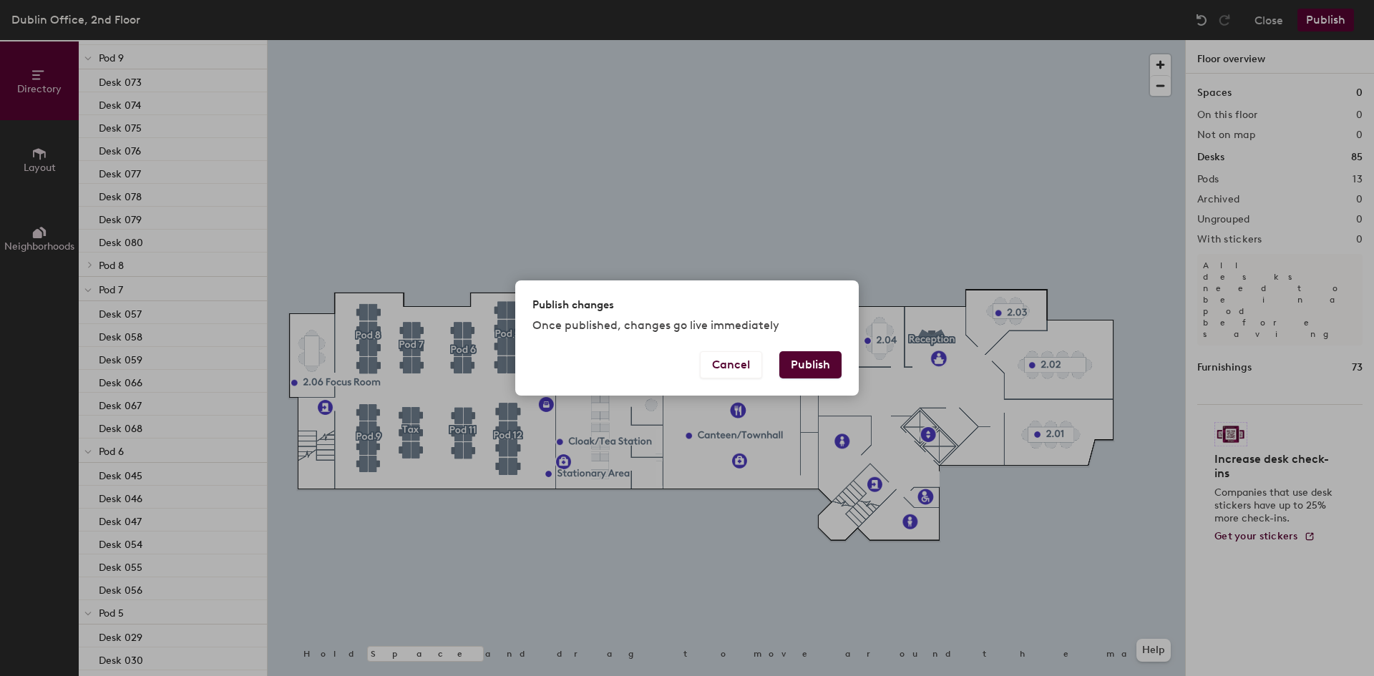
click at [788, 365] on button "Publish" at bounding box center [810, 364] width 62 height 27
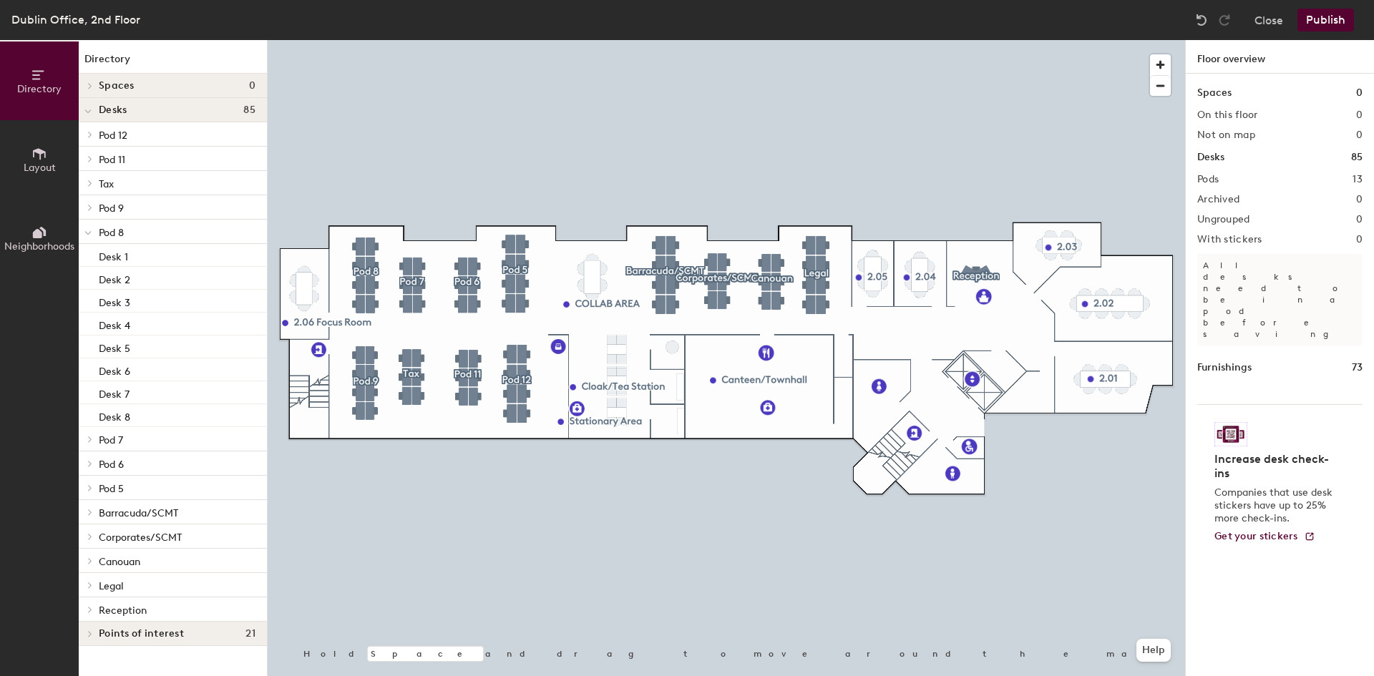
click at [372, 40] on div at bounding box center [726, 40] width 917 height 0
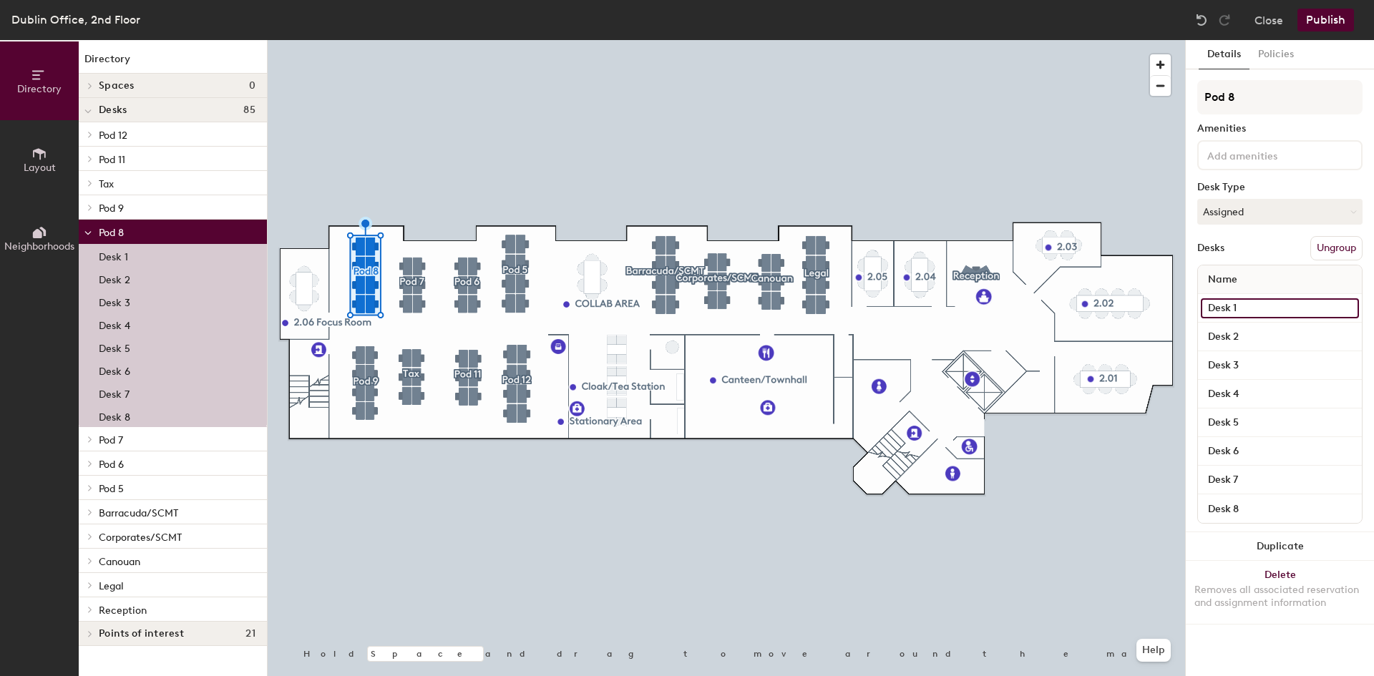
click at [1263, 309] on input "Desk 1" at bounding box center [1279, 308] width 158 height 20
click at [1273, 308] on input "Desk 1" at bounding box center [1279, 308] width 158 height 20
type input "Desk 084"
click at [1258, 336] on input "Desk 2" at bounding box center [1279, 337] width 158 height 20
click at [1253, 337] on input "Desk 2" at bounding box center [1279, 337] width 158 height 20
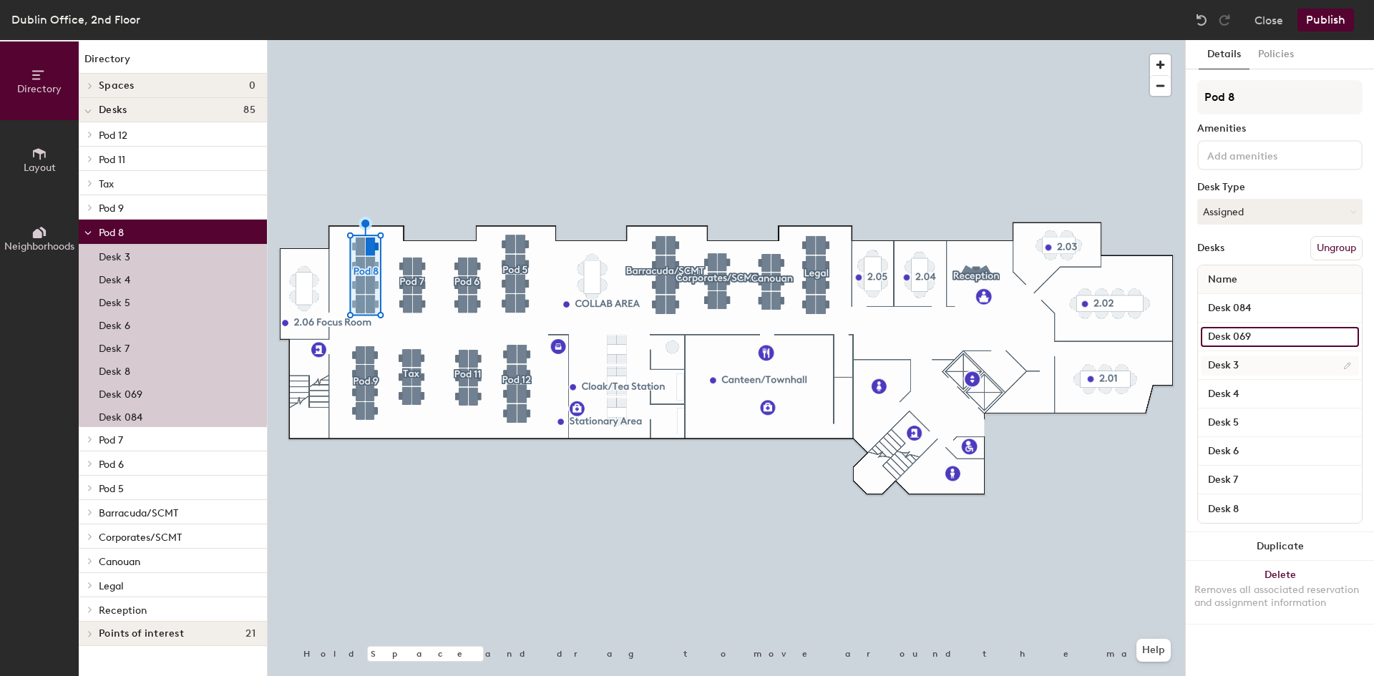
type input "Desk 069"
click at [1248, 370] on input "Desk 3" at bounding box center [1279, 366] width 158 height 20
click at [1252, 368] on input "Desk 3" at bounding box center [1279, 366] width 158 height 20
type input "Desk 070"
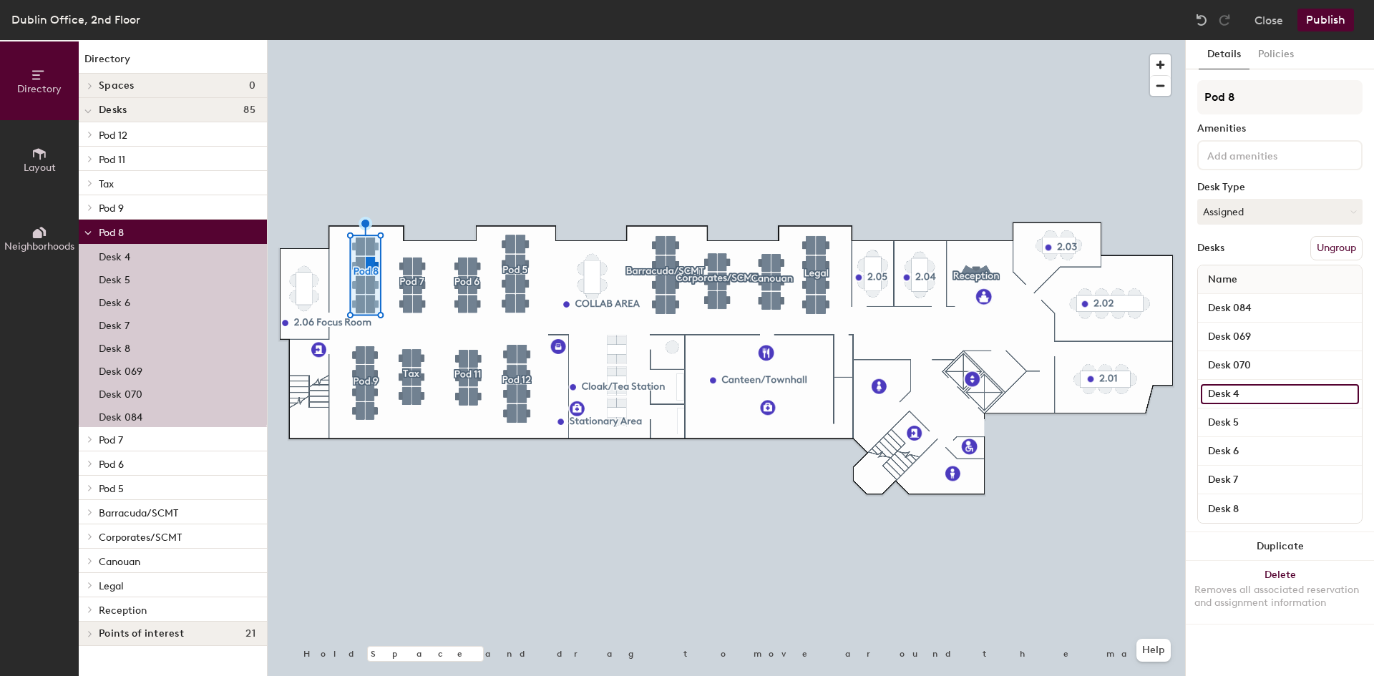
click at [1246, 398] on input "Desk 4" at bounding box center [1279, 394] width 158 height 20
click at [1258, 398] on input "Desk 4" at bounding box center [1279, 394] width 158 height 20
type input "Desk 071"
click at [1261, 425] on input "Desk 5" at bounding box center [1279, 423] width 158 height 20
click at [1266, 426] on input "Desk 5" at bounding box center [1279, 423] width 158 height 20
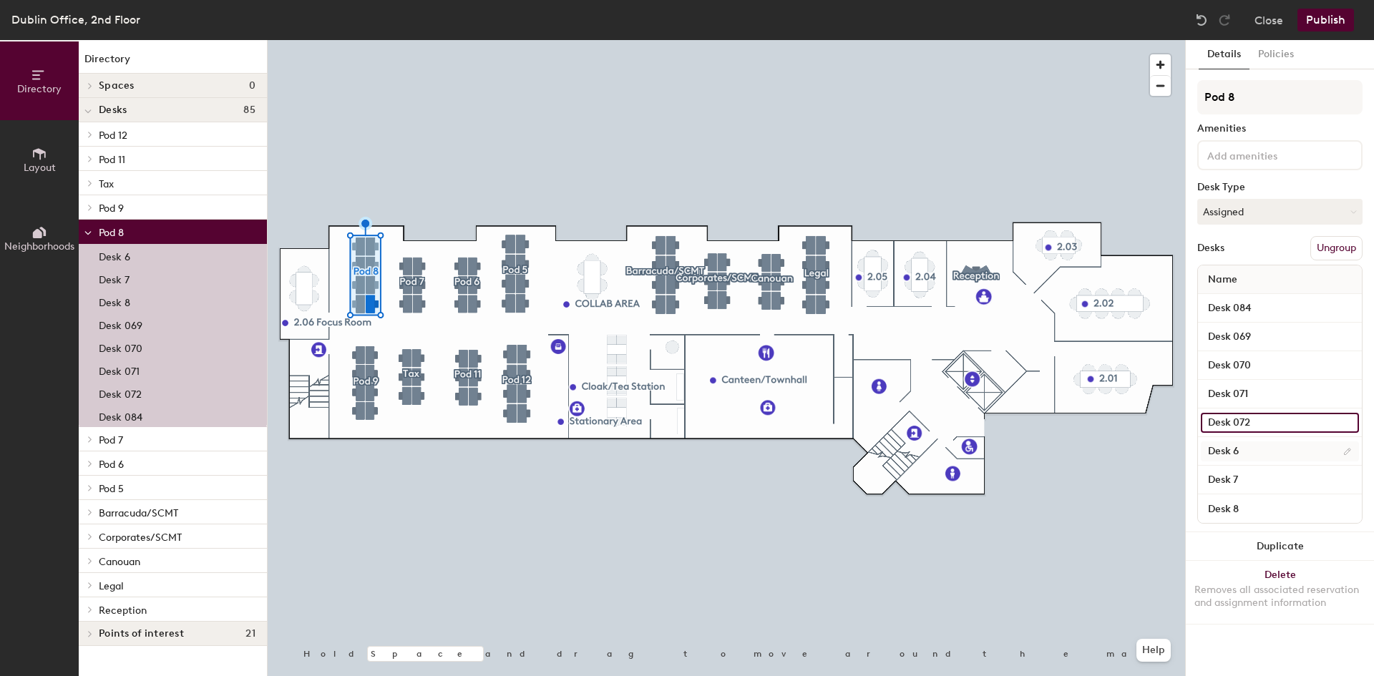
type input "Desk 072"
click at [1258, 453] on input "Desk 6" at bounding box center [1279, 451] width 158 height 20
click at [1262, 453] on input "Desk 6" at bounding box center [1279, 451] width 158 height 20
type input "Desk 081"
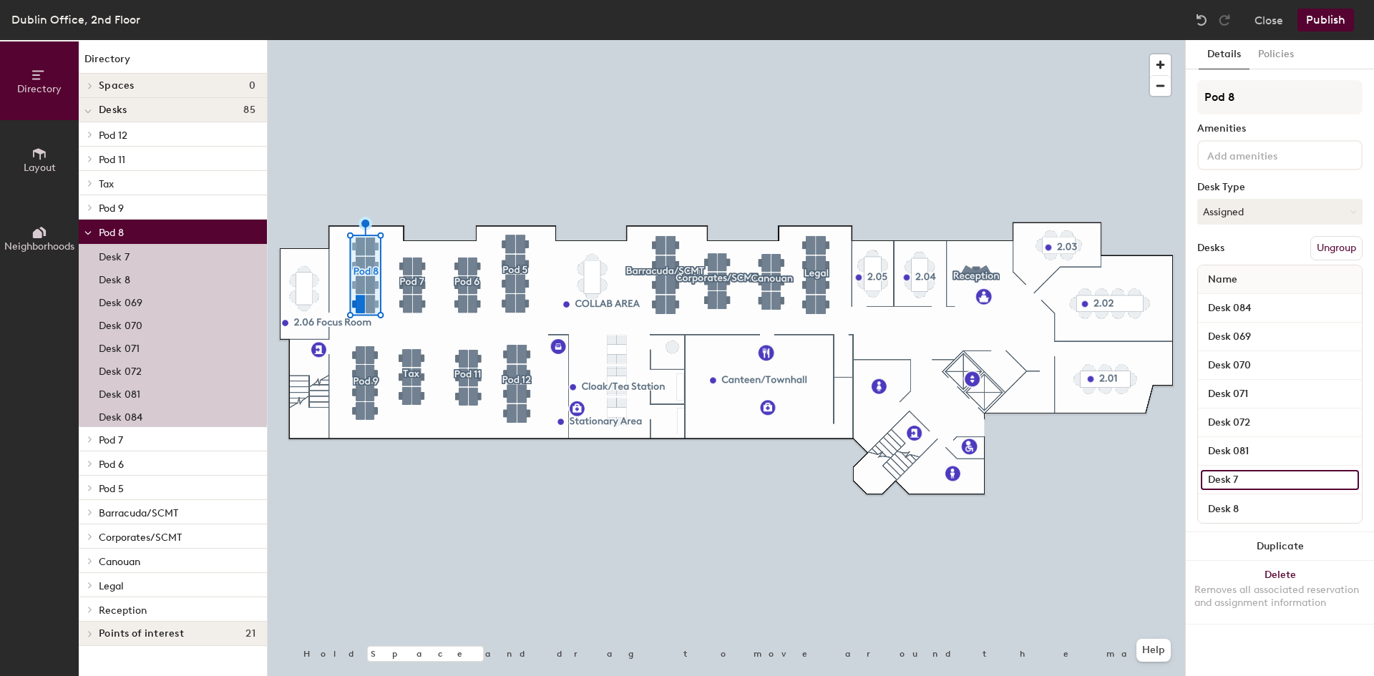
click at [1273, 482] on input "Desk 7" at bounding box center [1279, 480] width 158 height 20
click at [1275, 479] on input "Desk 7" at bounding box center [1279, 480] width 158 height 20
type input "Desk 082"
click at [1244, 512] on input "Desk 8" at bounding box center [1279, 509] width 158 height 20
click at [1254, 509] on input "Desk 8" at bounding box center [1279, 509] width 158 height 20
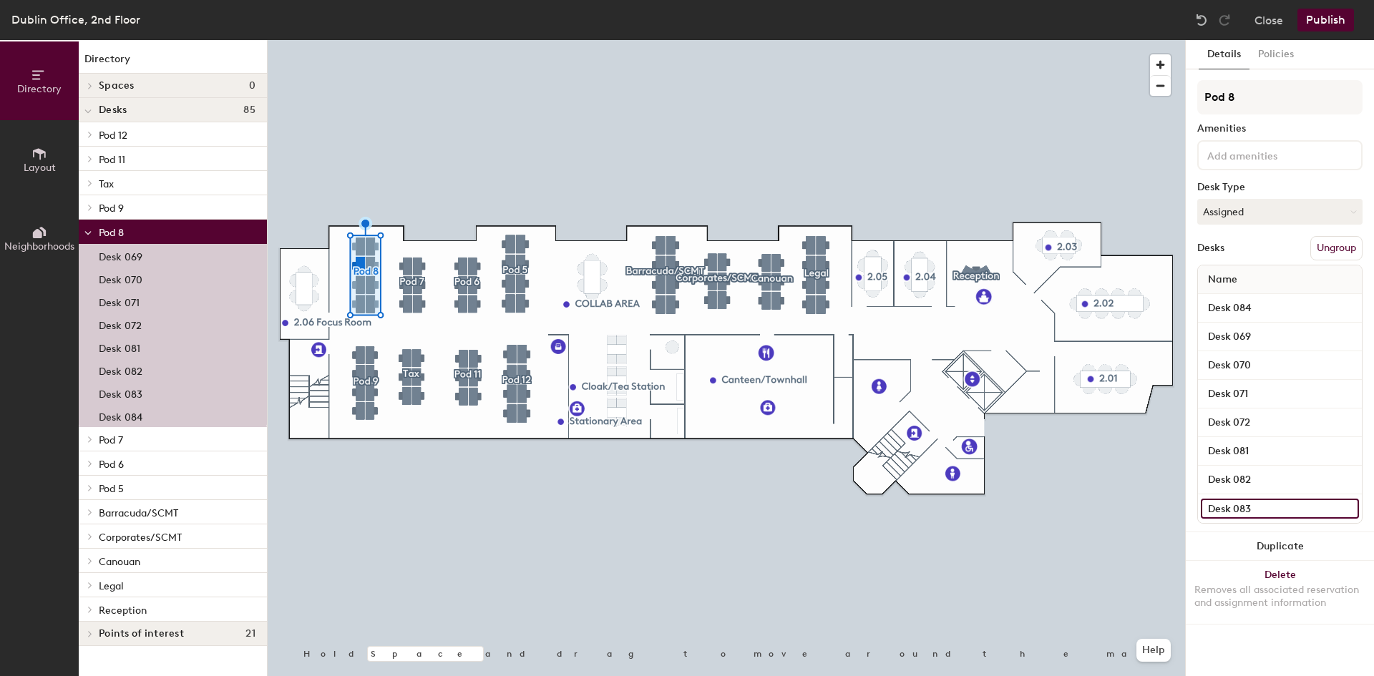
type input "Desk 083"
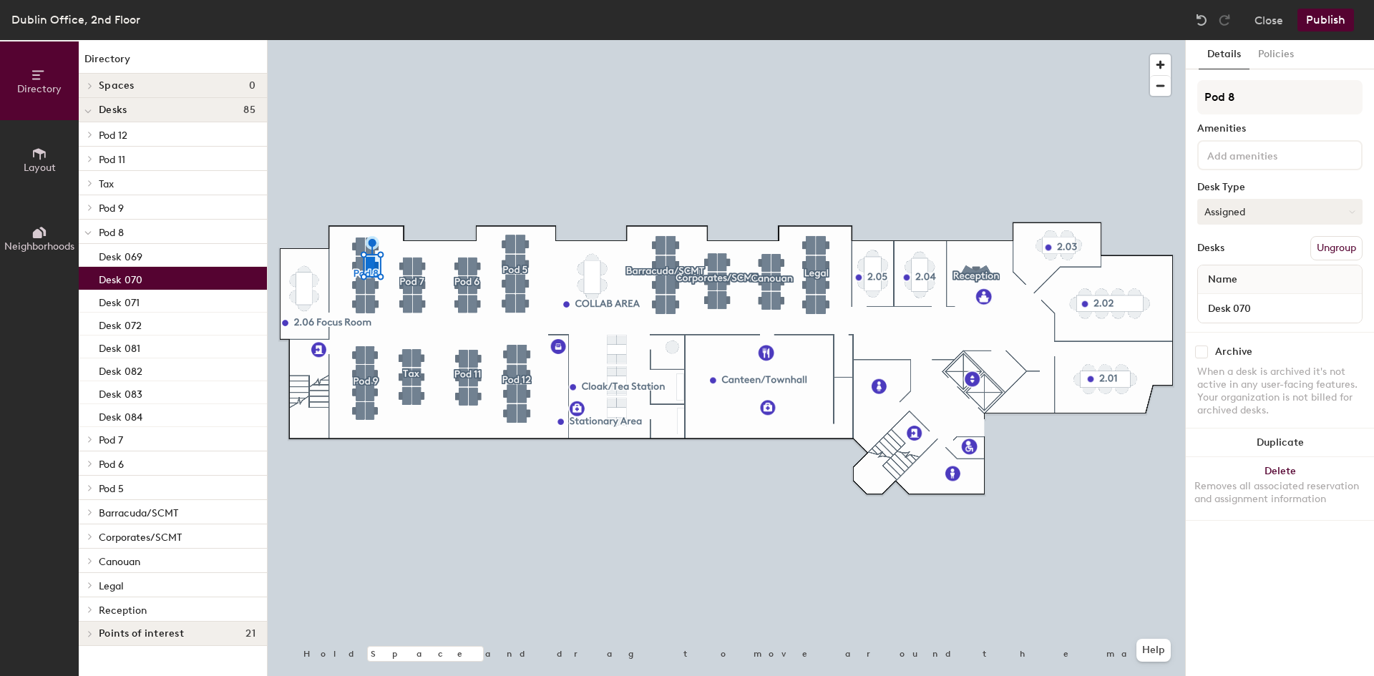
click at [1228, 212] on button "Assigned" at bounding box center [1279, 212] width 165 height 26
click at [1238, 275] on div "Hot" at bounding box center [1269, 277] width 143 height 21
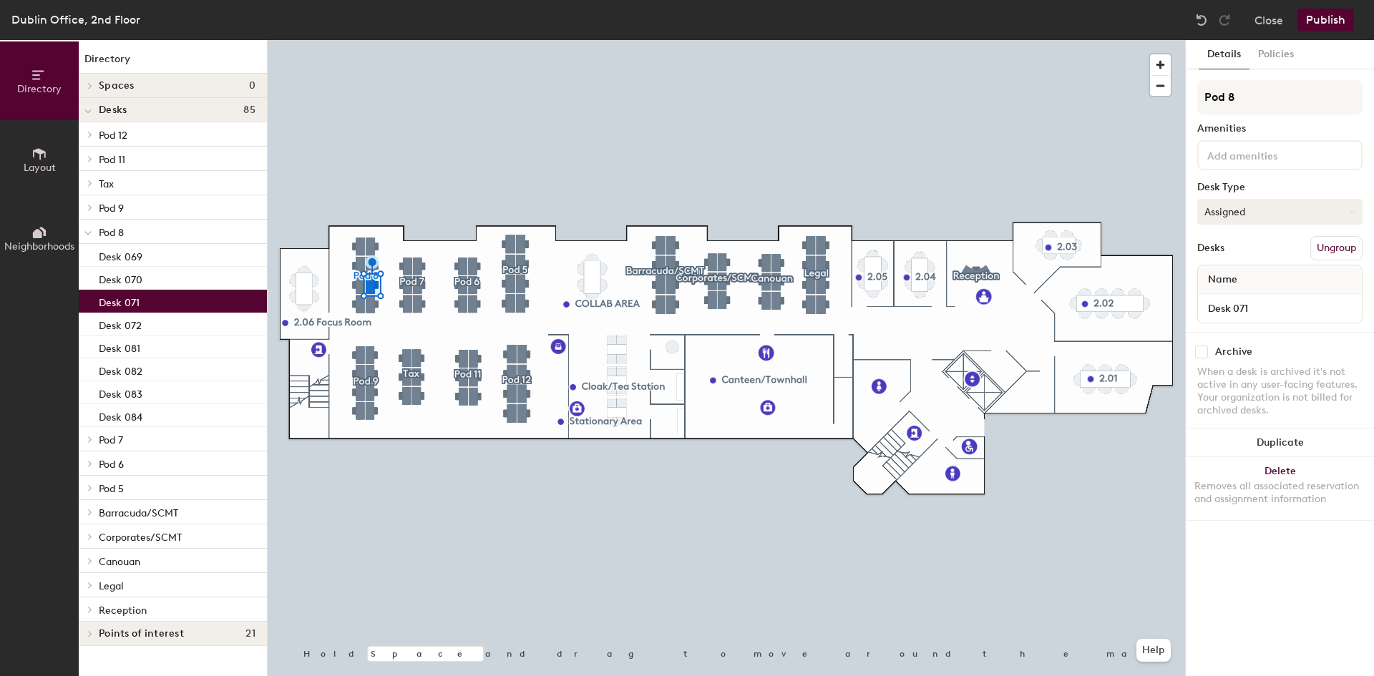
click at [1242, 220] on button "Assigned" at bounding box center [1279, 212] width 165 height 26
click at [1246, 280] on div "Hot" at bounding box center [1269, 277] width 143 height 21
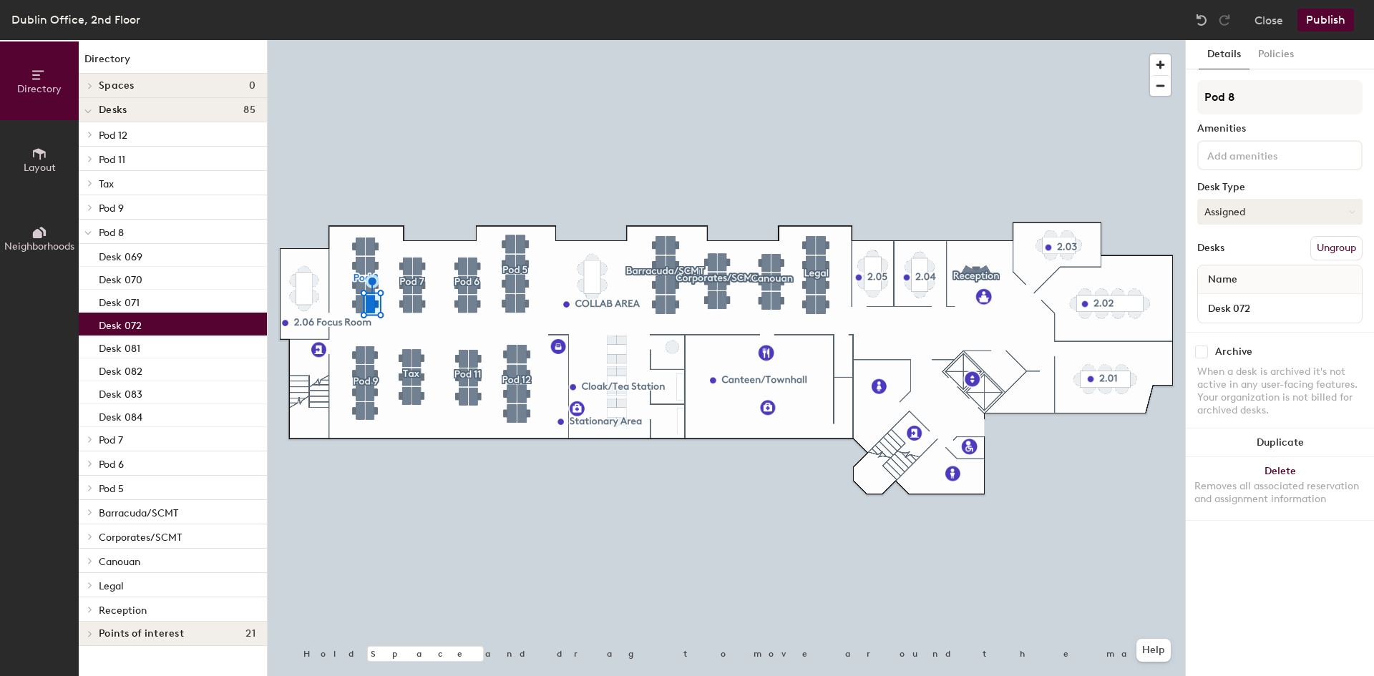
click at [1227, 218] on button "Assigned" at bounding box center [1279, 212] width 165 height 26
click at [1243, 276] on div "Hot" at bounding box center [1269, 277] width 143 height 21
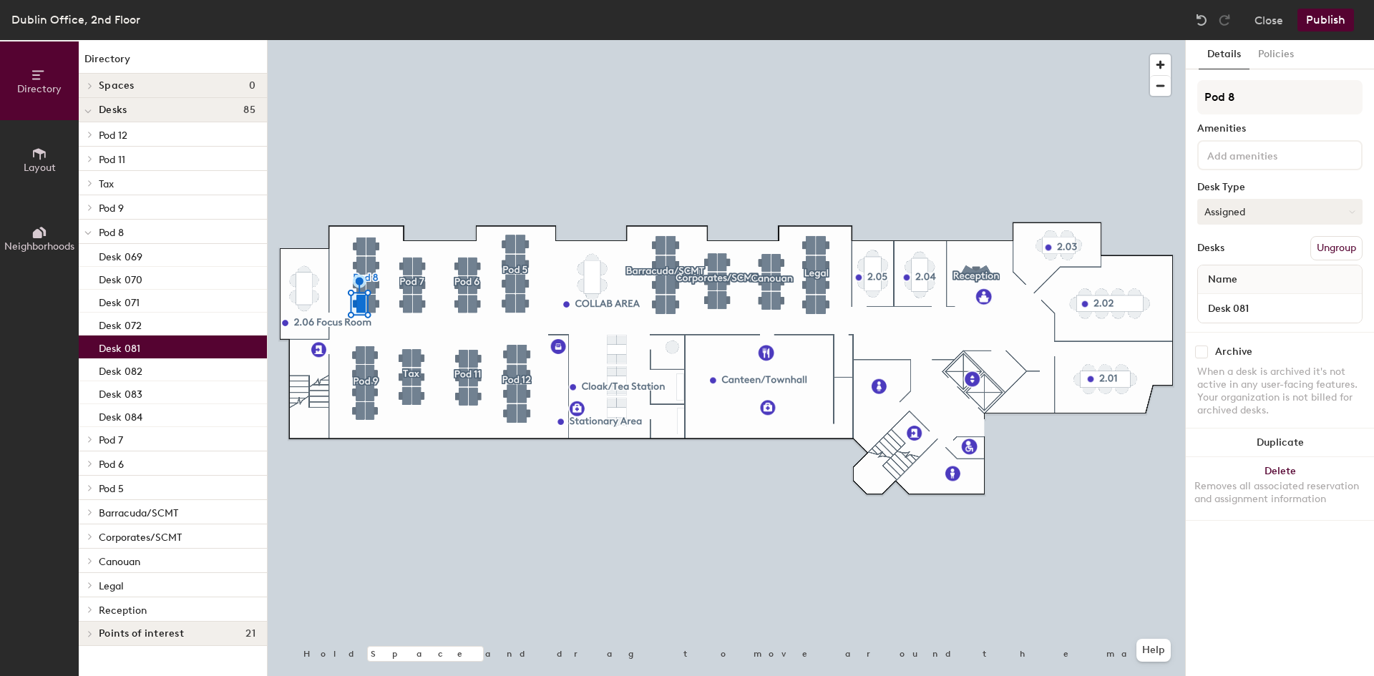
click at [1259, 222] on button "Assigned" at bounding box center [1279, 212] width 165 height 26
click at [1248, 281] on div "Hot" at bounding box center [1269, 277] width 143 height 21
click at [1235, 212] on button "Assigned" at bounding box center [1279, 212] width 165 height 26
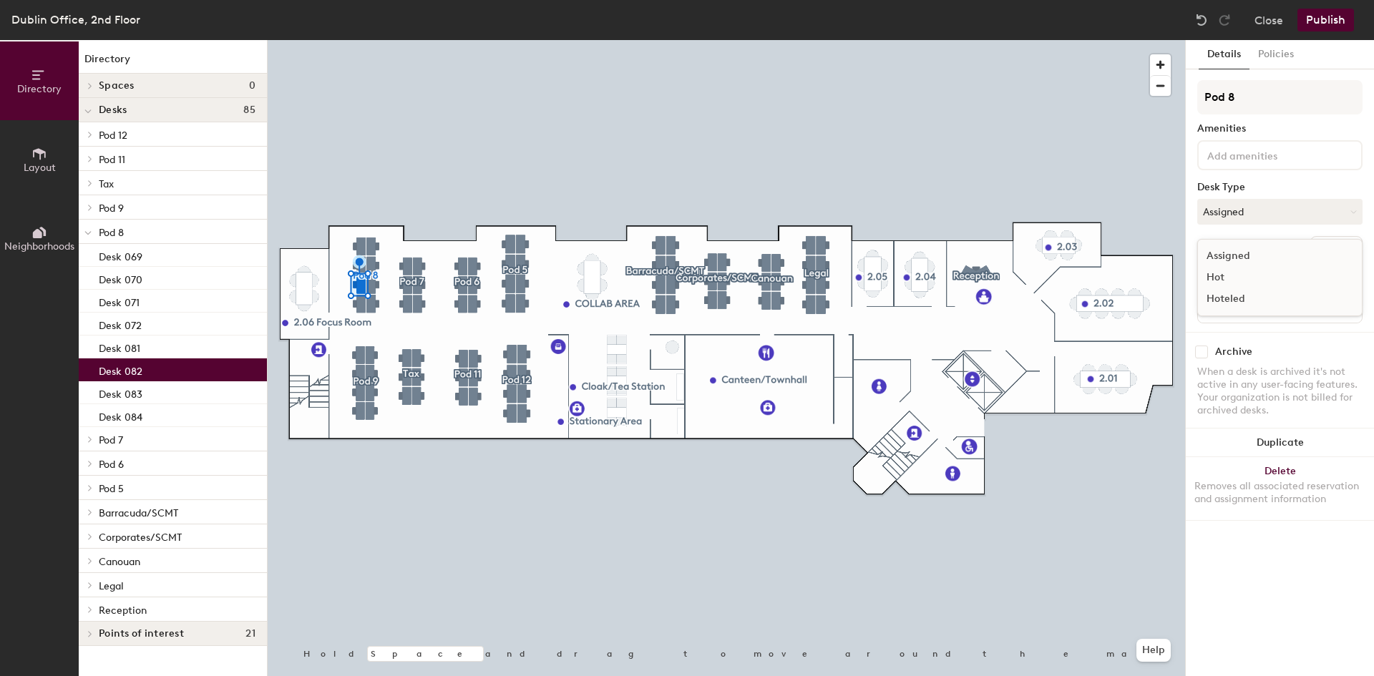
click at [1261, 276] on div "Hot" at bounding box center [1269, 277] width 143 height 21
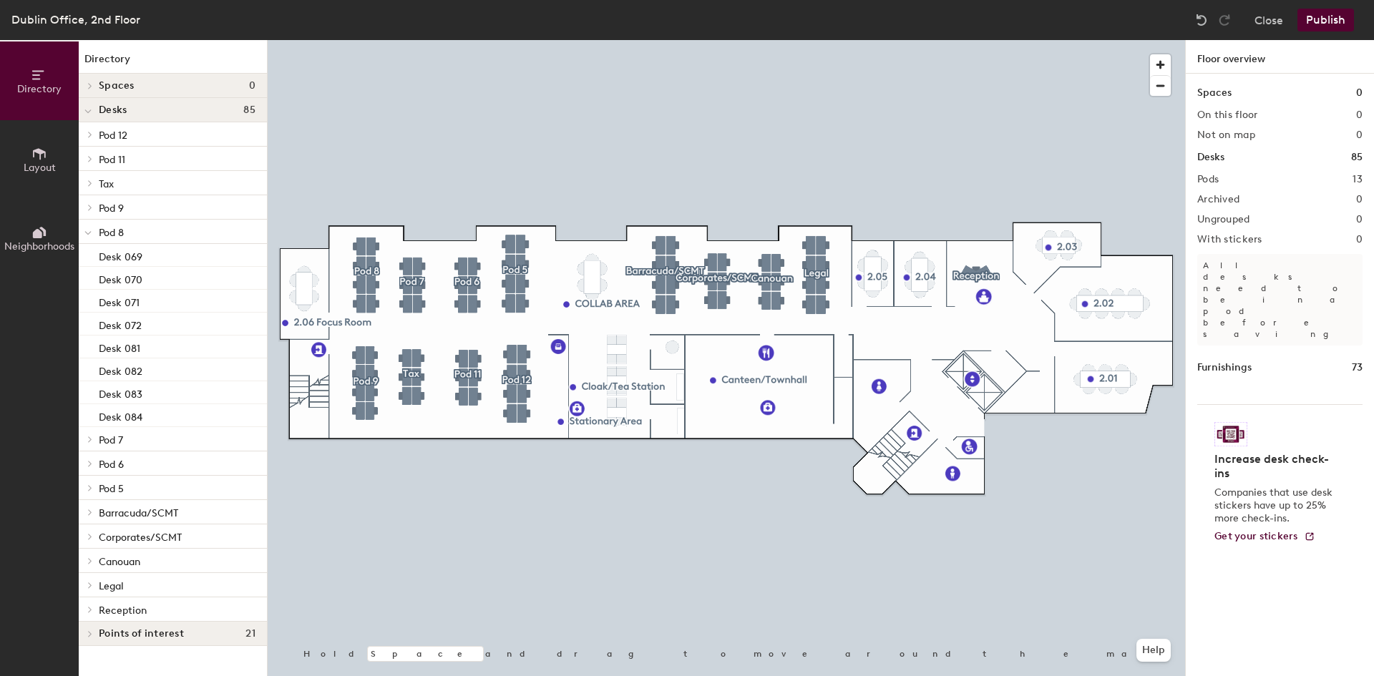
click at [87, 210] on icon at bounding box center [90, 207] width 6 height 7
click at [91, 182] on icon at bounding box center [90, 183] width 3 height 6
click at [89, 159] on icon at bounding box center [90, 158] width 6 height 7
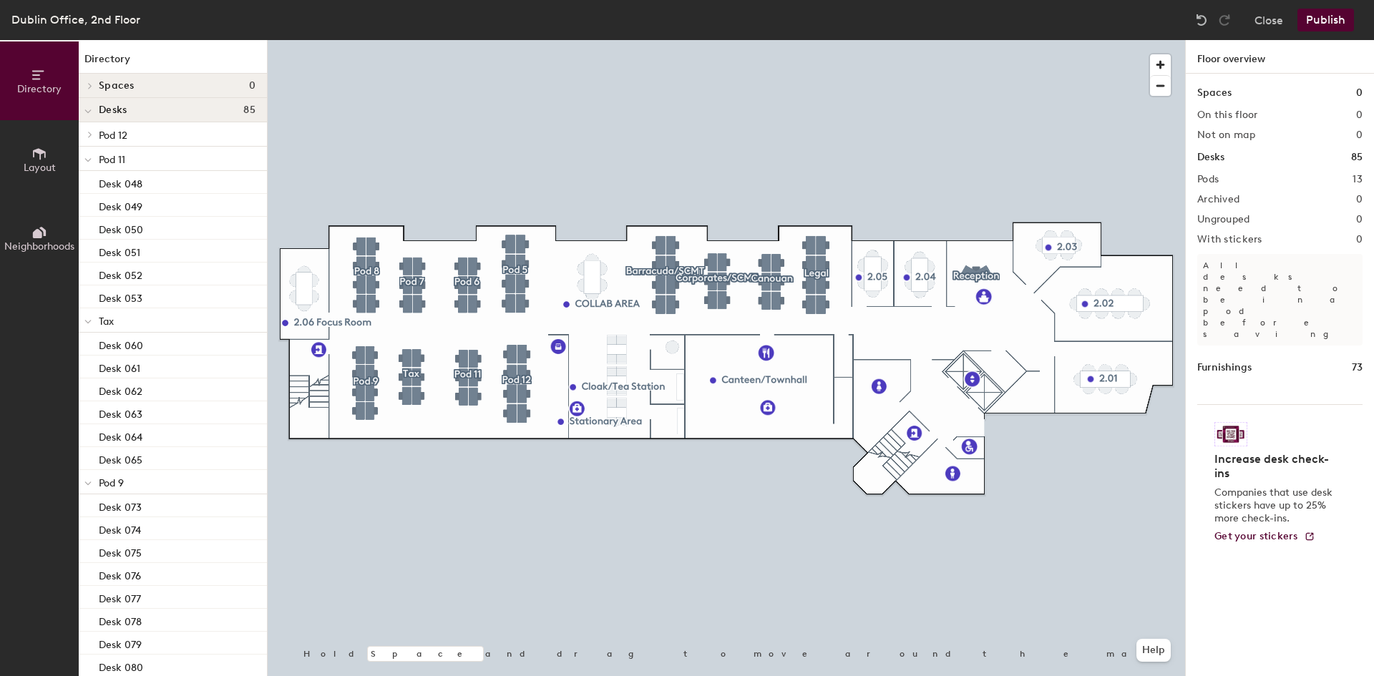
click at [89, 137] on icon at bounding box center [90, 135] width 3 height 6
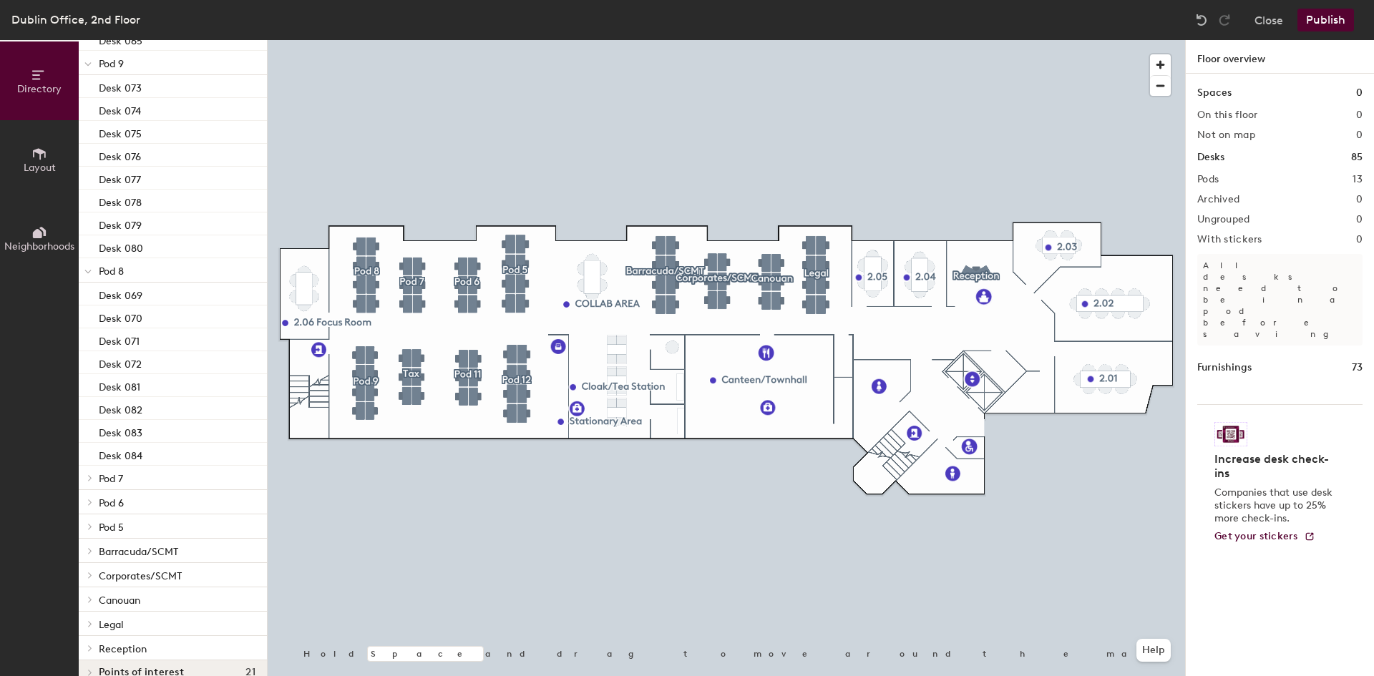
scroll to position [622, 0]
click at [93, 458] on span at bounding box center [89, 457] width 12 height 7
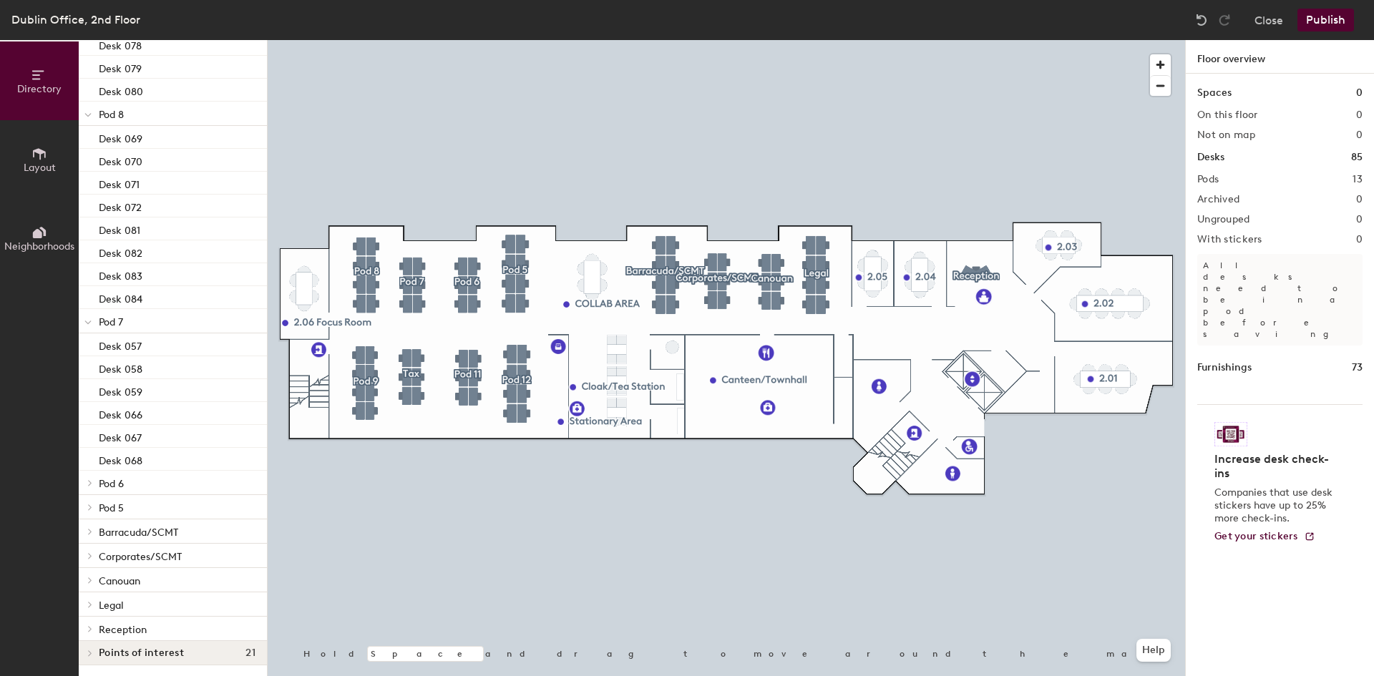
scroll to position [760, 0]
click at [87, 486] on div at bounding box center [88, 482] width 19 height 24
click at [88, 506] on icon at bounding box center [90, 506] width 6 height 7
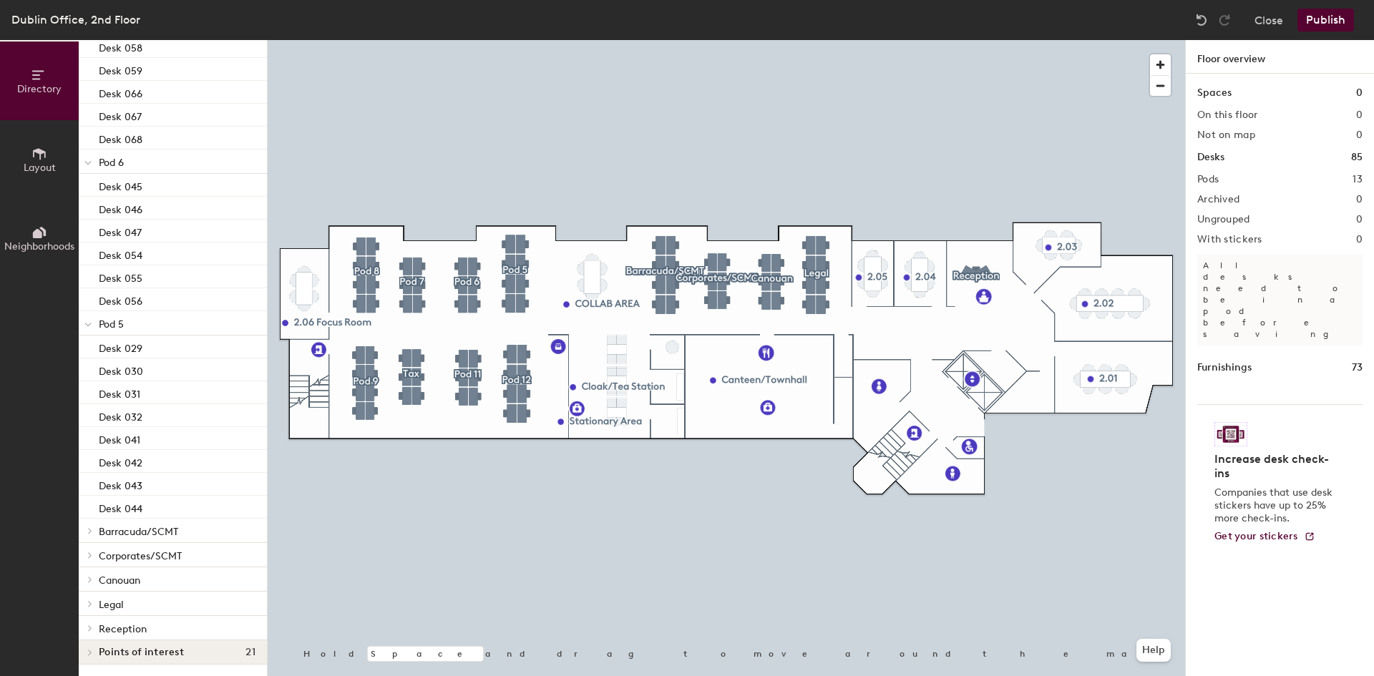
click at [90, 532] on icon at bounding box center [90, 531] width 3 height 6
click at [86, 556] on span at bounding box center [89, 555] width 12 height 7
click at [95, 583] on div at bounding box center [88, 579] width 19 height 24
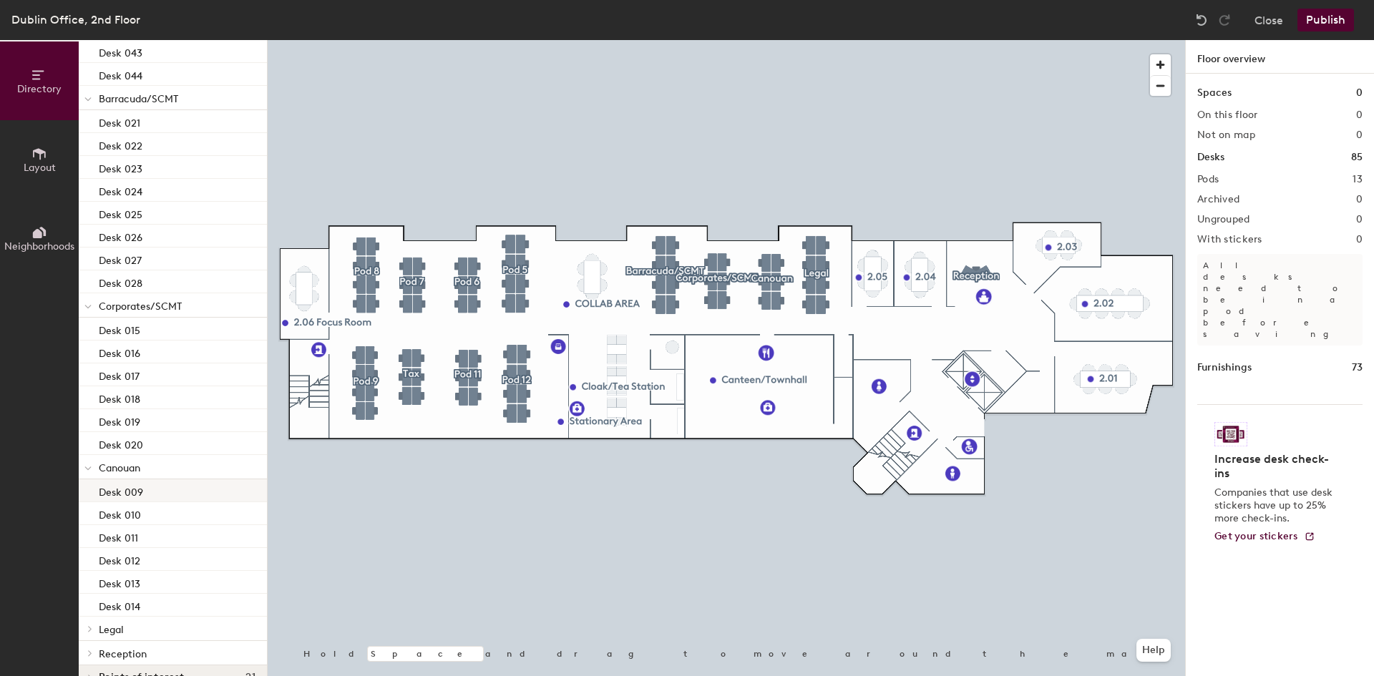
scroll to position [1538, 0]
click at [91, 606] on icon at bounding box center [90, 603] width 6 height 7
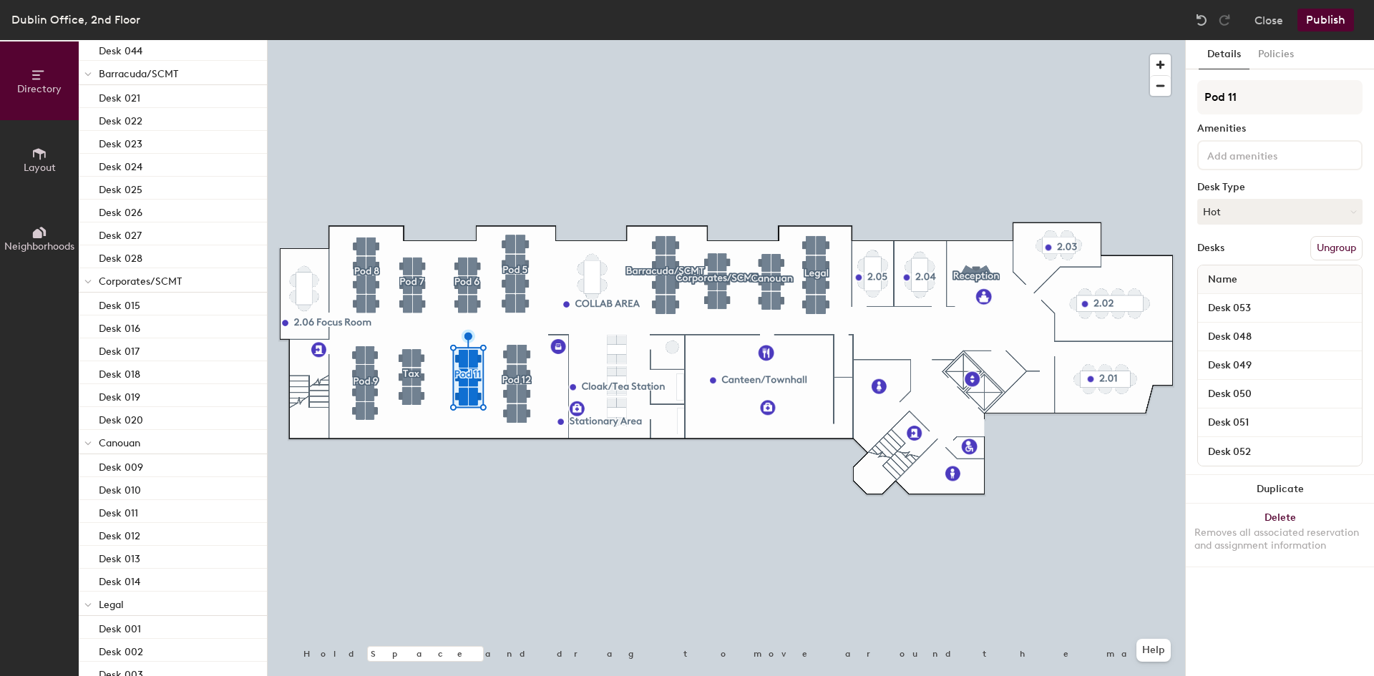
click at [1249, 157] on input at bounding box center [1268, 154] width 129 height 17
click at [1242, 98] on input "Pod 11" at bounding box center [1279, 97] width 165 height 34
type input "P"
type input "Hot desks"
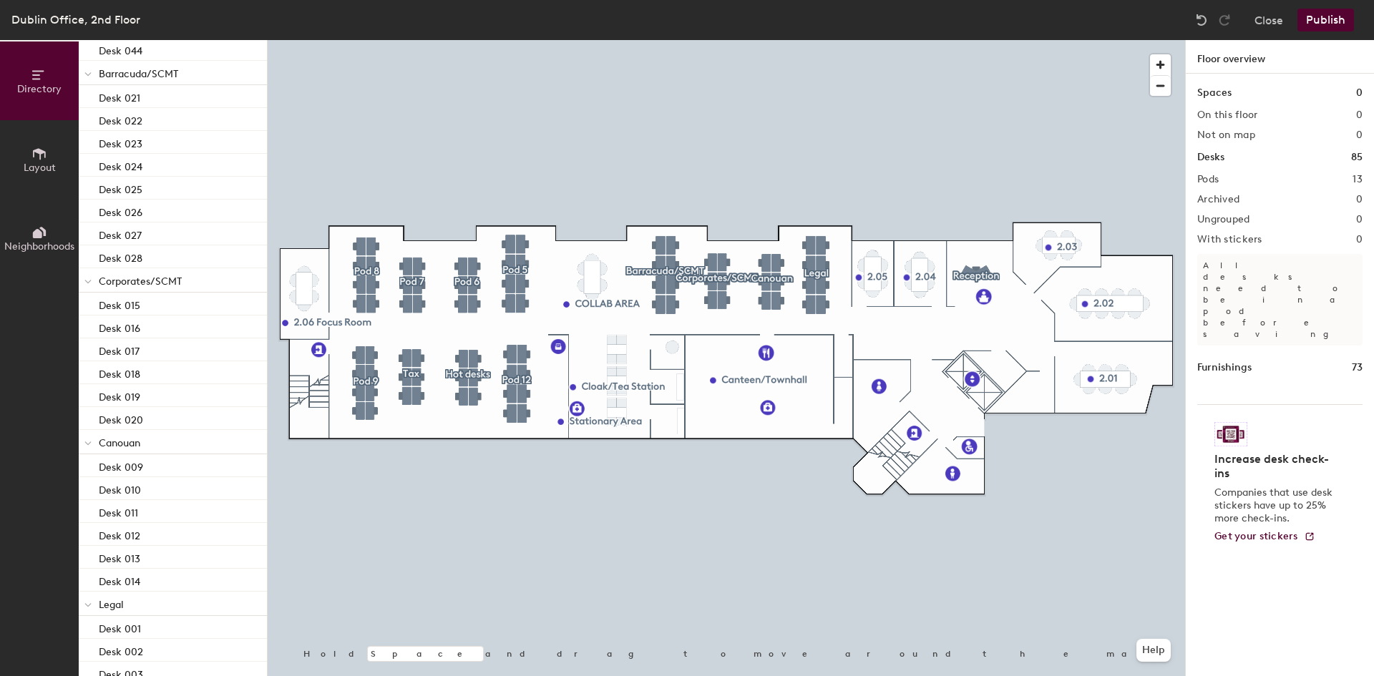
click at [1334, 19] on button "Publish" at bounding box center [1325, 20] width 57 height 23
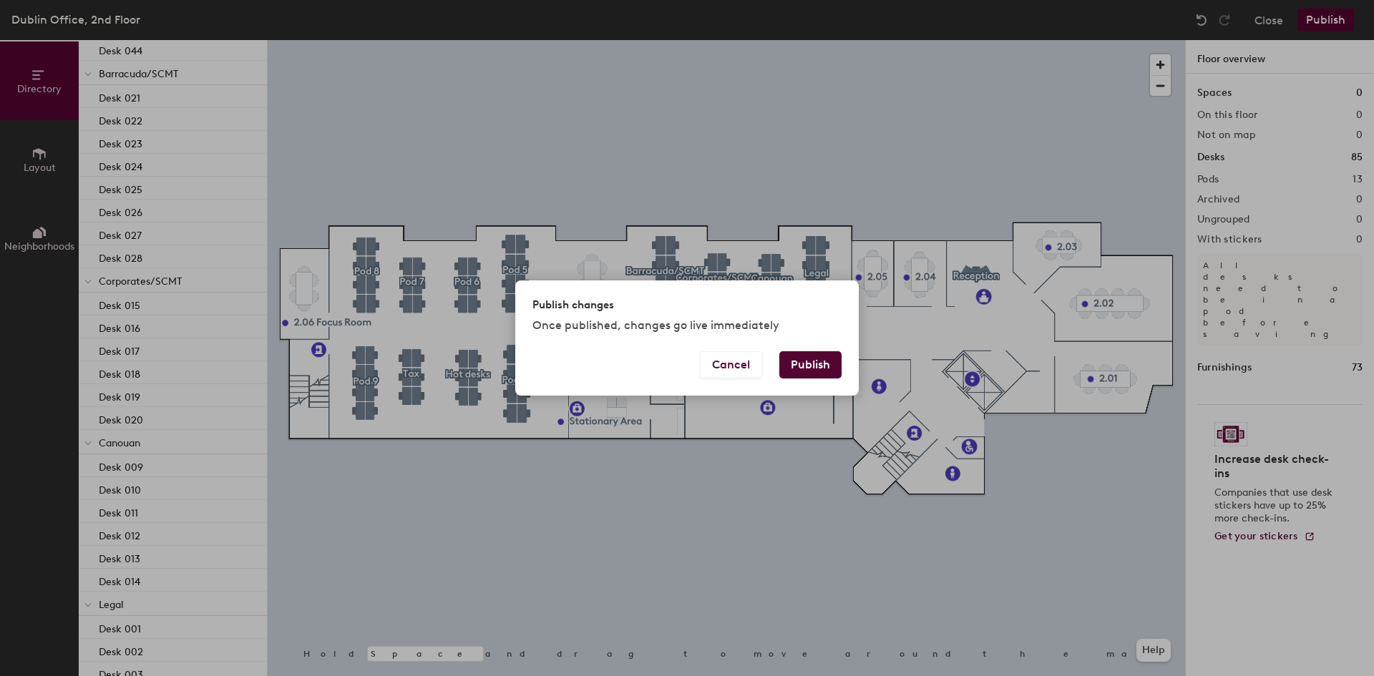
click at [815, 364] on button "Publish" at bounding box center [810, 364] width 62 height 27
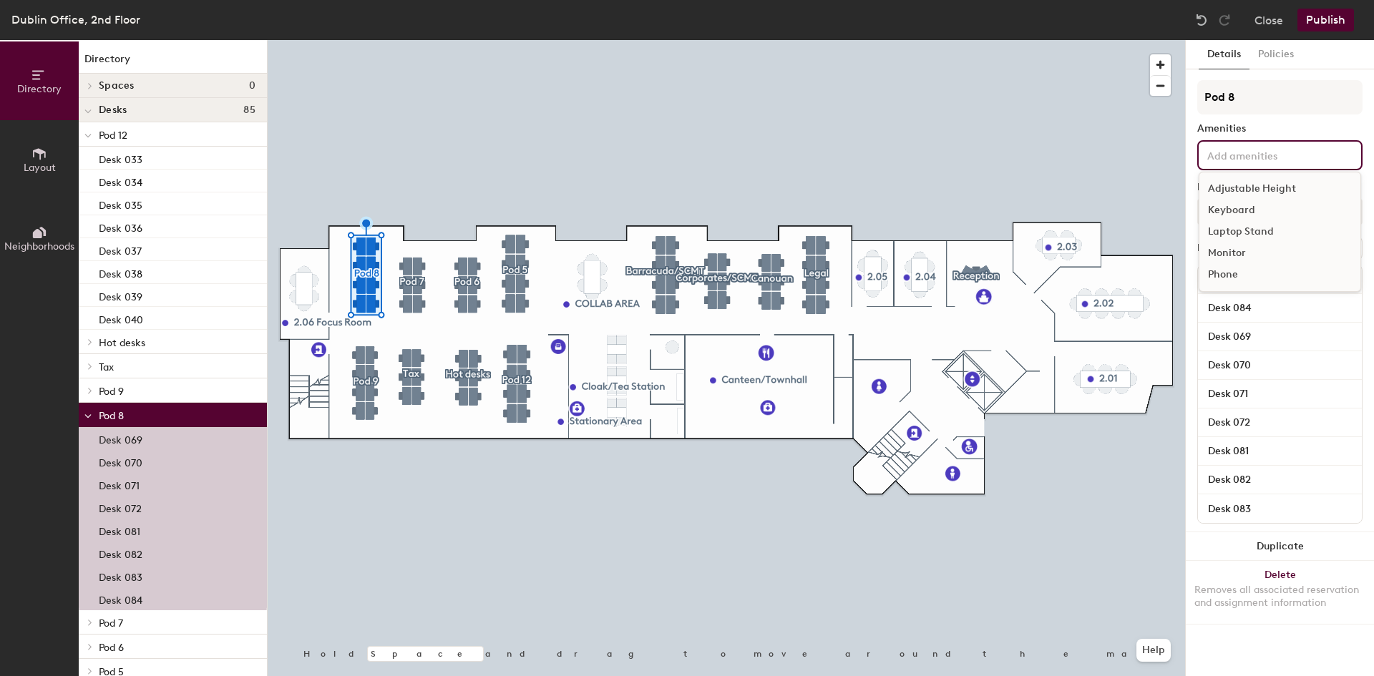
click at [1291, 154] on input at bounding box center [1268, 154] width 129 height 17
click at [1285, 190] on div "Adjustable Height" at bounding box center [1279, 188] width 161 height 21
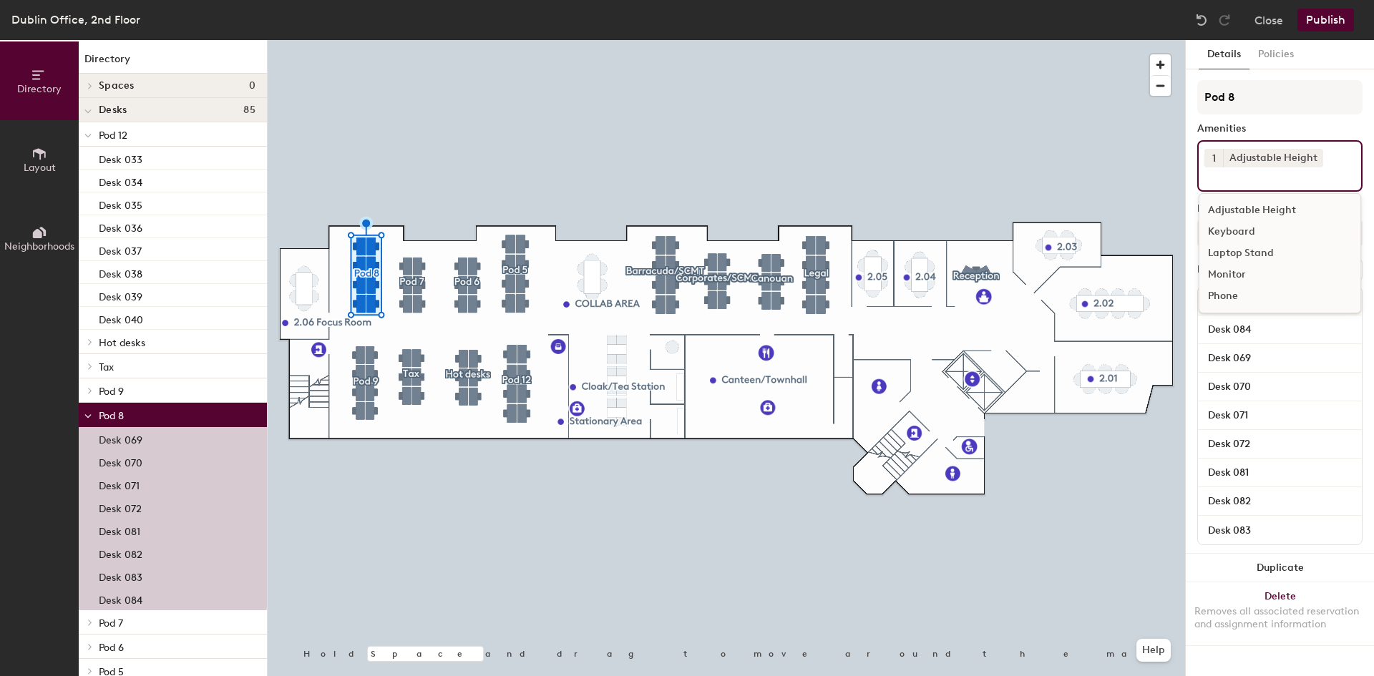
click at [1283, 178] on input at bounding box center [1268, 175] width 129 height 17
click at [1239, 280] on div "Monitor" at bounding box center [1279, 274] width 161 height 21
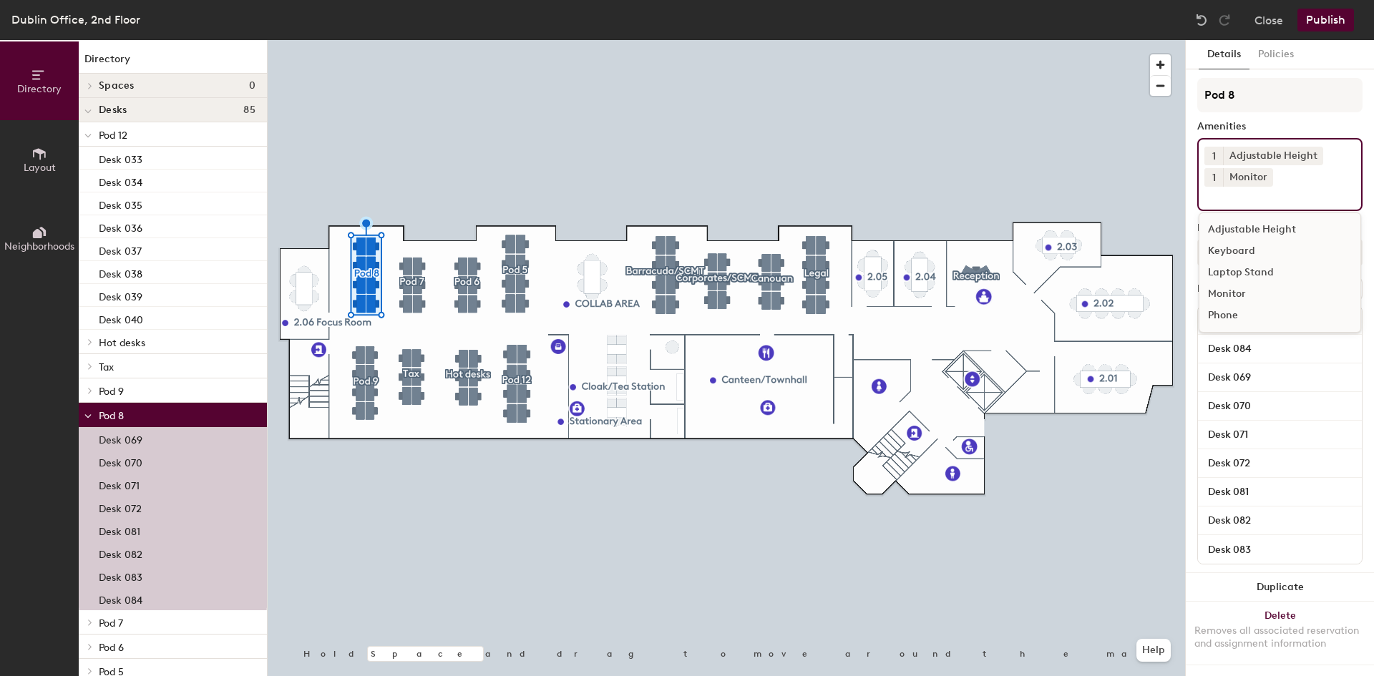
scroll to position [15, 0]
click at [1155, 40] on div at bounding box center [726, 40] width 917 height 0
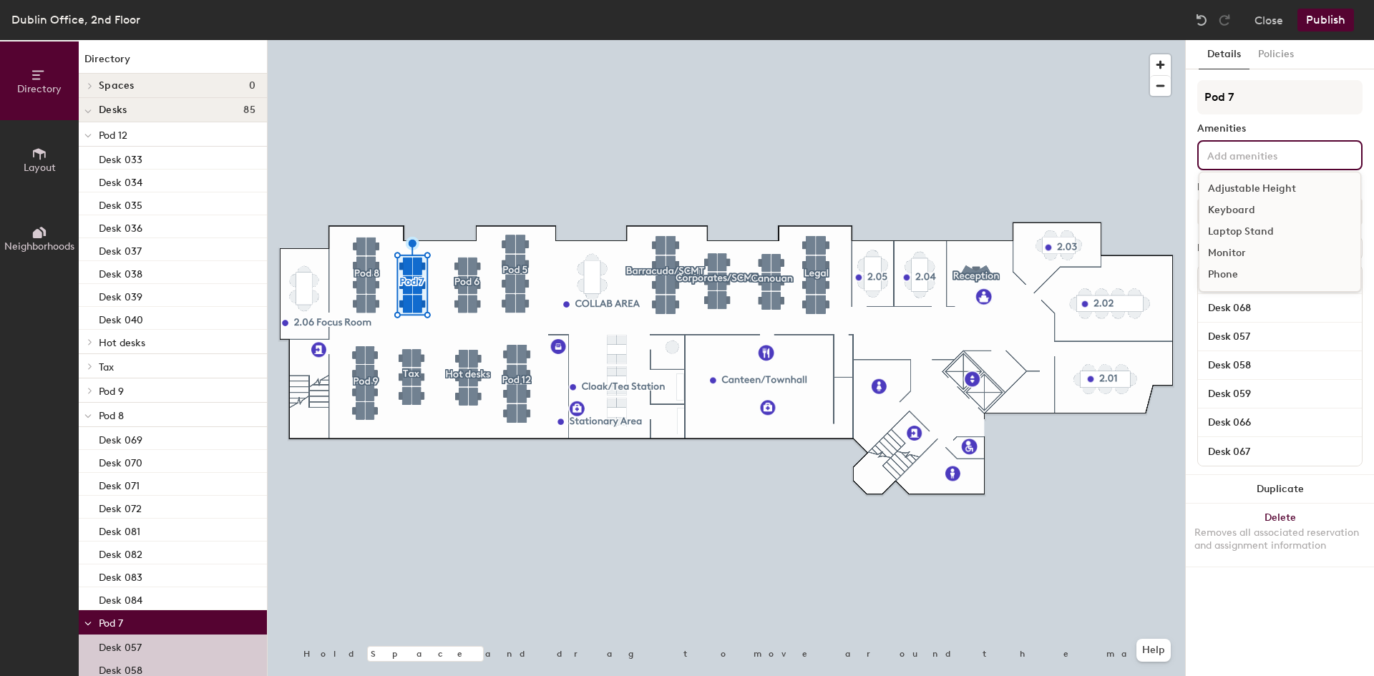
click at [1263, 161] on input at bounding box center [1268, 154] width 129 height 17
click at [1267, 191] on div "Adjustable Height" at bounding box center [1279, 188] width 161 height 21
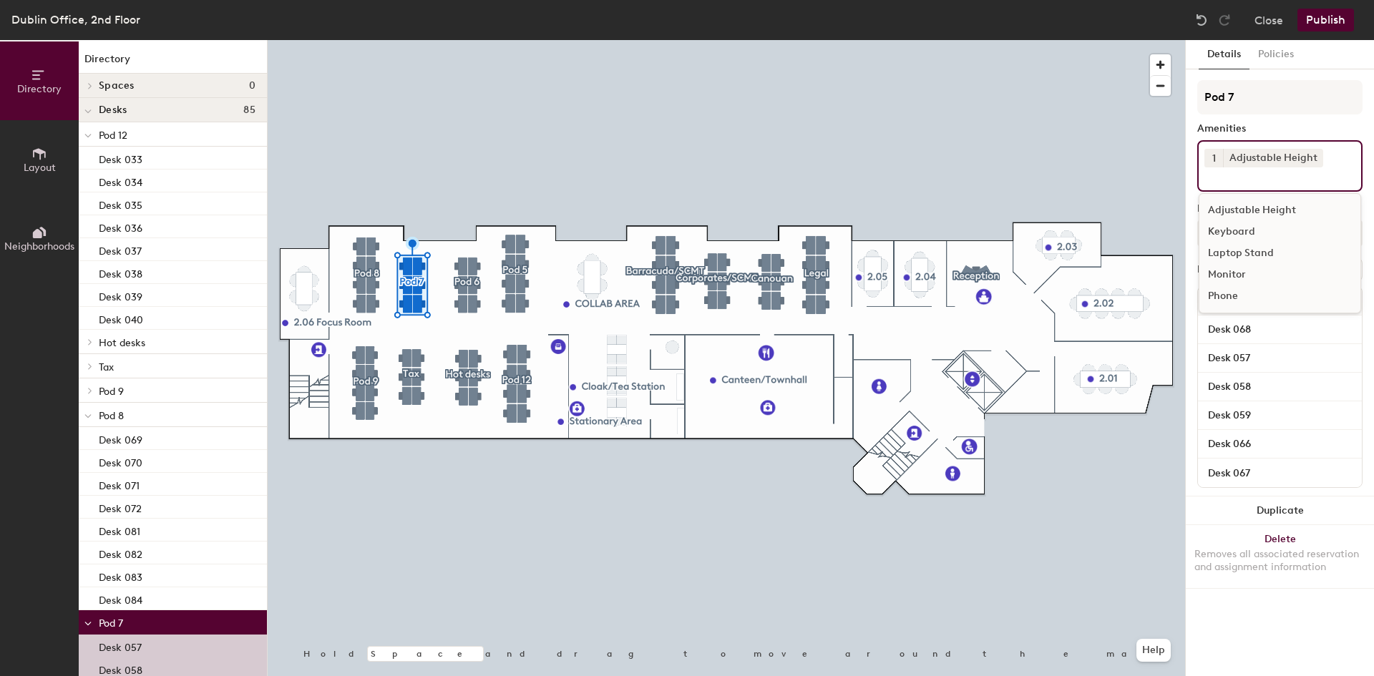
click at [1233, 275] on div "Monitor" at bounding box center [1279, 274] width 161 height 21
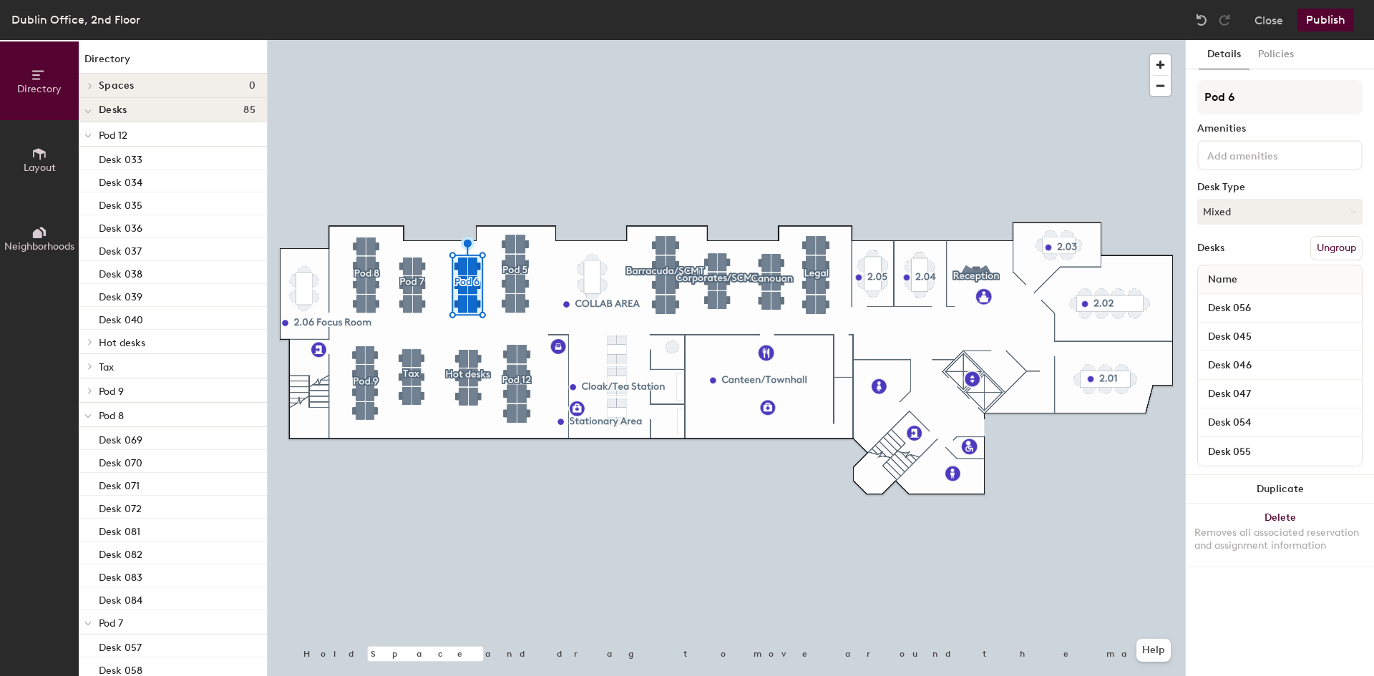
click at [1247, 155] on input at bounding box center [1268, 154] width 129 height 17
click at [1263, 193] on div "Adjustable Height" at bounding box center [1279, 188] width 161 height 21
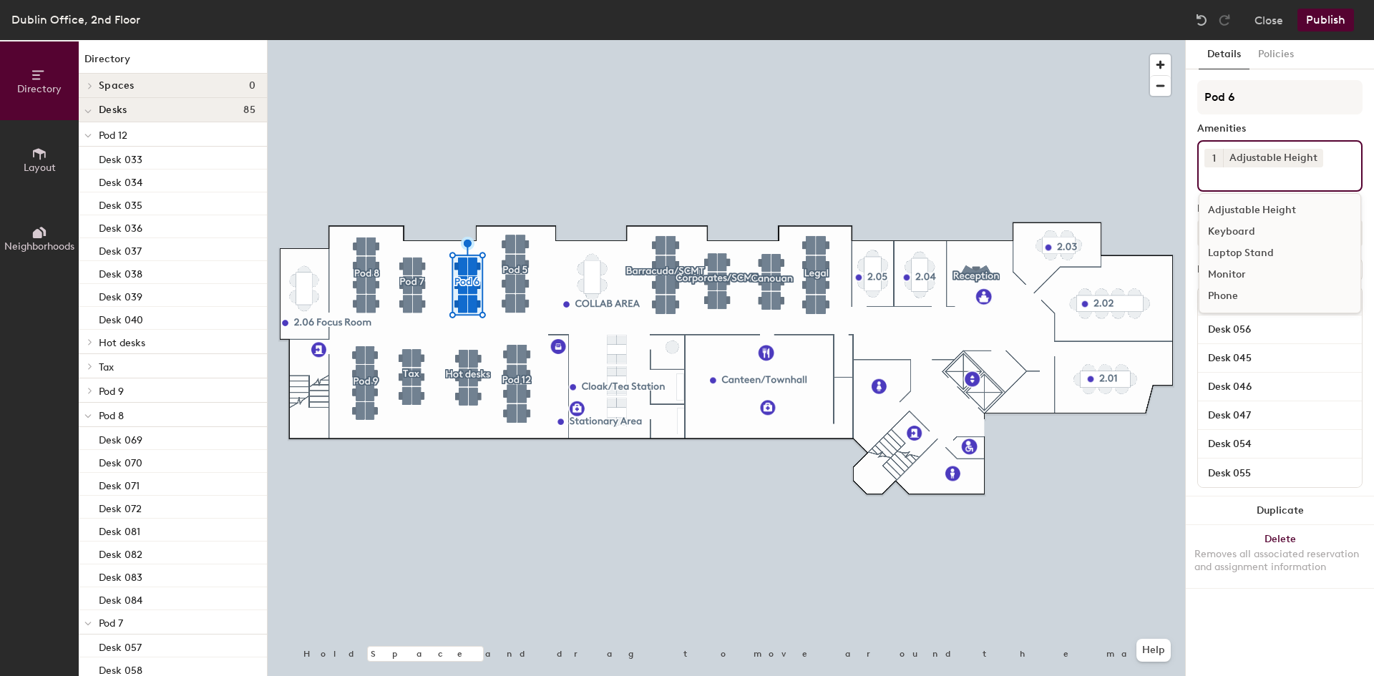
click at [1261, 180] on input at bounding box center [1268, 175] width 129 height 17
click at [1236, 272] on div "Monitor" at bounding box center [1279, 274] width 161 height 21
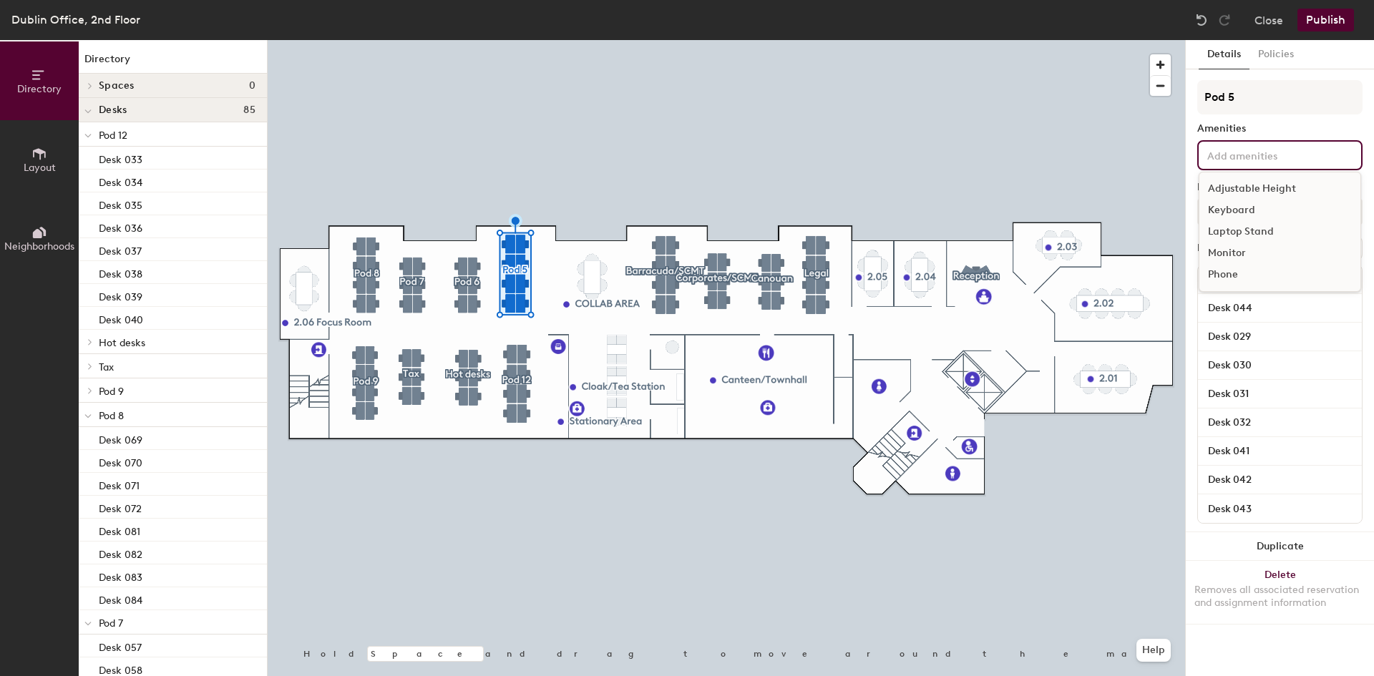
click at [1243, 162] on input at bounding box center [1268, 154] width 129 height 17
click at [1255, 192] on div "Adjustable Height" at bounding box center [1279, 188] width 161 height 21
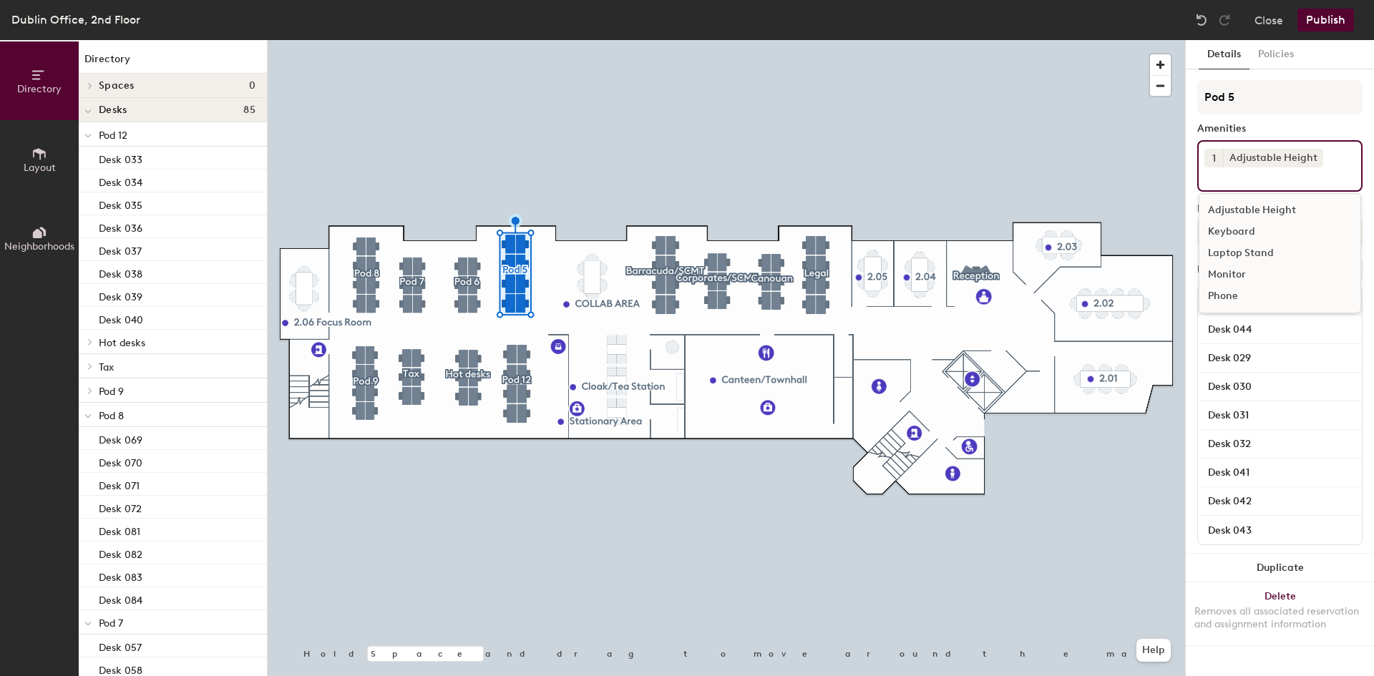
click at [1252, 186] on div "1 Adjustable Height Adjustable Height Keyboard Laptop Stand Monitor Phone" at bounding box center [1279, 166] width 165 height 52
click at [1239, 279] on div "Monitor" at bounding box center [1279, 274] width 161 height 21
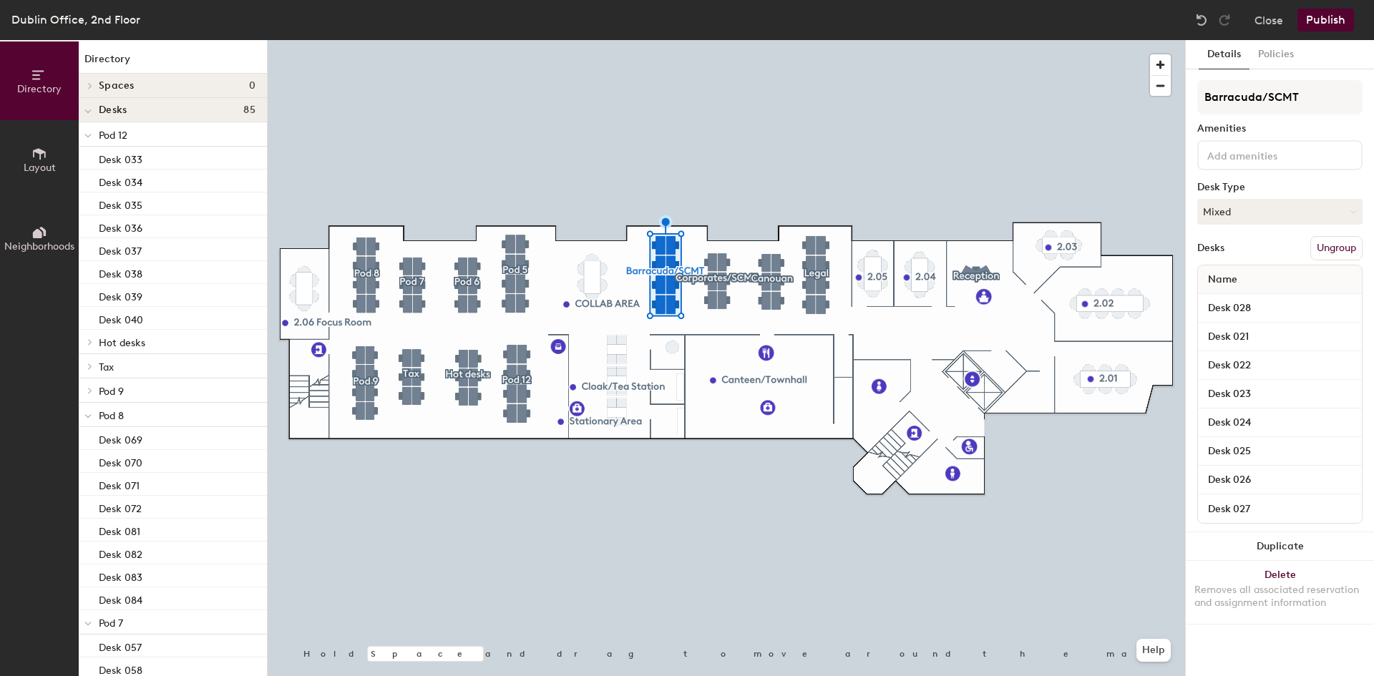
click at [1233, 163] on div at bounding box center [1279, 155] width 165 height 30
click at [1250, 189] on div "Adjustable Height" at bounding box center [1279, 188] width 161 height 21
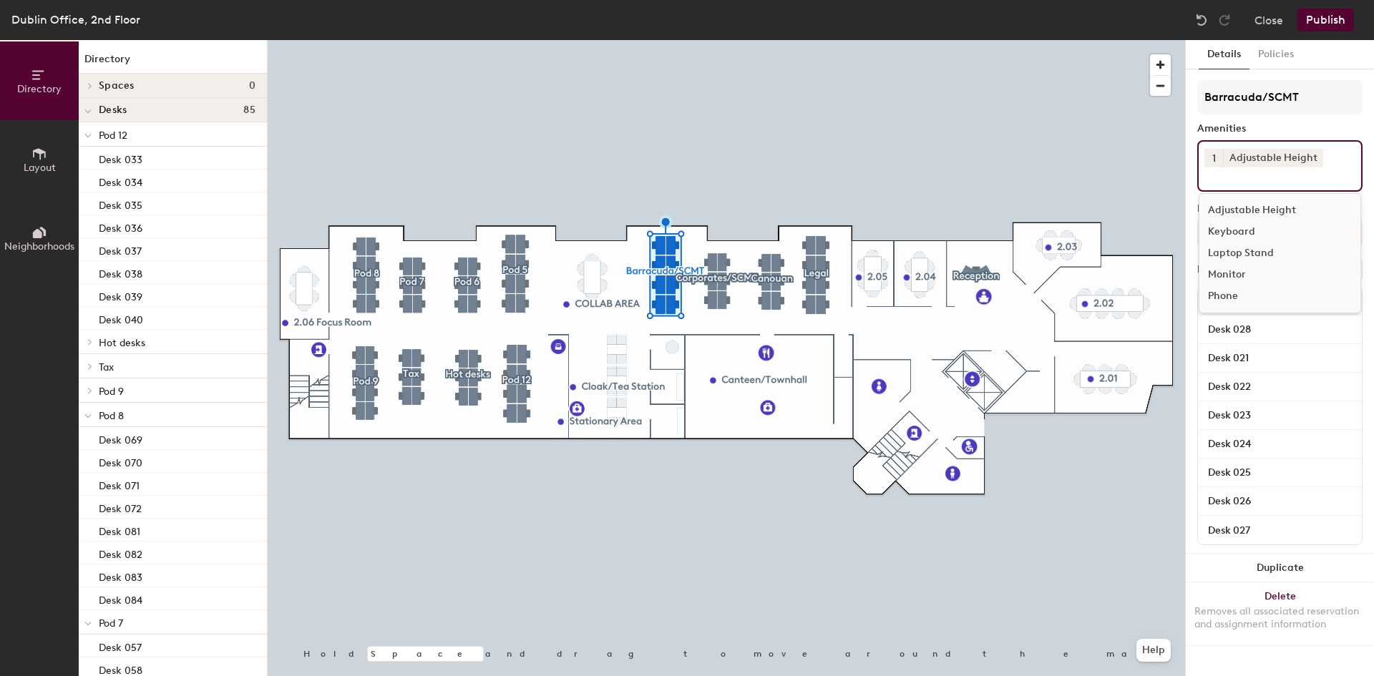
click at [1251, 184] on input at bounding box center [1268, 175] width 129 height 17
click at [1237, 276] on div "Monitor" at bounding box center [1279, 274] width 161 height 21
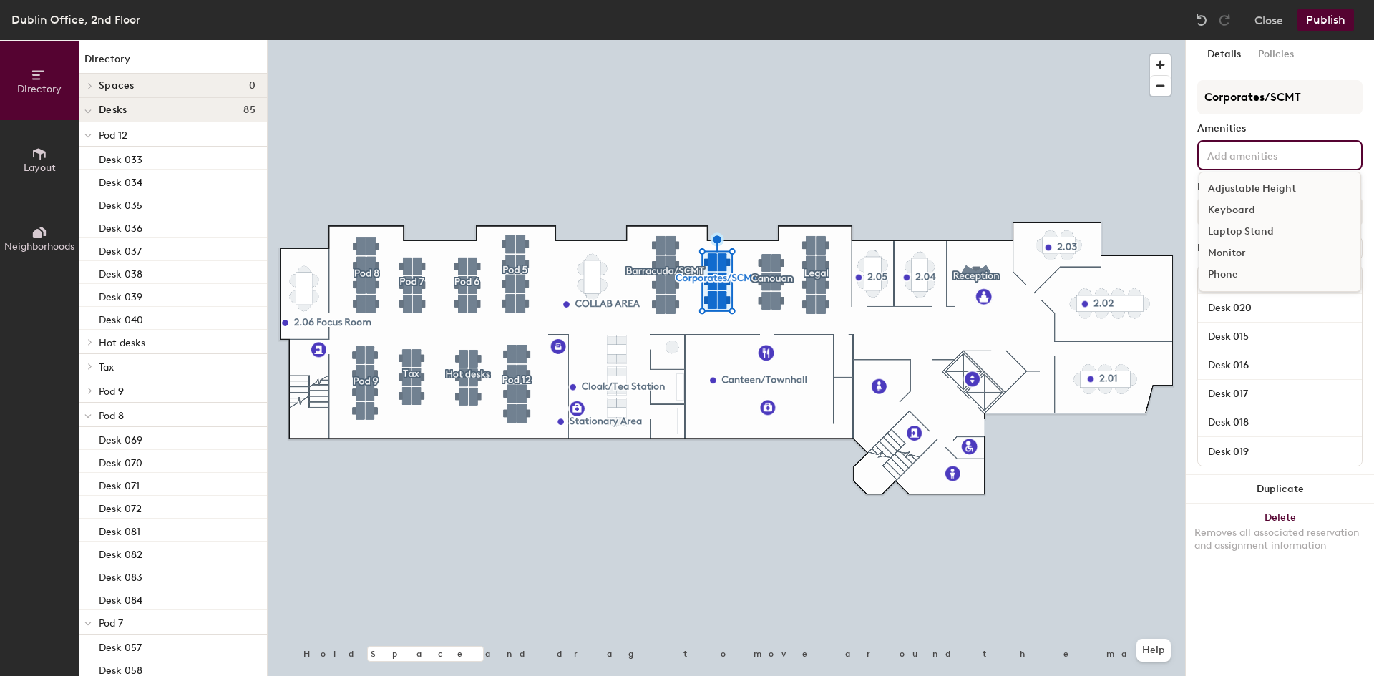
click at [1261, 145] on div "Adjustable Height Keyboard Laptop Stand Monitor Phone" at bounding box center [1279, 155] width 165 height 30
click at [1272, 188] on div "Adjustable Height" at bounding box center [1279, 188] width 161 height 21
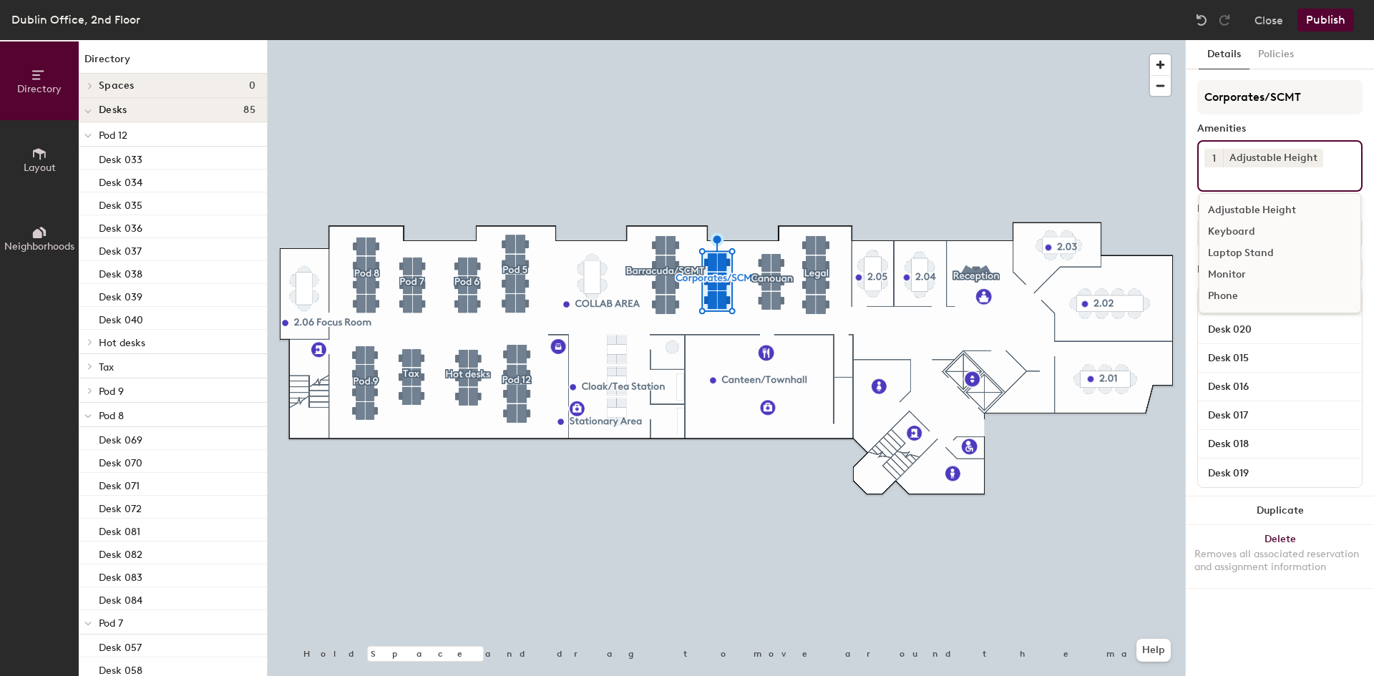
click at [1244, 274] on div "Monitor" at bounding box center [1279, 274] width 161 height 21
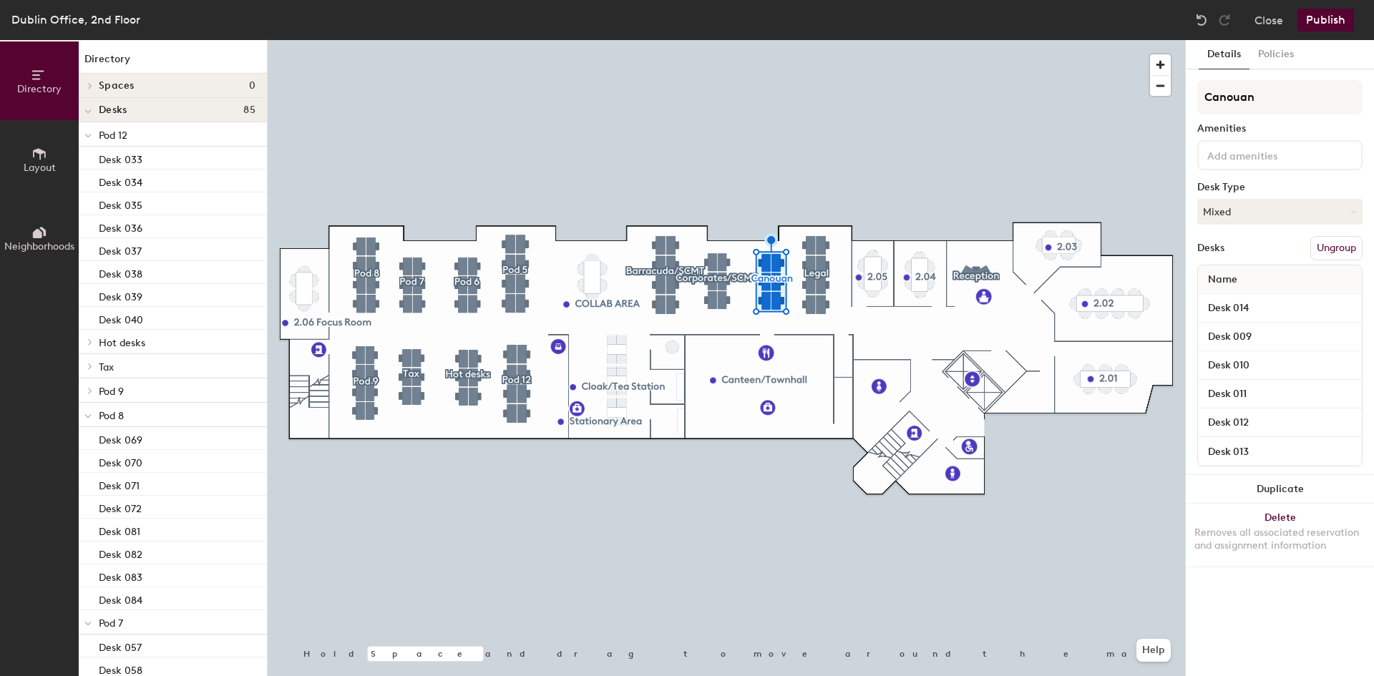
click at [1256, 150] on input at bounding box center [1268, 154] width 129 height 17
click at [1246, 190] on div "Adjustable Height" at bounding box center [1279, 188] width 161 height 21
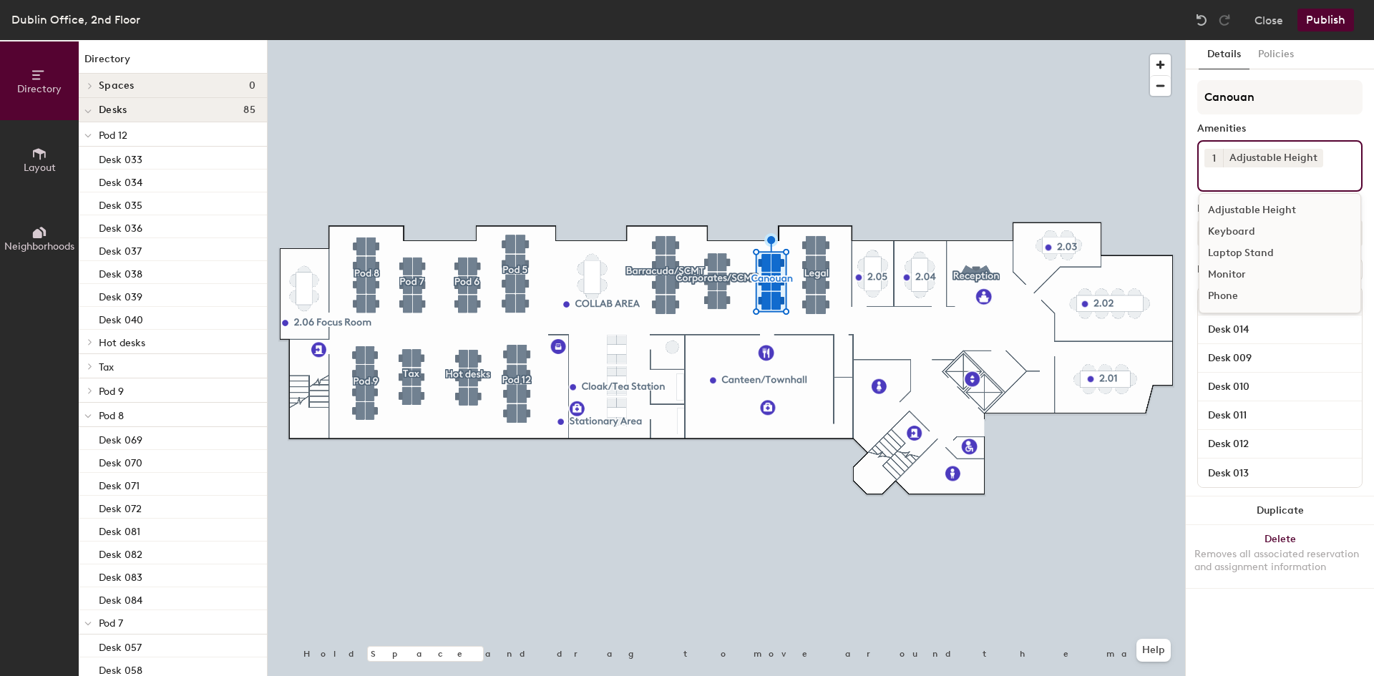
click at [1247, 189] on div "1 Adjustable Height Adjustable Height Keyboard Laptop Stand Monitor Phone" at bounding box center [1279, 166] width 165 height 52
click at [1239, 278] on div "Monitor" at bounding box center [1279, 274] width 161 height 21
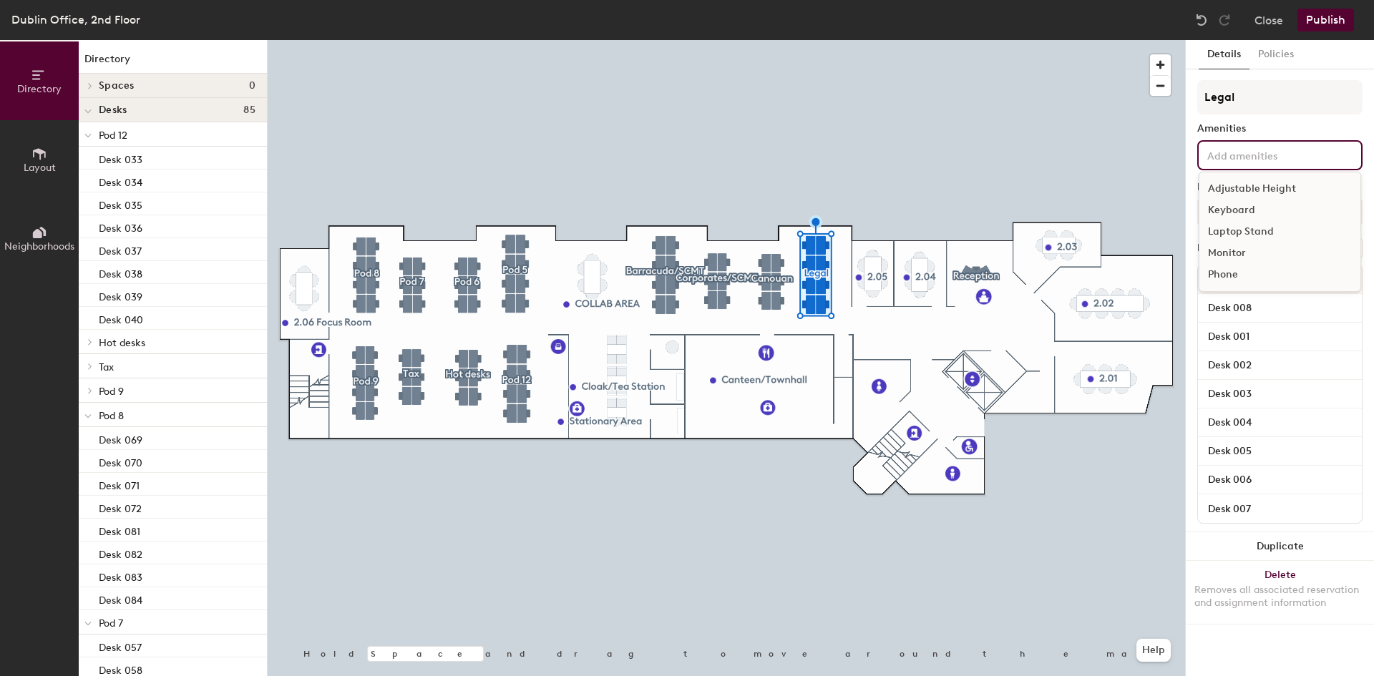
click at [1233, 162] on input at bounding box center [1268, 154] width 129 height 17
click at [1259, 185] on div "Adjustable Height" at bounding box center [1279, 188] width 161 height 21
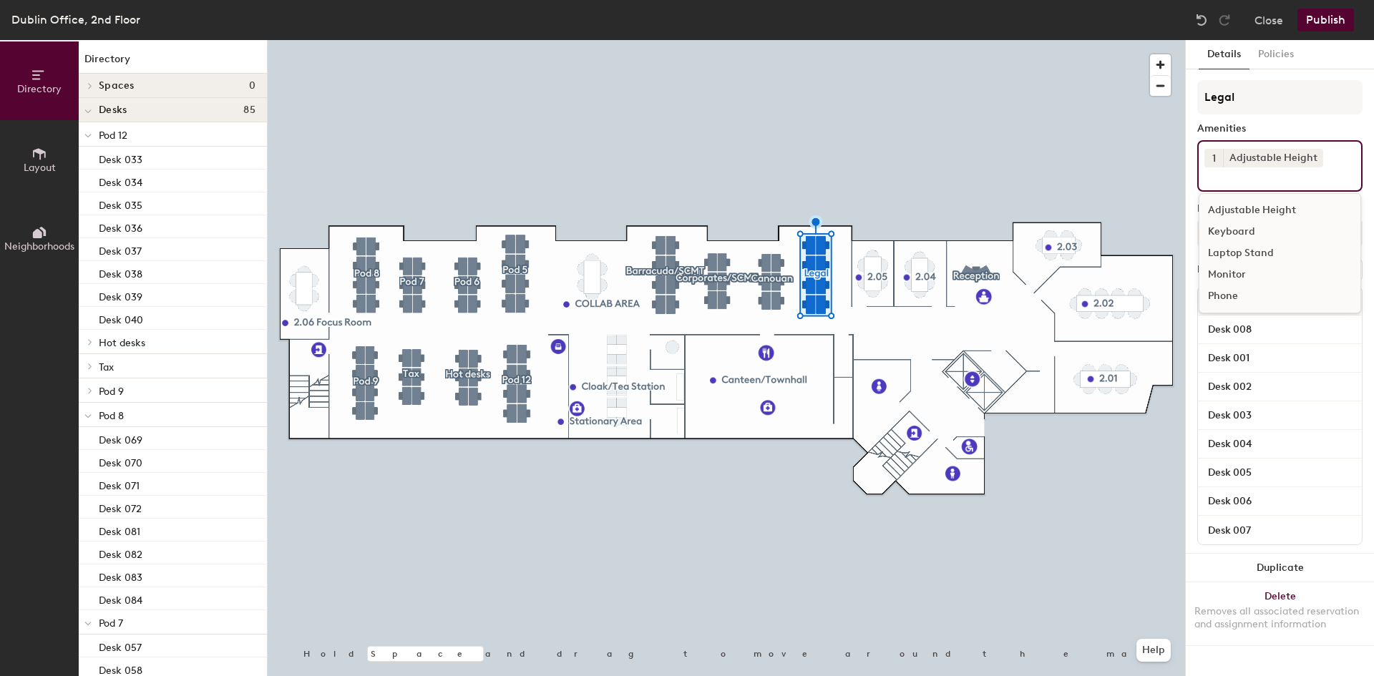
click at [1246, 272] on div "Monitor" at bounding box center [1279, 274] width 161 height 21
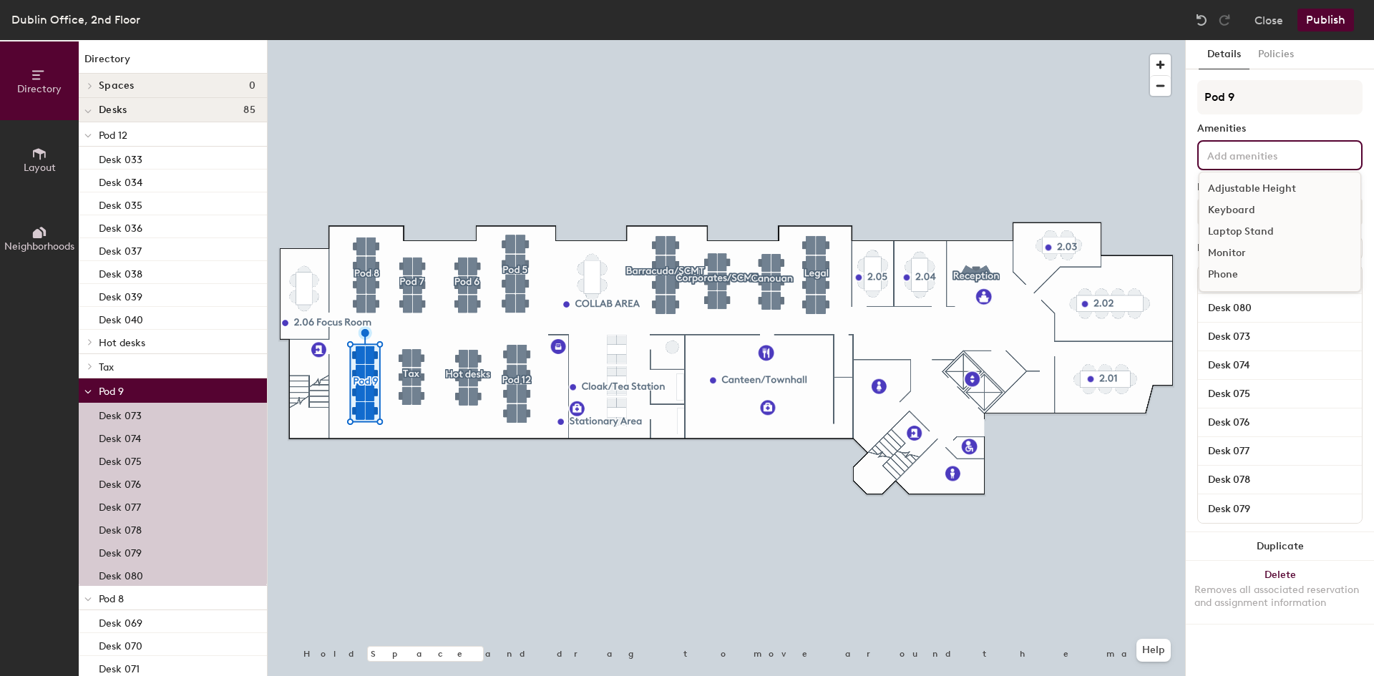
click at [1258, 160] on input at bounding box center [1268, 154] width 129 height 17
click at [1274, 191] on div "Adjustable Height" at bounding box center [1279, 188] width 161 height 21
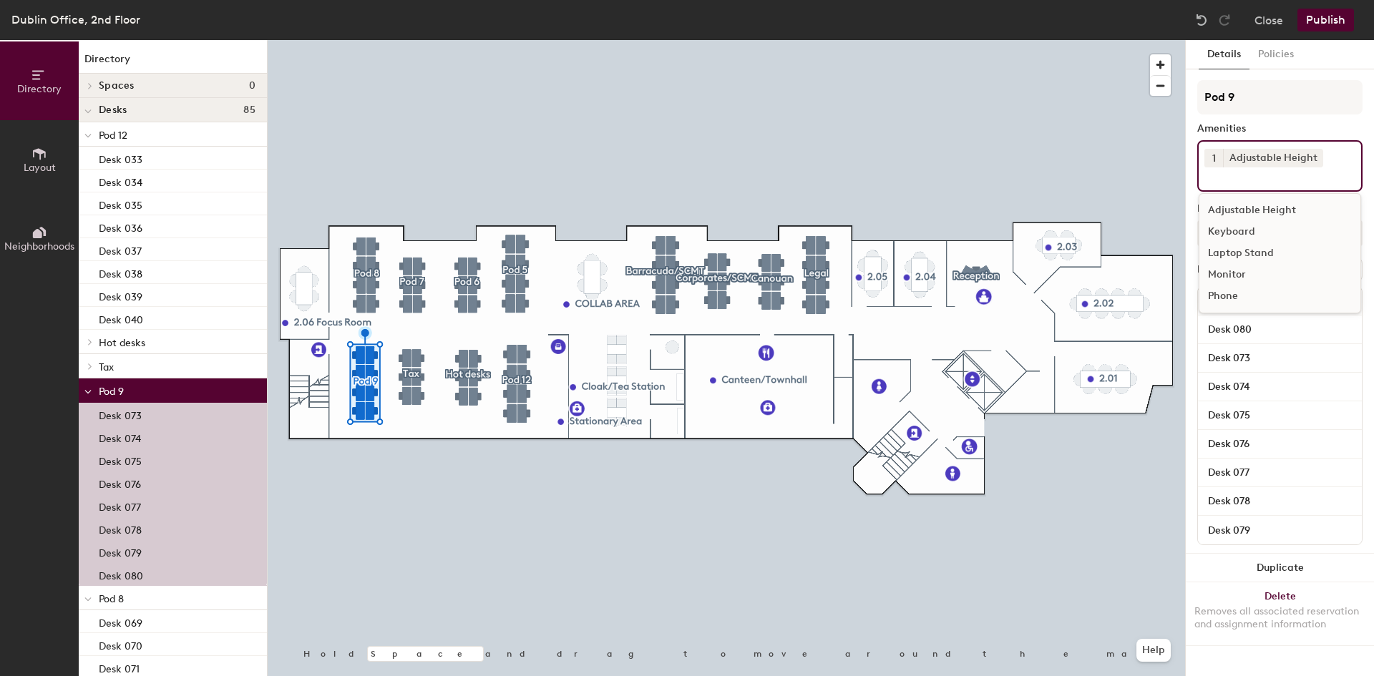
click at [1233, 273] on div "Monitor" at bounding box center [1279, 274] width 161 height 21
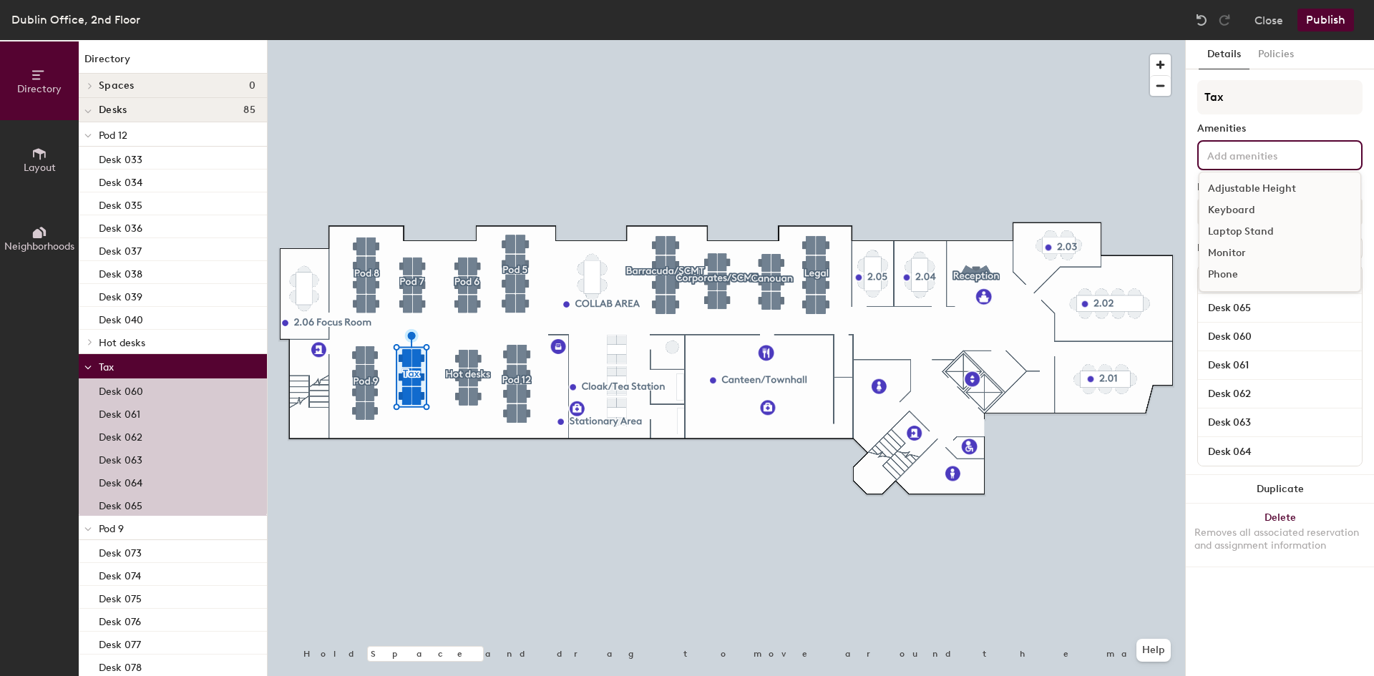
click at [1223, 167] on div "Adjustable Height Keyboard Laptop Stand Monitor Phone" at bounding box center [1279, 155] width 165 height 30
click at [1257, 191] on div "Adjustable Height" at bounding box center [1279, 188] width 161 height 21
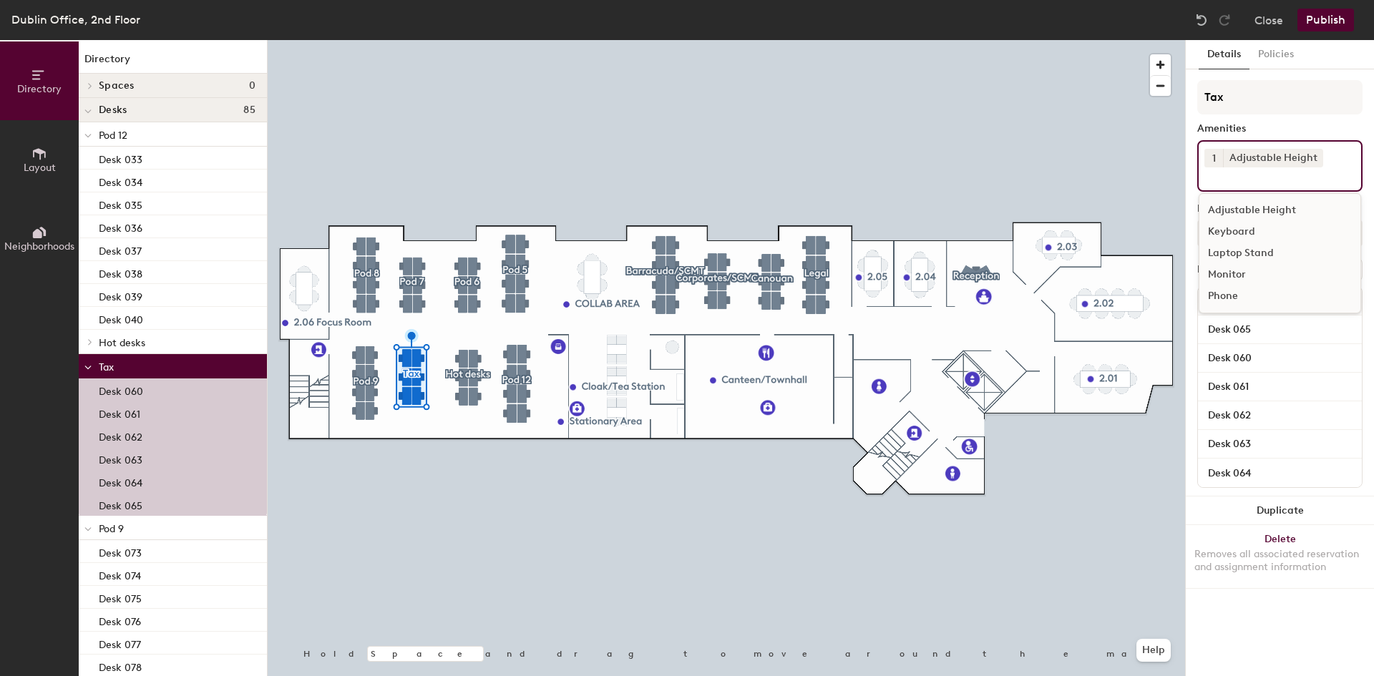
click at [1236, 277] on div "Monitor" at bounding box center [1279, 274] width 161 height 21
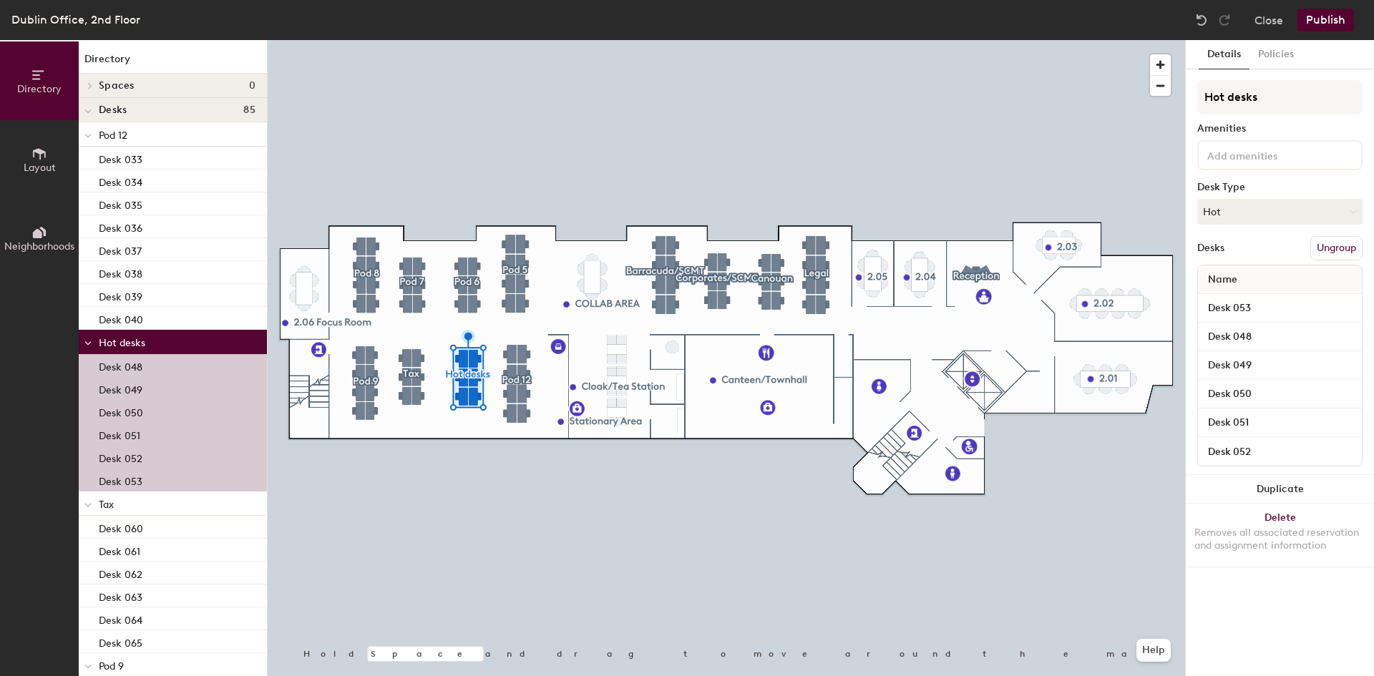
click at [1271, 147] on input at bounding box center [1268, 154] width 129 height 17
click at [1286, 195] on div "Adjustable Height" at bounding box center [1279, 188] width 161 height 21
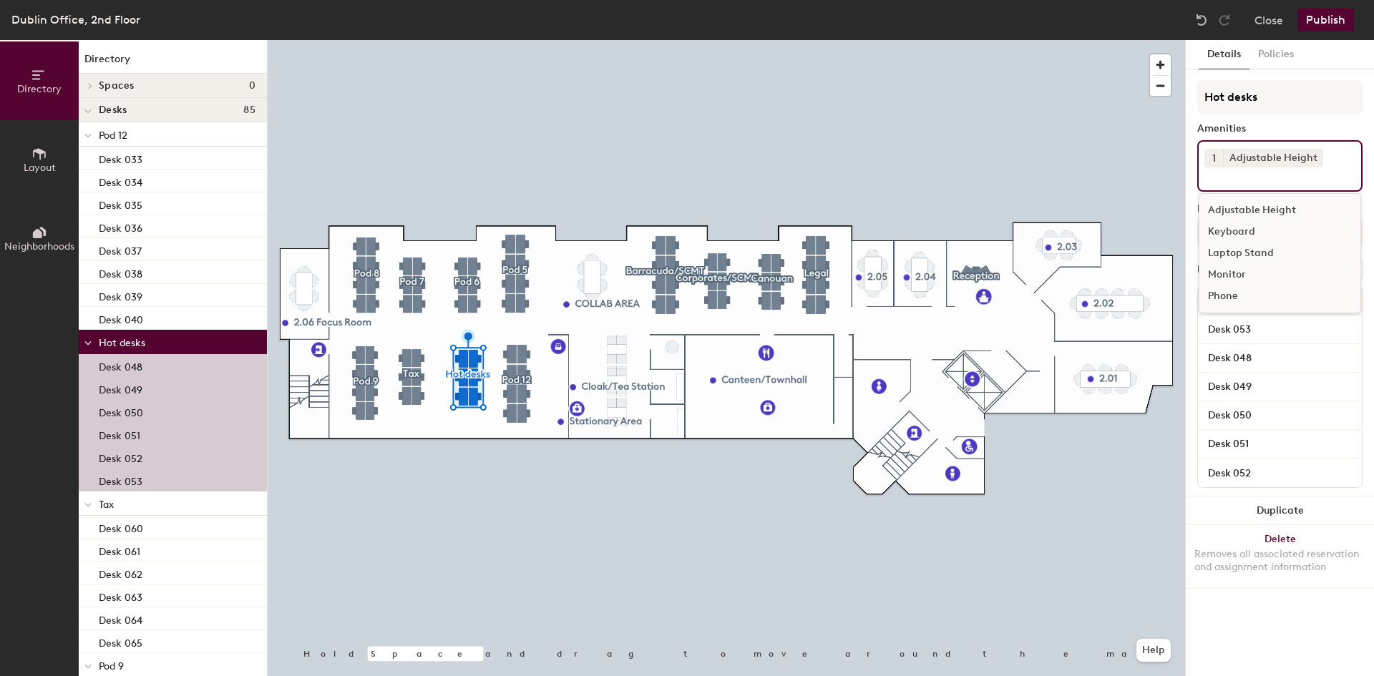
click at [1276, 179] on input at bounding box center [1268, 175] width 129 height 17
click at [1238, 272] on div "Monitor" at bounding box center [1279, 274] width 161 height 21
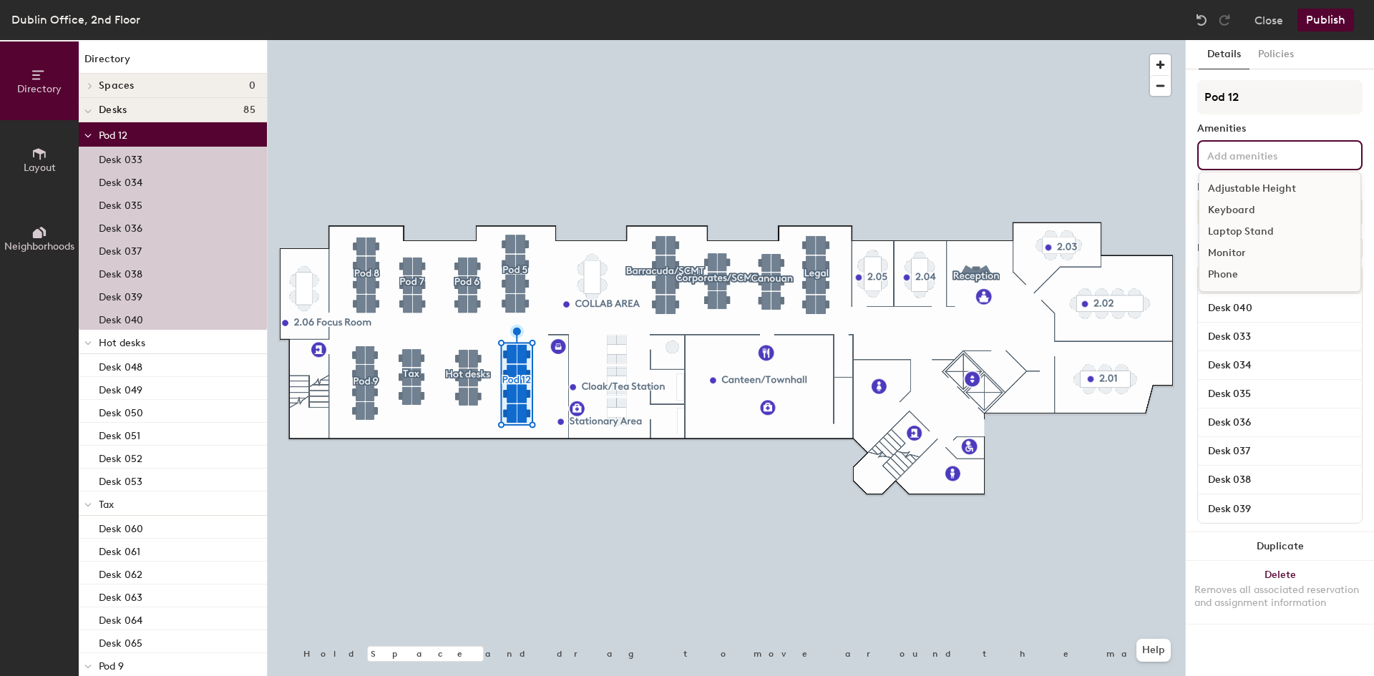
click at [1280, 141] on div "Adjustable Height Keyboard Laptop Stand Monitor Phone" at bounding box center [1279, 155] width 165 height 30
click at [1286, 190] on div "Adjustable Height" at bounding box center [1279, 188] width 161 height 21
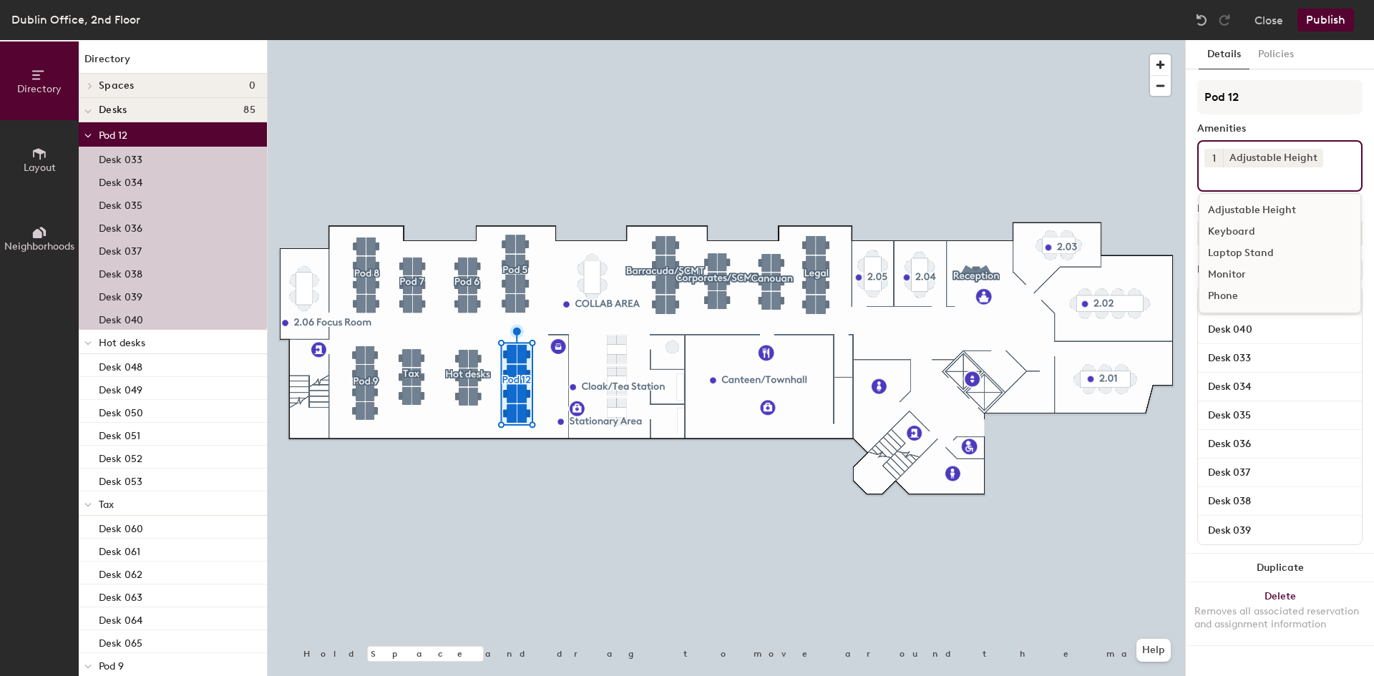
click at [1239, 274] on div "Monitor" at bounding box center [1279, 274] width 161 height 21
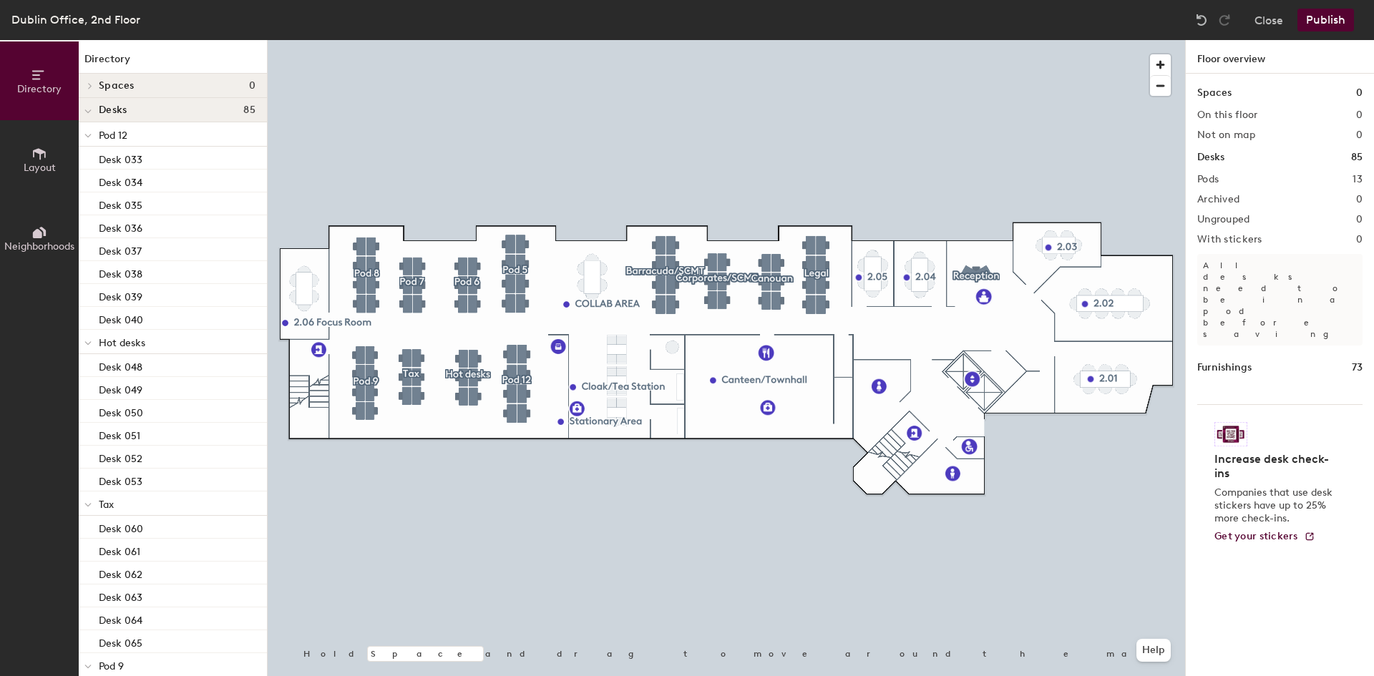
click at [38, 161] on icon at bounding box center [39, 154] width 16 height 16
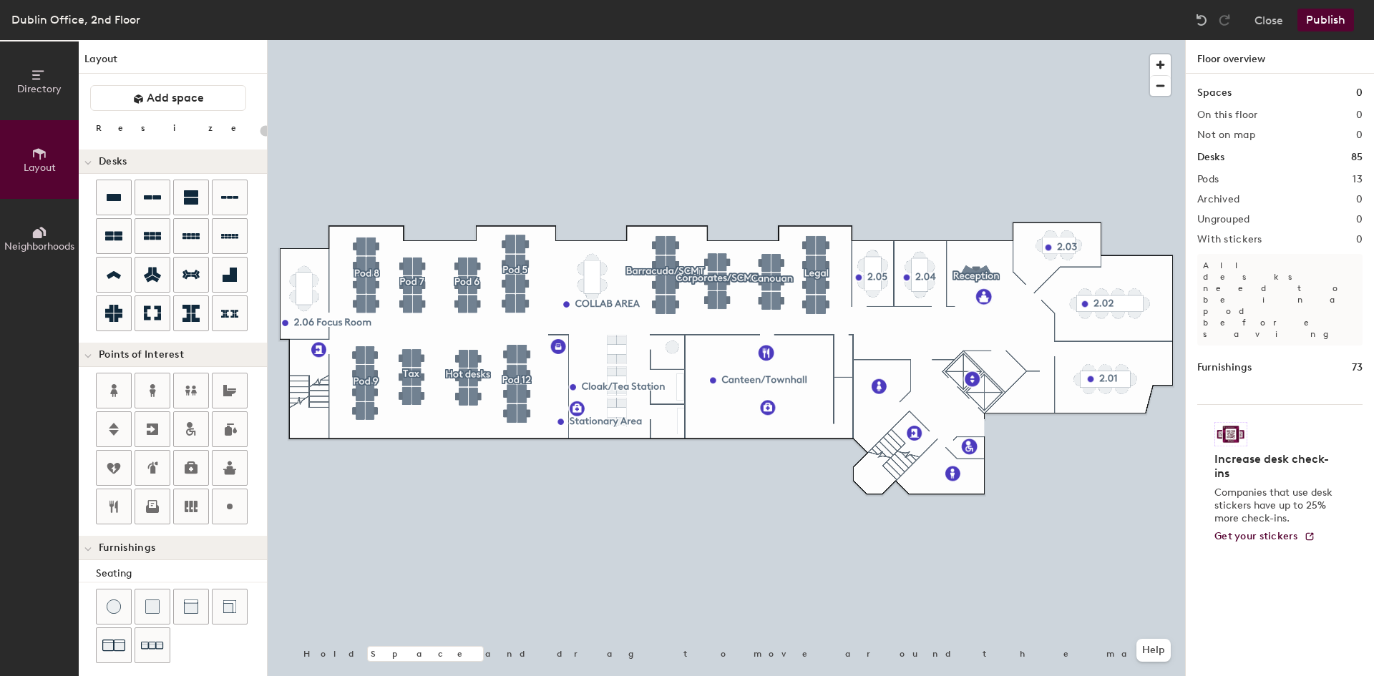
click at [31, 229] on button "Neighborhoods" at bounding box center [39, 238] width 79 height 79
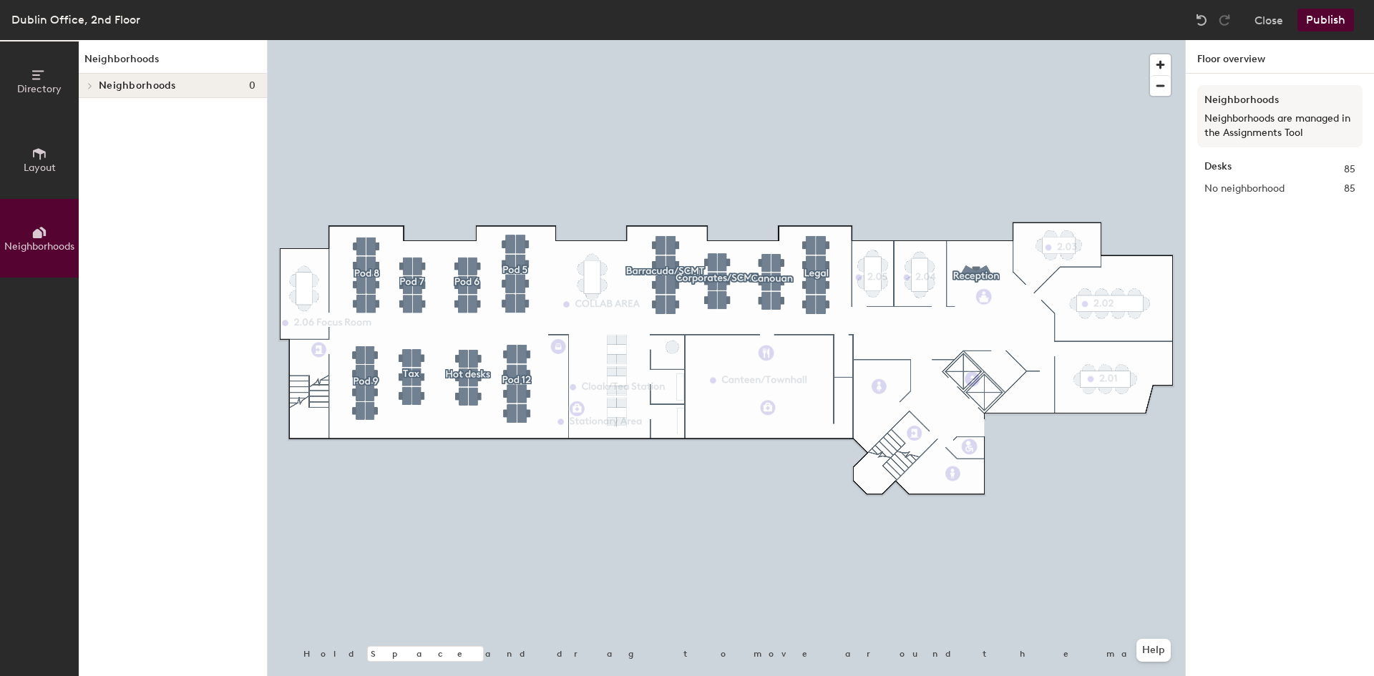
click at [47, 157] on button "Layout" at bounding box center [39, 159] width 79 height 79
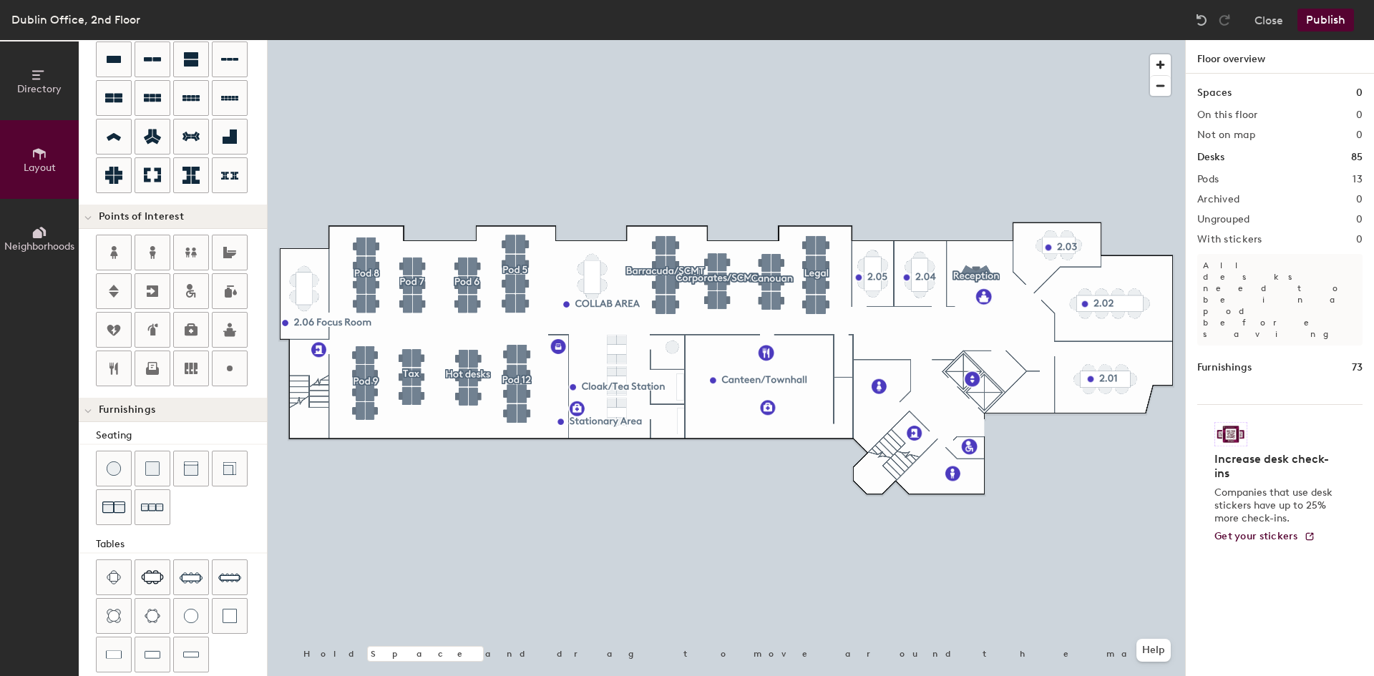
scroll to position [227, 0]
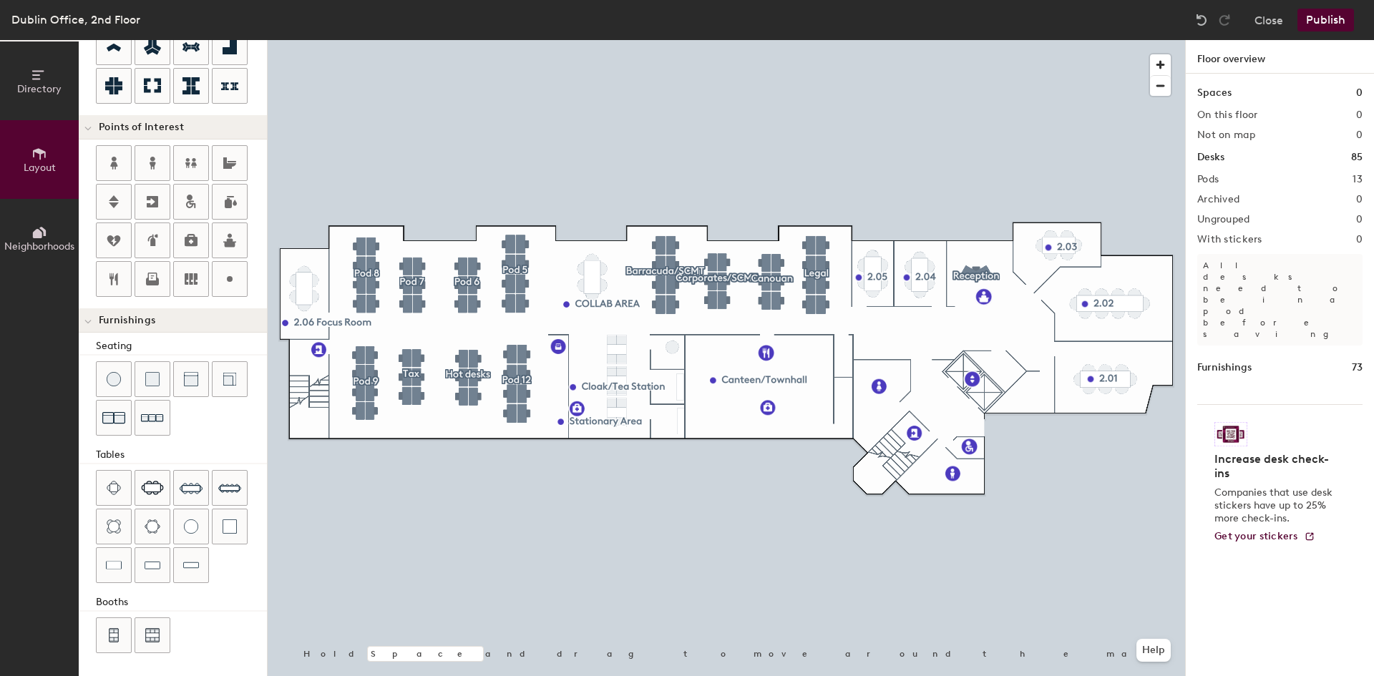
click at [1332, 19] on button "Publish" at bounding box center [1325, 20] width 57 height 23
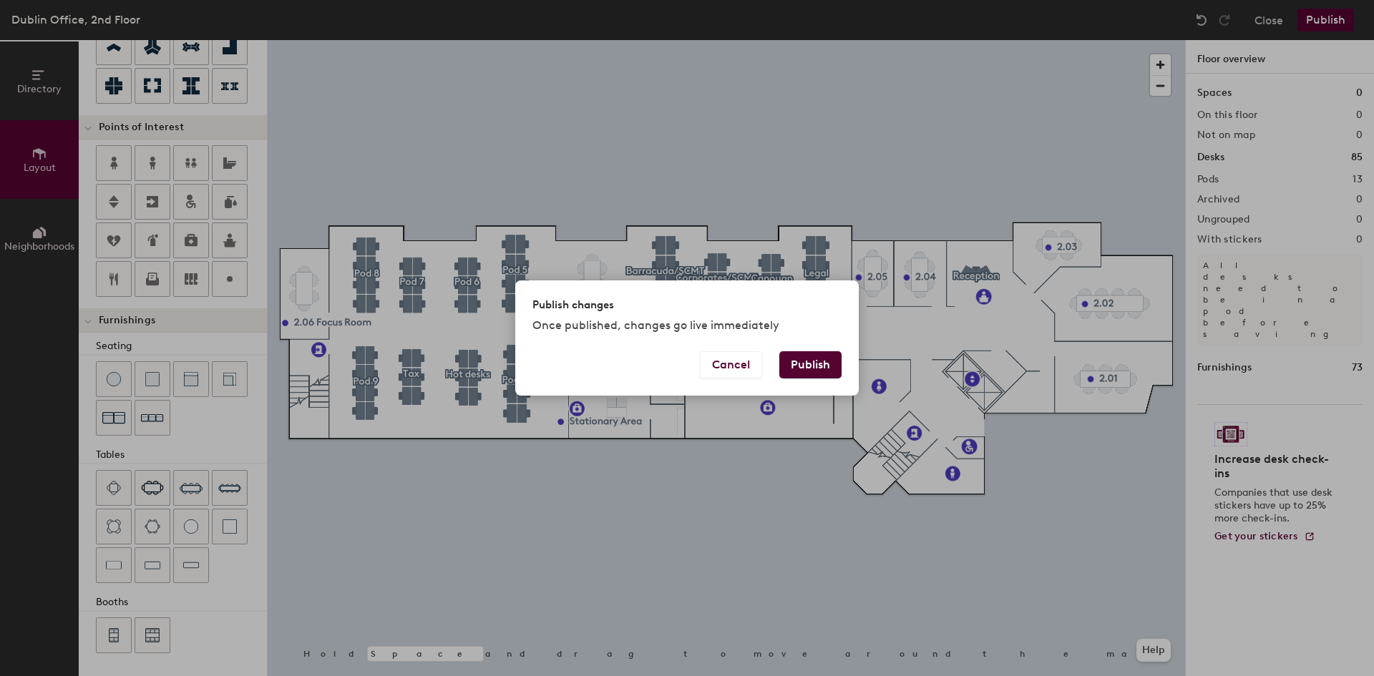
click at [796, 367] on button "Publish" at bounding box center [810, 364] width 62 height 27
type input "20"
